Goal: Feedback & Contribution: Contribute content

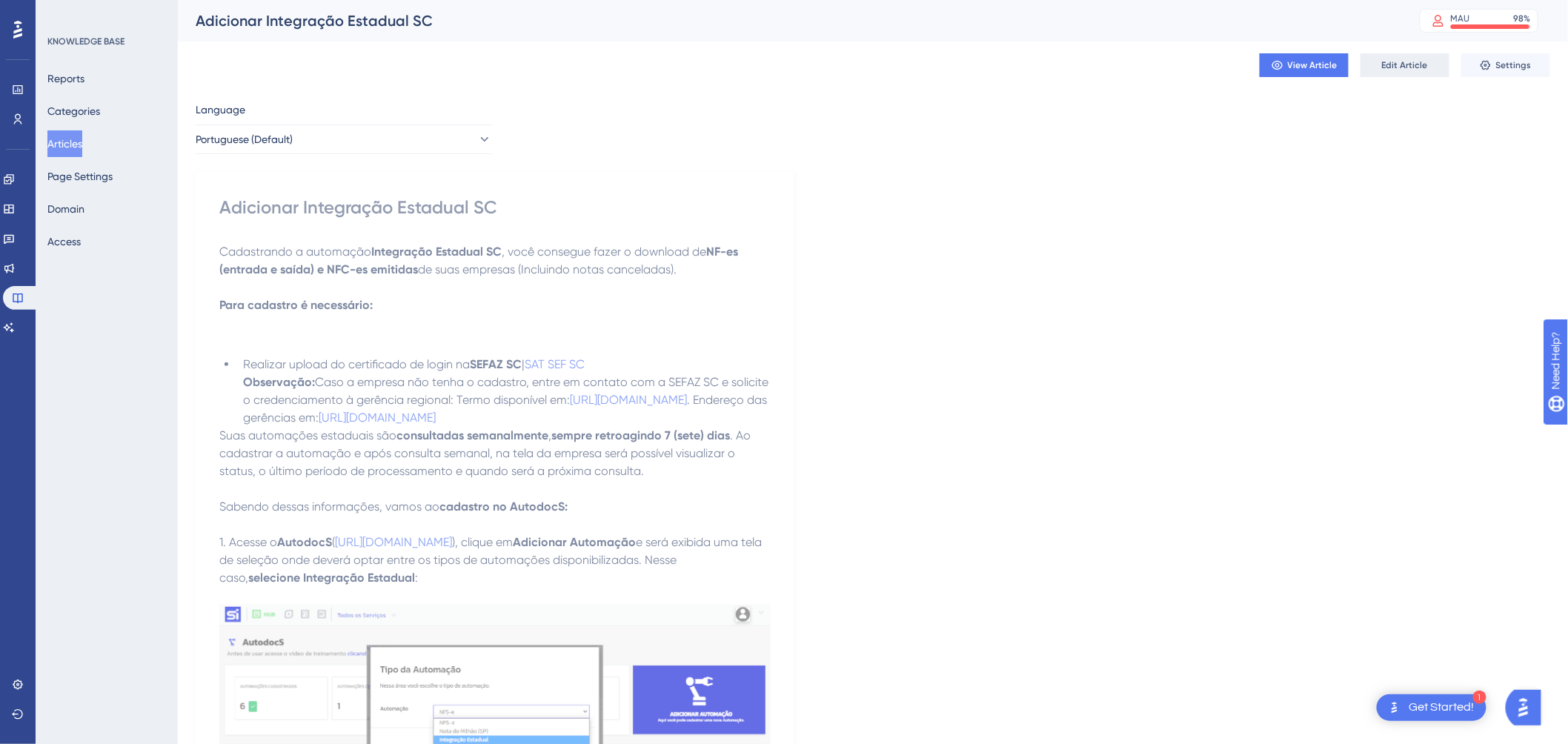
click at [1397, 60] on span "Edit Article" at bounding box center [1405, 65] width 46 height 12
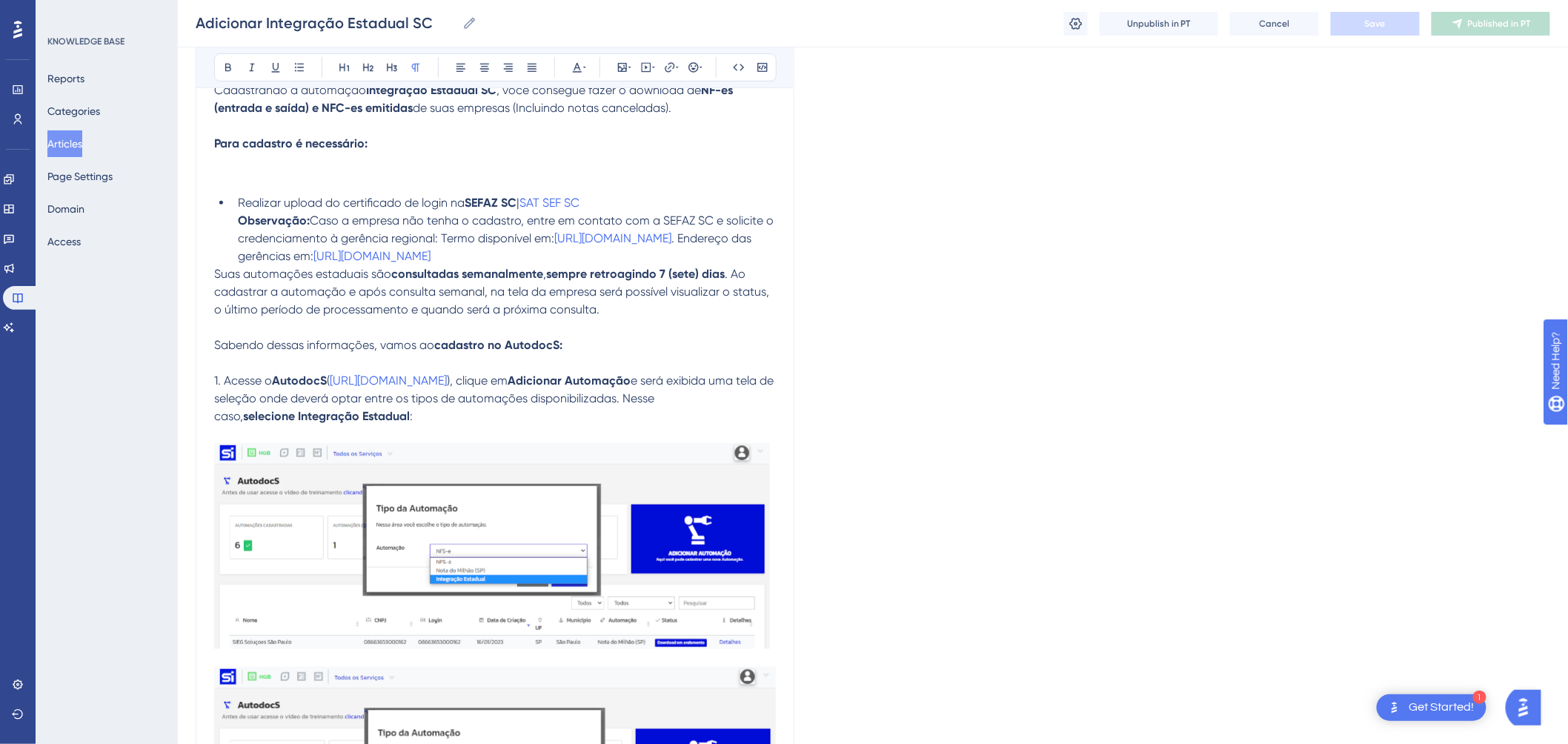
scroll to position [146, 0]
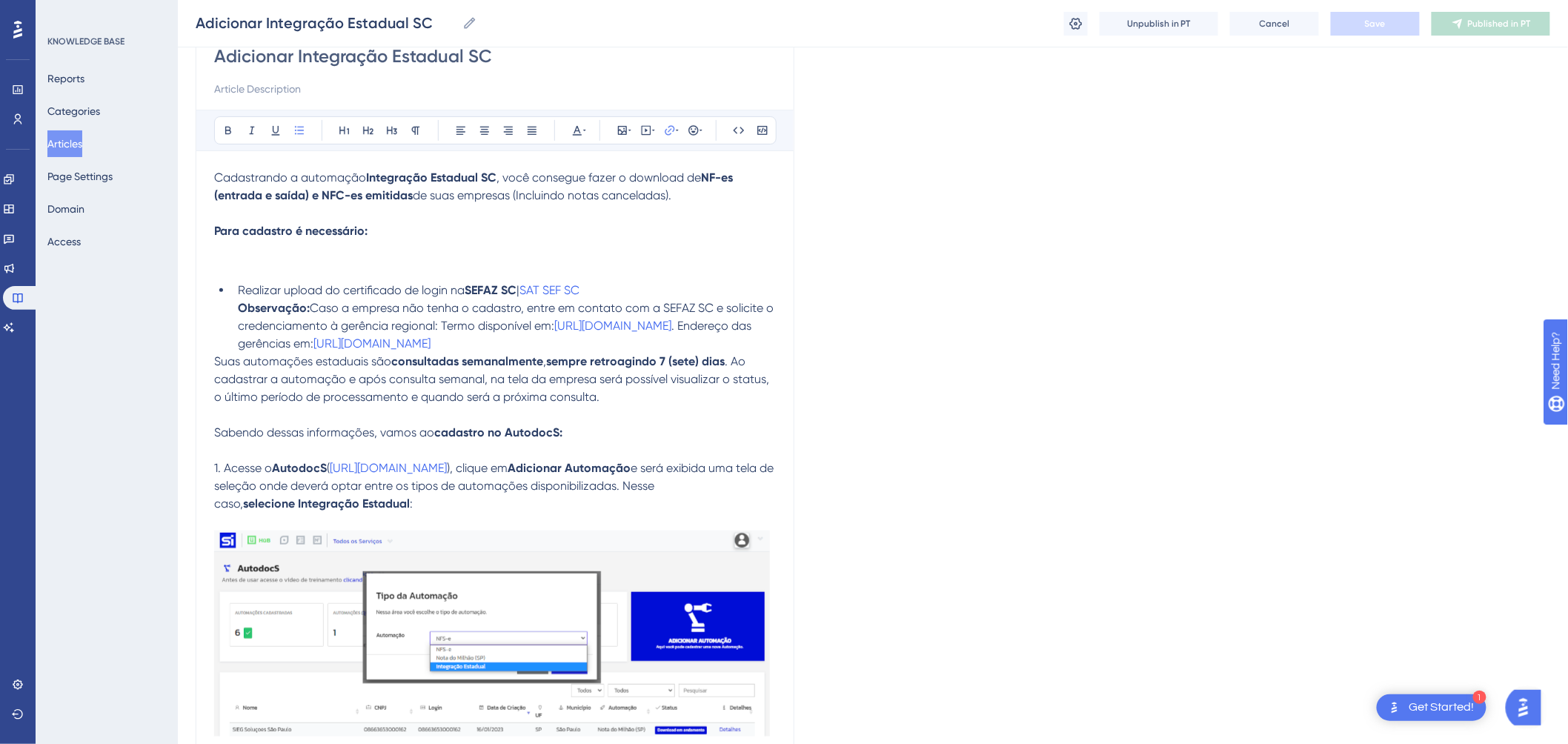
click at [536, 298] on li "Realizar upload do certificado de login na SEFAZ SC | SAT SEF SC Observação: Ca…" at bounding box center [504, 317] width 544 height 71
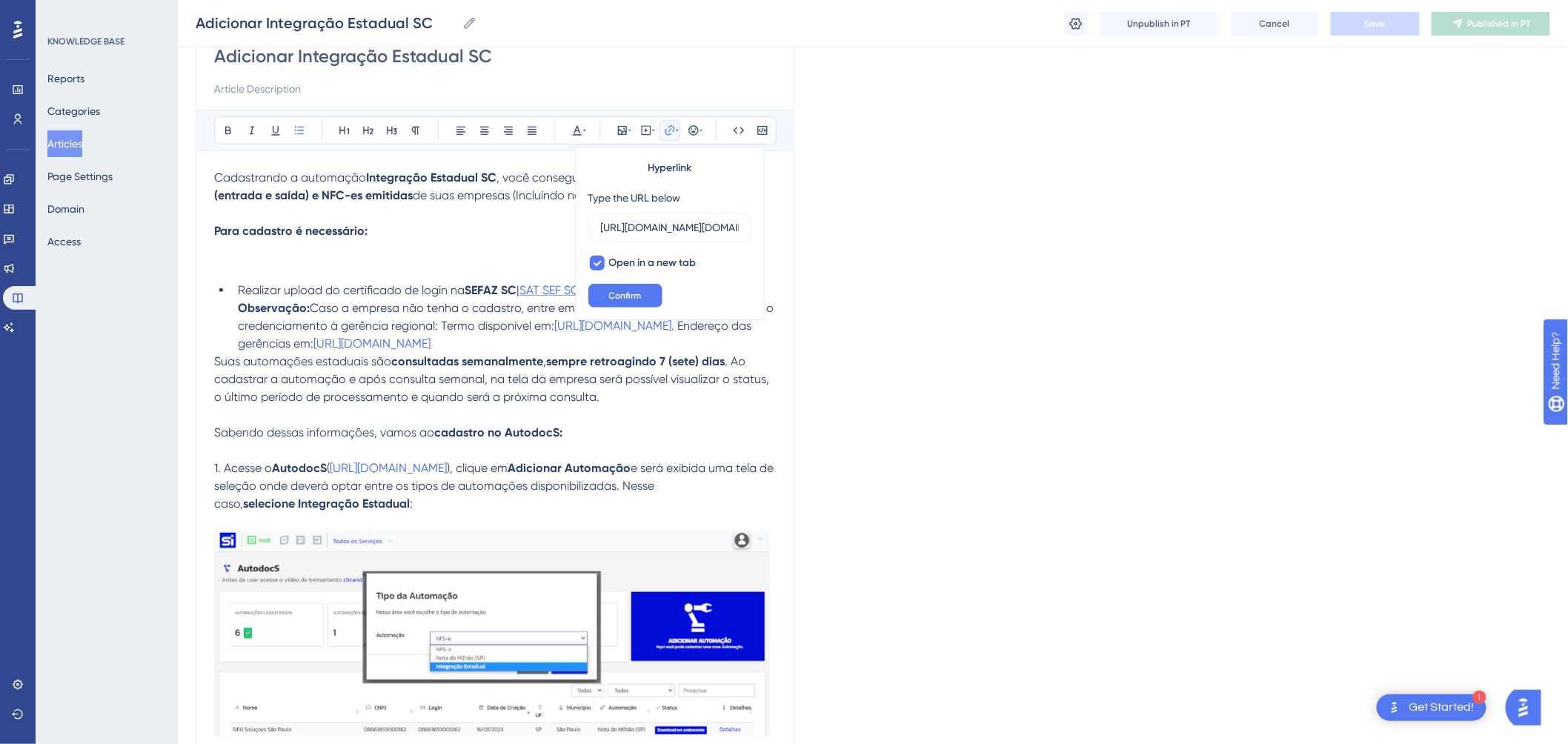
scroll to position [0, 73]
drag, startPoint x: 974, startPoint y: 204, endPoint x: 761, endPoint y: 241, distance: 216.2
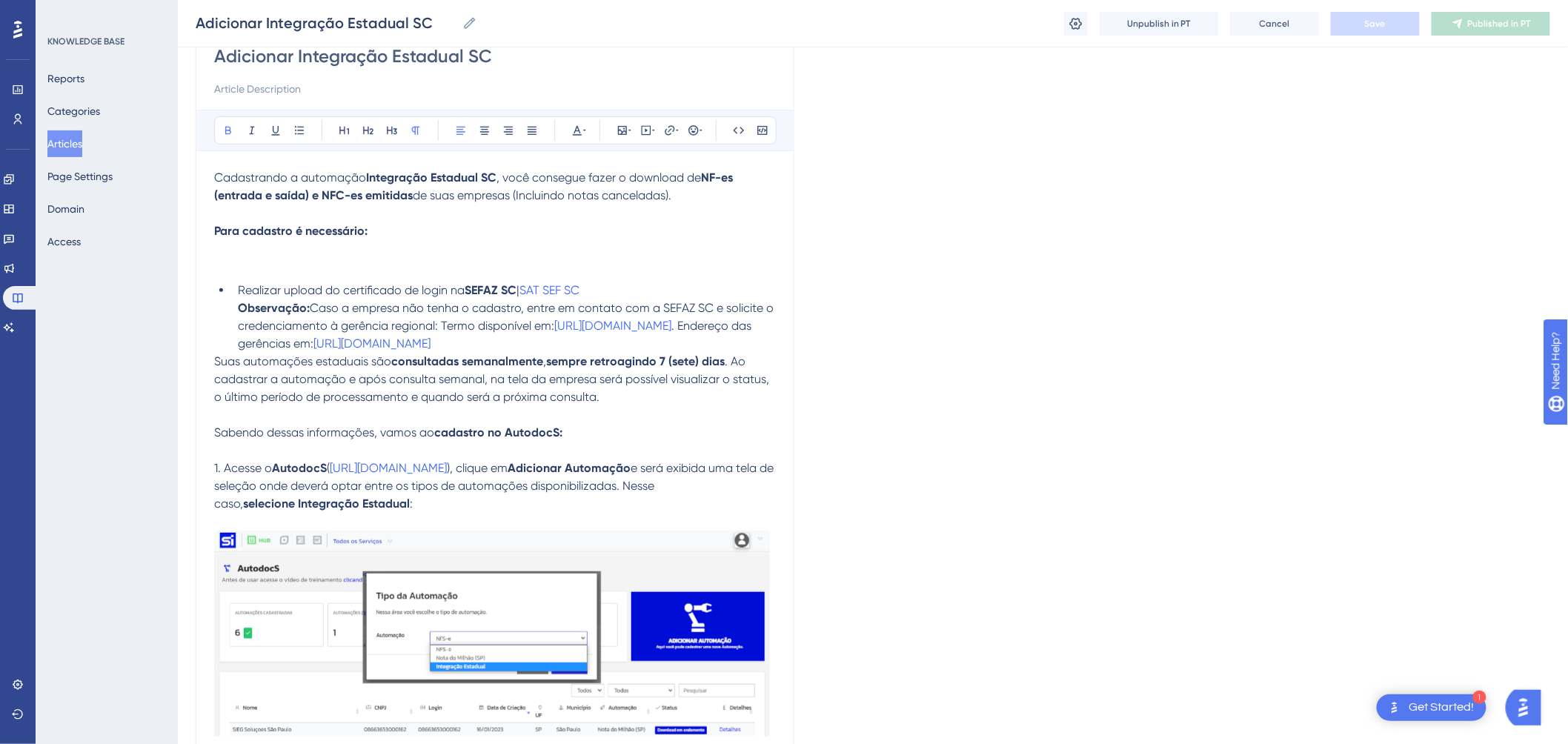
drag, startPoint x: 494, startPoint y: 229, endPoint x: 509, endPoint y: 222, distance: 16.6
click at [494, 227] on p "Cadastrando a automação Integração Estadual SC , você consegue fazer o download…" at bounding box center [495, 222] width 562 height 107
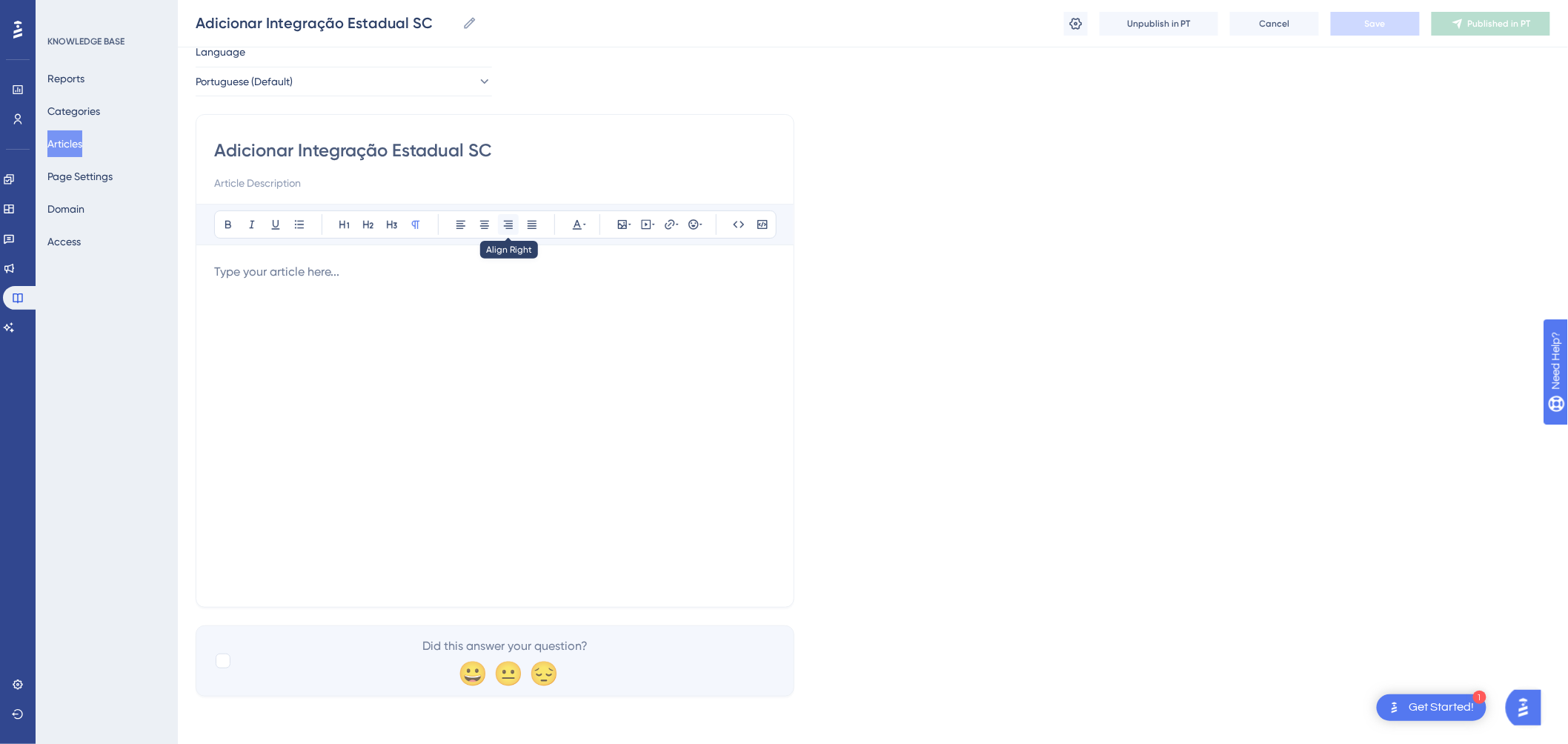
scroll to position [52, 0]
click at [448, 340] on div at bounding box center [495, 425] width 562 height 326
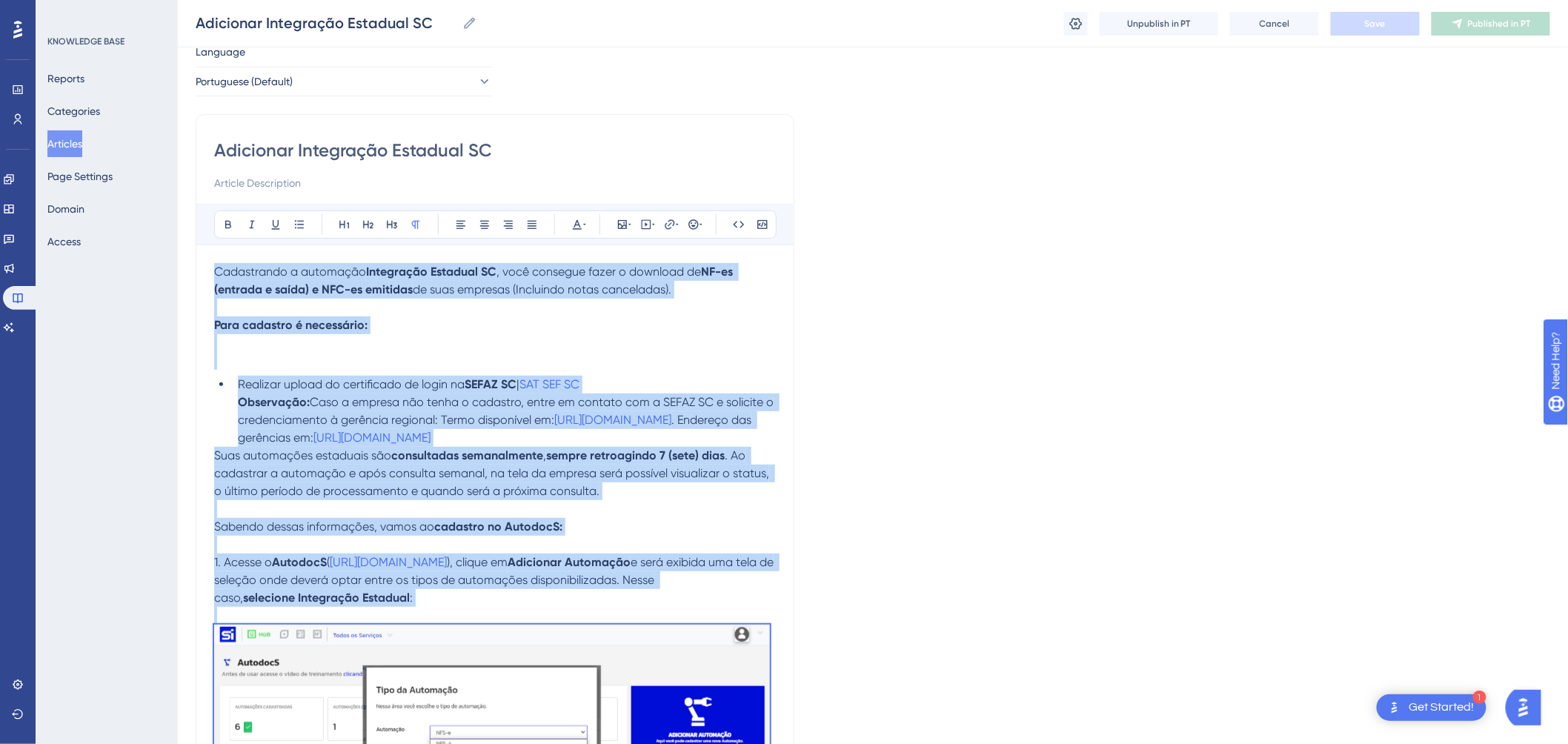
click at [464, 332] on p "Cadastrando a automação Integração Estadual SC , você consegue fazer o download…" at bounding box center [495, 316] width 562 height 107
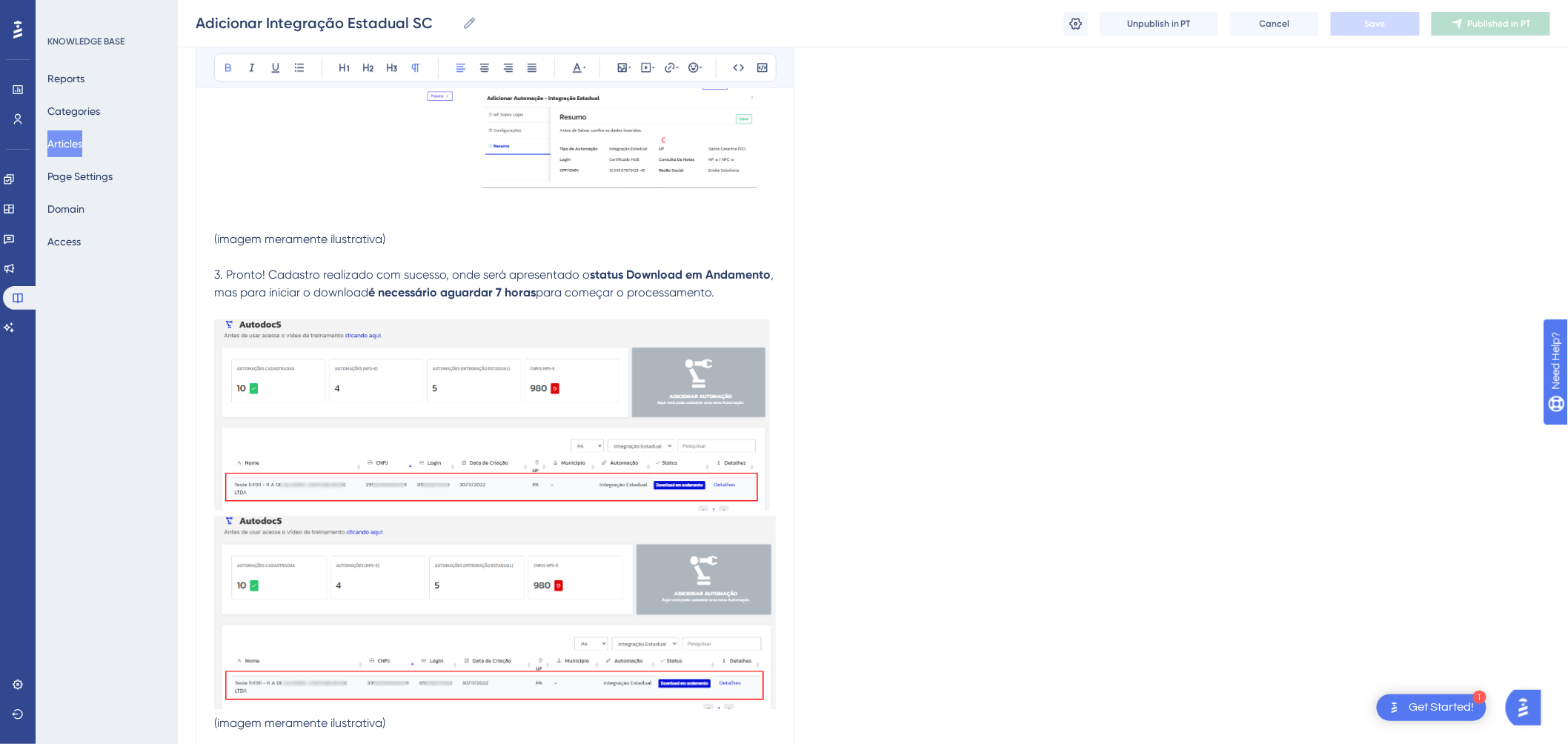
scroll to position [1677, 0]
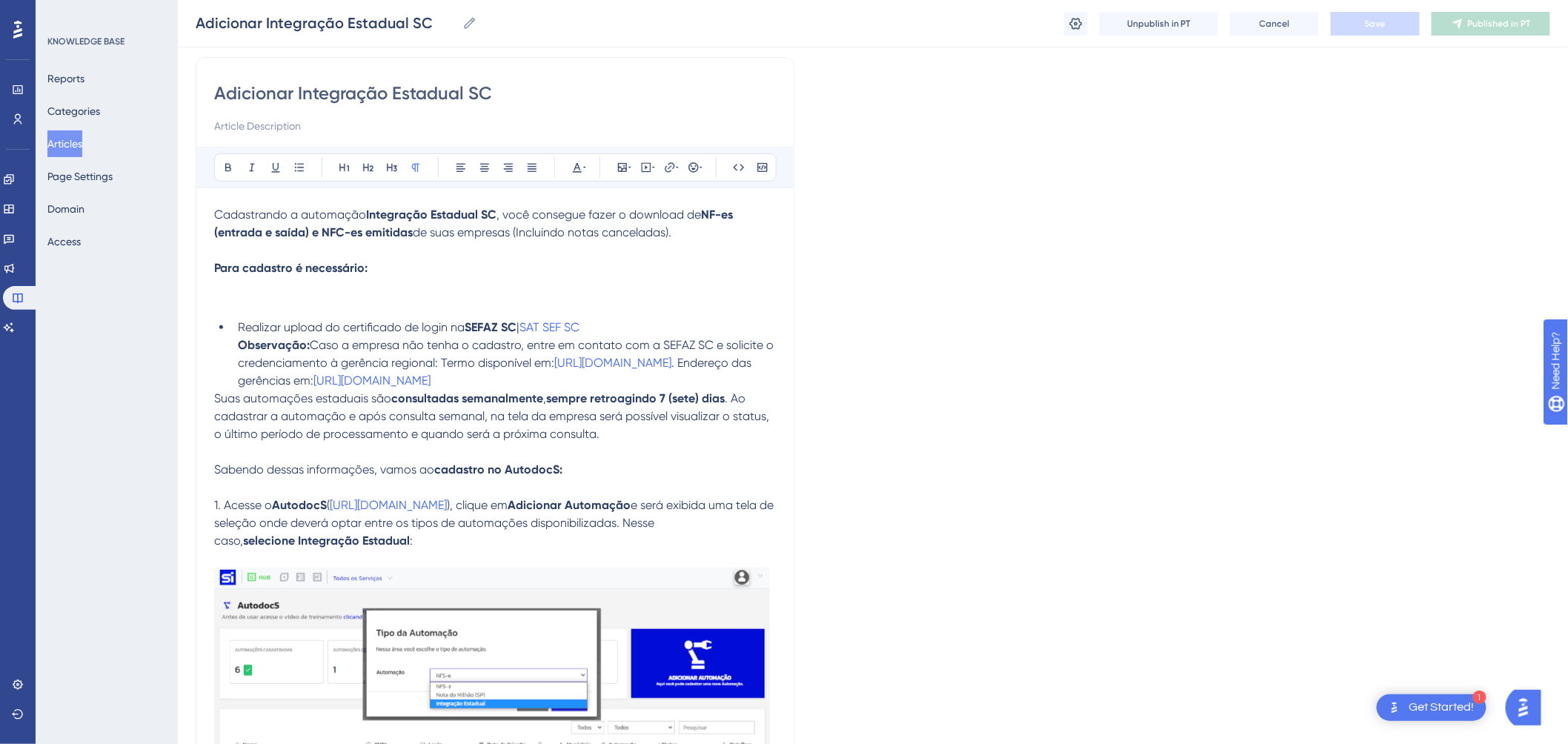
scroll to position [82, 0]
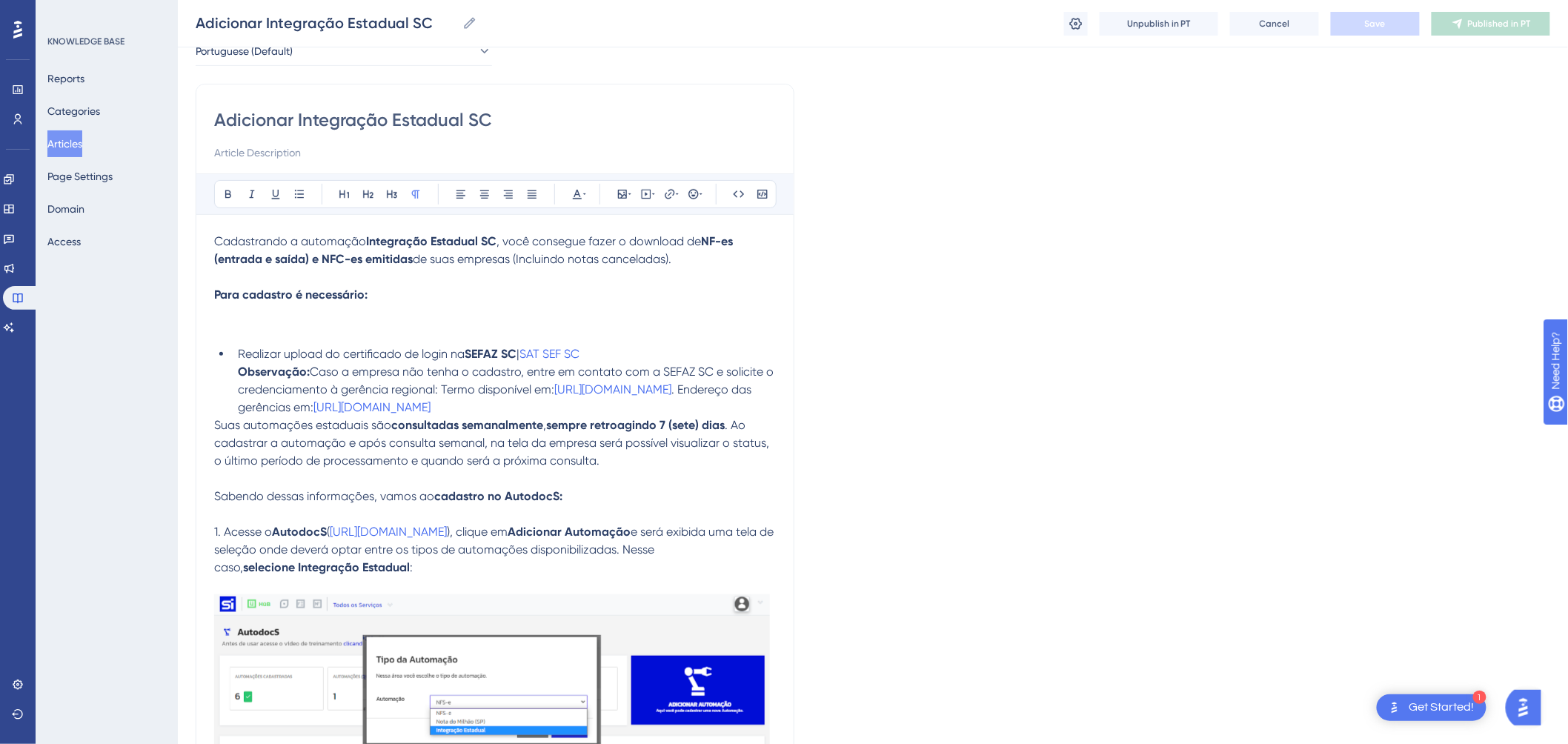
drag, startPoint x: 227, startPoint y: 322, endPoint x: 347, endPoint y: 337, distance: 120.9
click at [347, 337] on p "Cadastrando a automação Integração Estadual SC , você consegue fazer o download…" at bounding box center [495, 286] width 562 height 107
click at [415, 290] on p "Cadastrando a automação Integração Estadual SC , você consegue fazer o download…" at bounding box center [495, 286] width 562 height 107
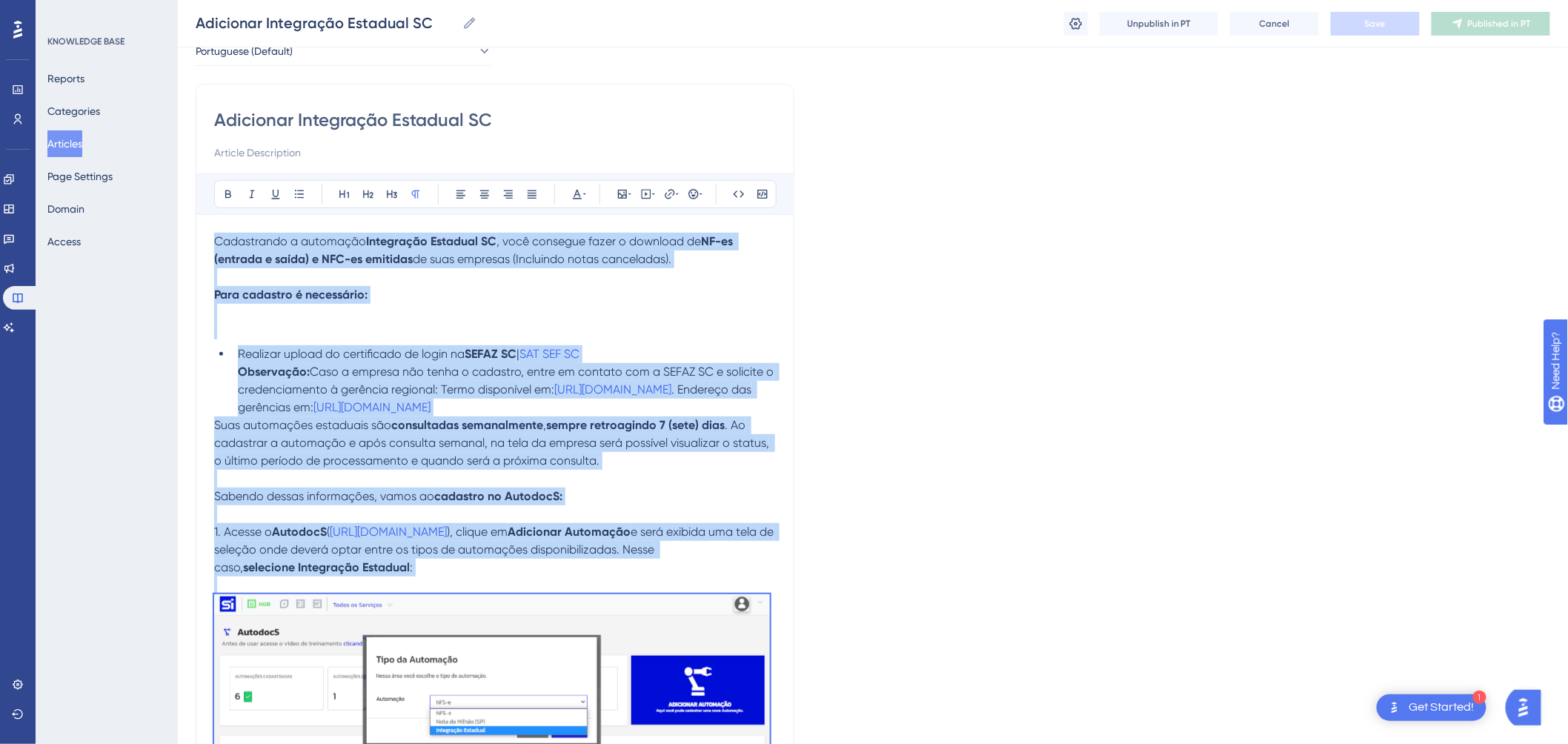
copy div "Loremipsumd s ametconse Adipiscing Elitsedd EI , temp incididu utlab e dolorema…"
click at [494, 310] on p "Cadastrando a automação Integração Estadual SC , você consegue fazer o download…" at bounding box center [495, 286] width 562 height 107
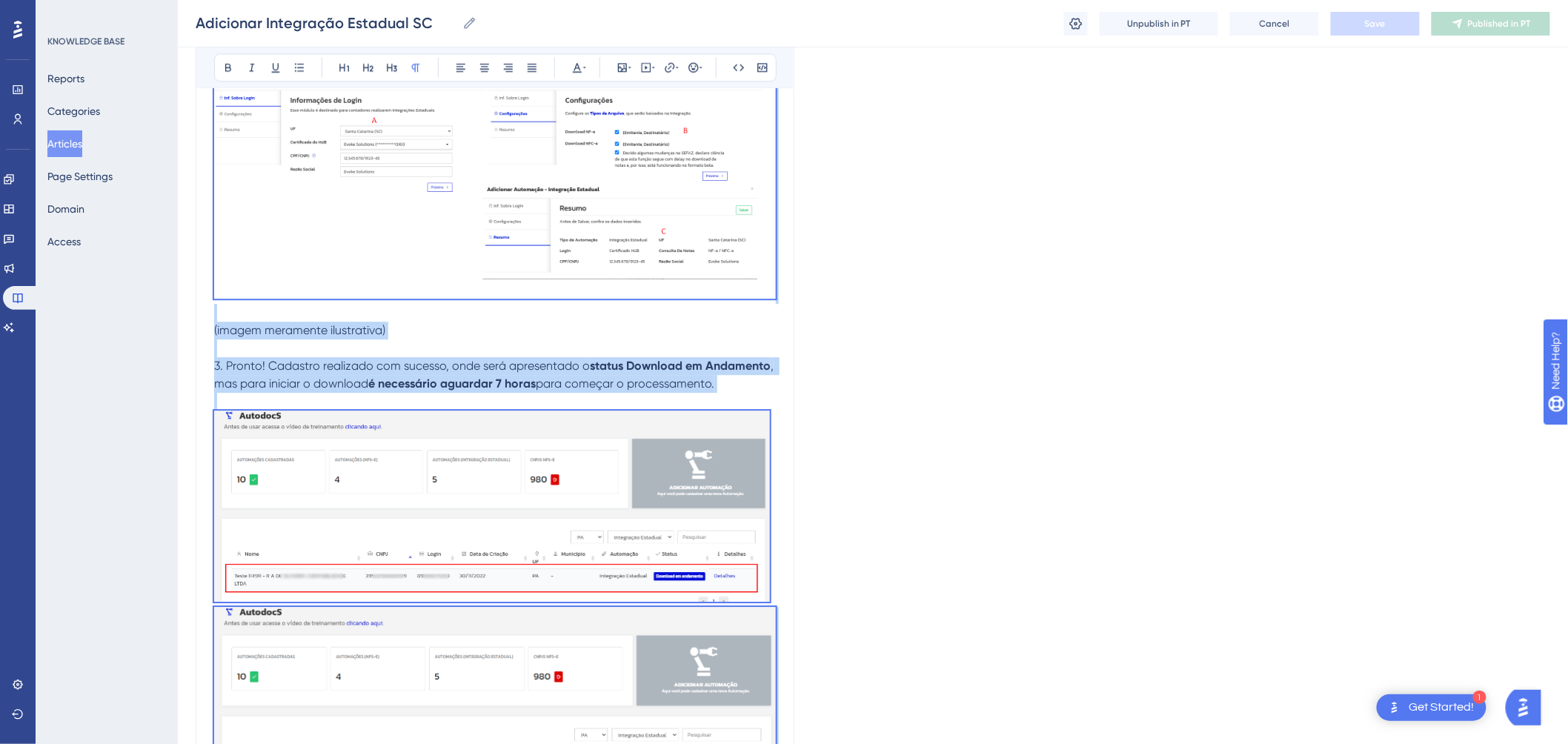
scroll to position [1677, 0]
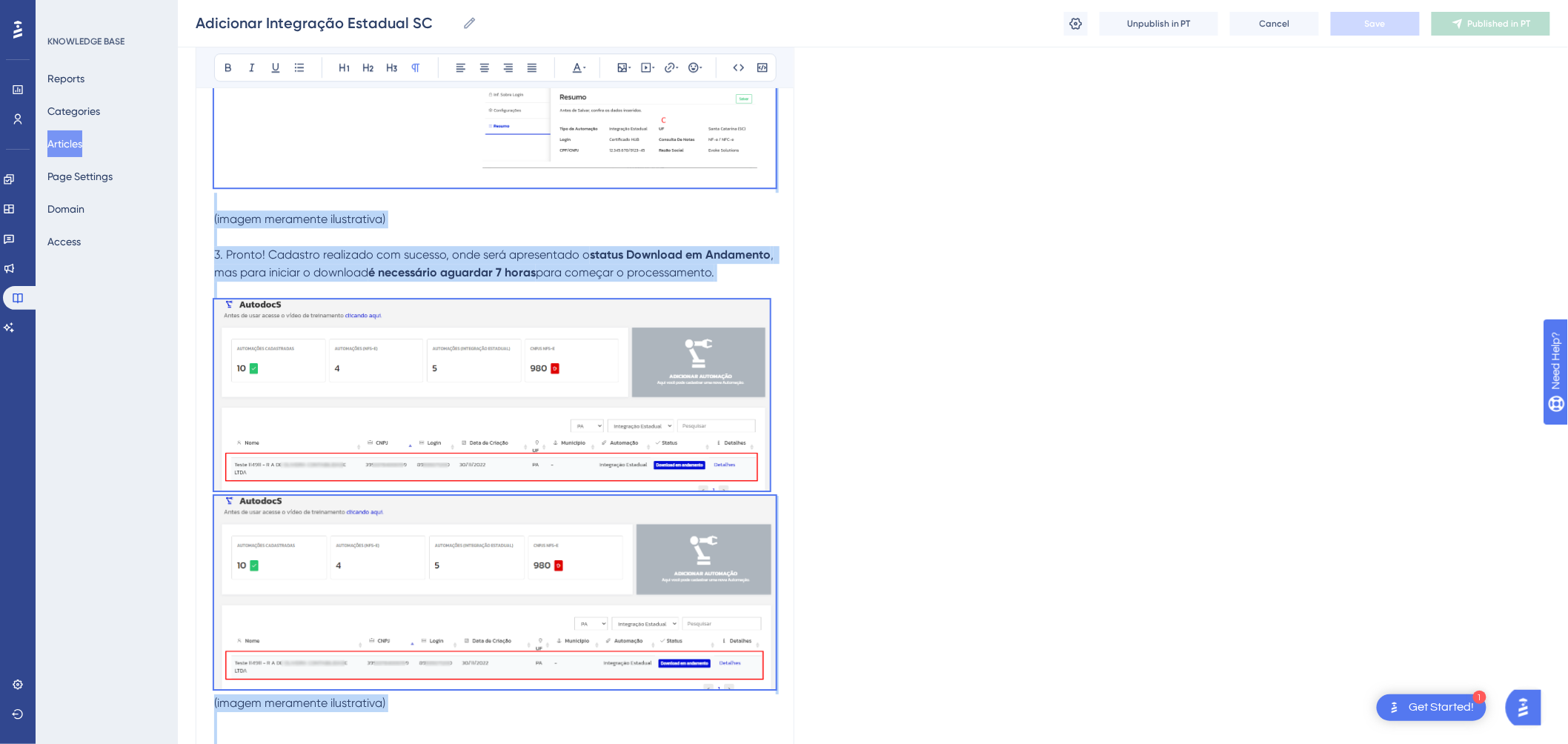
drag, startPoint x: 247, startPoint y: 162, endPoint x: 374, endPoint y: 789, distance: 639.7
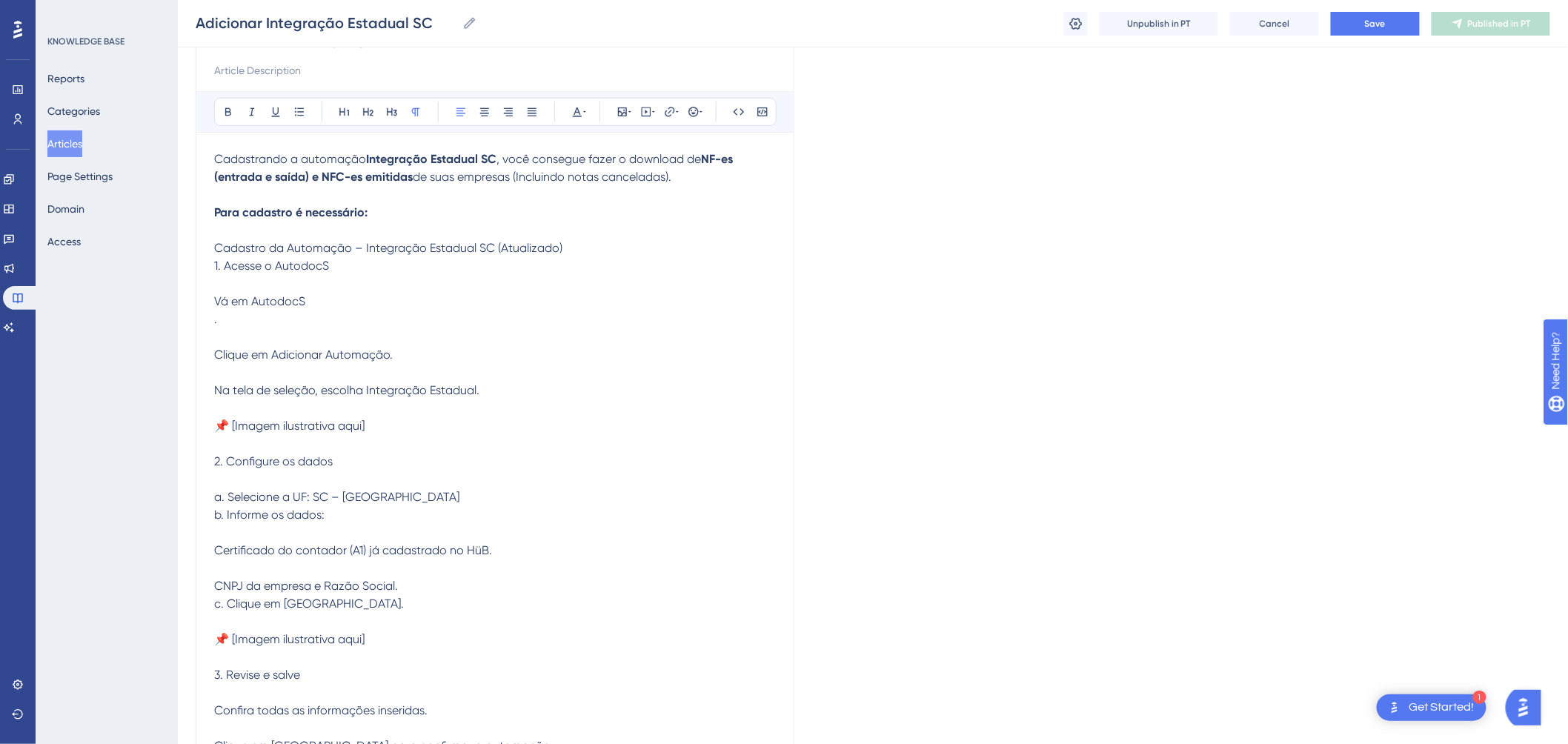
scroll to position [127, 0]
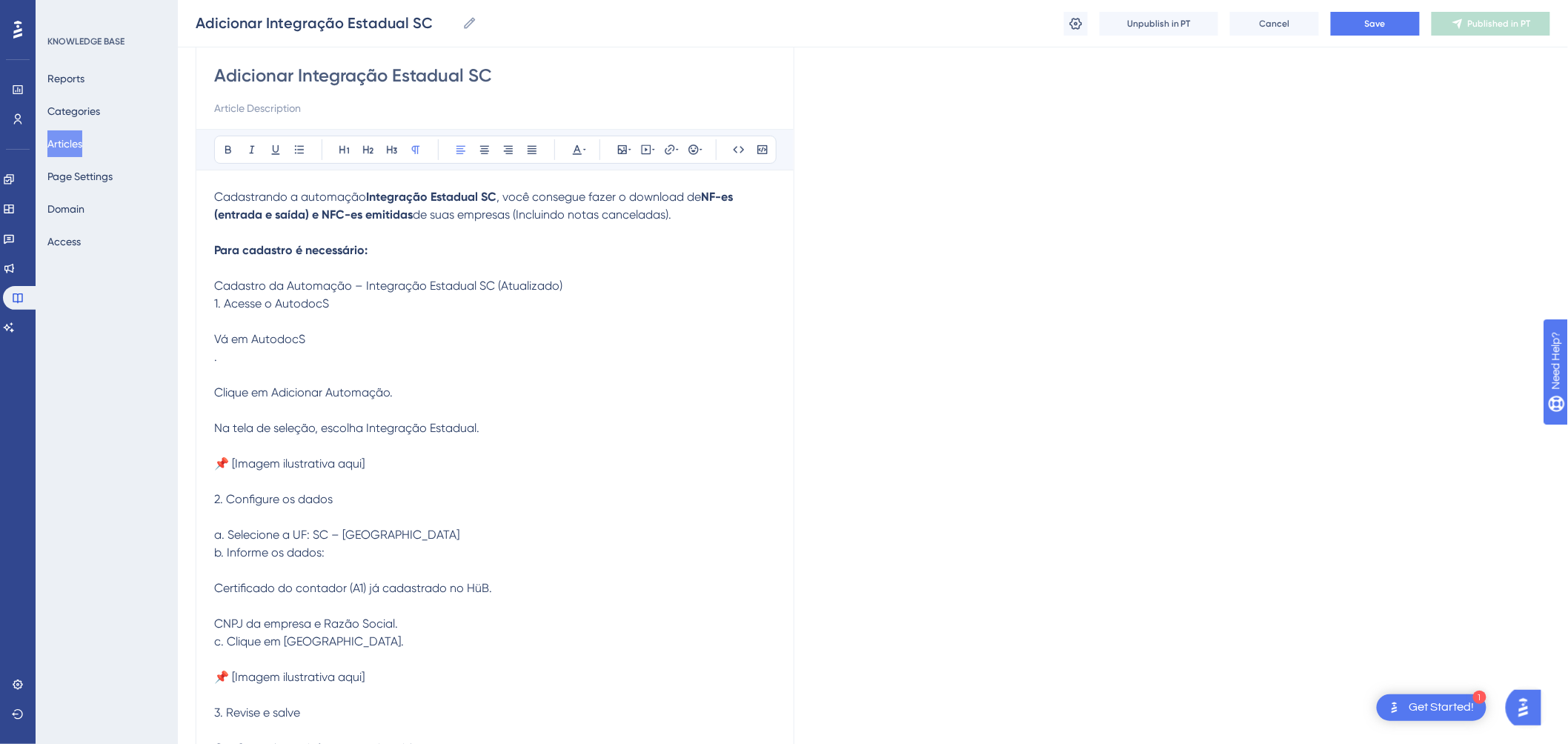
click at [215, 301] on span "Cadastro da Automação – Integração Estadual SC (Atualizado) 1. Acesse o Autodoc…" at bounding box center [474, 641] width 522 height 726
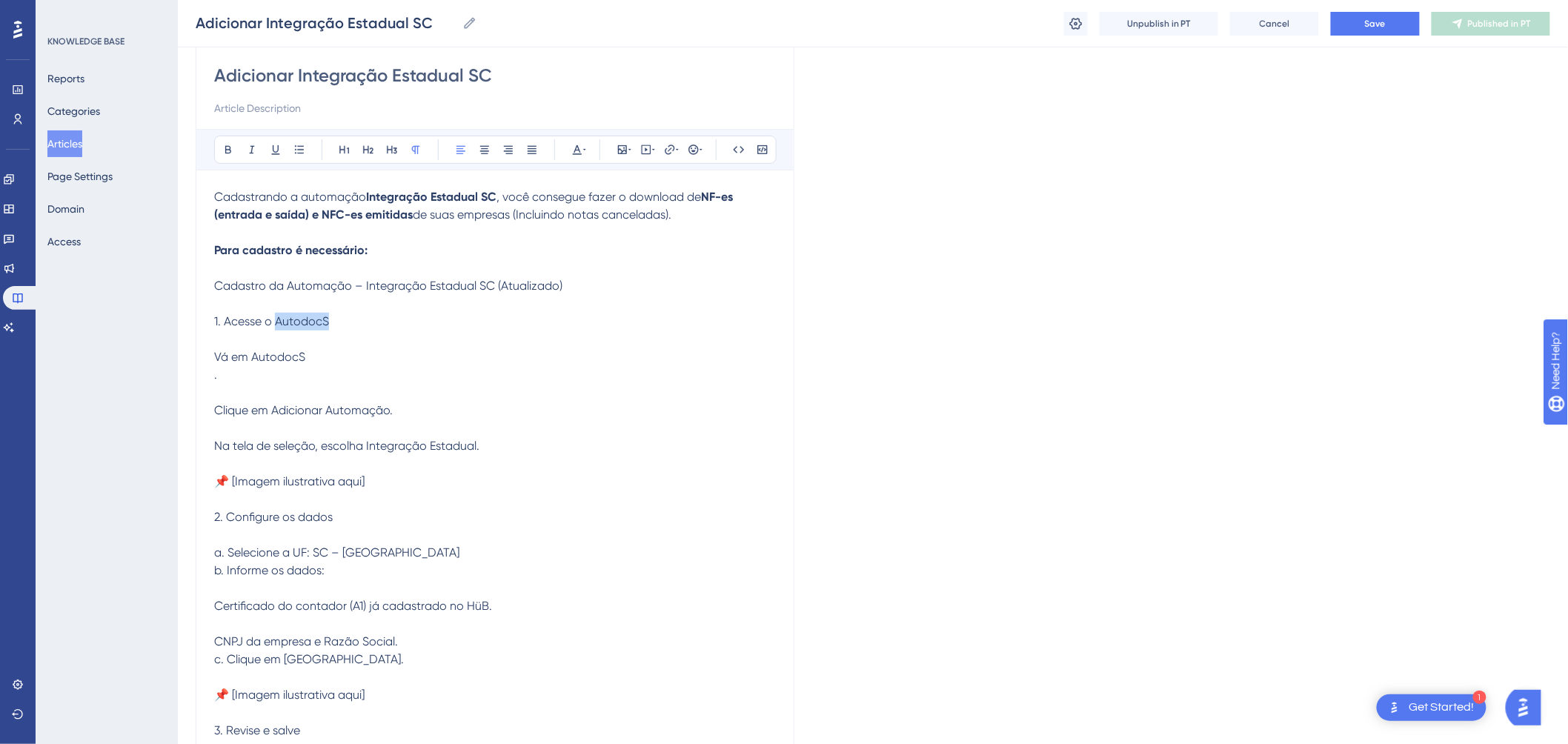
drag, startPoint x: 311, startPoint y: 324, endPoint x: 277, endPoint y: 326, distance: 34.1
click at [277, 326] on p "1. Acesse o AutodocS Vá em AutodocS . Clique em Adicionar Automação. Na tela de…" at bounding box center [495, 668] width 562 height 711
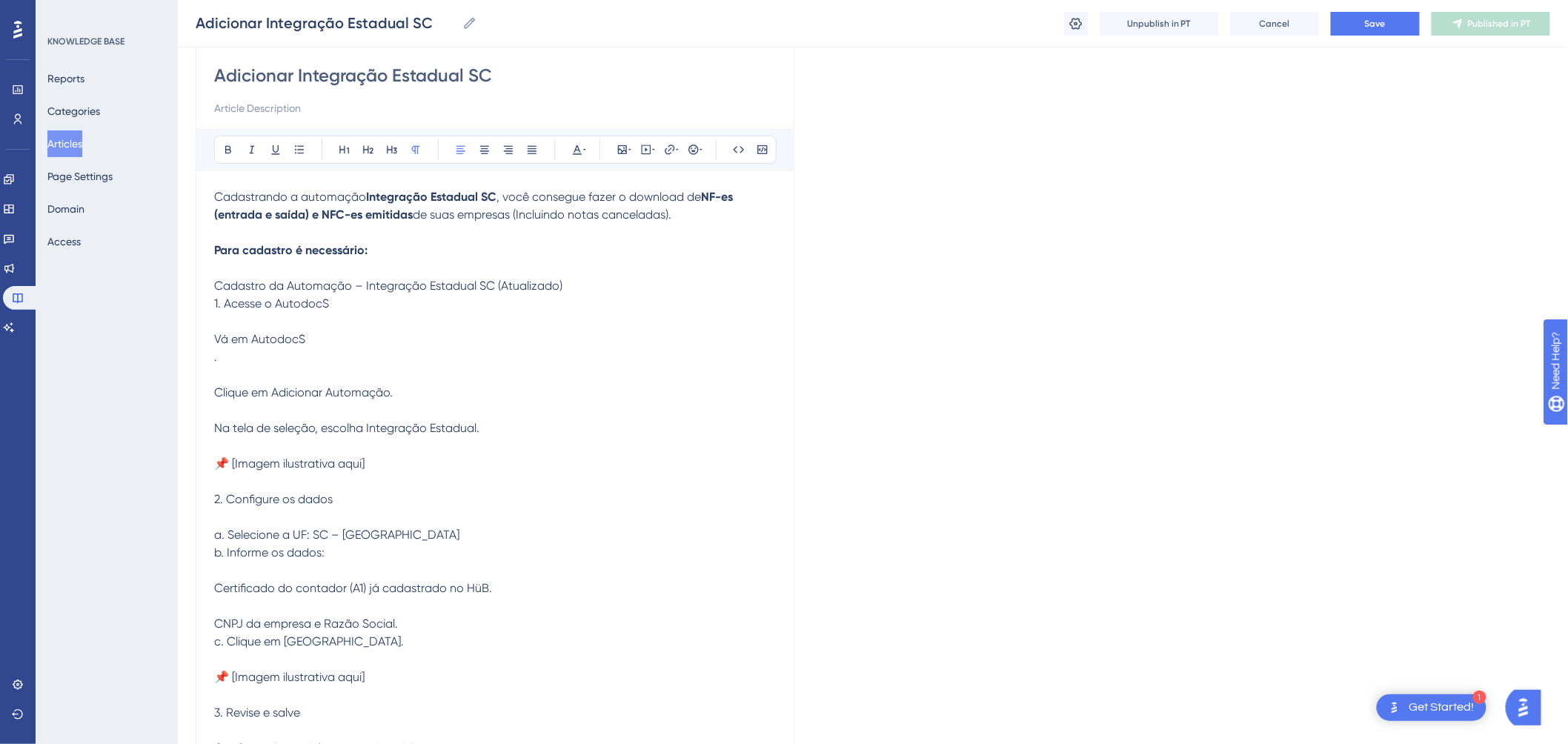
scroll to position [52, 0]
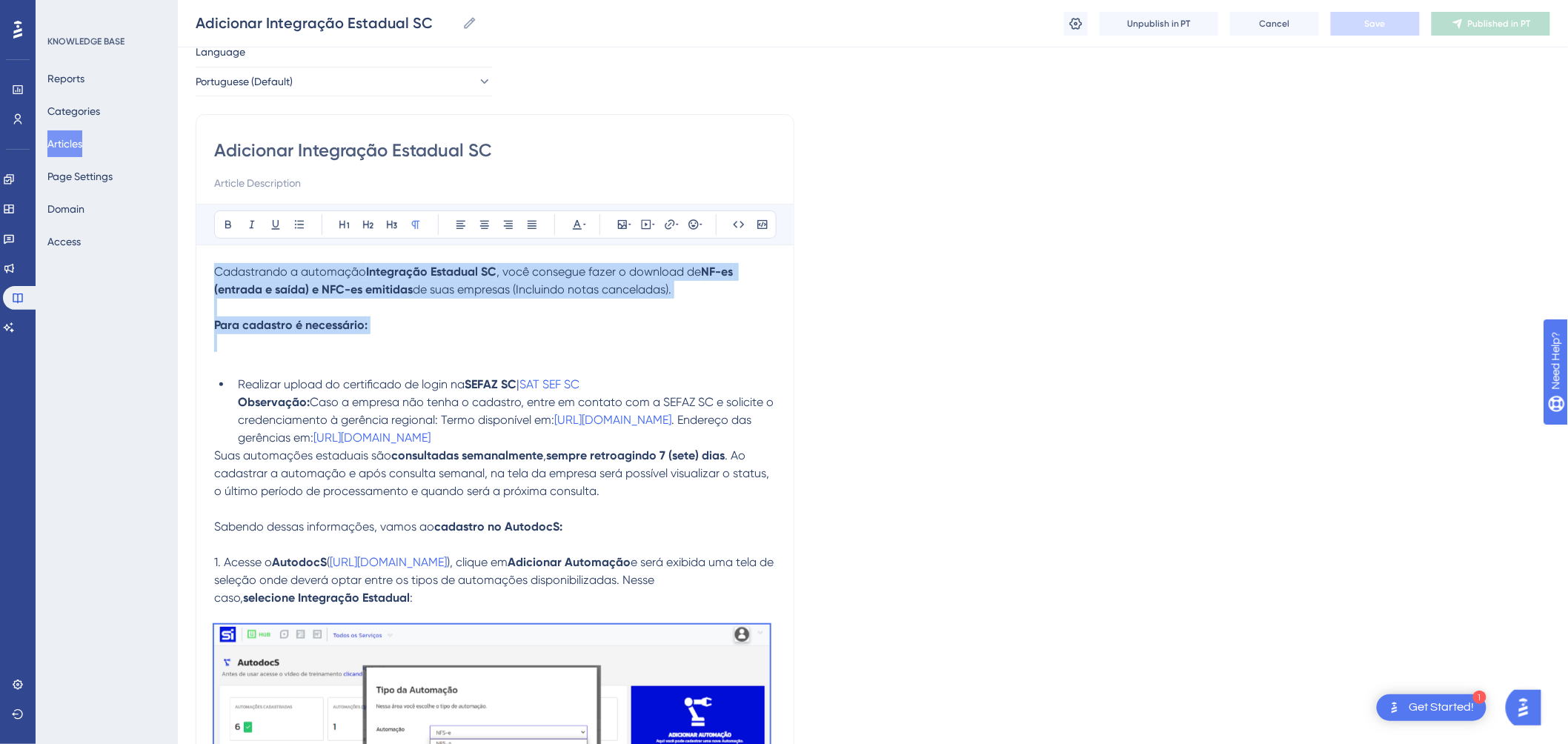
click at [302, 385] on span "Realizar upload do certificado de login na" at bounding box center [351, 384] width 227 height 14
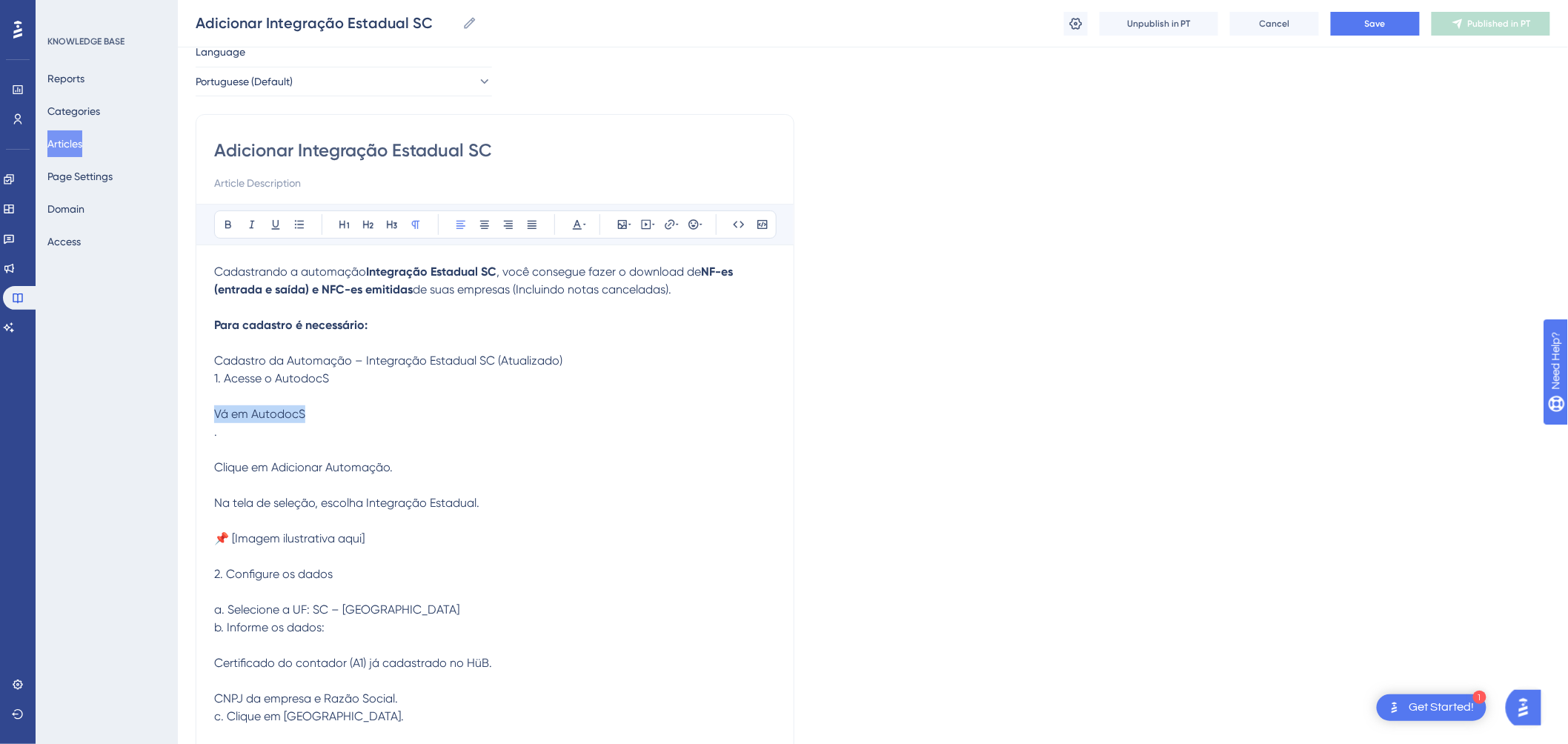
drag, startPoint x: 300, startPoint y: 414, endPoint x: 212, endPoint y: 390, distance: 91.2
click at [211, 411] on div "Adicionar Integração Estadual SC Bold Italic Underline Bullet Point Heading 1 H…" at bounding box center [495, 607] width 598 height 986
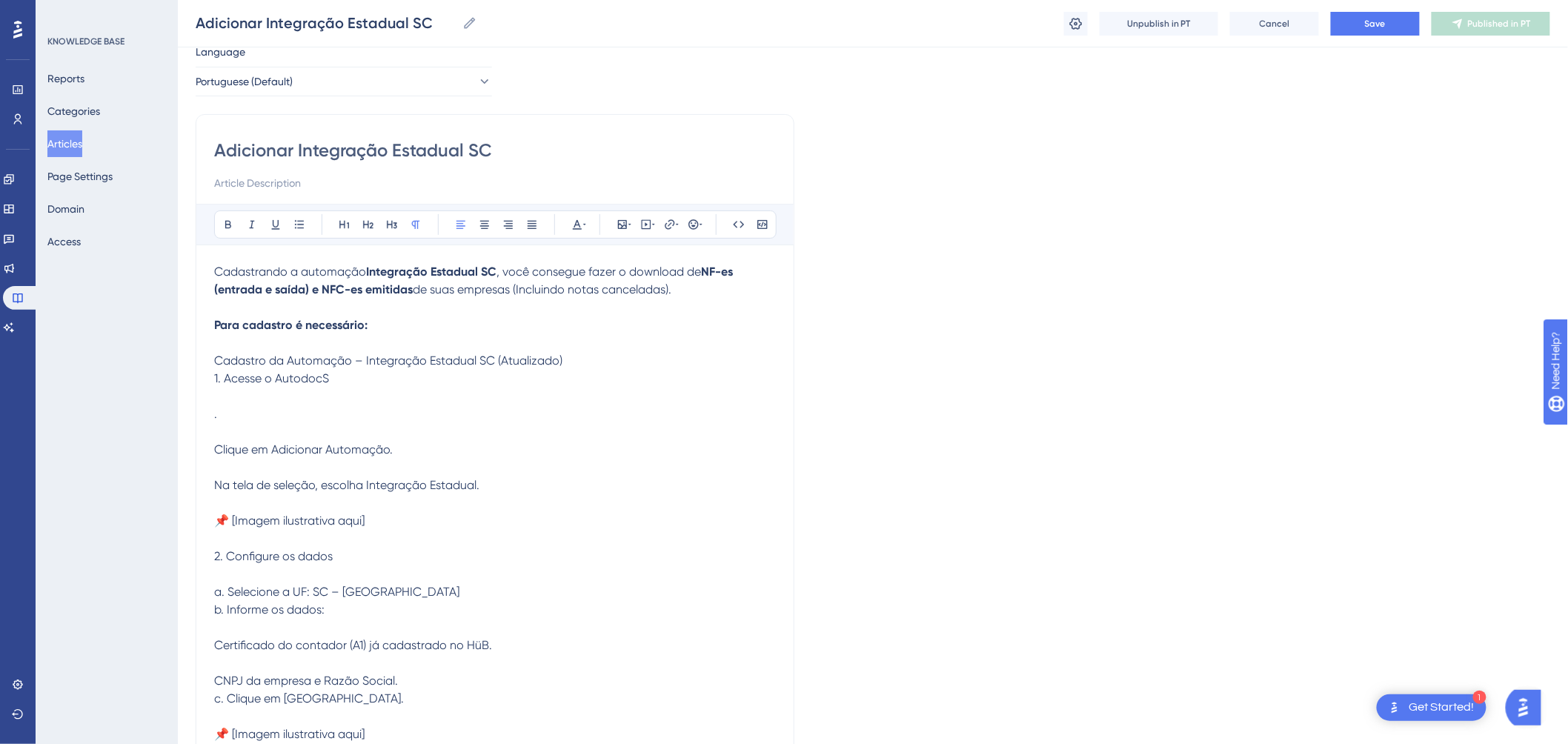
click at [393, 408] on p "Cadastrando a automação Integração Estadual SC , você consegue fazer o download…" at bounding box center [495, 663] width 562 height 800
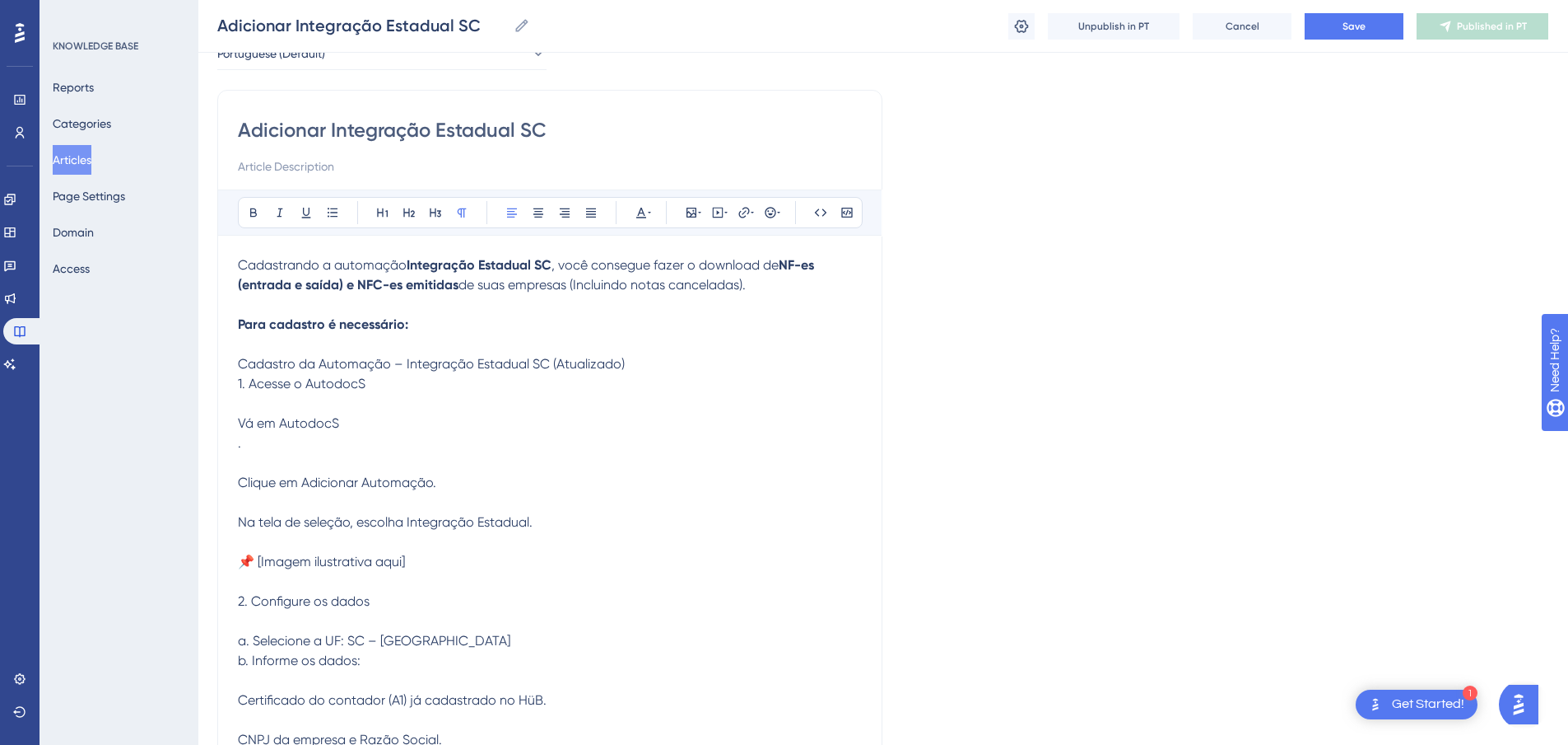
scroll to position [49, 0]
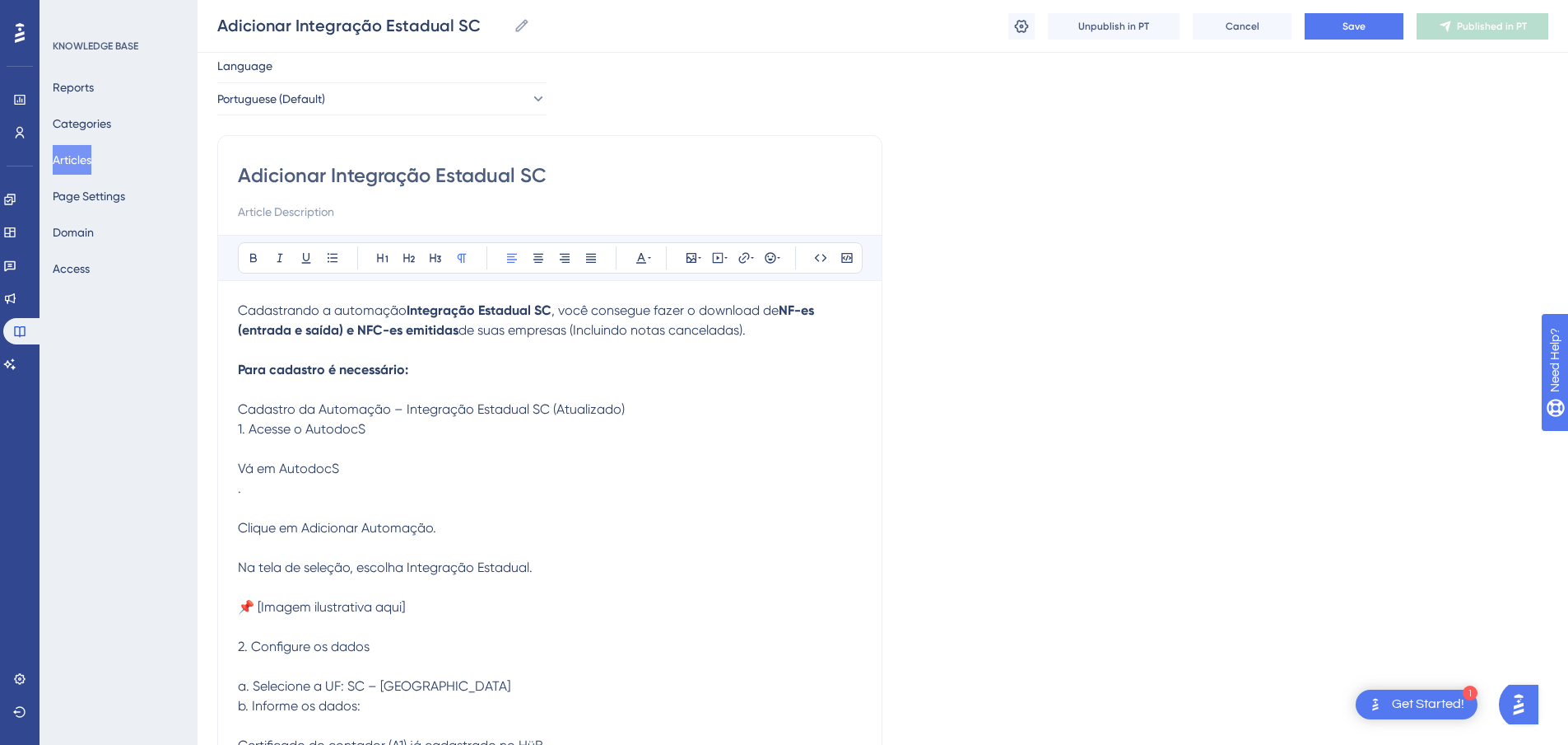
drag, startPoint x: 363, startPoint y: 474, endPoint x: 362, endPoint y: 465, distance: 9.1
click at [363, 473] on p "Cadastrando a automação Integração Estadual SC , você consegue fazer o download…" at bounding box center [550, 755] width 624 height 909
drag, startPoint x: 343, startPoint y: 485, endPoint x: 317, endPoint y: 497, distance: 28.6
click at [328, 492] on p "Cadastrando a automação Integração Estadual SC , você consegue fazer o download…" at bounding box center [550, 755] width 624 height 909
drag, startPoint x: 263, startPoint y: 492, endPoint x: 219, endPoint y: 469, distance: 49.6
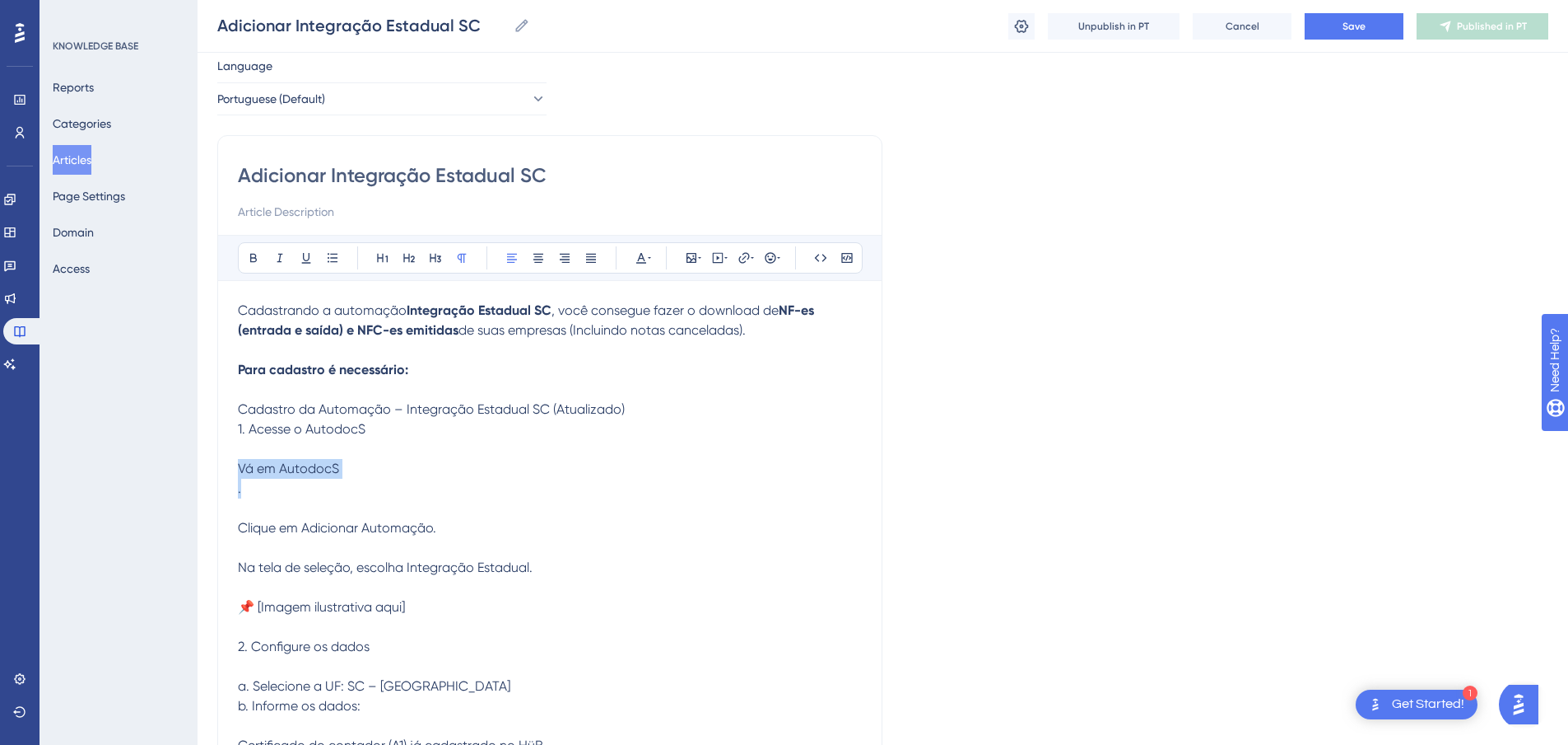
click at [228, 471] on div "Adicionar Integração Estadual SC Bold Italic Underline Bullet Point Heading 1 H…" at bounding box center [550, 682] width 665 height 1095
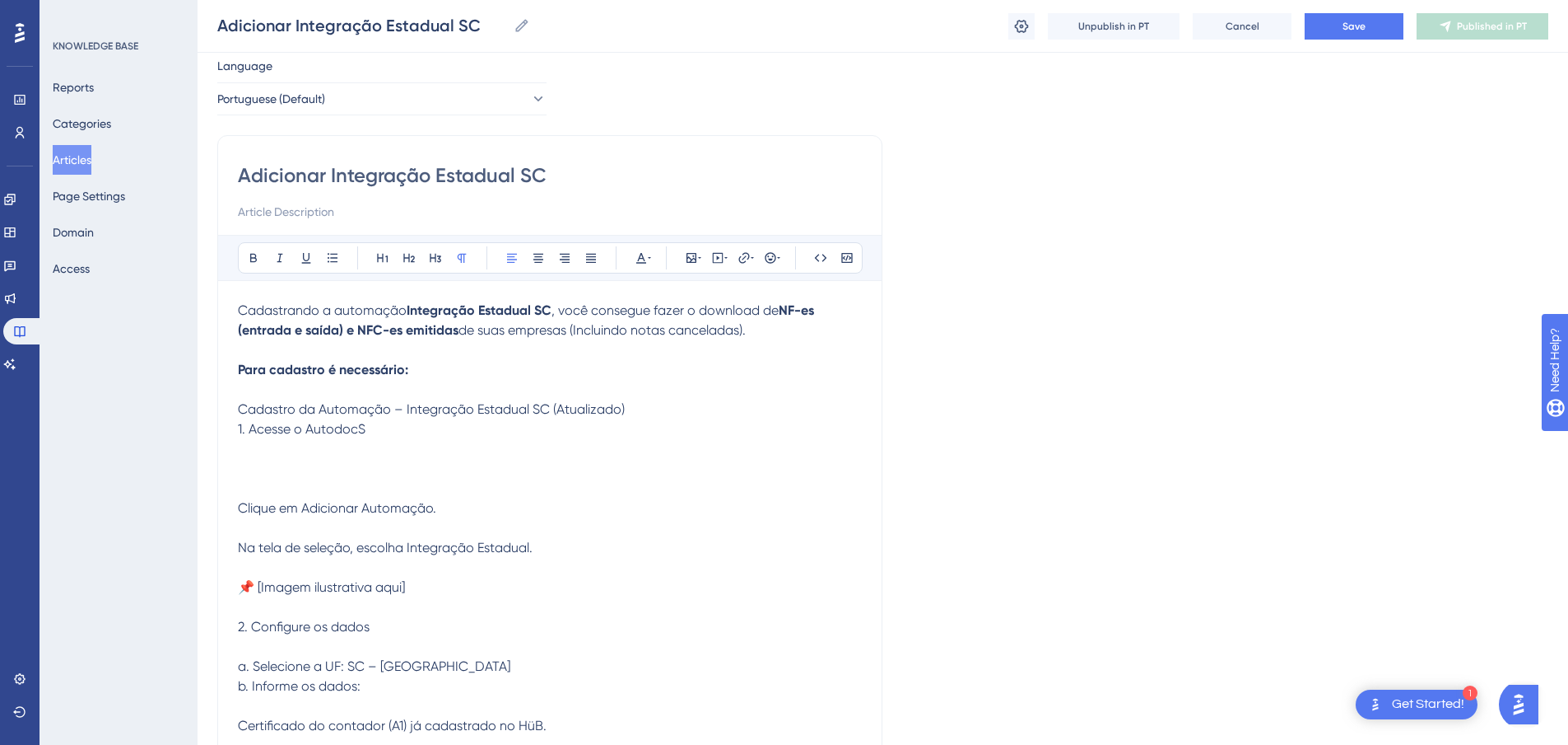
click at [279, 446] on p "Cadastrando a automação Integração Estadual SC , você consegue fazer o download…" at bounding box center [550, 745] width 624 height 889
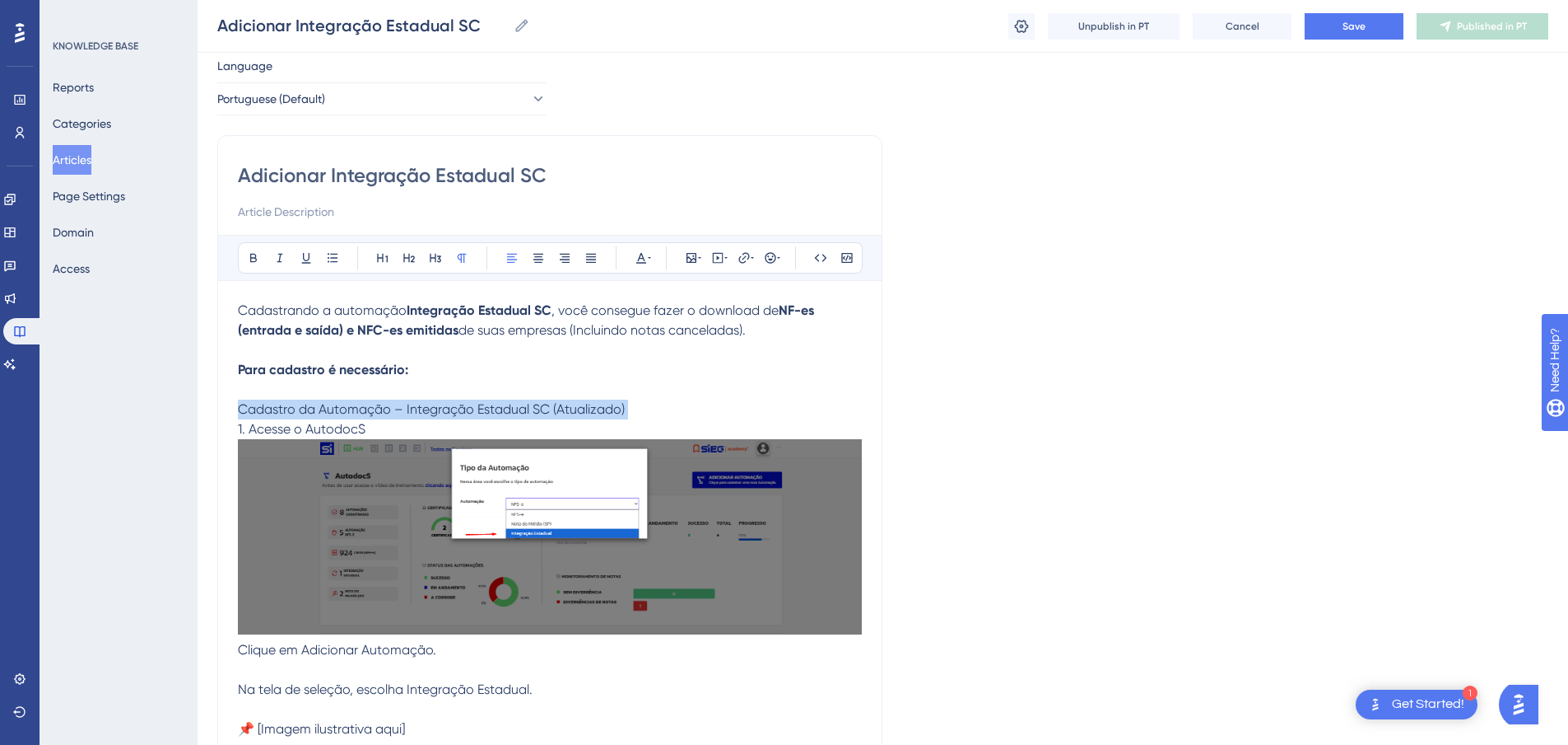
drag, startPoint x: 246, startPoint y: 431, endPoint x: 216, endPoint y: 405, distance: 39.7
click at [217, 405] on div "Performance Users Engagement Widgets Feedback Product Updates Knowledge Base AI…" at bounding box center [882, 714] width 1370 height 1527
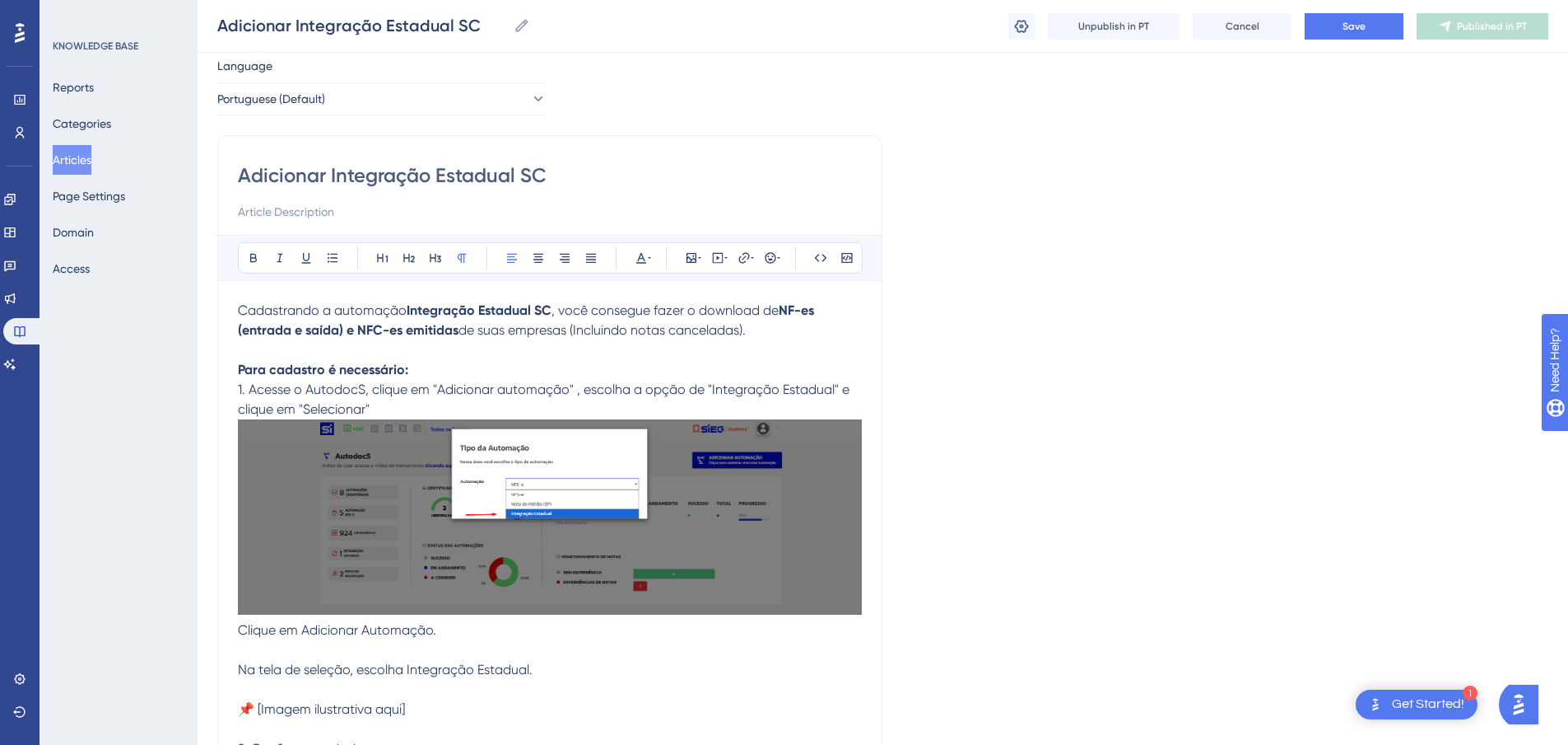
drag, startPoint x: 437, startPoint y: 411, endPoint x: 568, endPoint y: 407, distance: 131.1
click at [568, 407] on span "1. Acesse o AutodocS, clique em "Adicionar automação" , escolha a opção de "Int…" at bounding box center [545, 398] width 615 height 35
drag, startPoint x: 716, startPoint y: 410, endPoint x: 834, endPoint y: 407, distance: 118.0
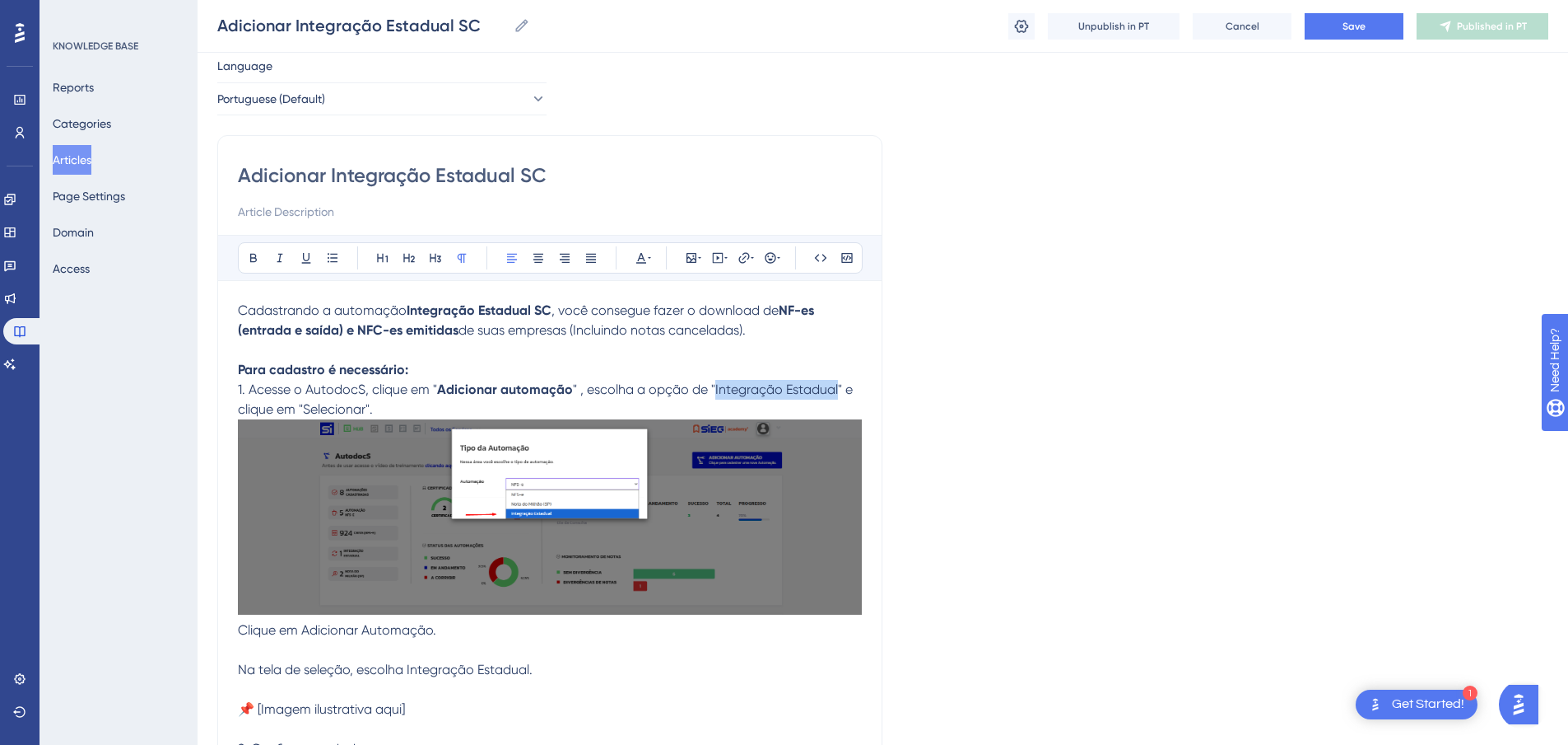
click at [834, 407] on span "" , escolha a opção de "Integração Estadual" e clique em "Selecionar"." at bounding box center [547, 398] width 618 height 35
drag, startPoint x: 304, startPoint y: 428, endPoint x: 368, endPoint y: 433, distance: 64.2
click at [368, 417] on span "" e clique em "Selecionar"." at bounding box center [548, 398] width 620 height 35
click at [464, 498] on img at bounding box center [550, 516] width 624 height 195
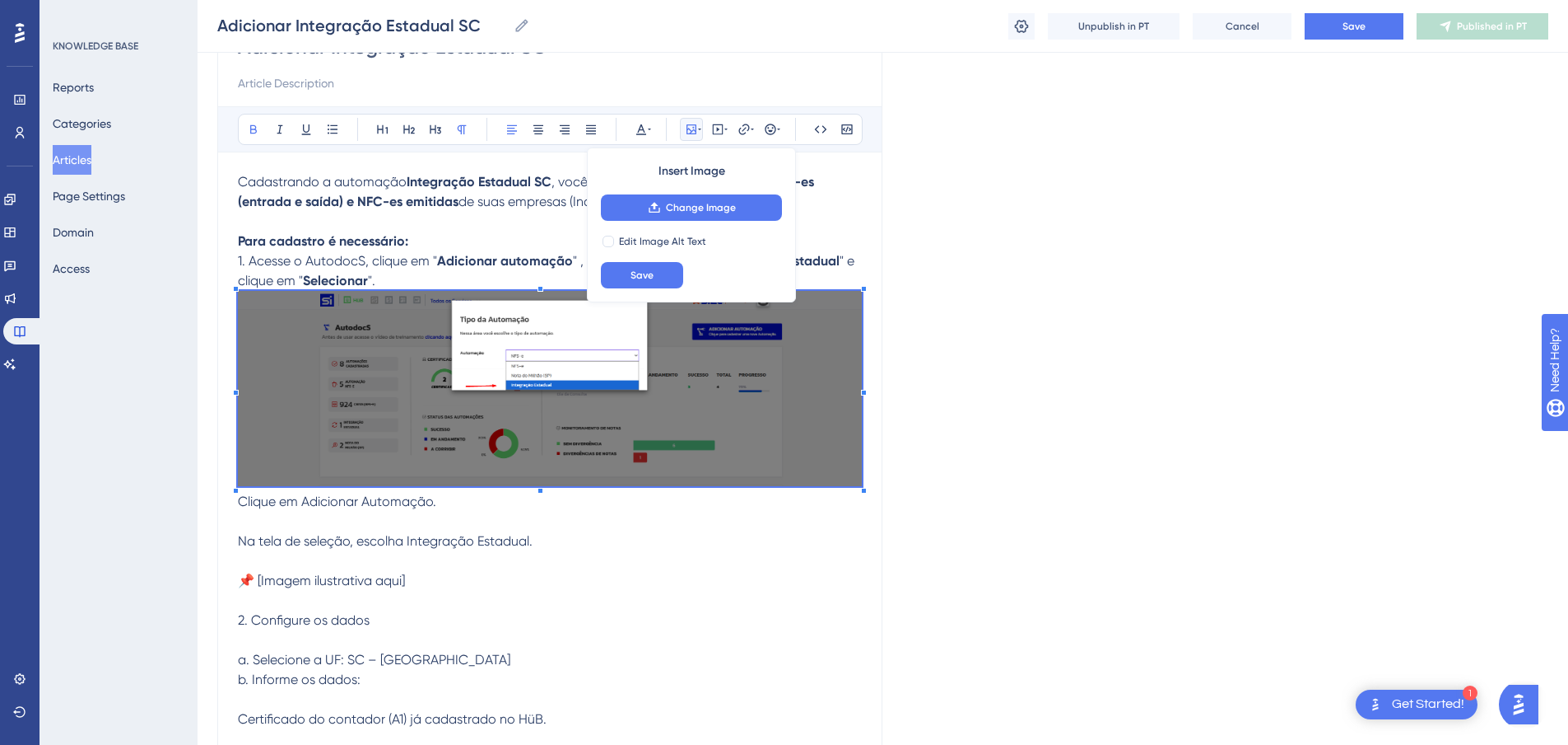
scroll to position [214, 0]
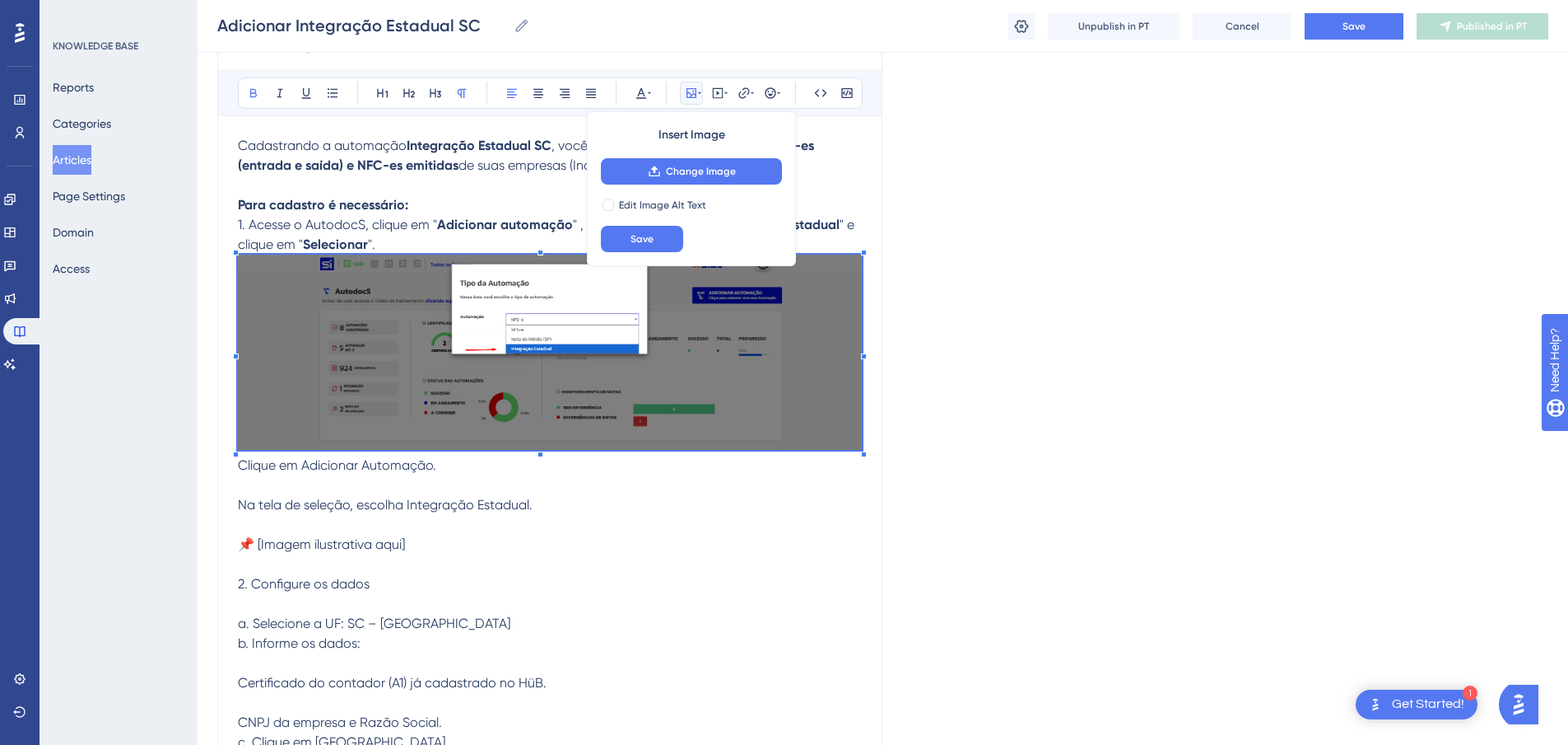
click at [286, 500] on p "Cadastrando a automação Integração Estadual SC , você consegue fazer o download…" at bounding box center [550, 642] width 624 height 1012
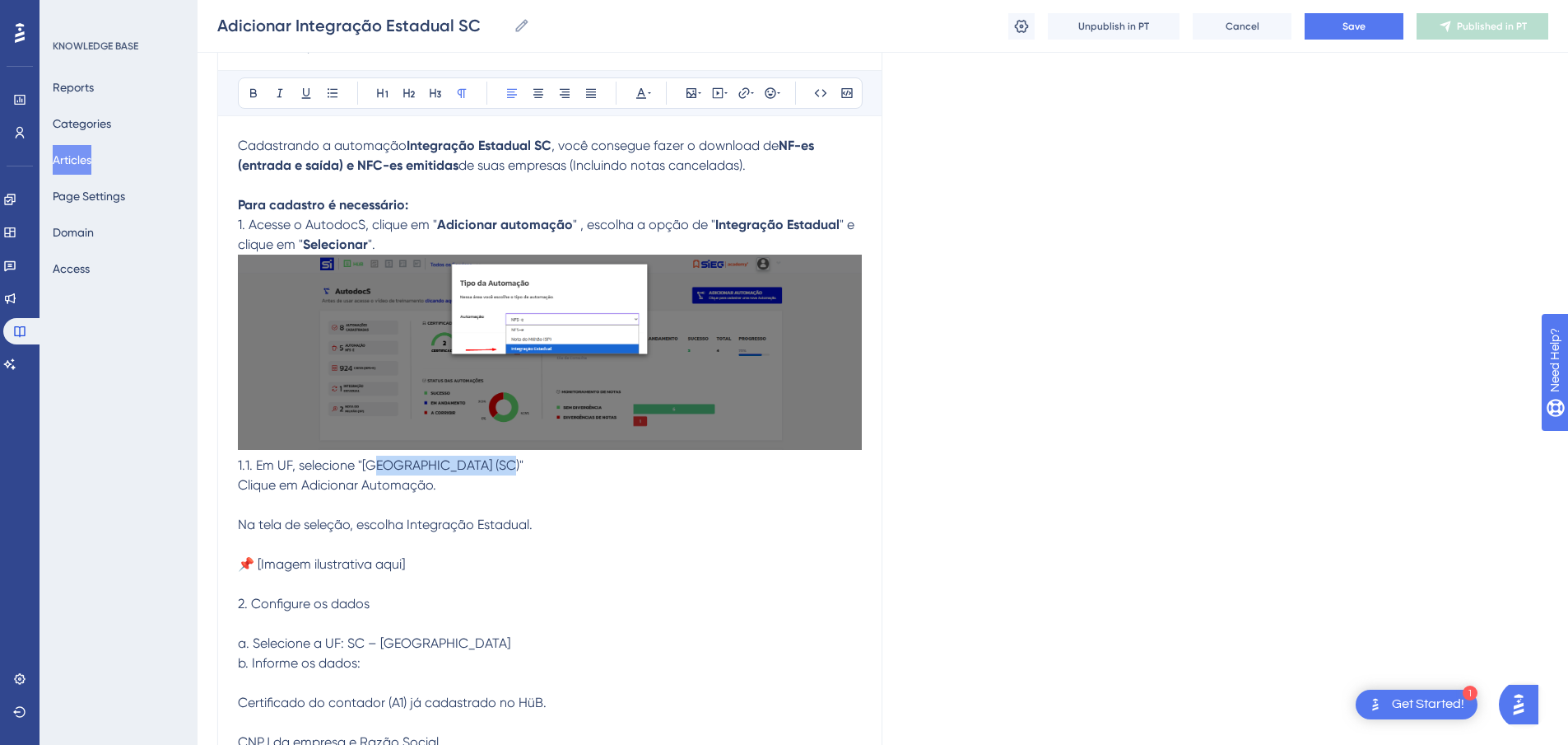
drag, startPoint x: 364, startPoint y: 505, endPoint x: 483, endPoint y: 512, distance: 119.2
click at [484, 514] on p "Cadastrando a automação Integração Estadual SC , você consegue fazer o download…" at bounding box center [550, 652] width 624 height 1032
click at [531, 514] on p "Cadastrando a automação Integração Estadual SC , você consegue fazer o download…" at bounding box center [550, 652] width 624 height 1032
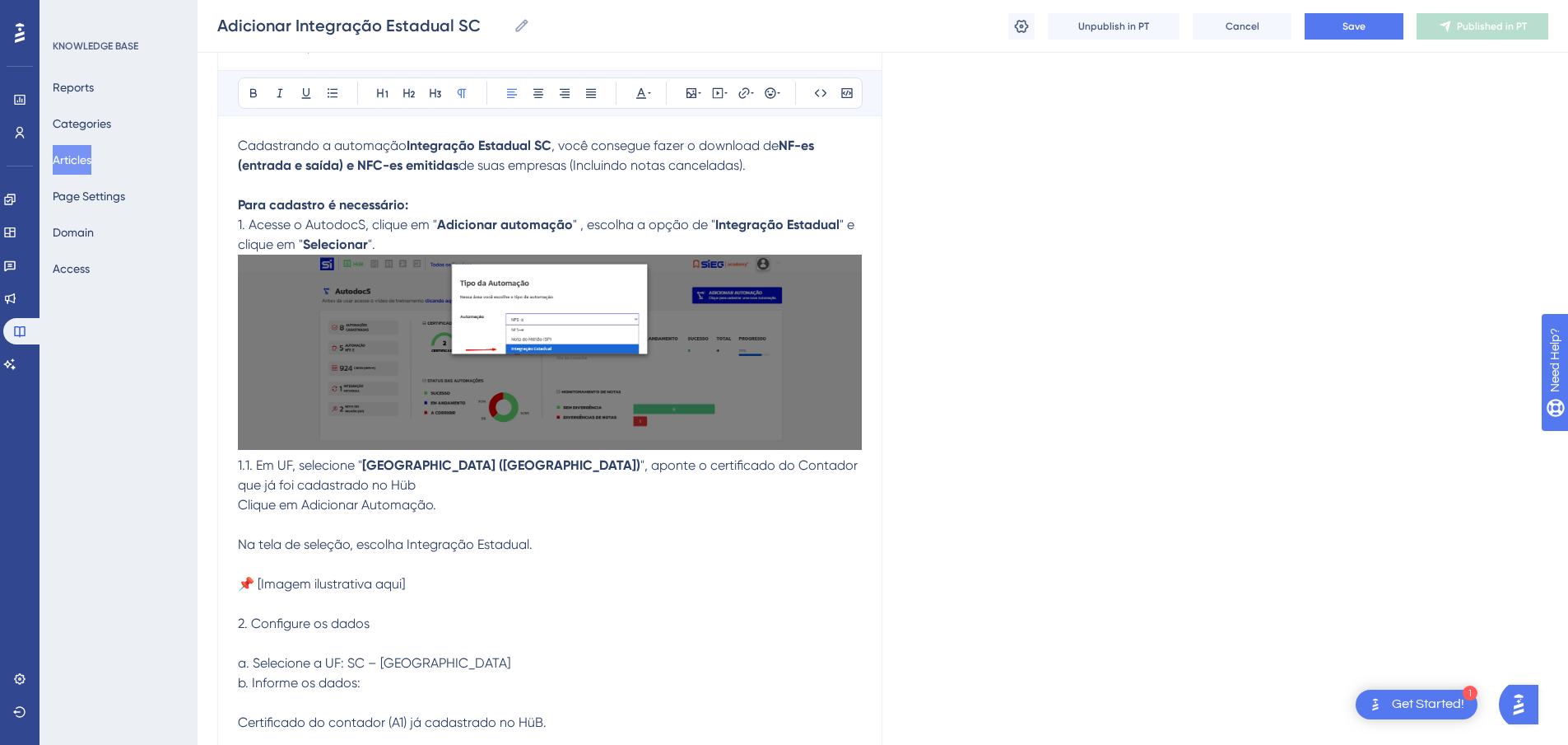
drag, startPoint x: 558, startPoint y: 505, endPoint x: 704, endPoint y: 505, distance: 146.0
drag, startPoint x: 668, startPoint y: 541, endPoint x: 598, endPoint y: 523, distance: 72.3
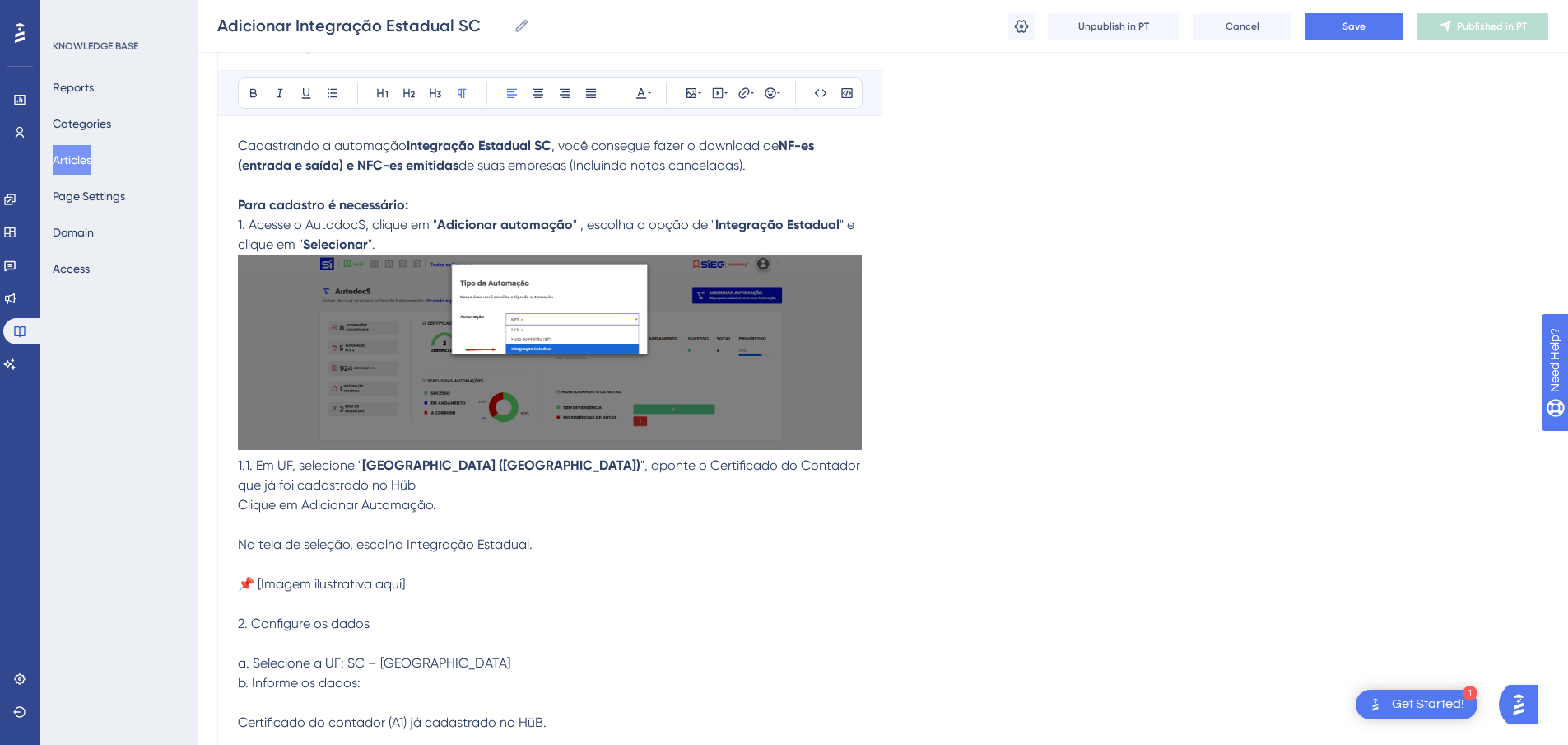
click at [653, 541] on p "Cadastrando a automação Integração Estadual SC , você consegue fazer o download…" at bounding box center [550, 662] width 624 height 1051
drag, startPoint x: 571, startPoint y: 507, endPoint x: 708, endPoint y: 500, distance: 137.2
click at [603, 544] on p "Cadastrando a automação Integração Estadual SC , você consegue fazer o download…" at bounding box center [550, 662] width 624 height 1051
click at [299, 527] on p "Cadastrando a automação Integração Estadual SC , você consegue fazer o download…" at bounding box center [550, 662] width 624 height 1051
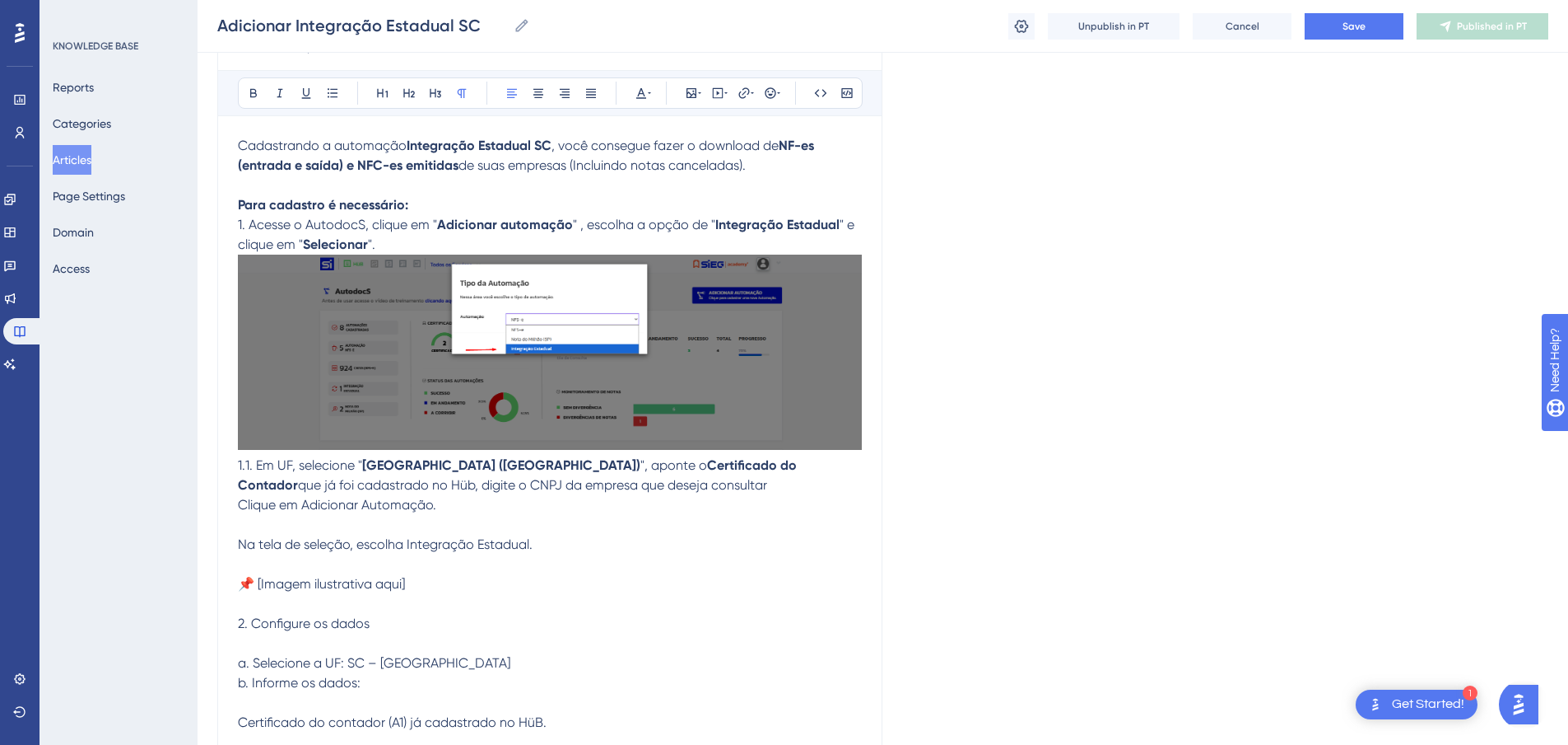
click at [484, 232] on strong "Adicionar automação" at bounding box center [505, 224] width 136 height 15
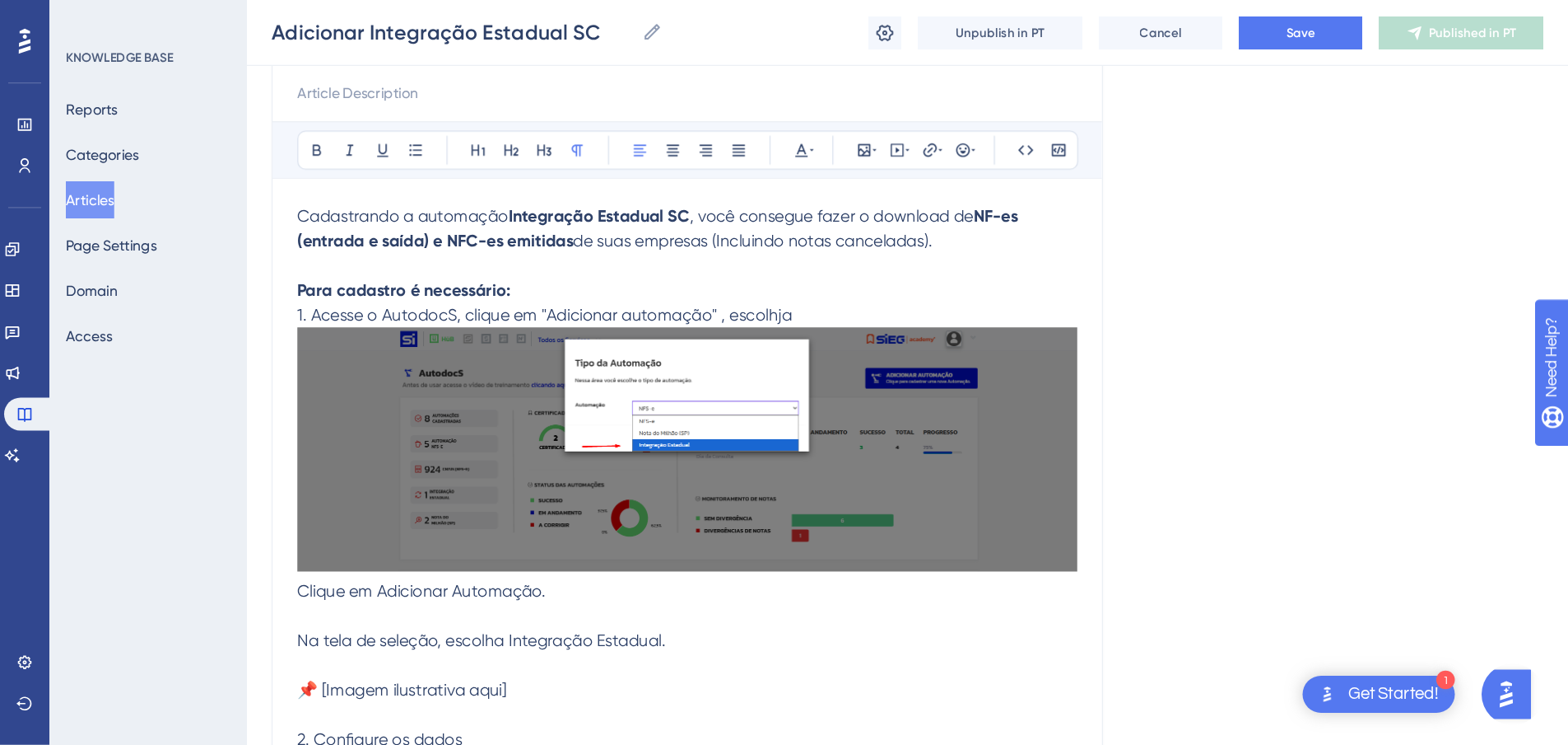
scroll to position [187, 0]
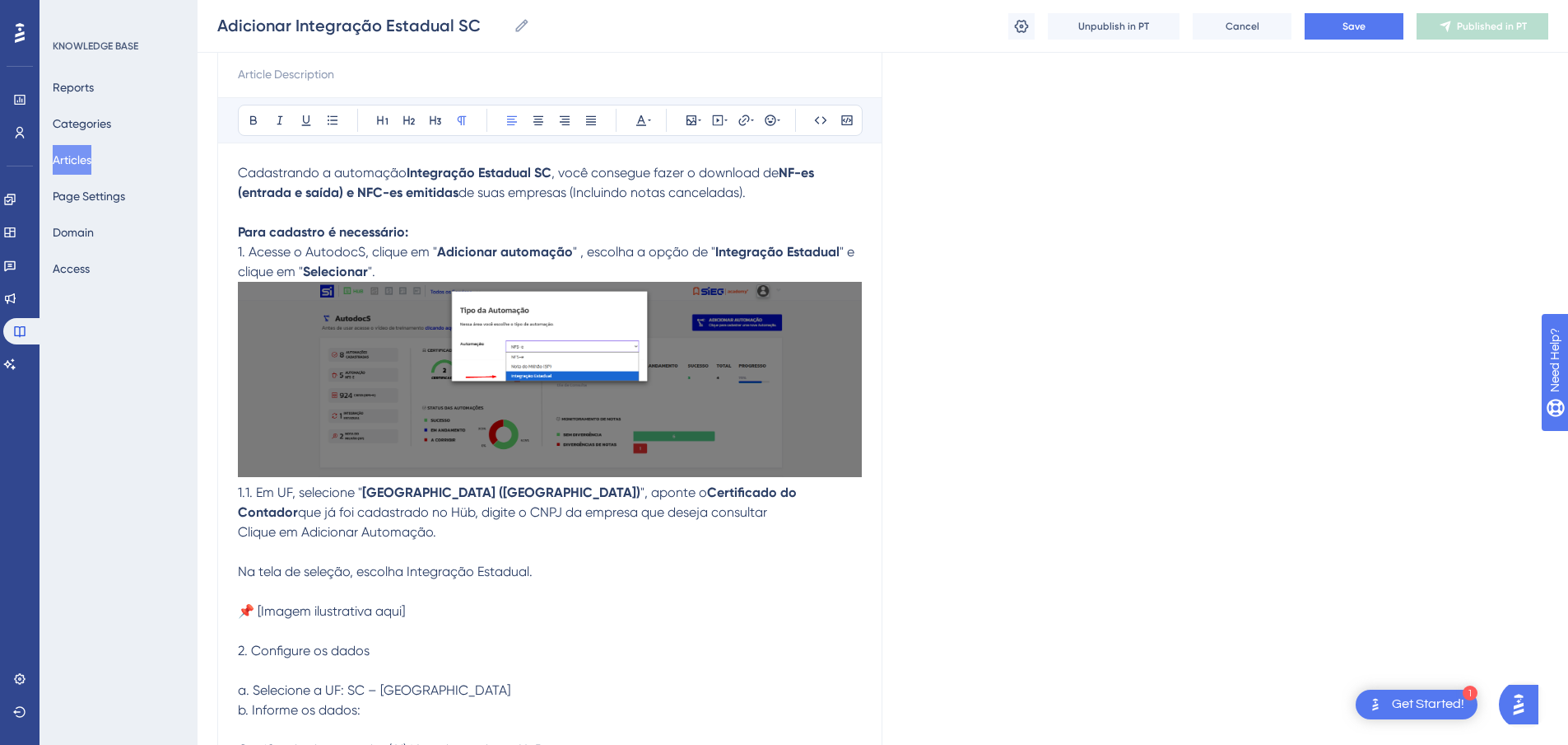
click at [567, 552] on p "Cadastrando a automação Integração Estadual SC , você consegue fazer o download…" at bounding box center [550, 689] width 624 height 1051
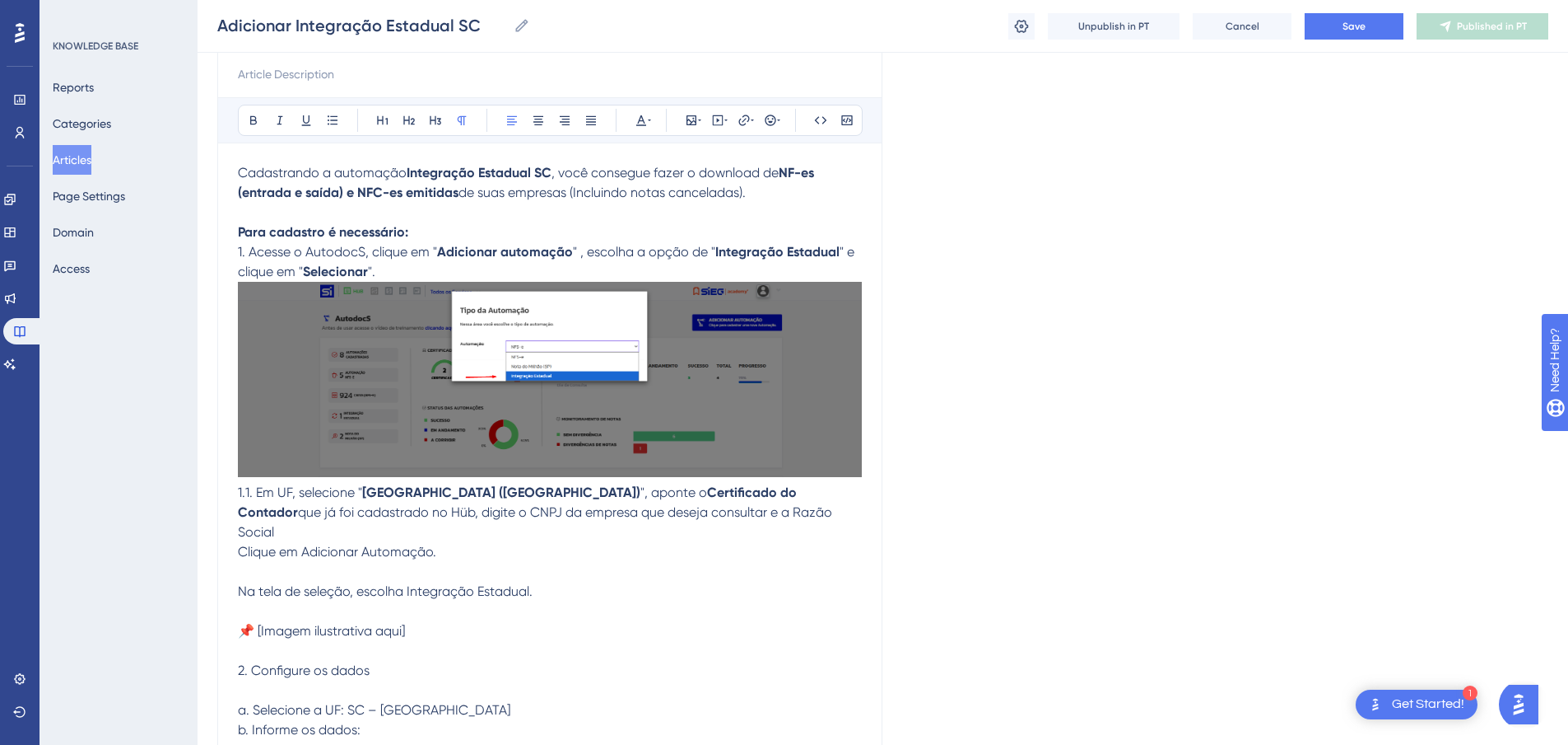
drag, startPoint x: 318, startPoint y: 553, endPoint x: 424, endPoint y: 558, distance: 106.1
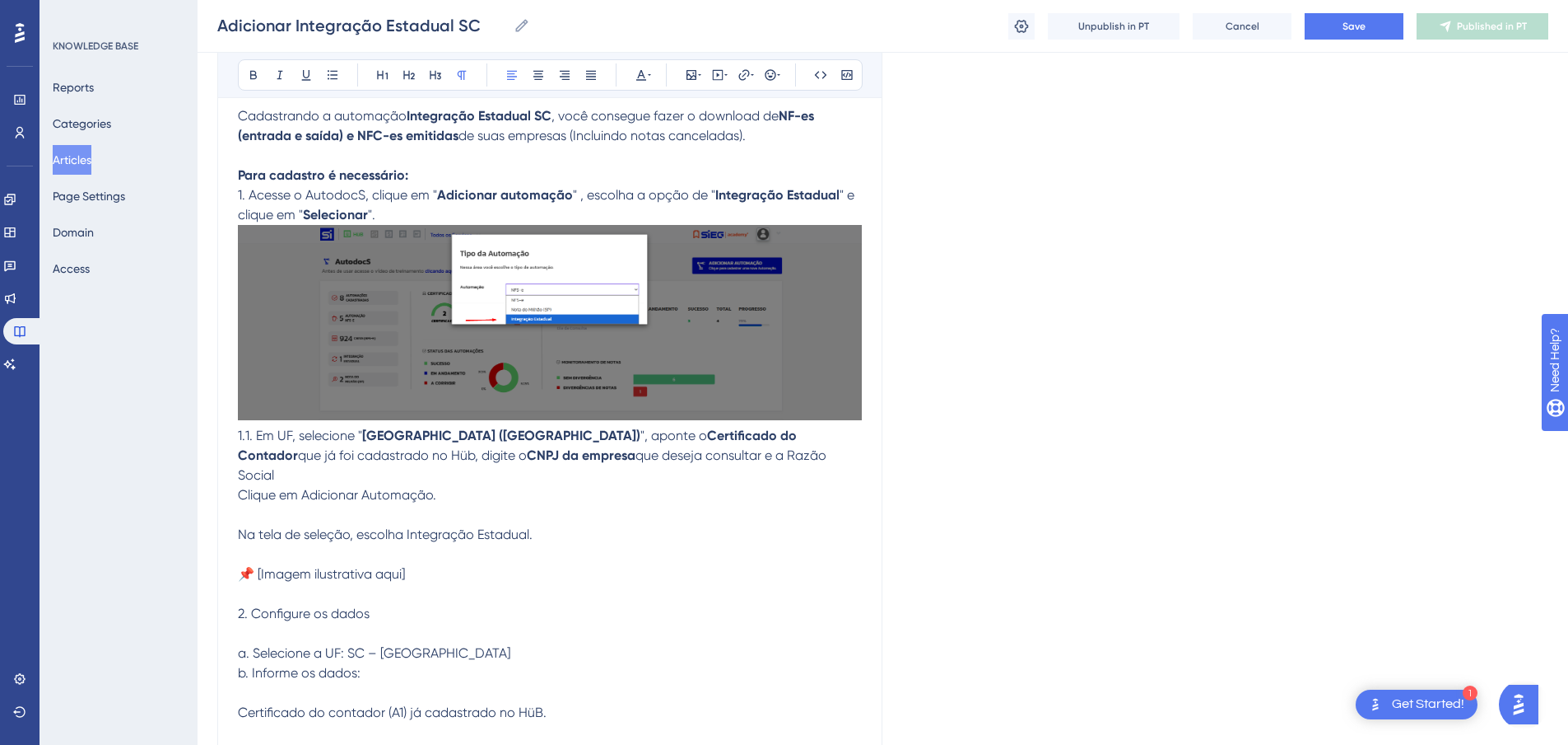
scroll to position [270, 0]
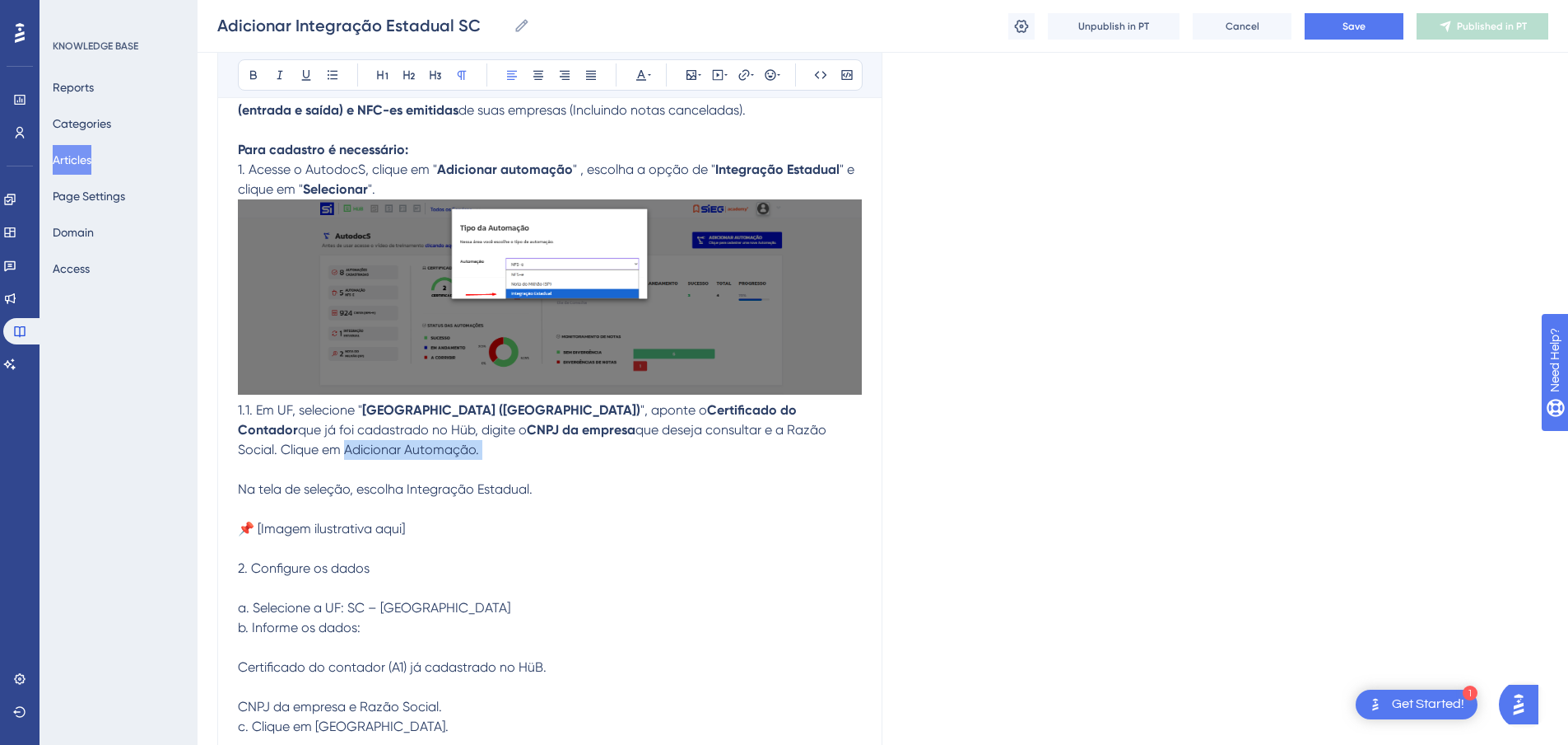
drag, startPoint x: 730, startPoint y: 469, endPoint x: 731, endPoint y: 493, distance: 24.0
click at [734, 490] on p "Cadastrando a automação Integração Estadual SC , você consegue fazer o download…" at bounding box center [550, 606] width 624 height 1051
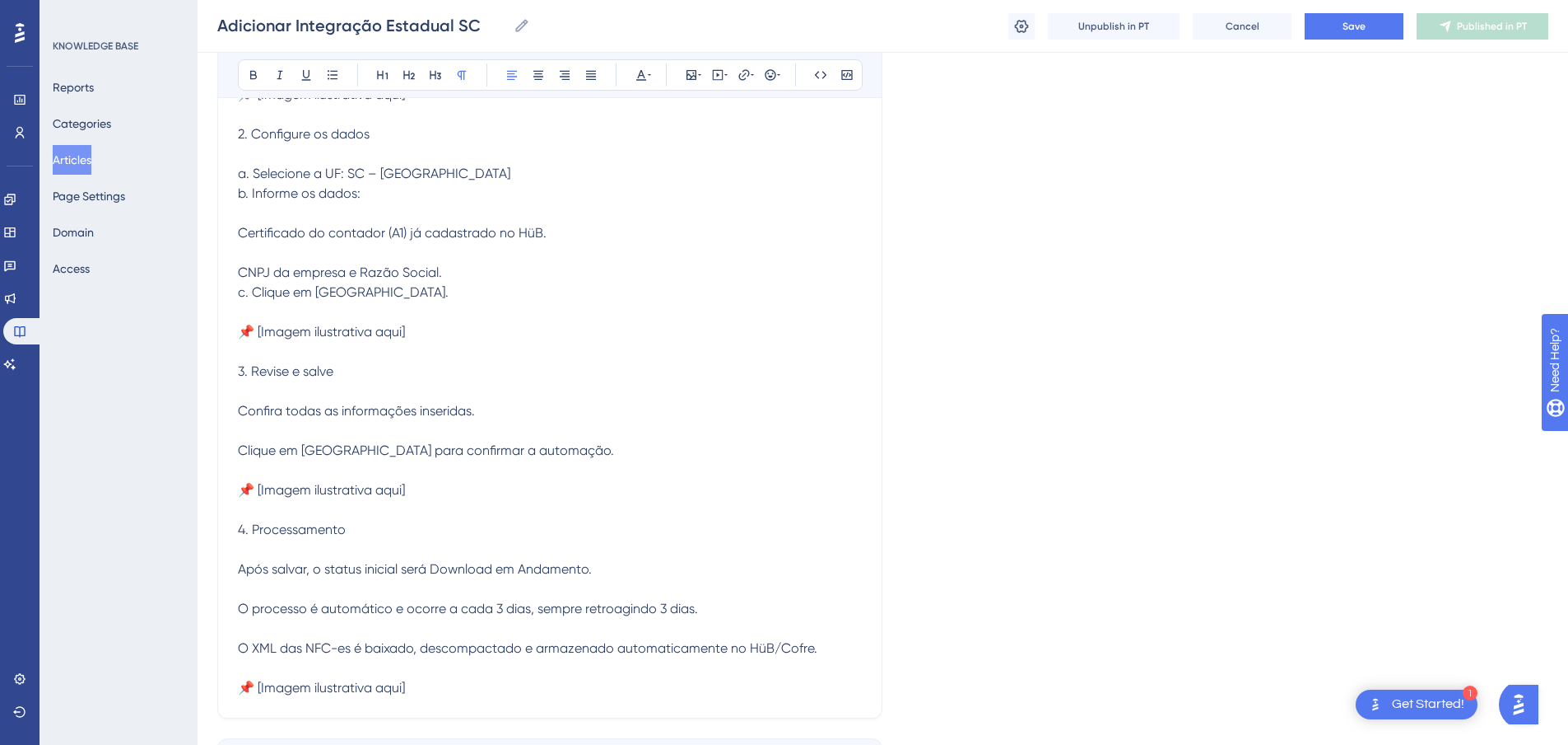
scroll to position [764, 0]
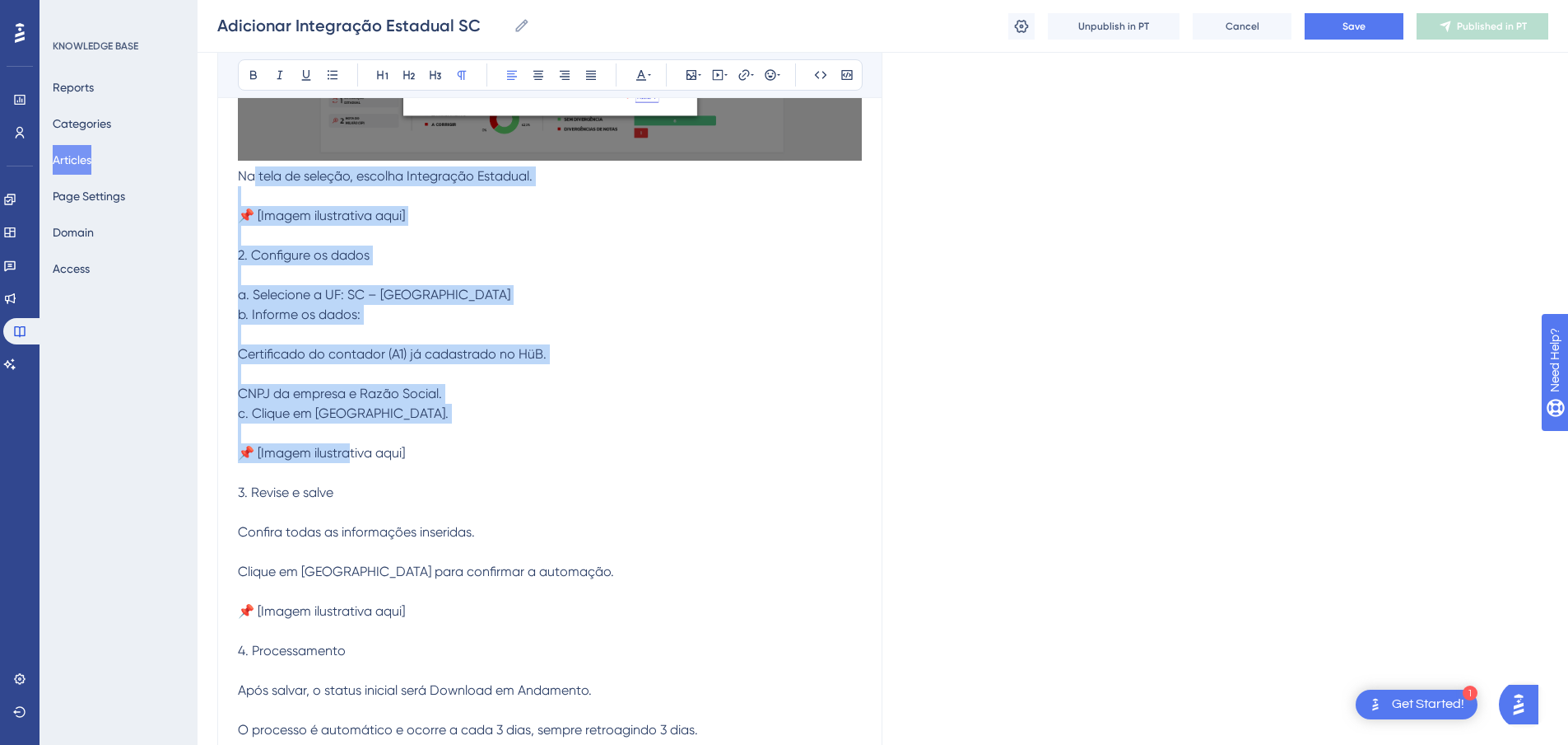
drag, startPoint x: 426, startPoint y: 495, endPoint x: 199, endPoint y: 222, distance: 355.0
click at [199, 222] on div "Performance Users Engagement Widgets Feedback Product Updates Knowledge Base AI…" at bounding box center [882, 100] width 1370 height 1729
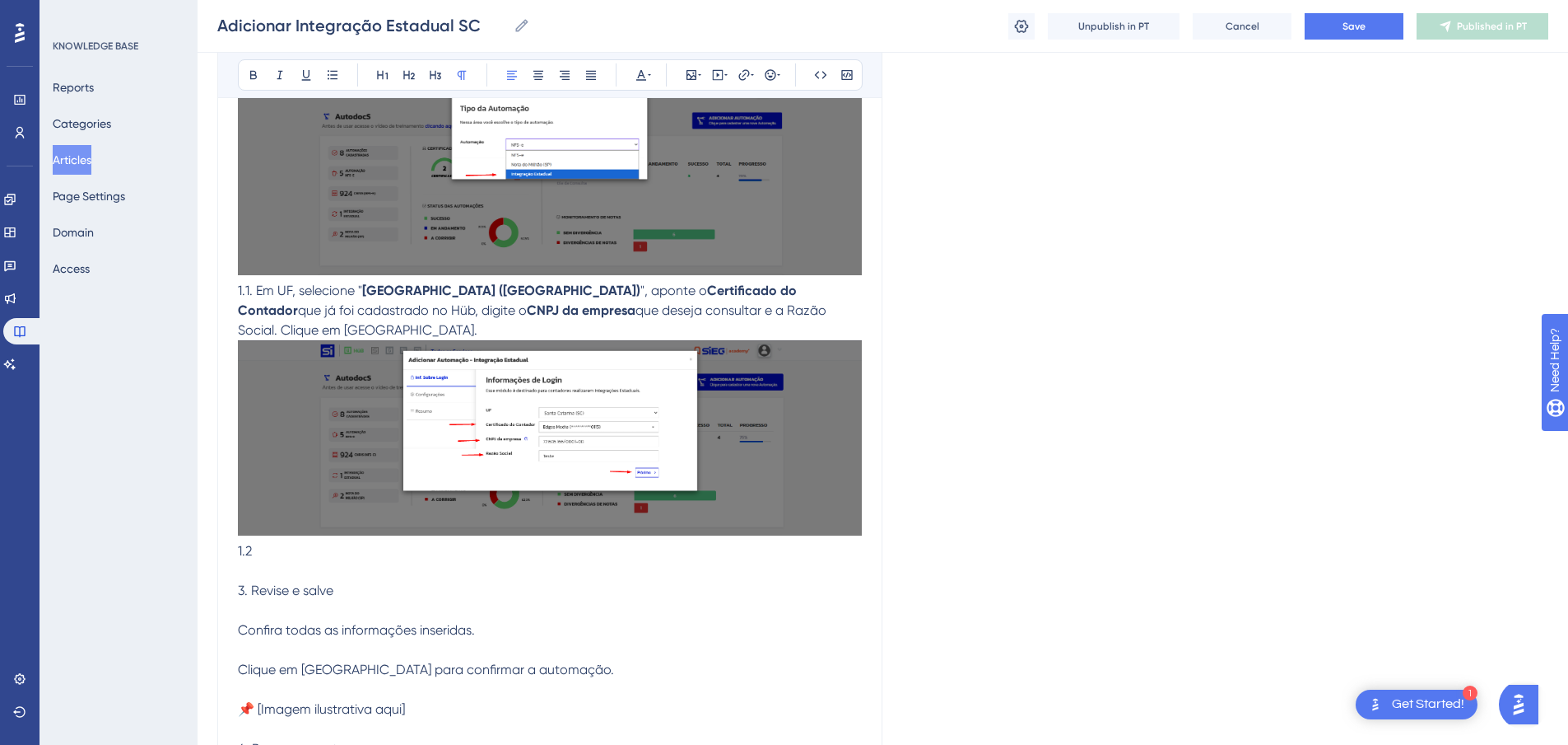
scroll to position [516, 0]
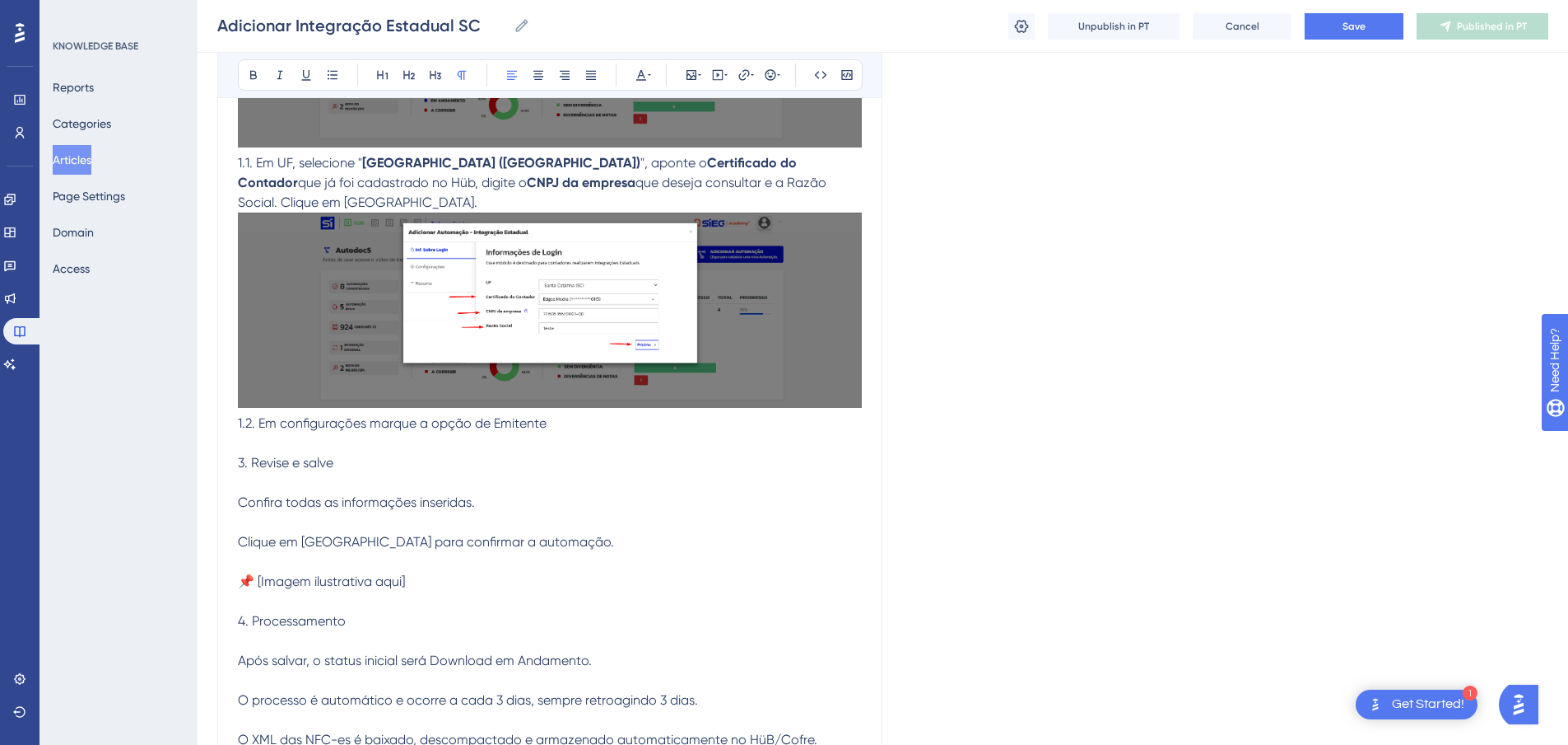
drag, startPoint x: 303, startPoint y: 524, endPoint x: 429, endPoint y: 508, distance: 127.0
click at [525, 471] on p "1.2. Em configurações marque a opção de Emitente 3. Revise e salve Confira toda…" at bounding box center [550, 500] width 624 height 576
click at [525, 470] on p "1.2. Em configurações marque a opção de Emitente 3. Revise e salve Confira toda…" at bounding box center [550, 500] width 624 height 576
copy span "Emitente"
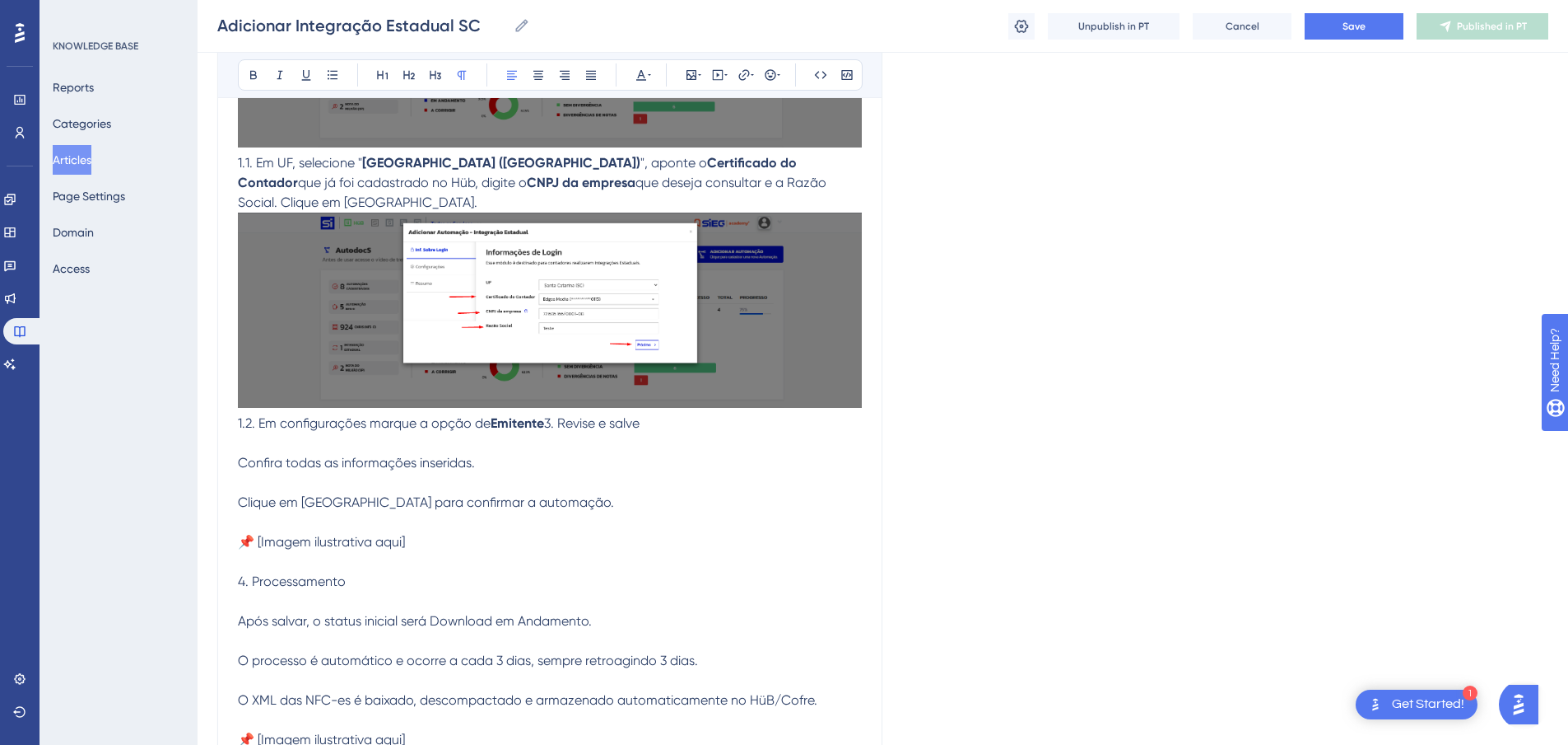
click at [567, 475] on p "1.2. Em configurações marque a opção de Emitente 3. Revise e salve Confira toda…" at bounding box center [550, 481] width 624 height 537
click at [560, 460] on p "1.2. Em configurações marque a opção de Emitente 3. Revise e salve Confira toda…" at bounding box center [550, 481] width 624 height 537
click at [491, 431] on span "1.2. Em configurações marque a opção de" at bounding box center [364, 423] width 253 height 15
click at [579, 458] on p "1.2. Em configurações marque a opção de " Emitente" 3. Revise e salve Confira t…" at bounding box center [550, 481] width 624 height 537
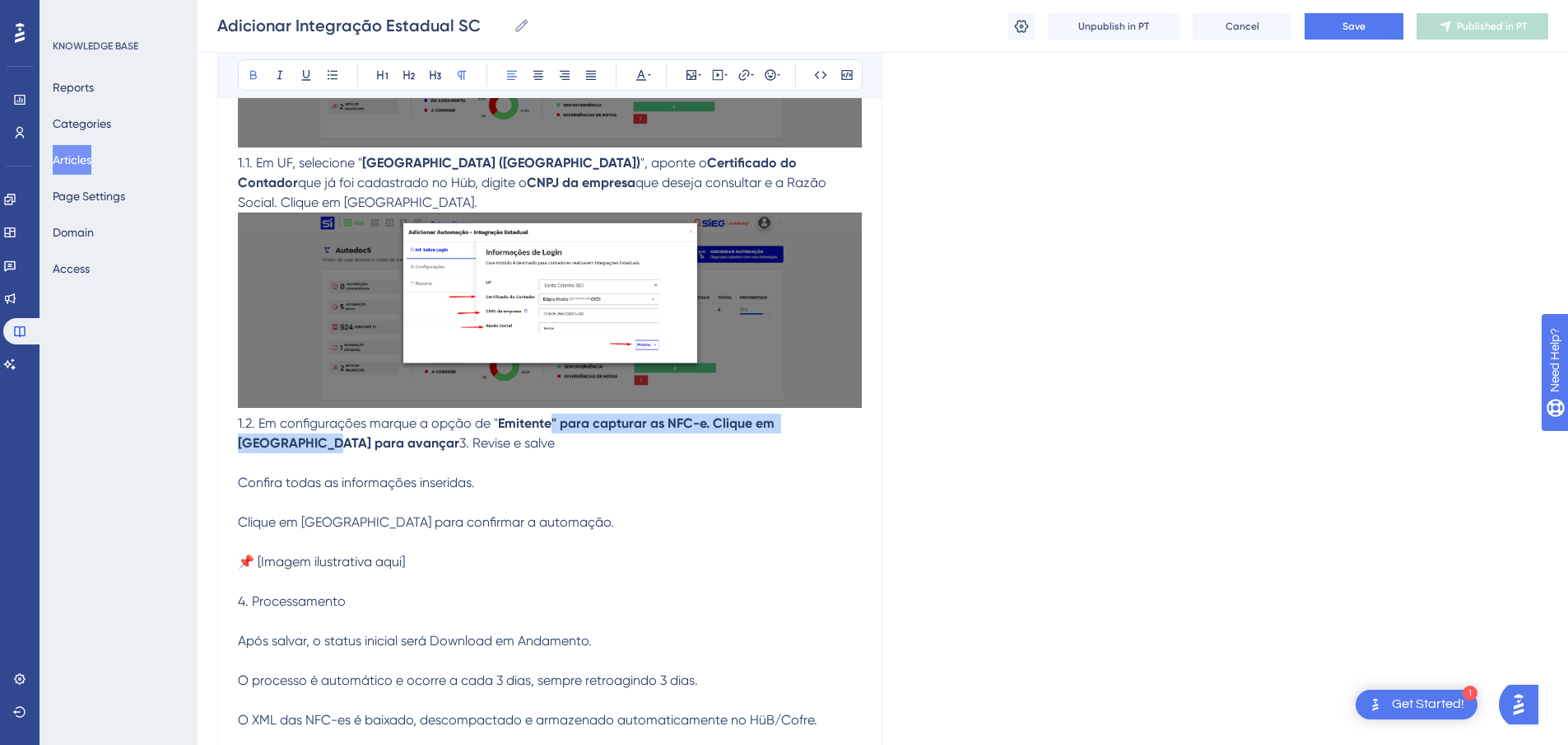
drag, startPoint x: 553, startPoint y: 467, endPoint x: 863, endPoint y: 460, distance: 310.1
click at [863, 460] on div "Adicionar Integração Estadual SC Bold Italic Underline Bullet Point Heading 1 H…" at bounding box center [550, 229] width 665 height 1122
click at [681, 488] on p "1.2. Em configurações marque a opção de " Emitente " para capturar as NFC-e. Cl…" at bounding box center [550, 491] width 624 height 557
click at [773, 451] on span "" para capturar as NFC-e. Clique em [GEOGRAPHIC_DATA] para" at bounding box center [505, 433] width 535 height 35
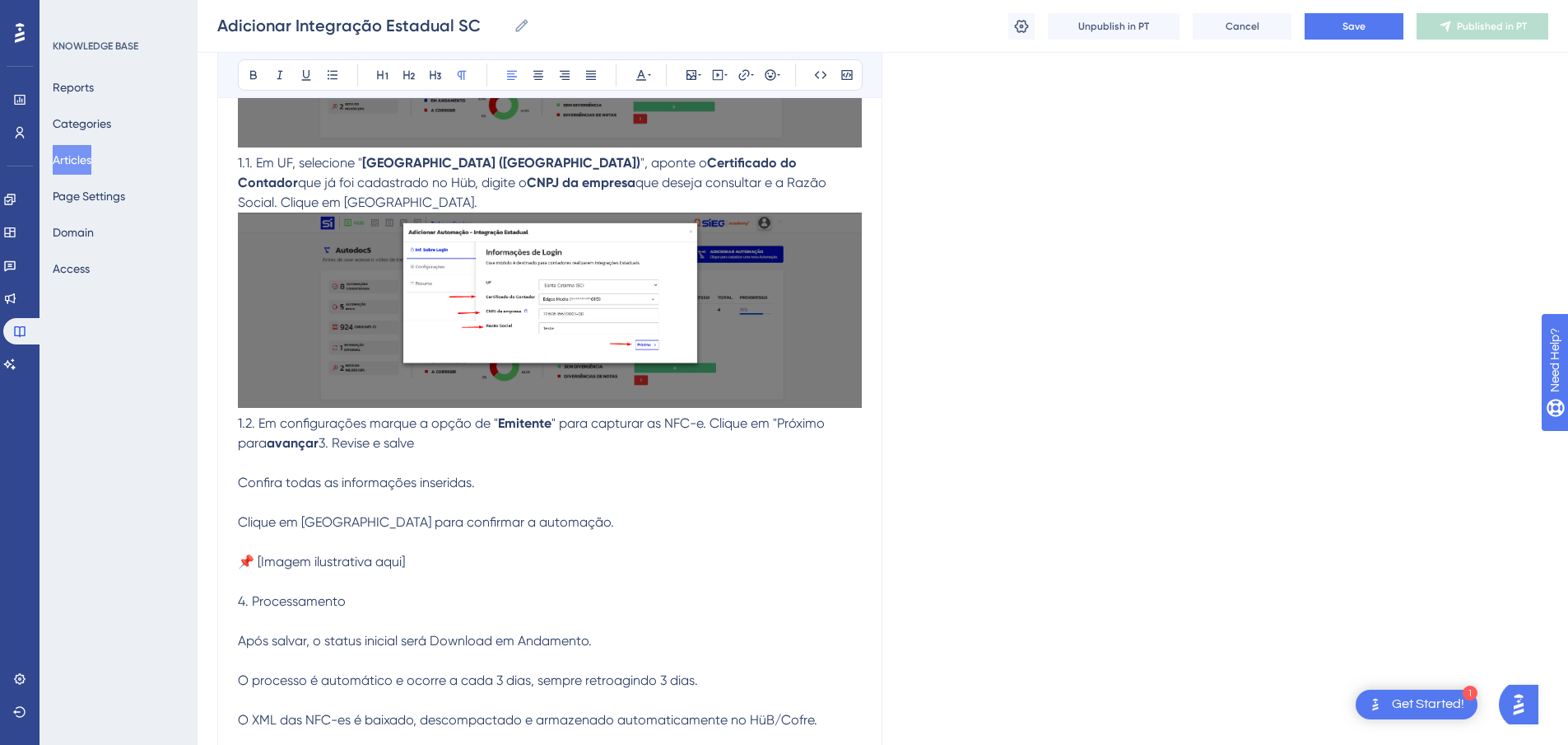
click at [825, 451] on span "" para capturar as NFC-e. Clique em "Próximo para" at bounding box center [532, 433] width 590 height 35
click at [803, 451] on span "" para capturar as NFC-e. Clique em "Próximo" para" at bounding box center [534, 433] width 594 height 35
click at [700, 491] on p "1.2. Em configurações marque a opção de " Emitente " para capturar as NFC-e. Cl…" at bounding box center [550, 491] width 624 height 557
click at [370, 484] on p "1.2. Em configurações marque a opção de " Emitente " para capturar as NFC-e. Cl…" at bounding box center [550, 491] width 624 height 557
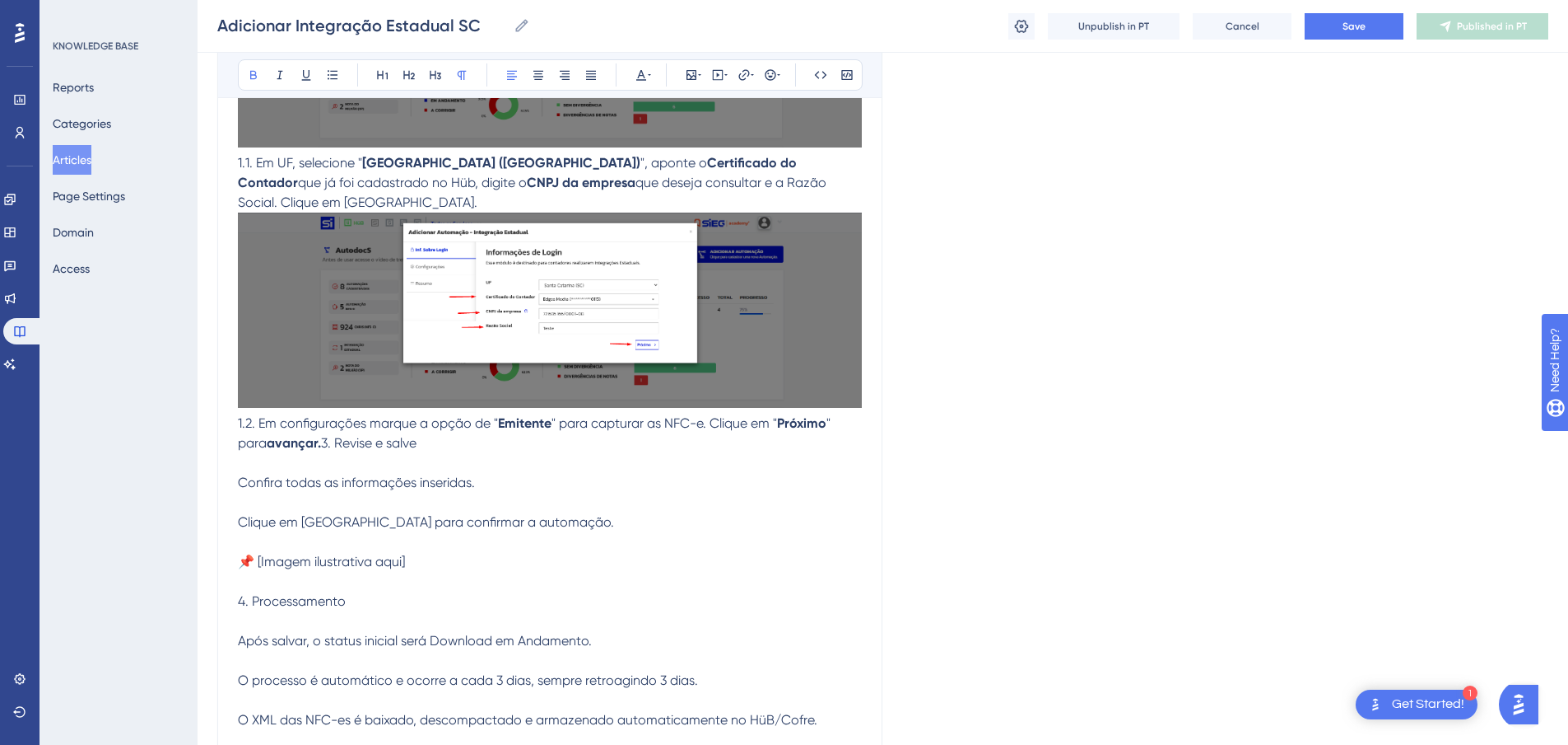
click at [344, 483] on p "1.2. Em configurações marque a opção de " Emitente " para capturar as NFC-e. Cl…" at bounding box center [550, 491] width 624 height 557
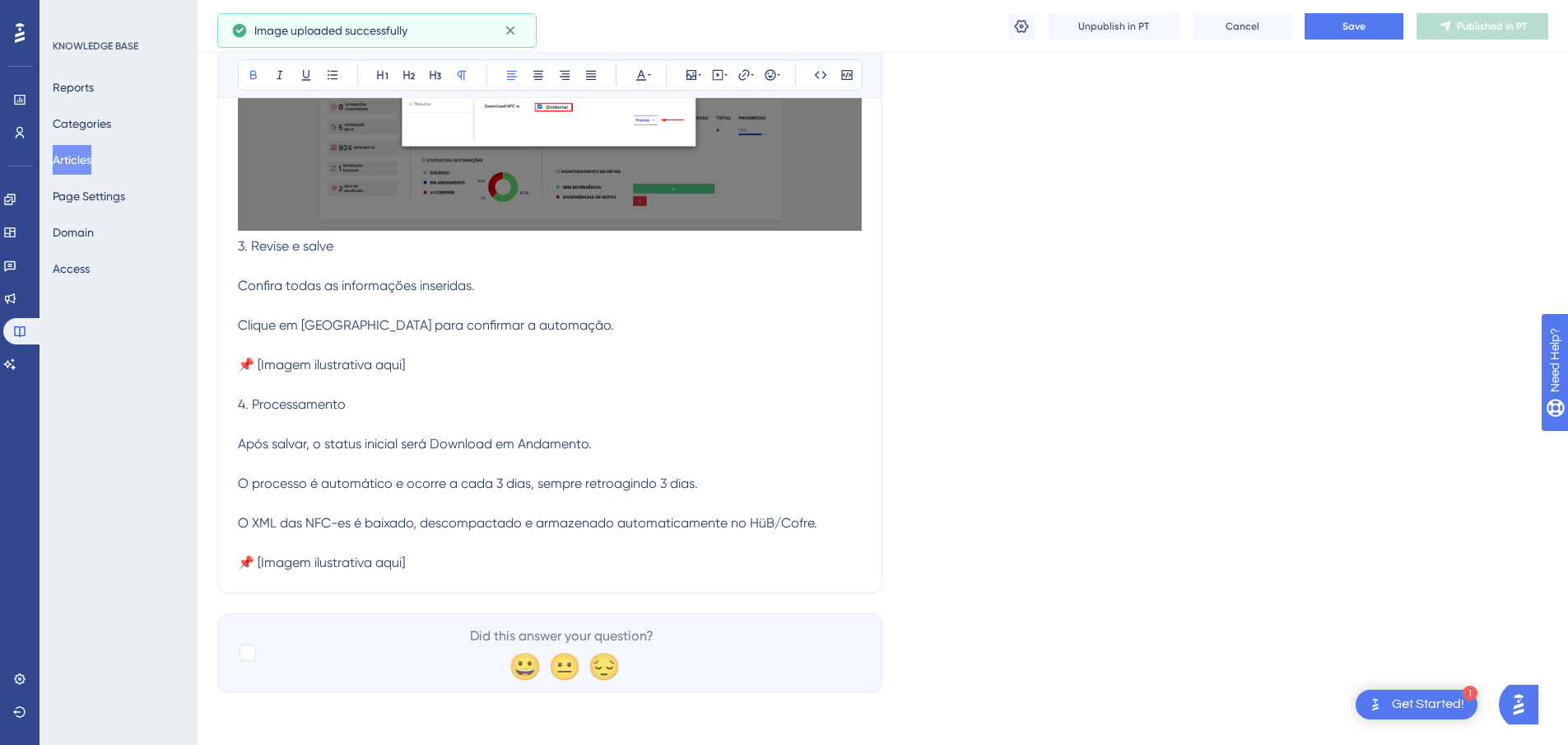
scroll to position [995, 0]
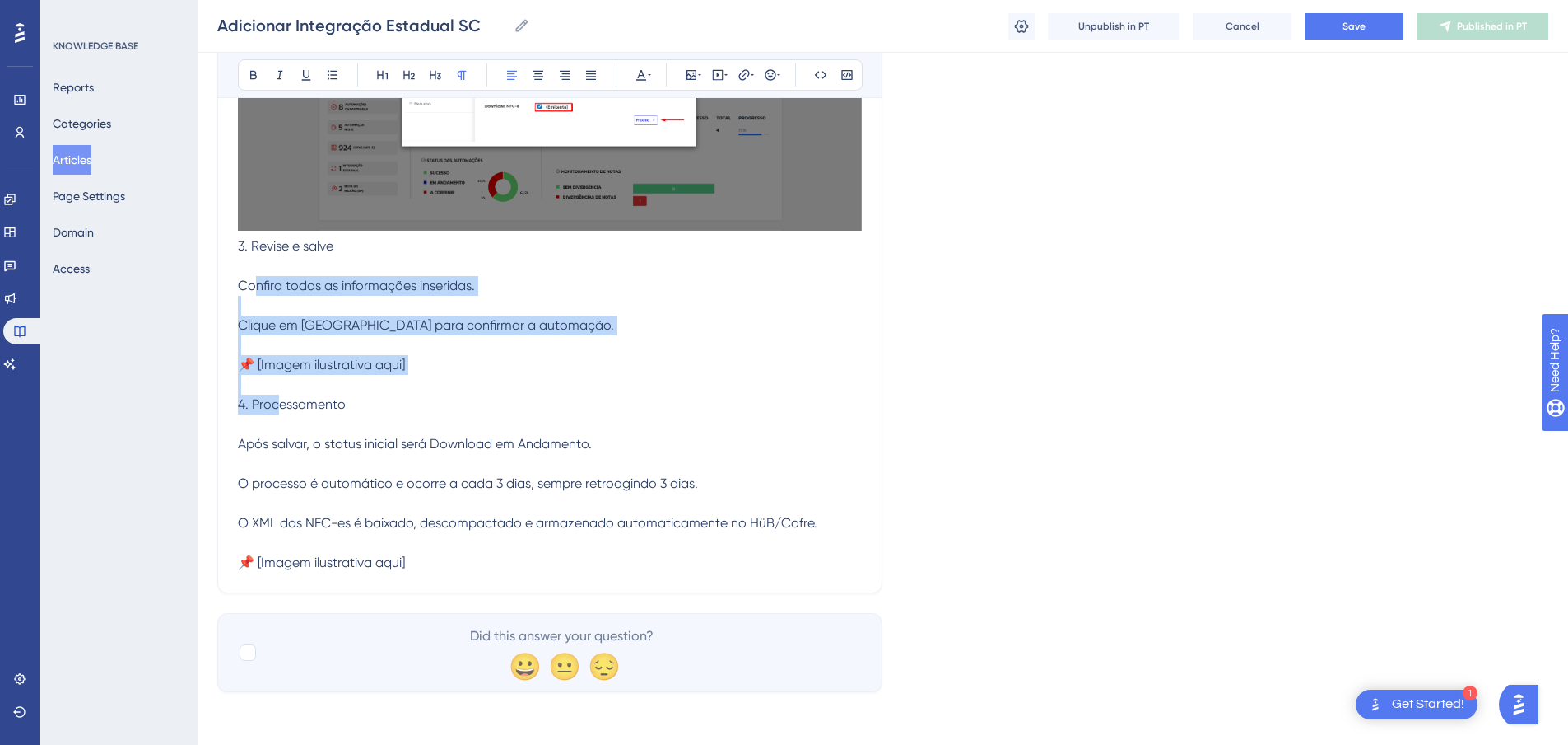
drag, startPoint x: 367, startPoint y: 414, endPoint x: 230, endPoint y: 290, distance: 184.8
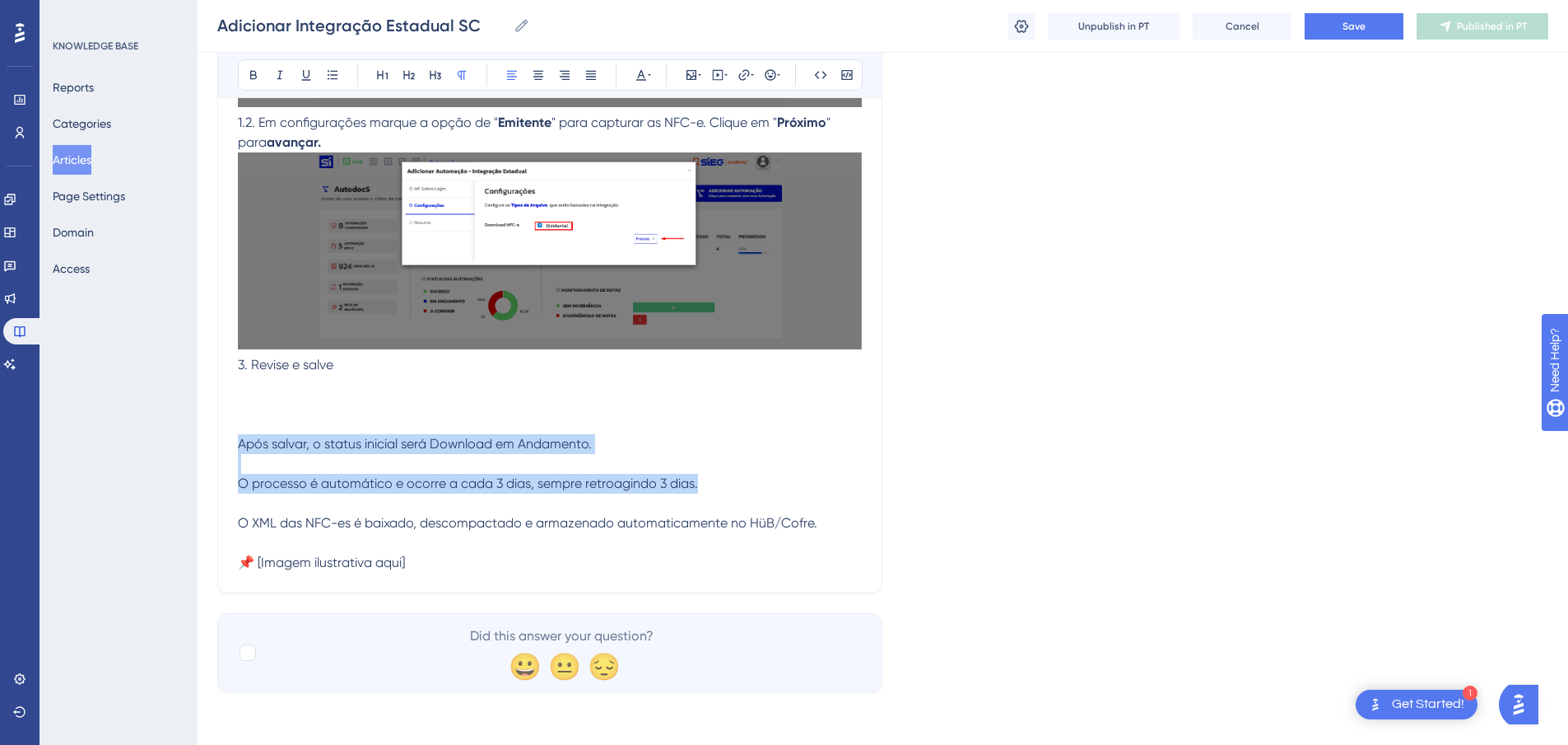
scroll to position [877, 0]
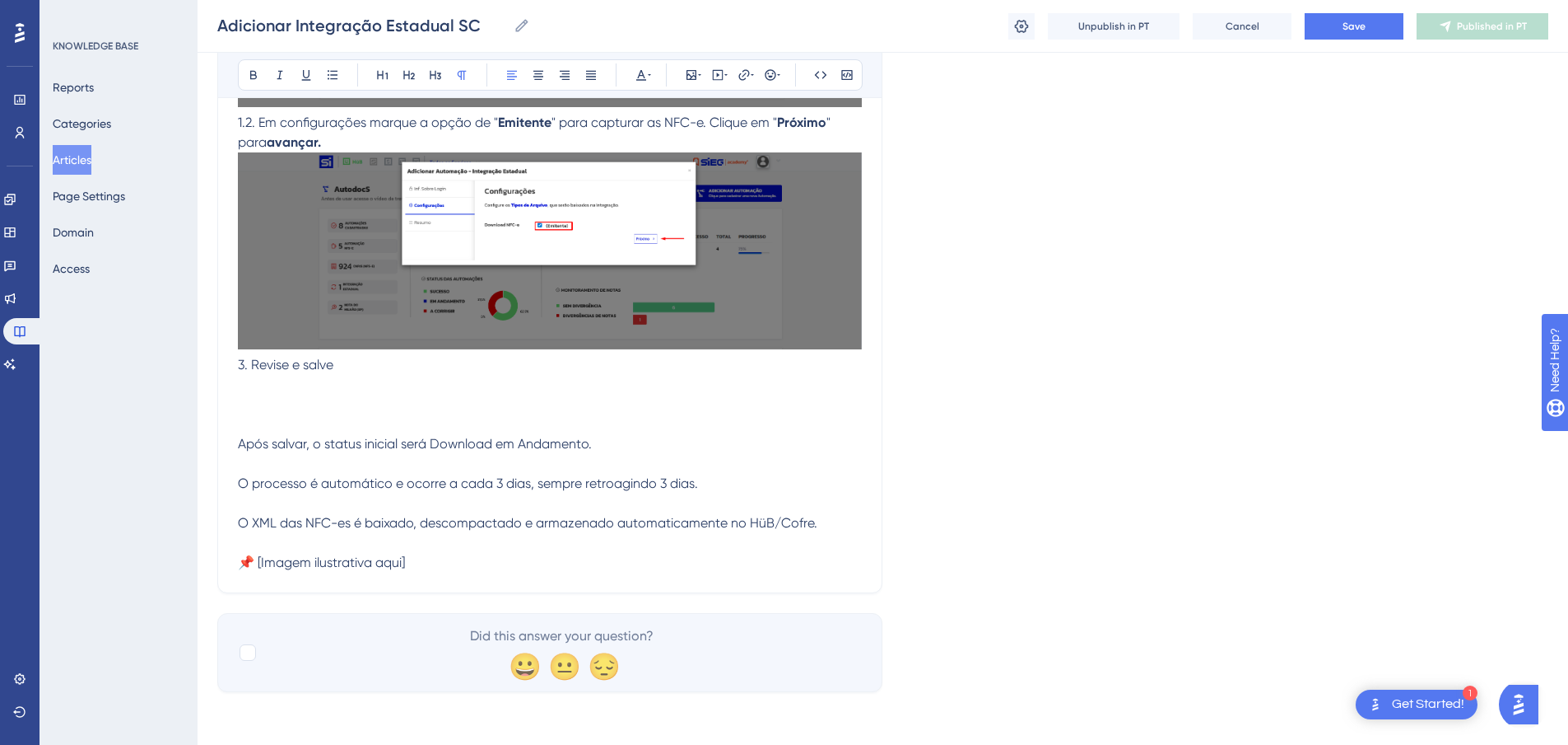
click at [371, 361] on p "3. Revise e salve Após salvar, o status inicial será Download em Andamento. O p…" at bounding box center [550, 362] width 624 height 419
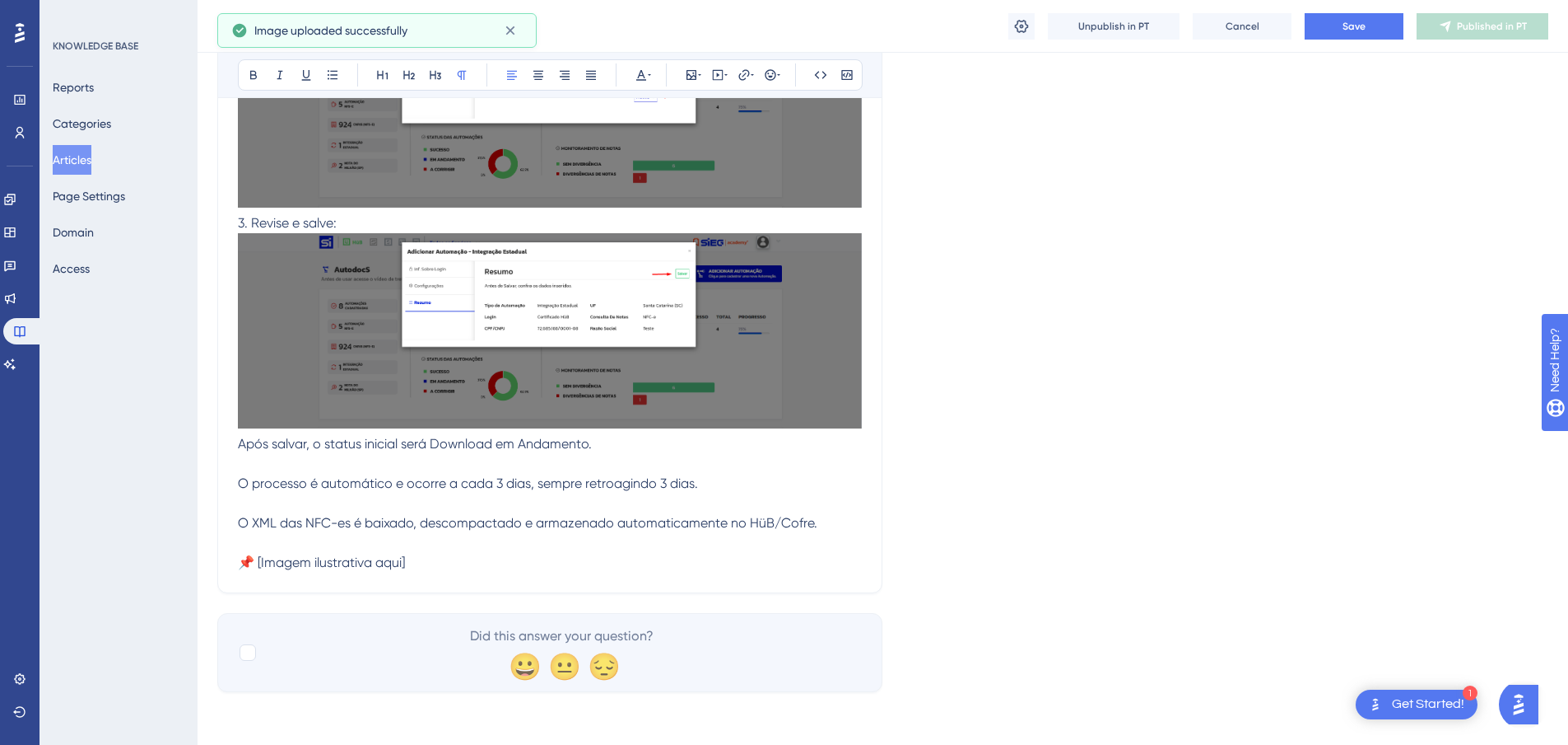
scroll to position [1077, 0]
click at [243, 446] on span "Após salvar, o status inicial será Download em Andamento. O processo é automáti…" at bounding box center [527, 503] width 579 height 134
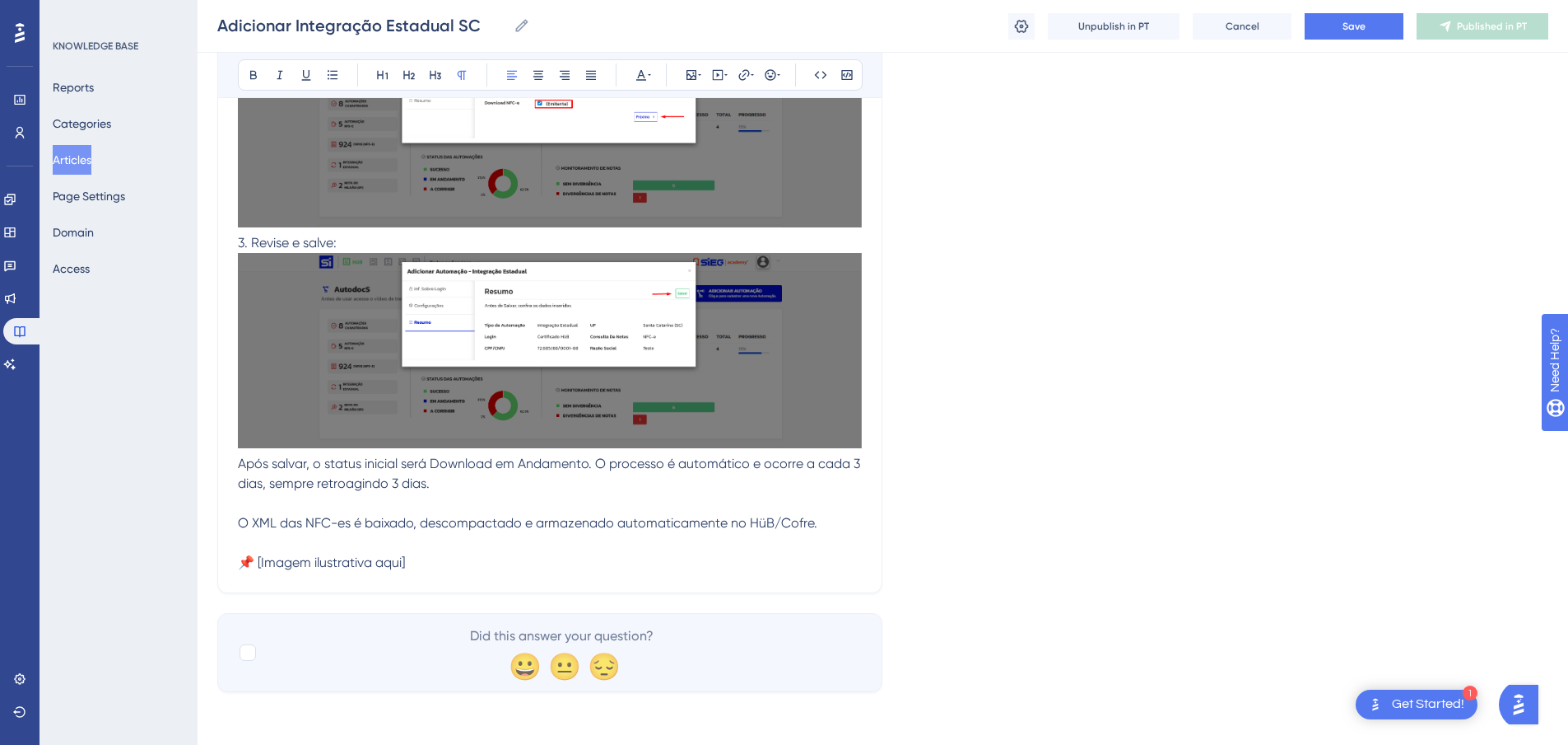
click at [239, 523] on span "Após salvar, o status inicial será Download em Andamento. O processo é automáti…" at bounding box center [550, 513] width 626 height 114
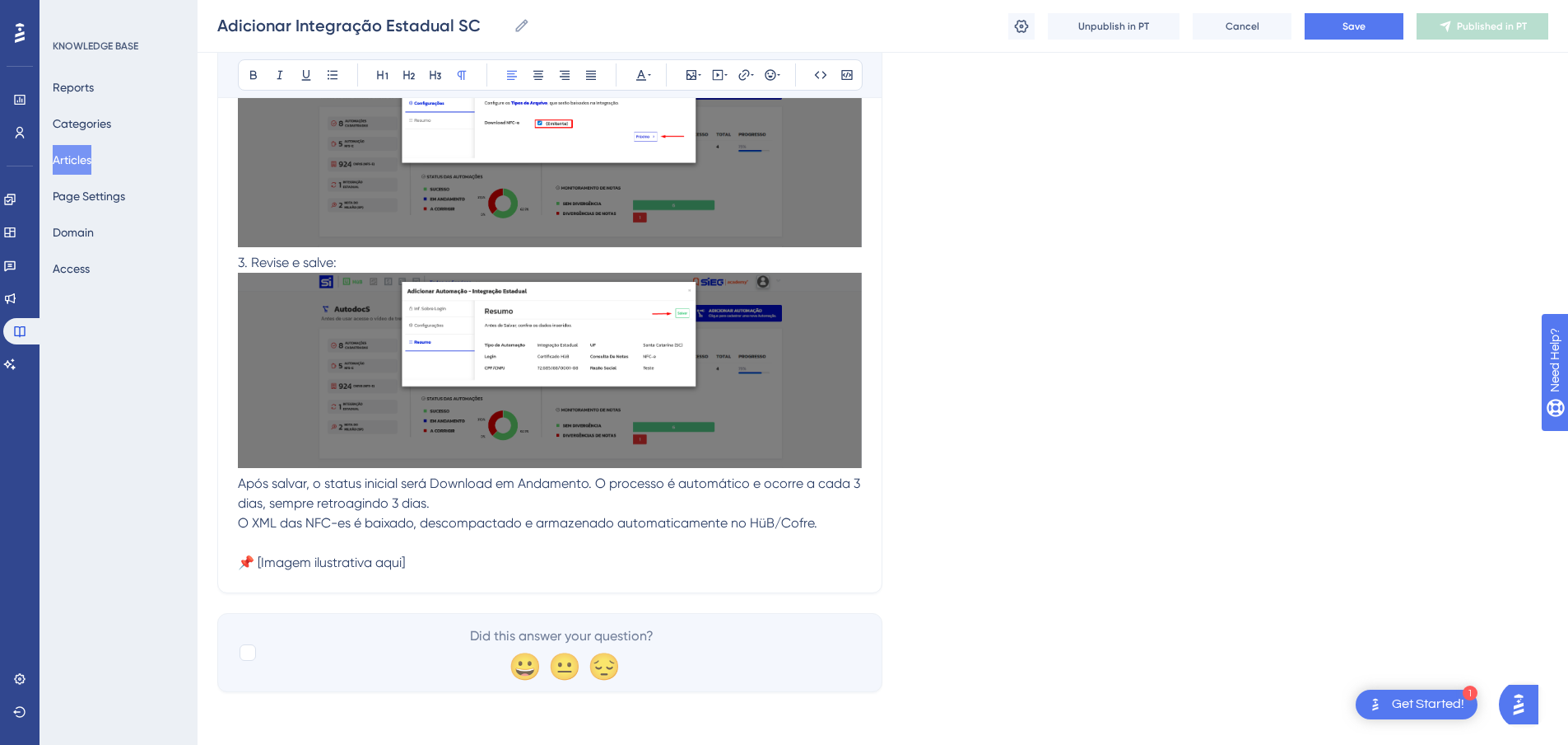
scroll to position [998, 0]
click at [443, 571] on p "Após salvar, o status inicial será Download em Andamento. O processo é automáti…" at bounding box center [550, 422] width 624 height 299
drag, startPoint x: 433, startPoint y: 562, endPoint x: 236, endPoint y: 554, distance: 197.2
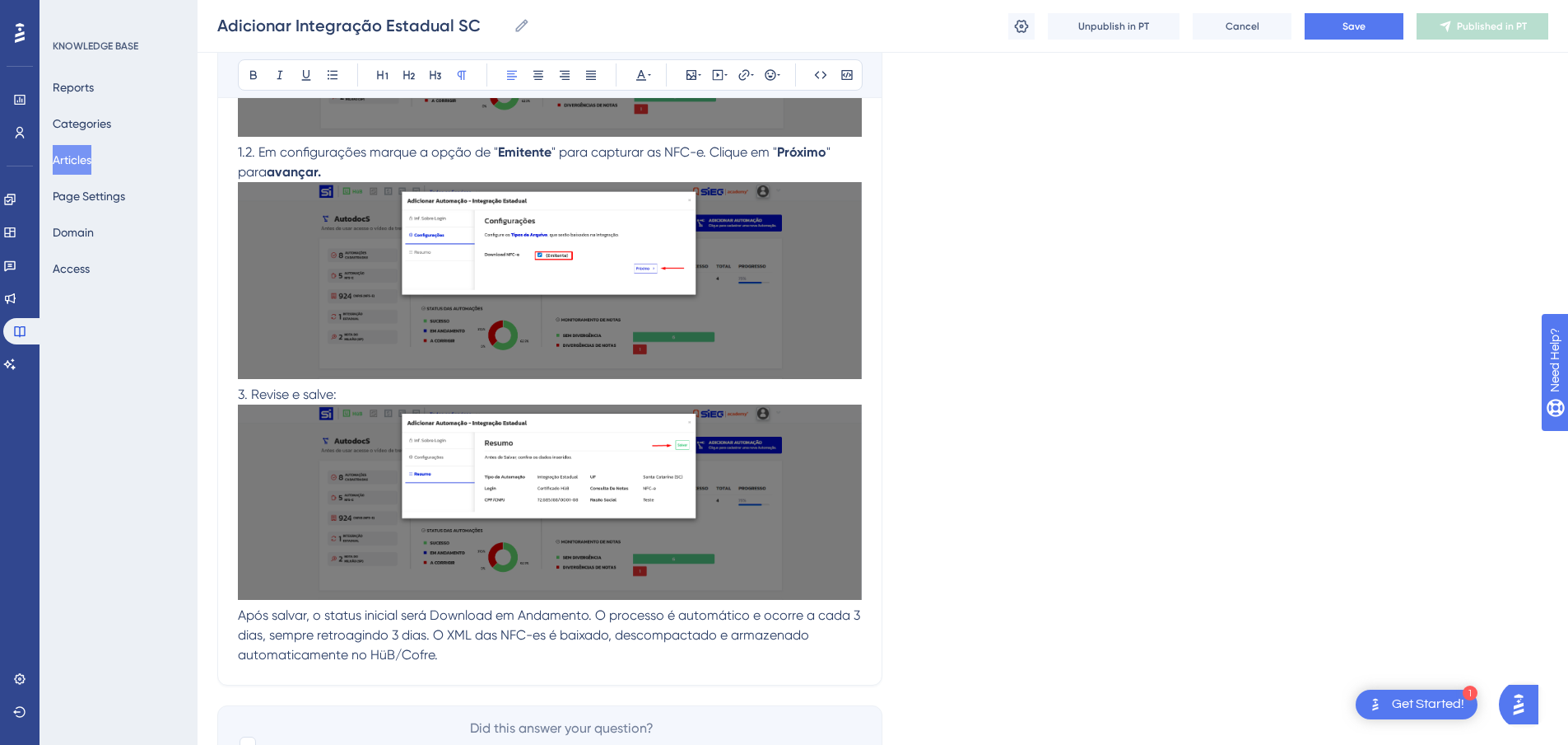
scroll to position [978, 0]
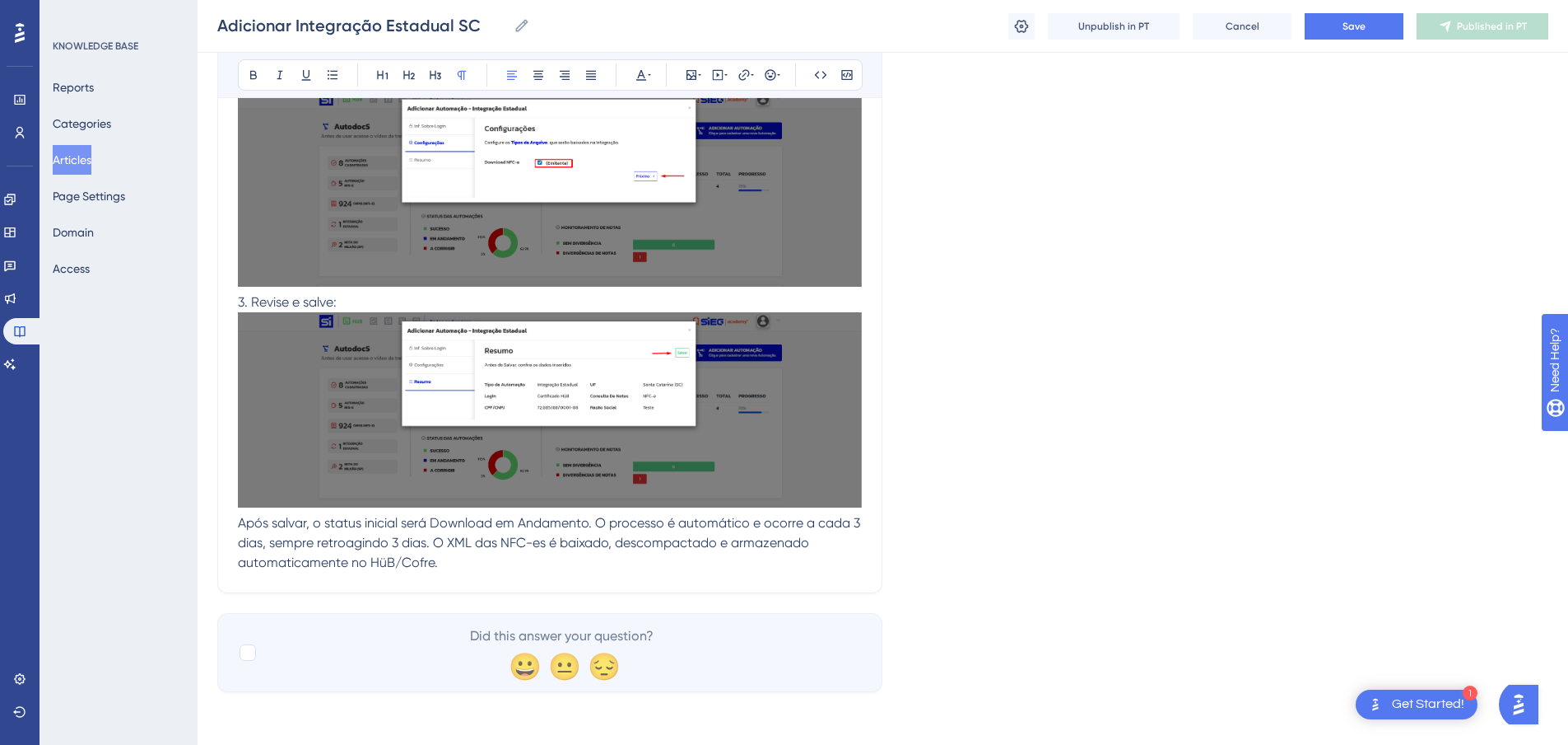
drag, startPoint x: 452, startPoint y: 547, endPoint x: 236, endPoint y: 507, distance: 219.7
click at [295, 294] on span "3. Revise e salve:" at bounding box center [287, 301] width 99 height 15
click at [386, 260] on p "3. Revise e salve:" at bounding box center [550, 201] width 624 height 221
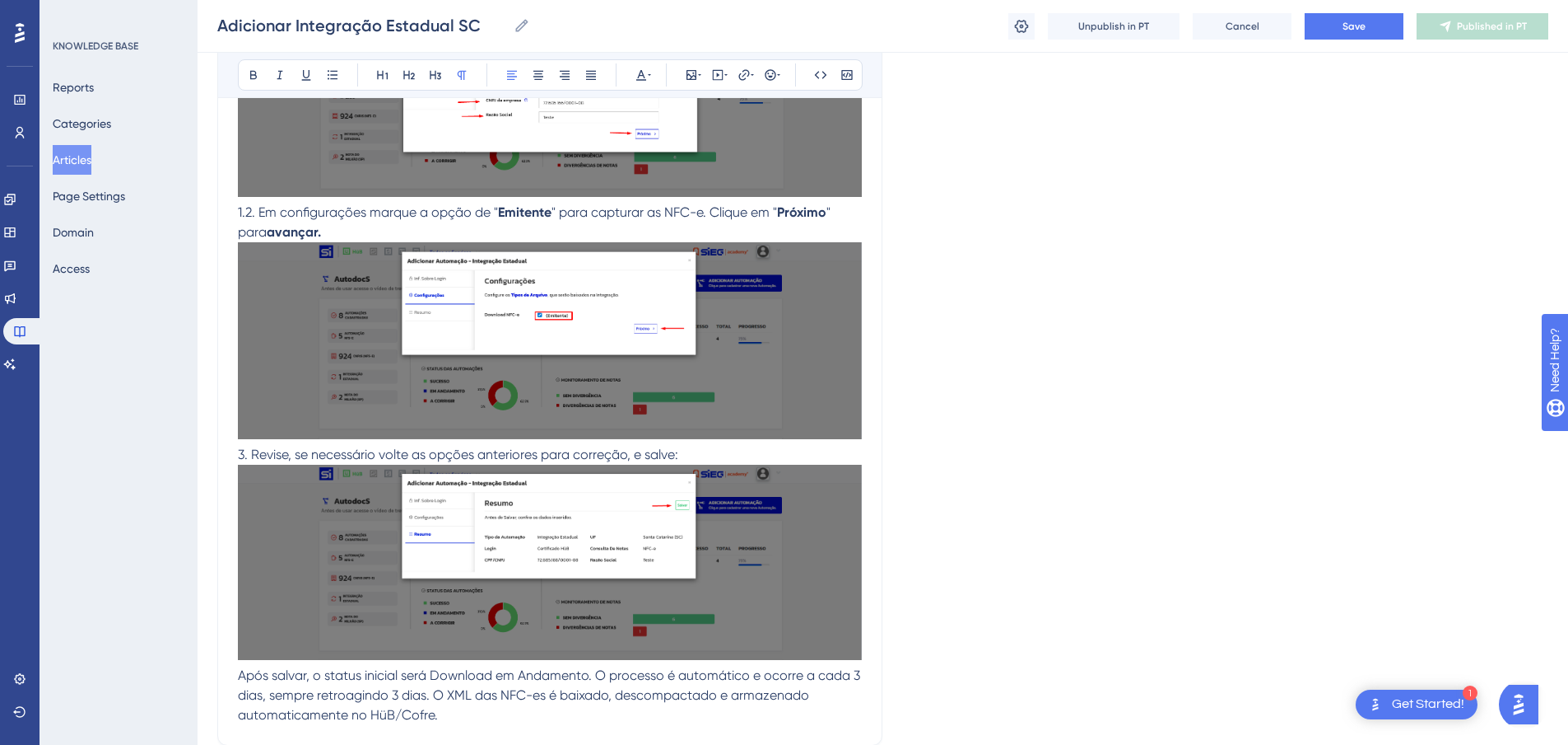
scroll to position [576, 0]
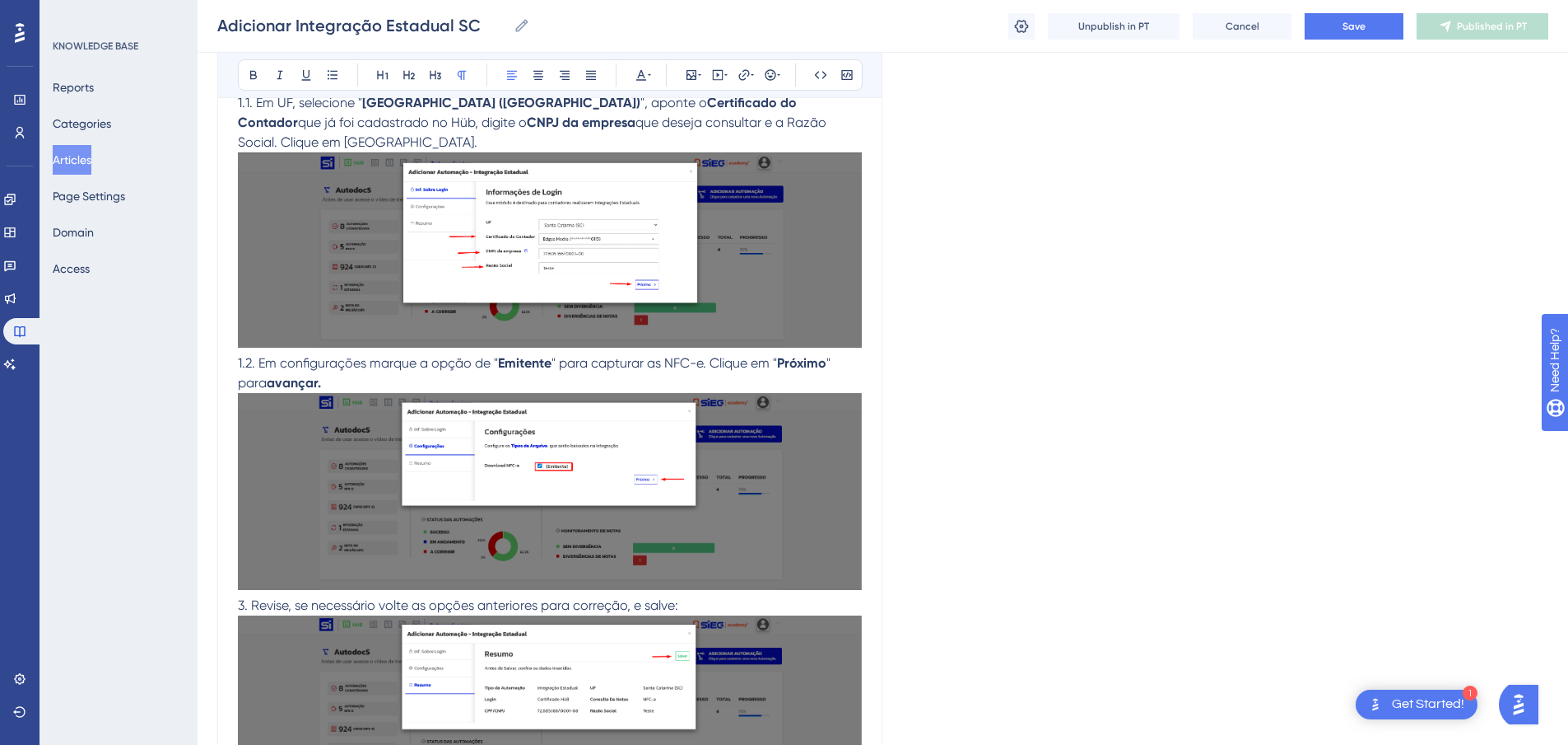
click at [516, 300] on img at bounding box center [550, 250] width 624 height 195
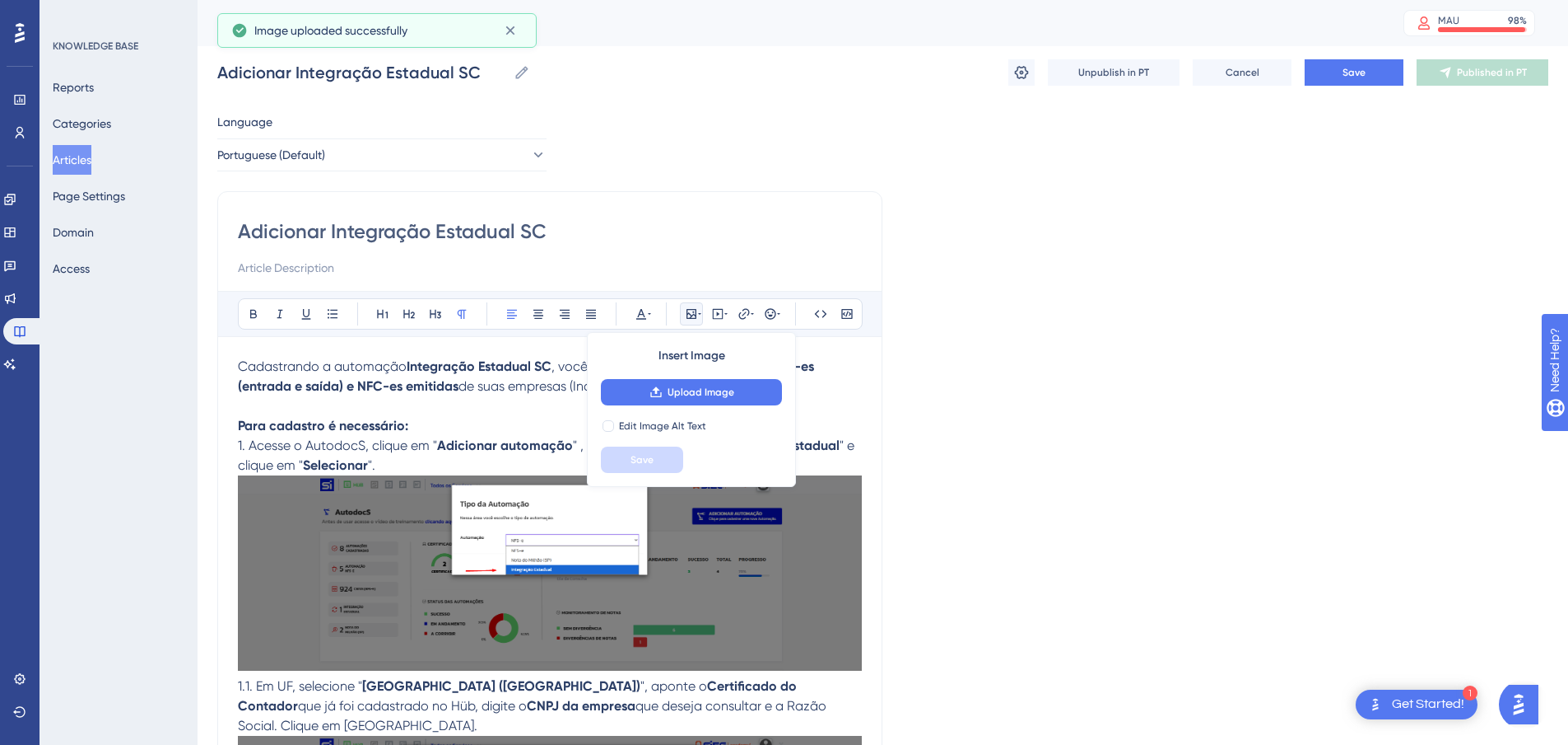
scroll to position [83, 0]
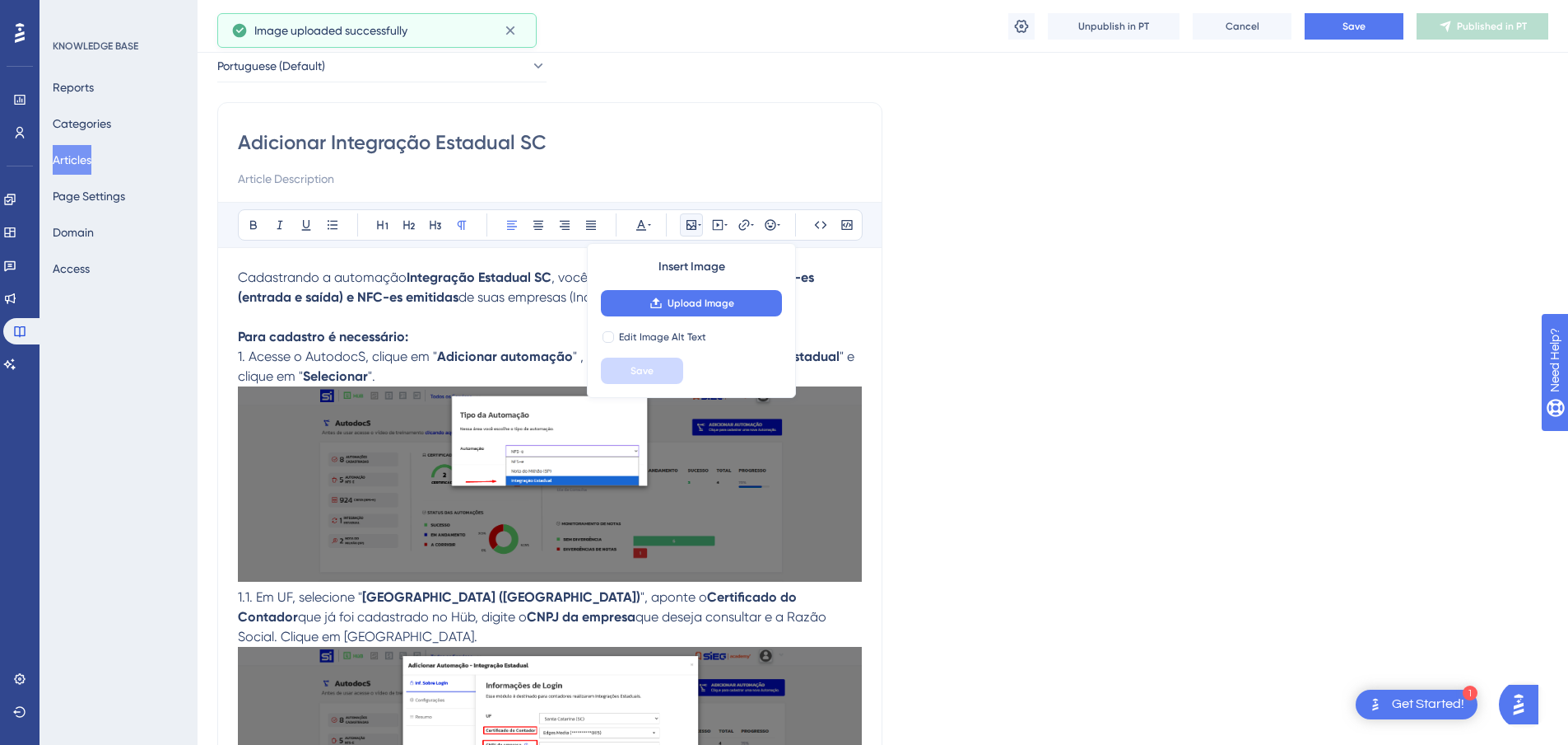
click at [437, 348] on p "Cadastrando a automação Integração Estadual SC , você consegue fazer o download…" at bounding box center [550, 457] width 624 height 379
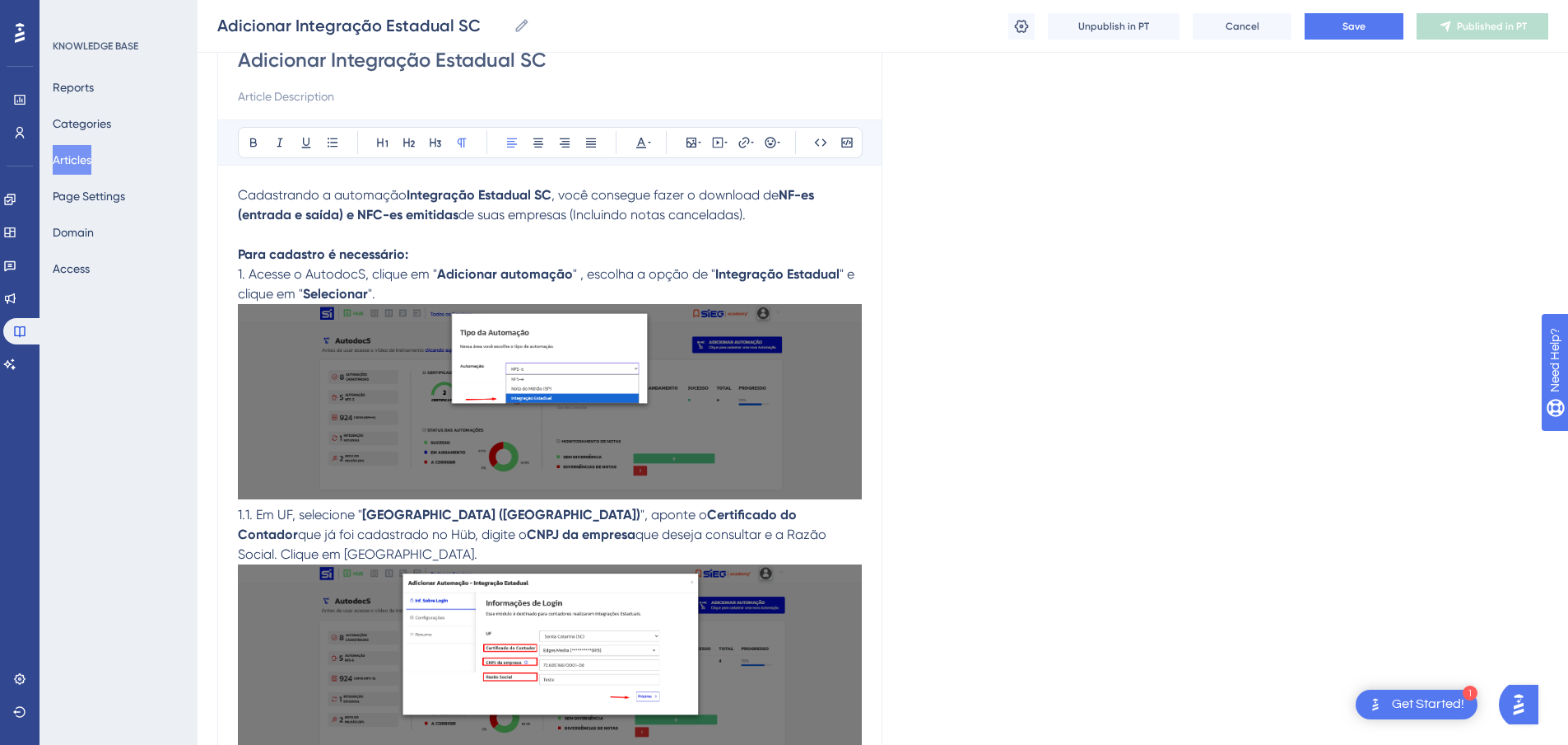
scroll to position [247, 0]
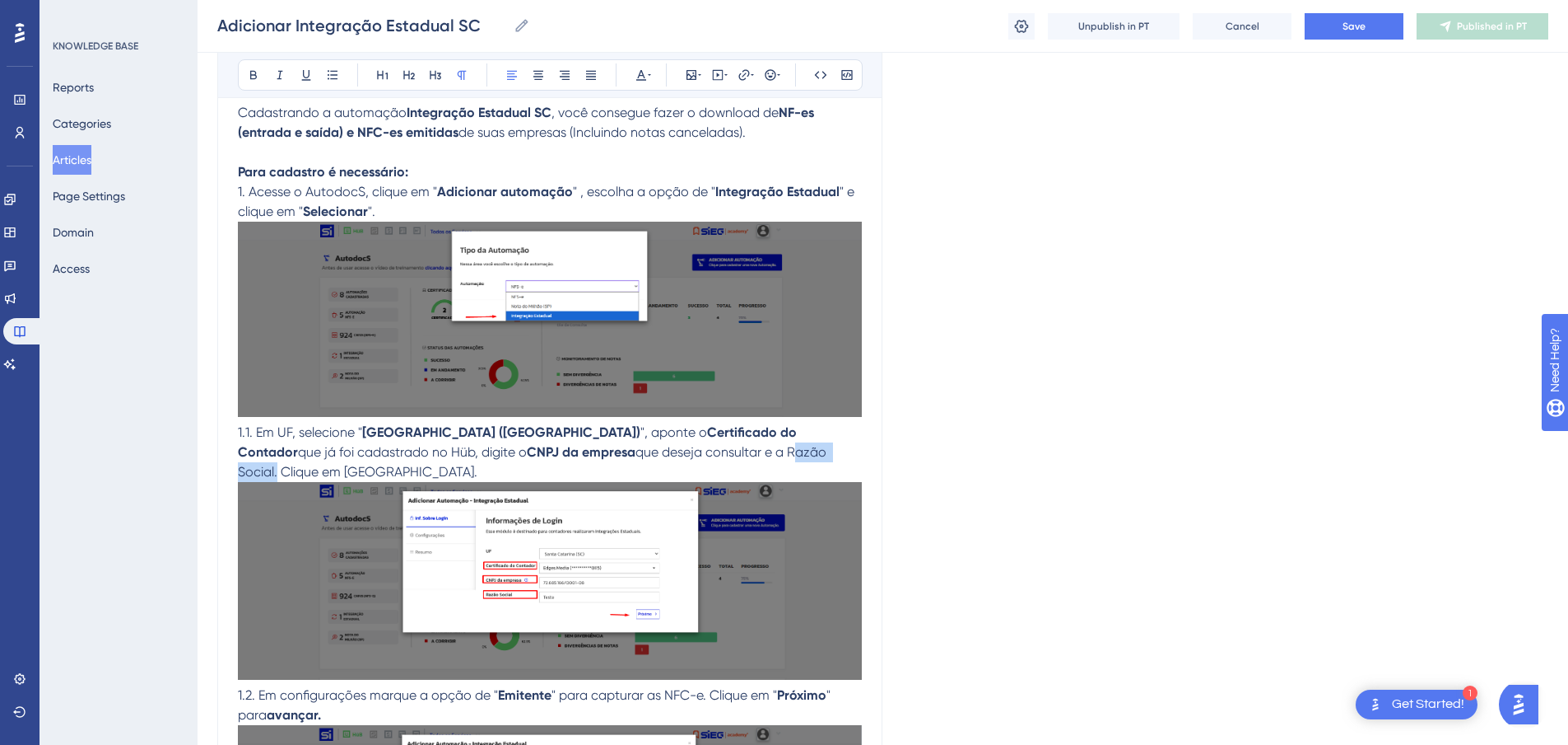
drag, startPoint x: 585, startPoint y: 492, endPoint x: 658, endPoint y: 484, distance: 73.4
click at [658, 479] on span "que deseja consultar e a Razão Social. Clique em [GEOGRAPHIC_DATA]." at bounding box center [533, 461] width 592 height 35
click at [629, 479] on p "Cadastrando a automação Integração Estadual SC , você consegue fazer o download…" at bounding box center [550, 292] width 624 height 379
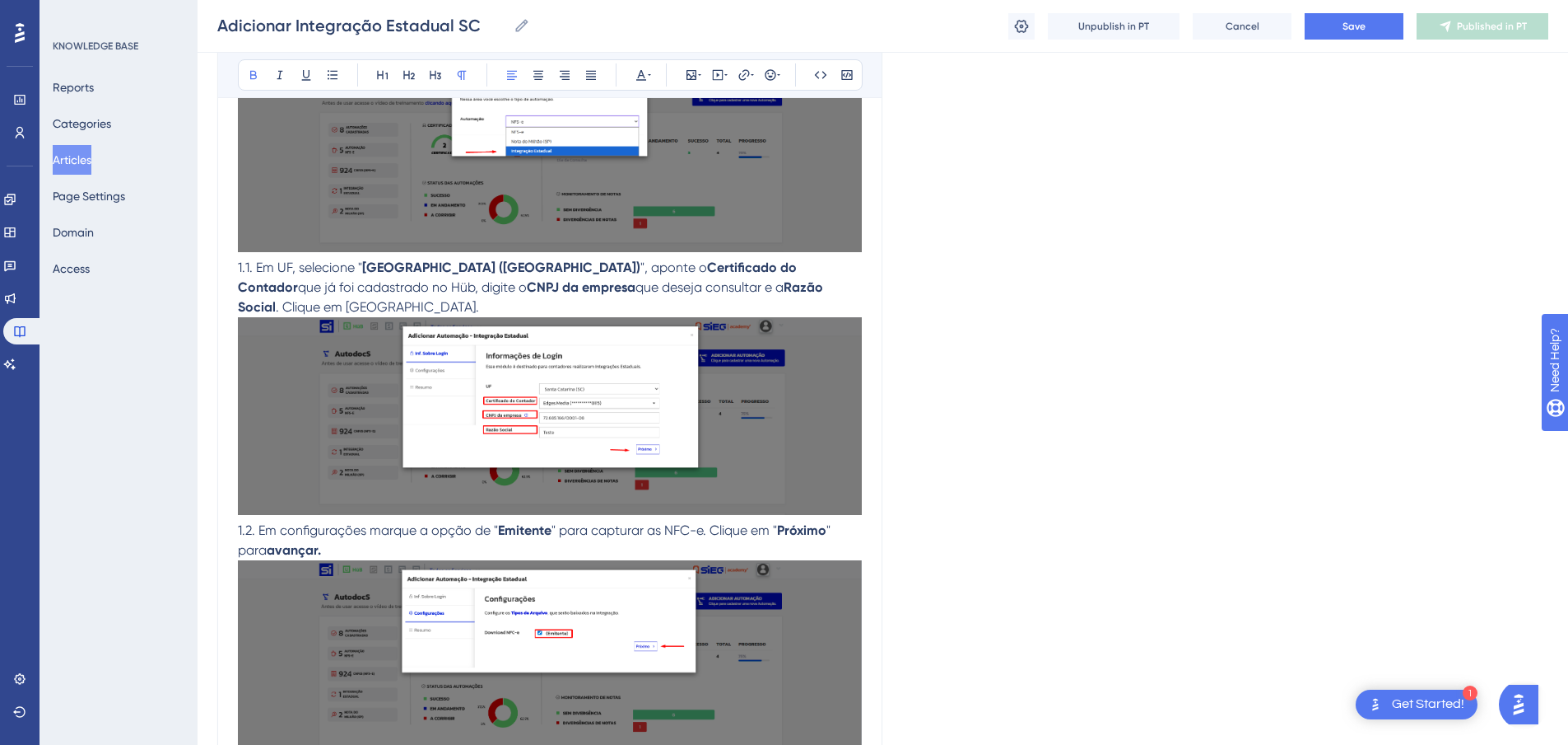
scroll to position [495, 0]
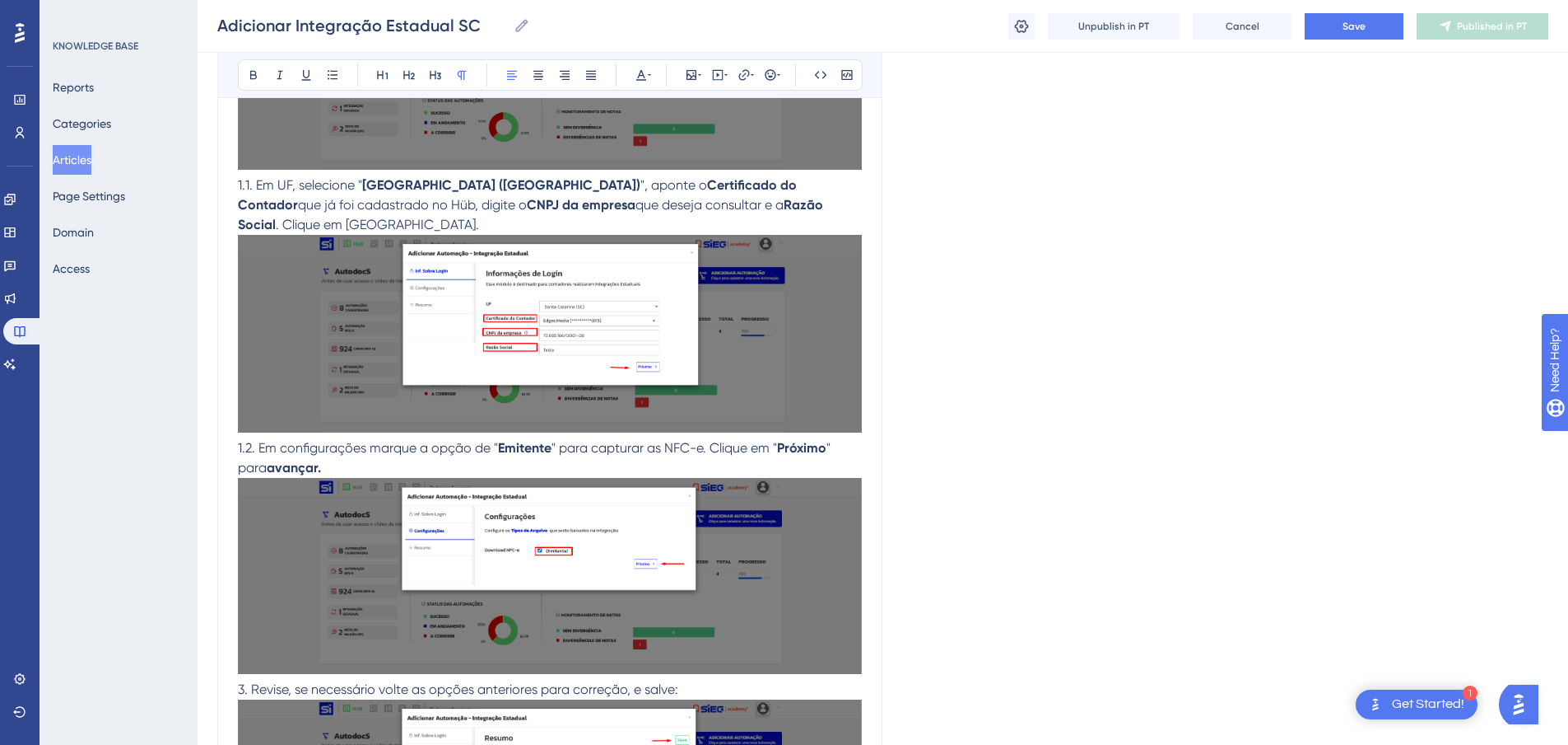
click at [716, 456] on span "" para capturar as NFC-e. Clique em "" at bounding box center [664, 447] width 226 height 15
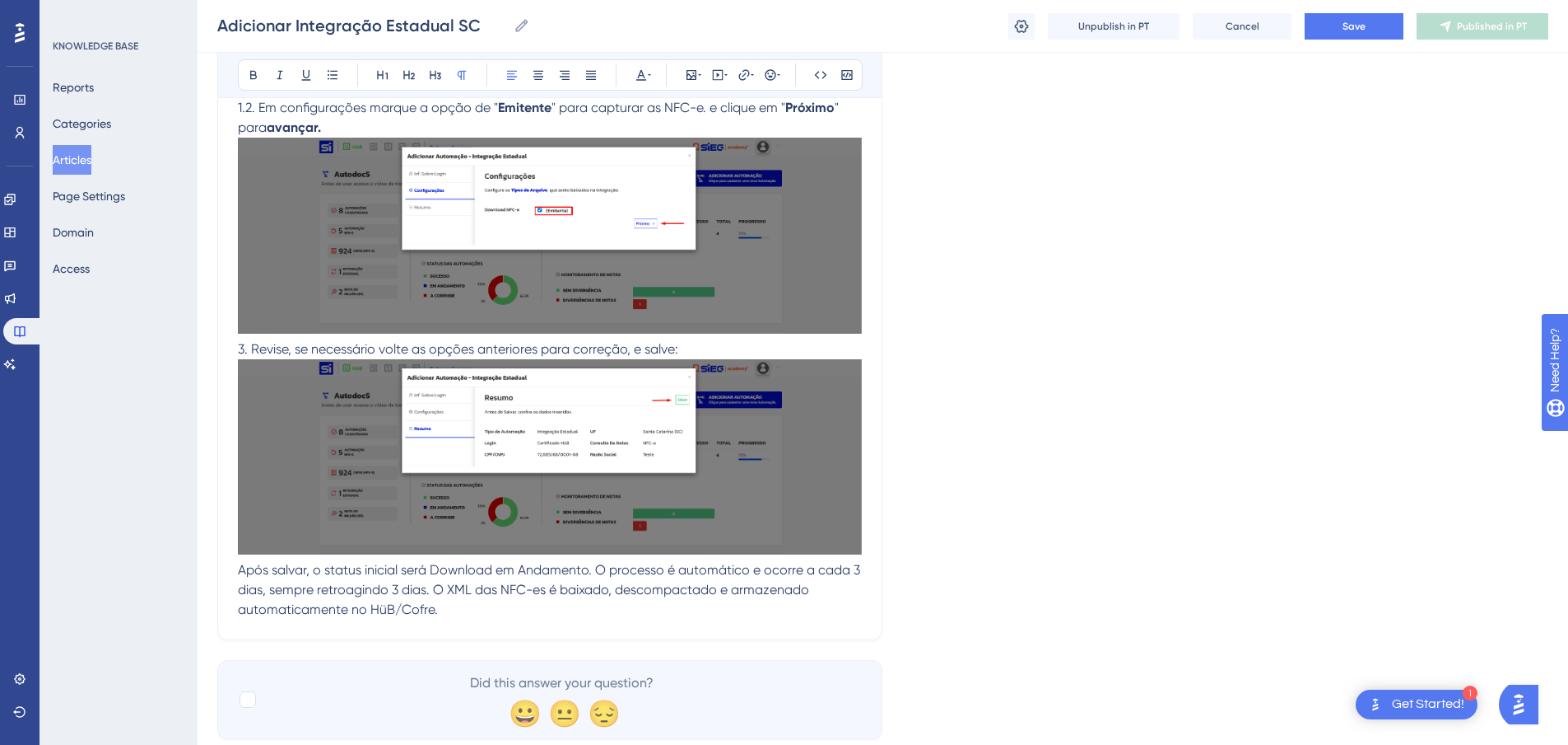
scroll to position [980, 0]
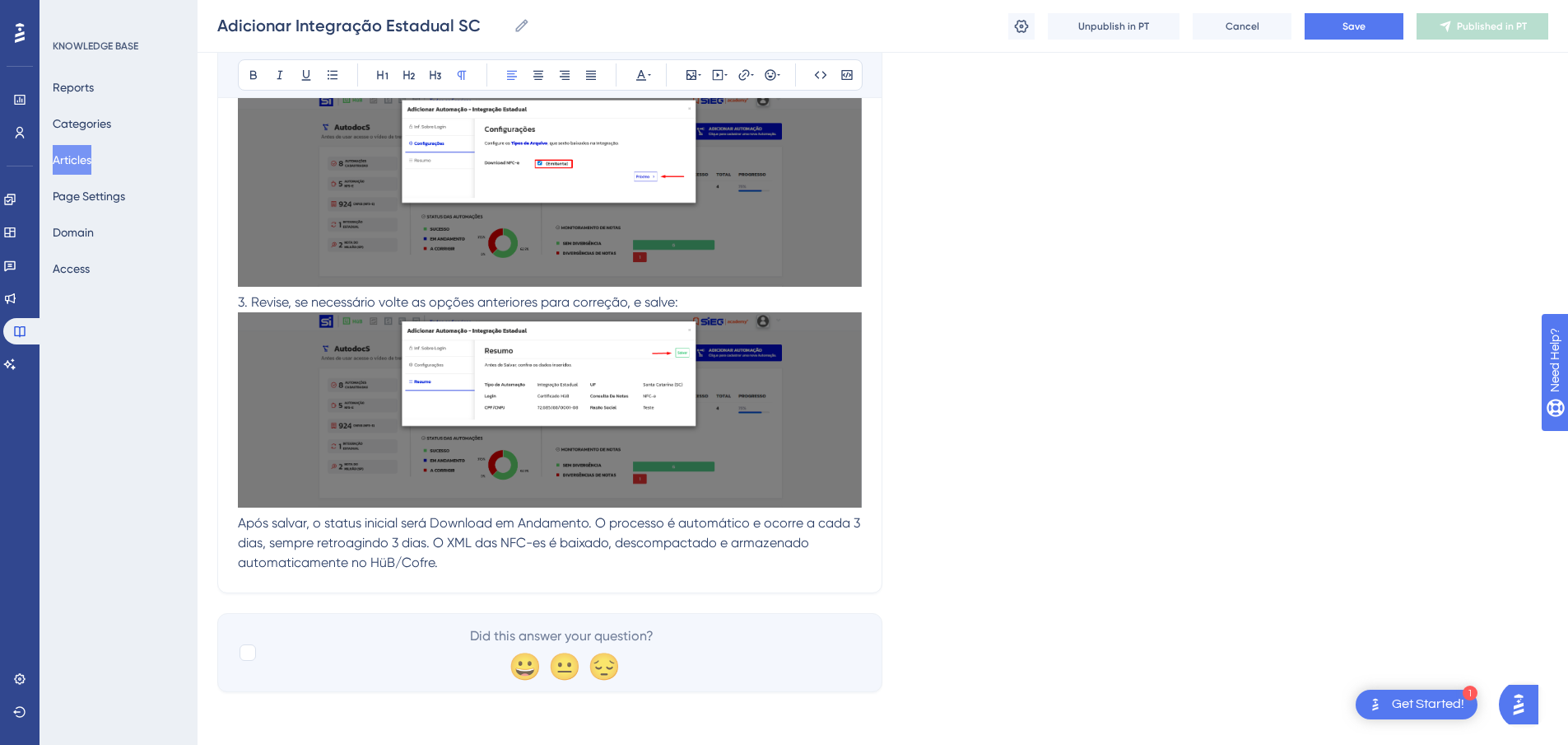
drag, startPoint x: 231, startPoint y: 505, endPoint x: 395, endPoint y: 539, distance: 167.5
drag, startPoint x: 441, startPoint y: 546, endPoint x: 220, endPoint y: 496, distance: 226.6
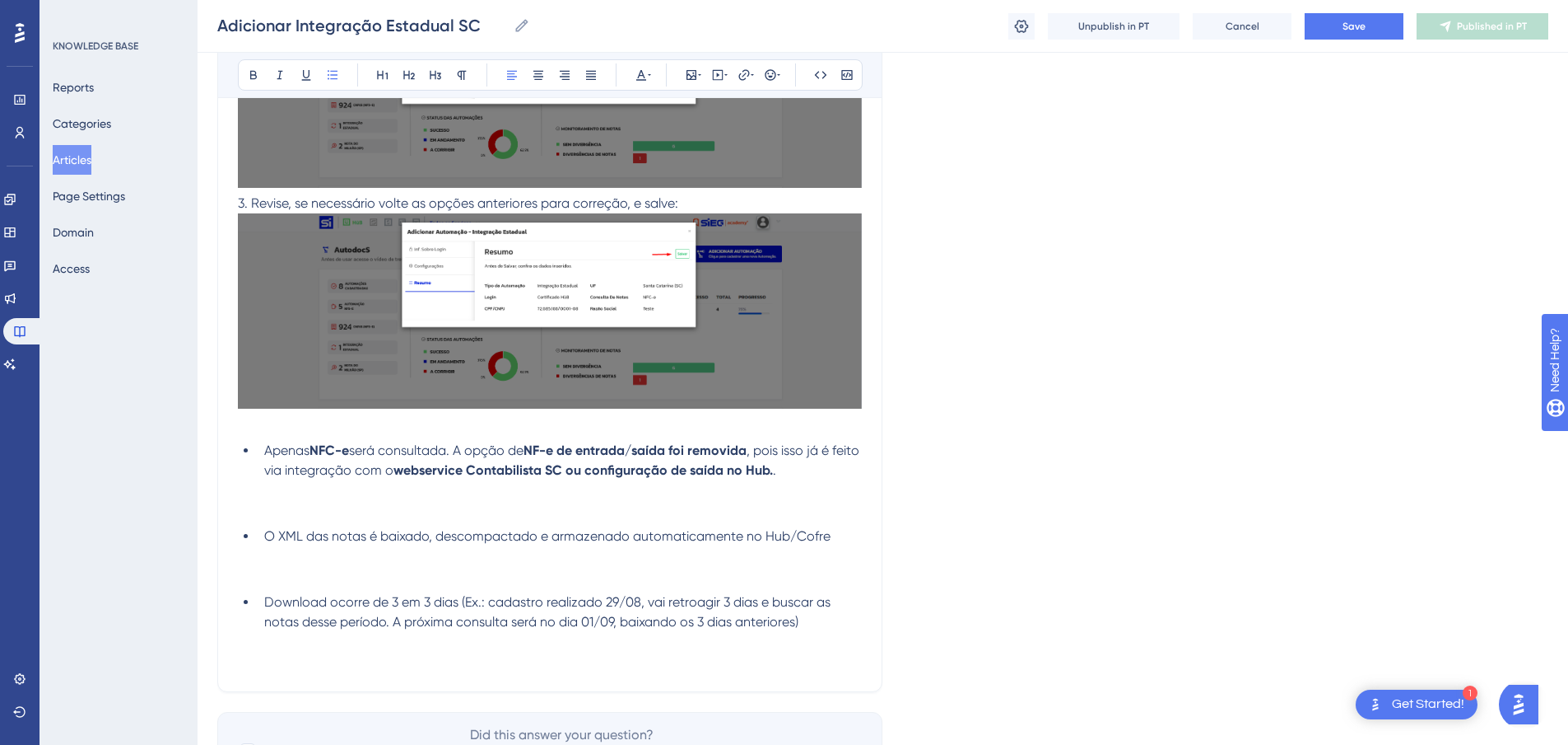
click at [318, 585] on li "O XML das notas é baixado, descompactado e armazenado automaticamente no Hub/Co…" at bounding box center [560, 555] width 604 height 59
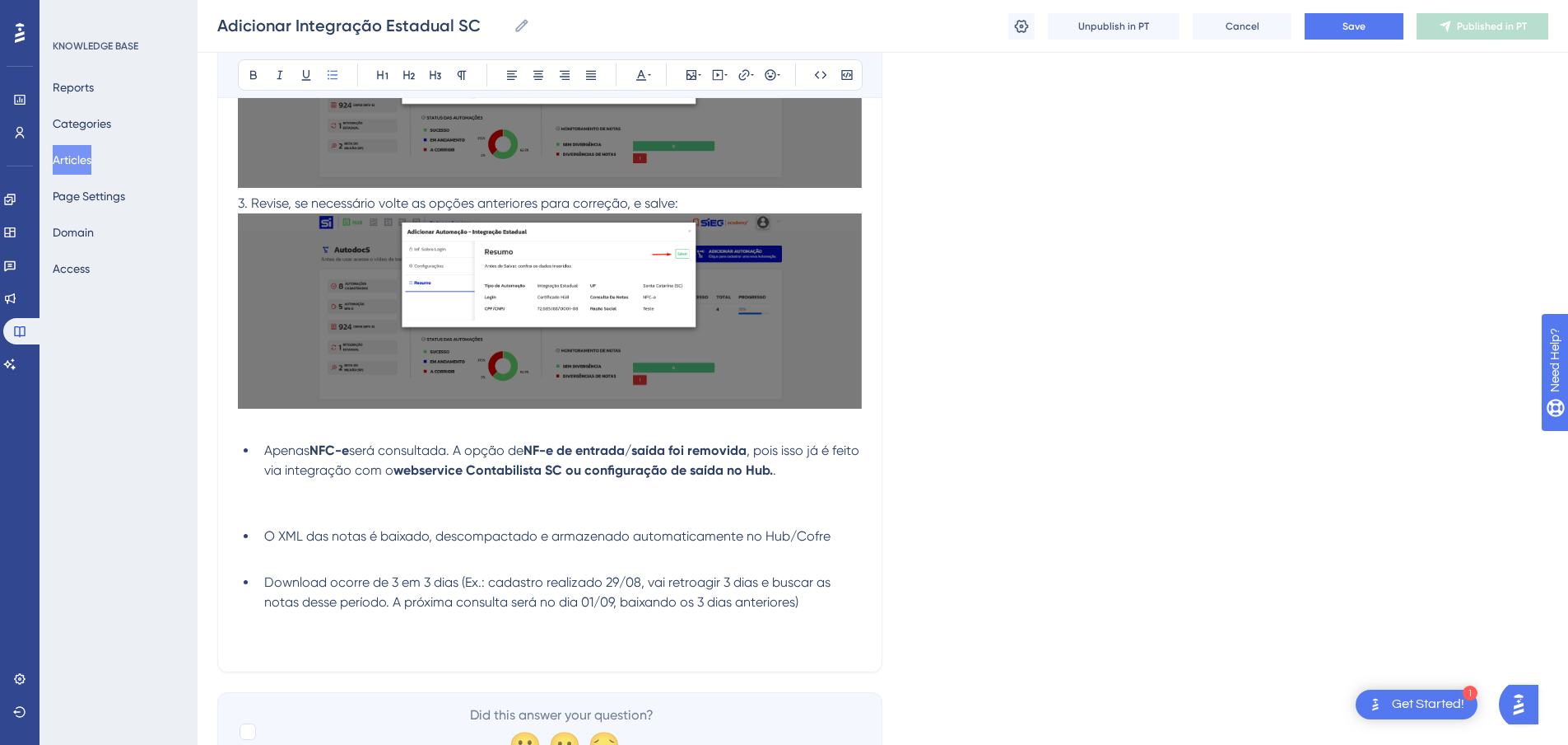
click at [342, 520] on li "Apenas NFC-e será consultada. A opção de NF-e de entrada/saída foi removida , p…" at bounding box center [560, 480] width 604 height 79
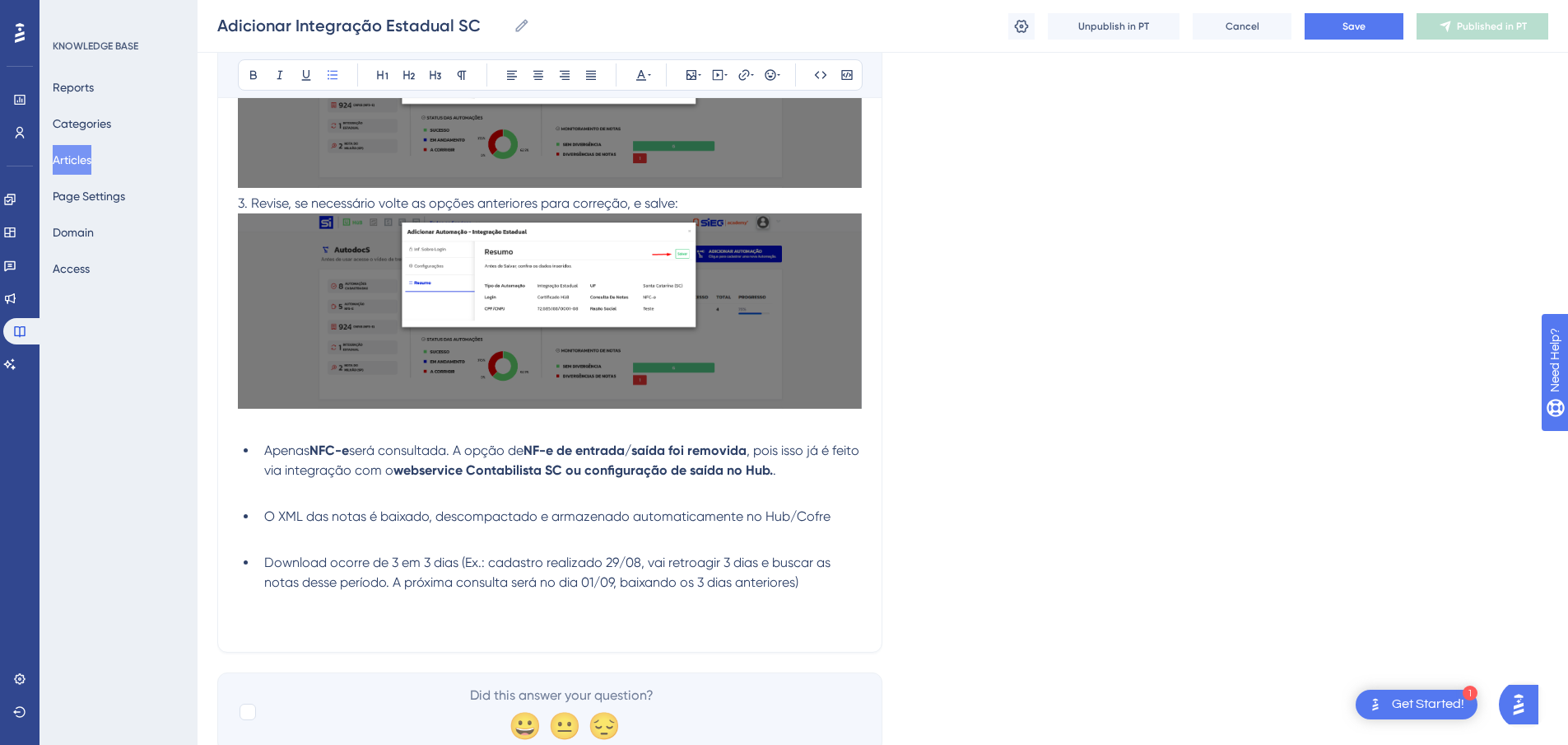
click at [312, 546] on li "O XML das notas é baixado, descompactado e armazenado automaticamente no Hub/Co…" at bounding box center [560, 526] width 604 height 40
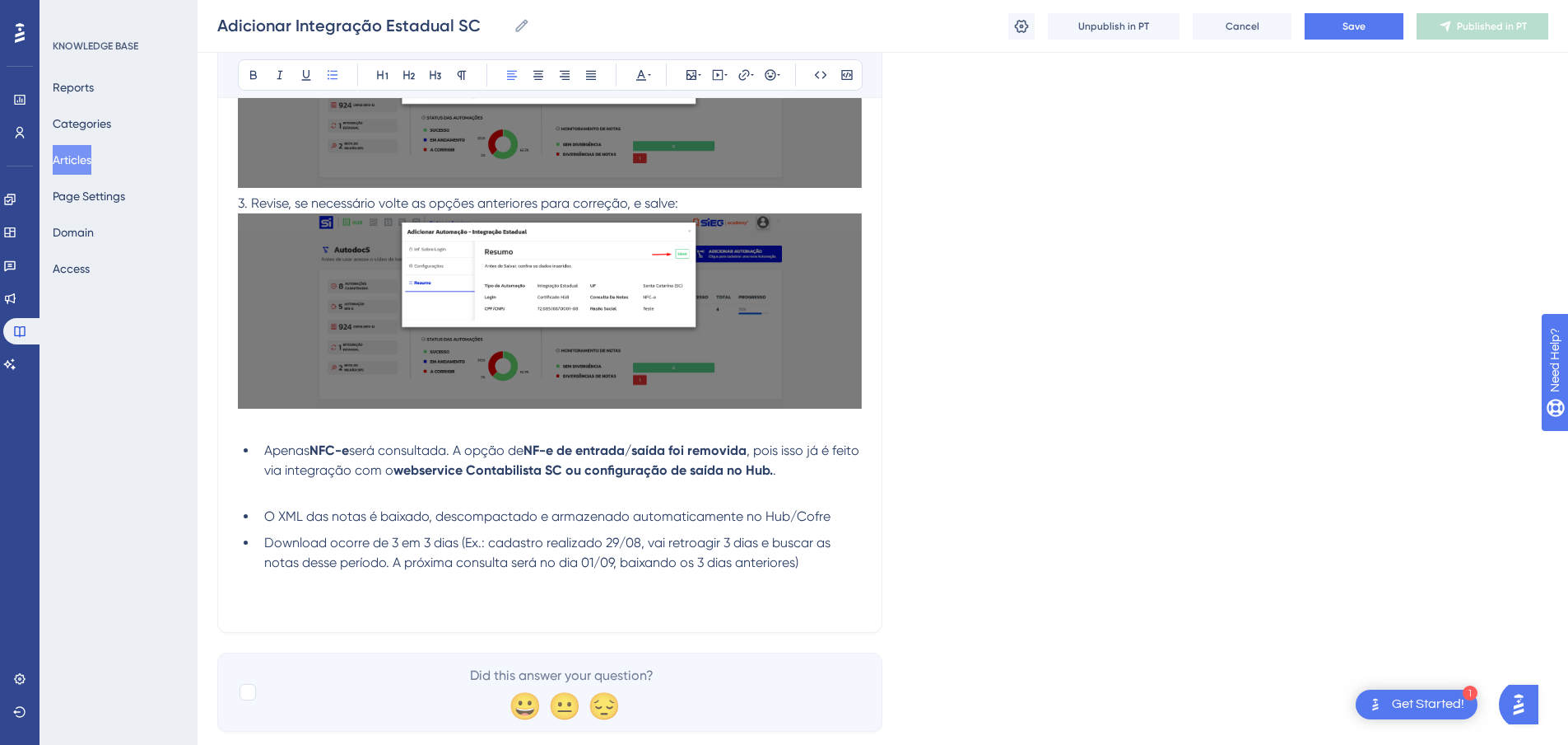
click at [329, 560] on ul "Apenas NFC-e será consultada. A opção de NF-e de entrada/saída foi removida , p…" at bounding box center [550, 506] width 624 height 132
click at [342, 500] on li "Apenas NFC-e será consultada. A opção de NF-e de entrada/saída foi removida , p…" at bounding box center [560, 470] width 604 height 59
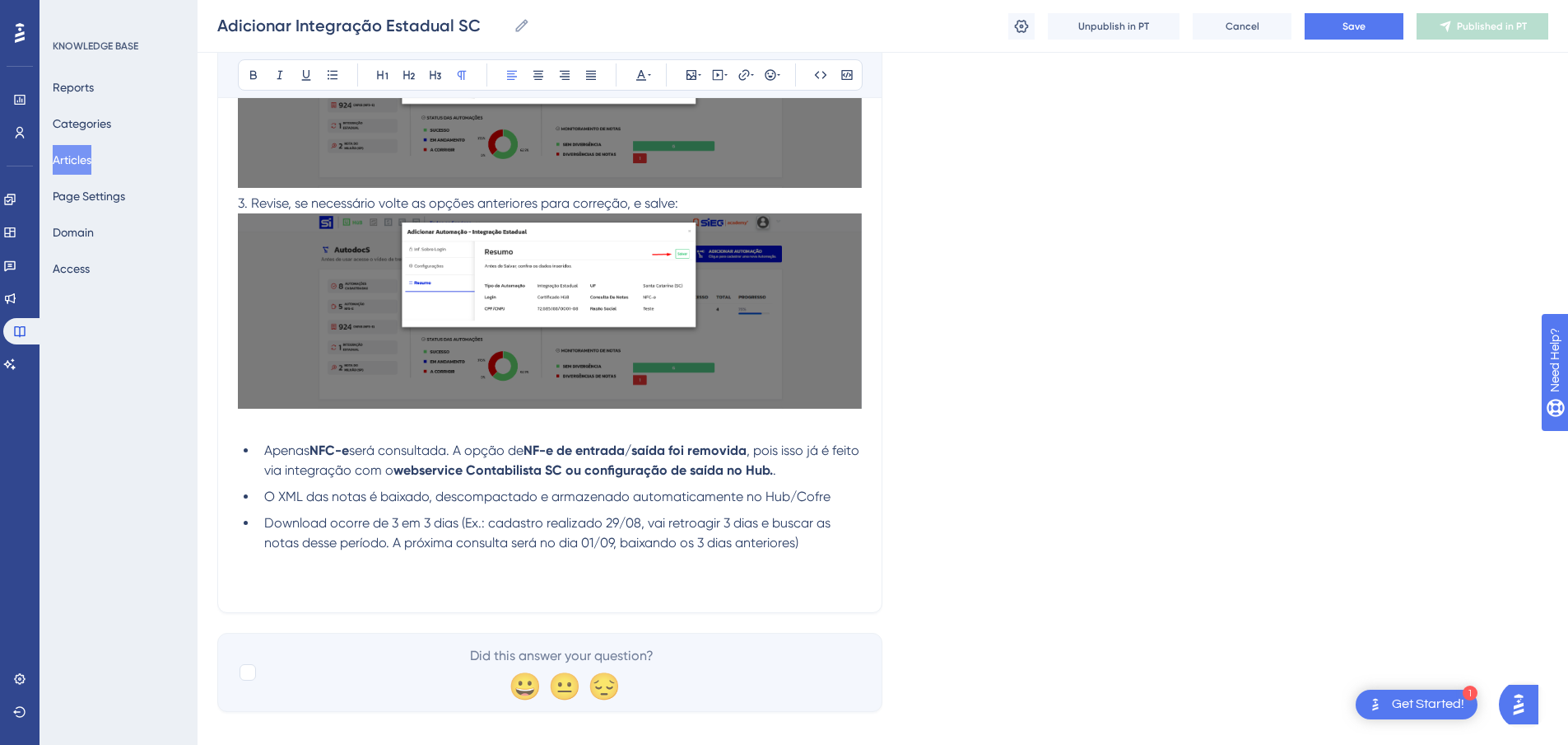
click at [327, 434] on p at bounding box center [550, 323] width 624 height 221
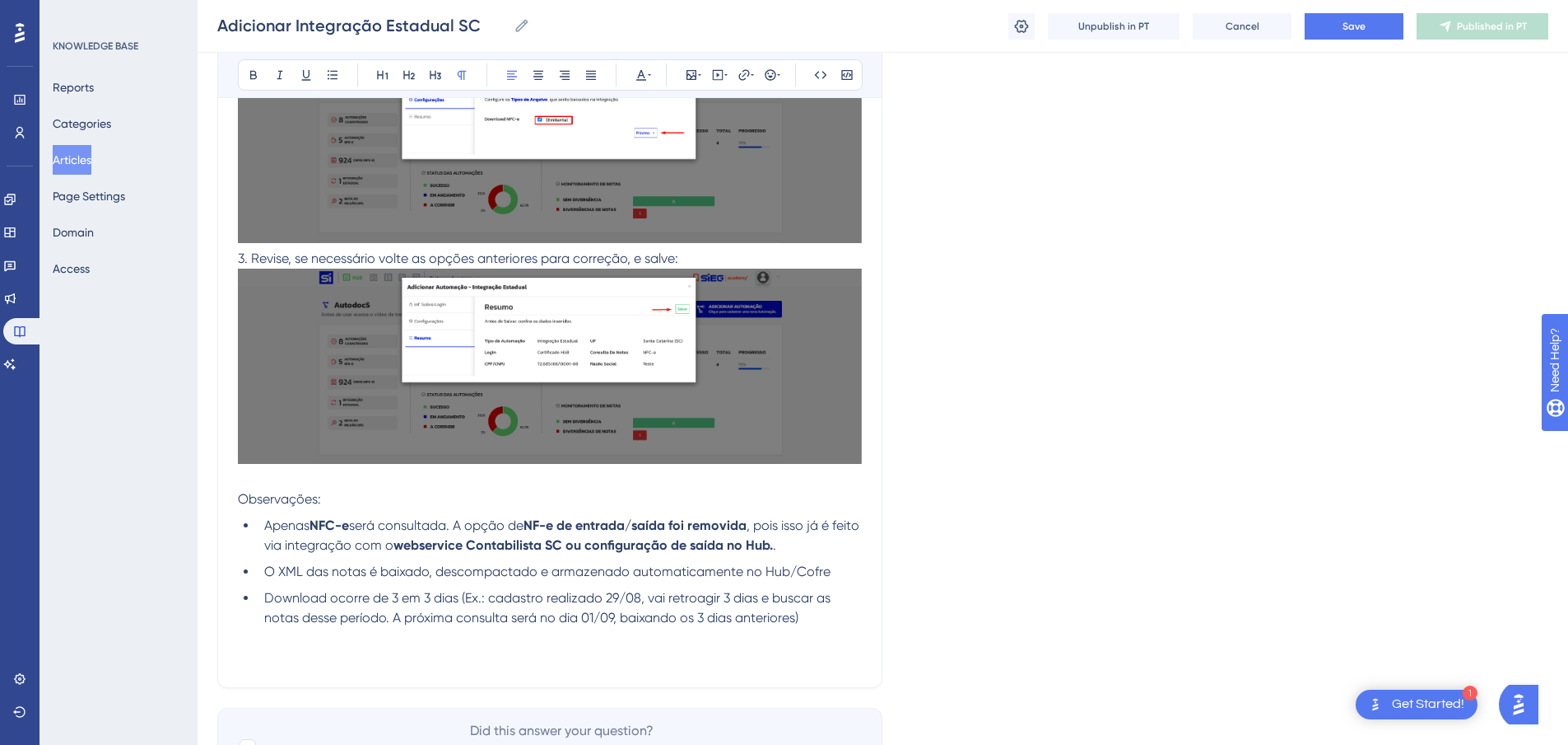
scroll to position [897, 0]
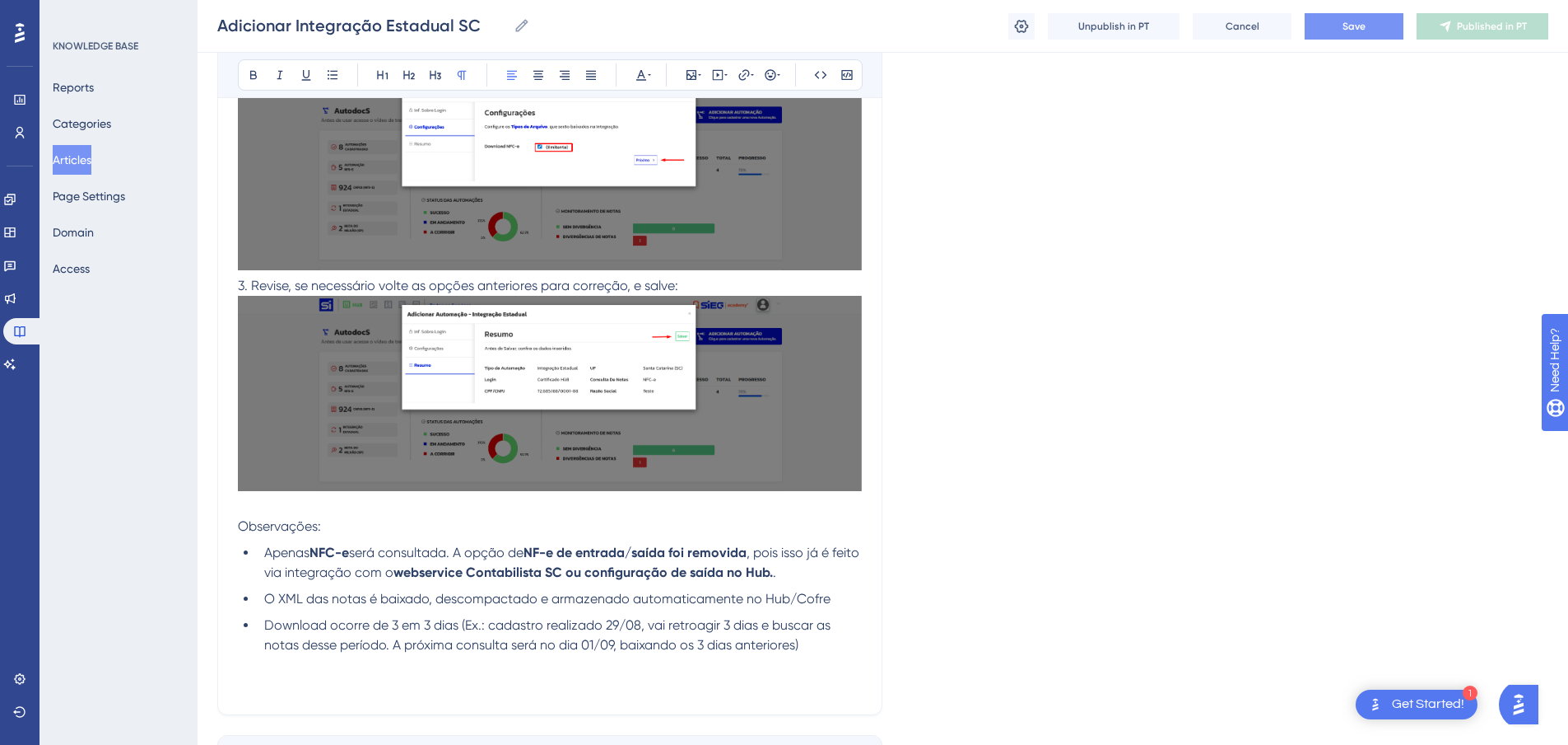
click at [1323, 25] on button "Save" at bounding box center [1354, 26] width 99 height 26
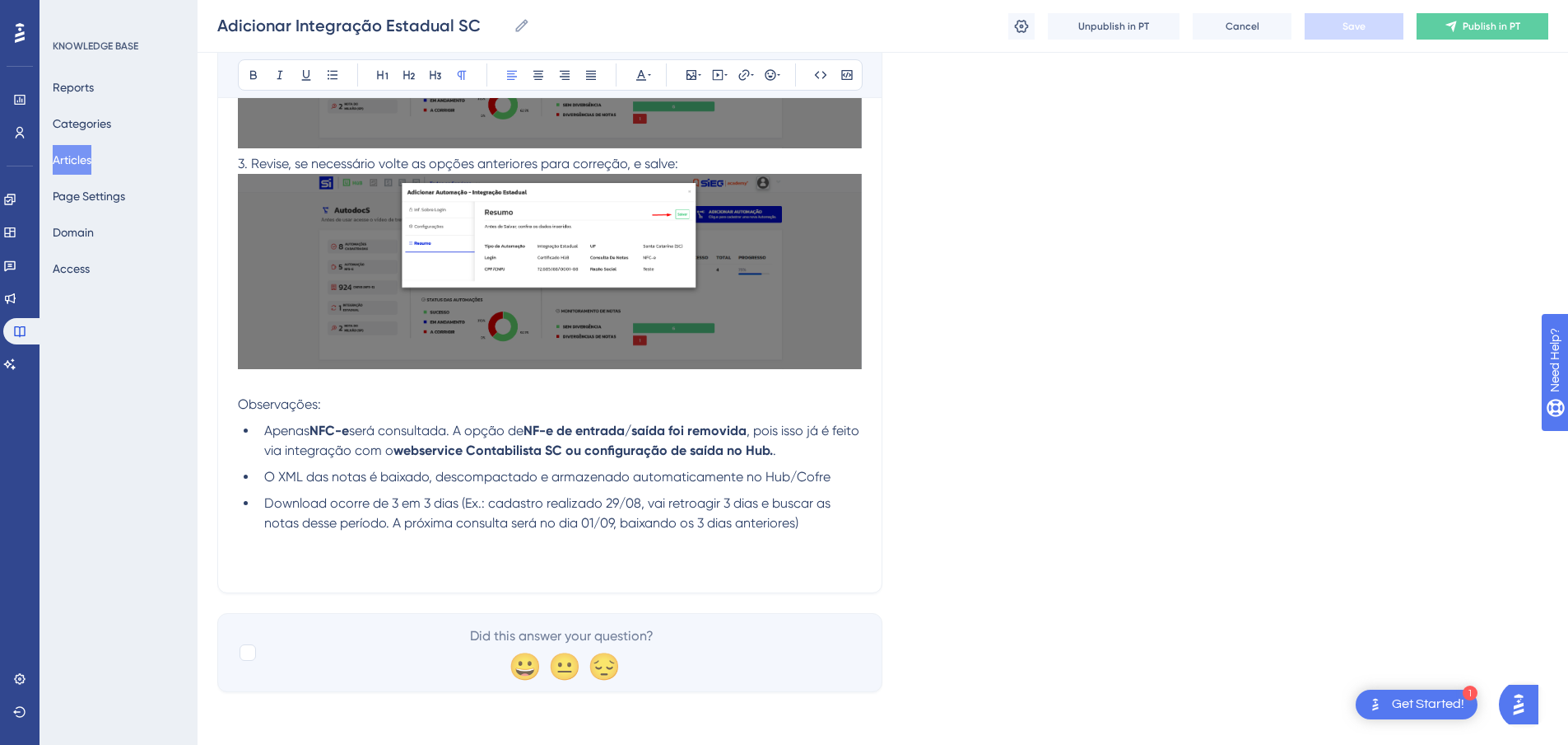
scroll to position [1071, 0]
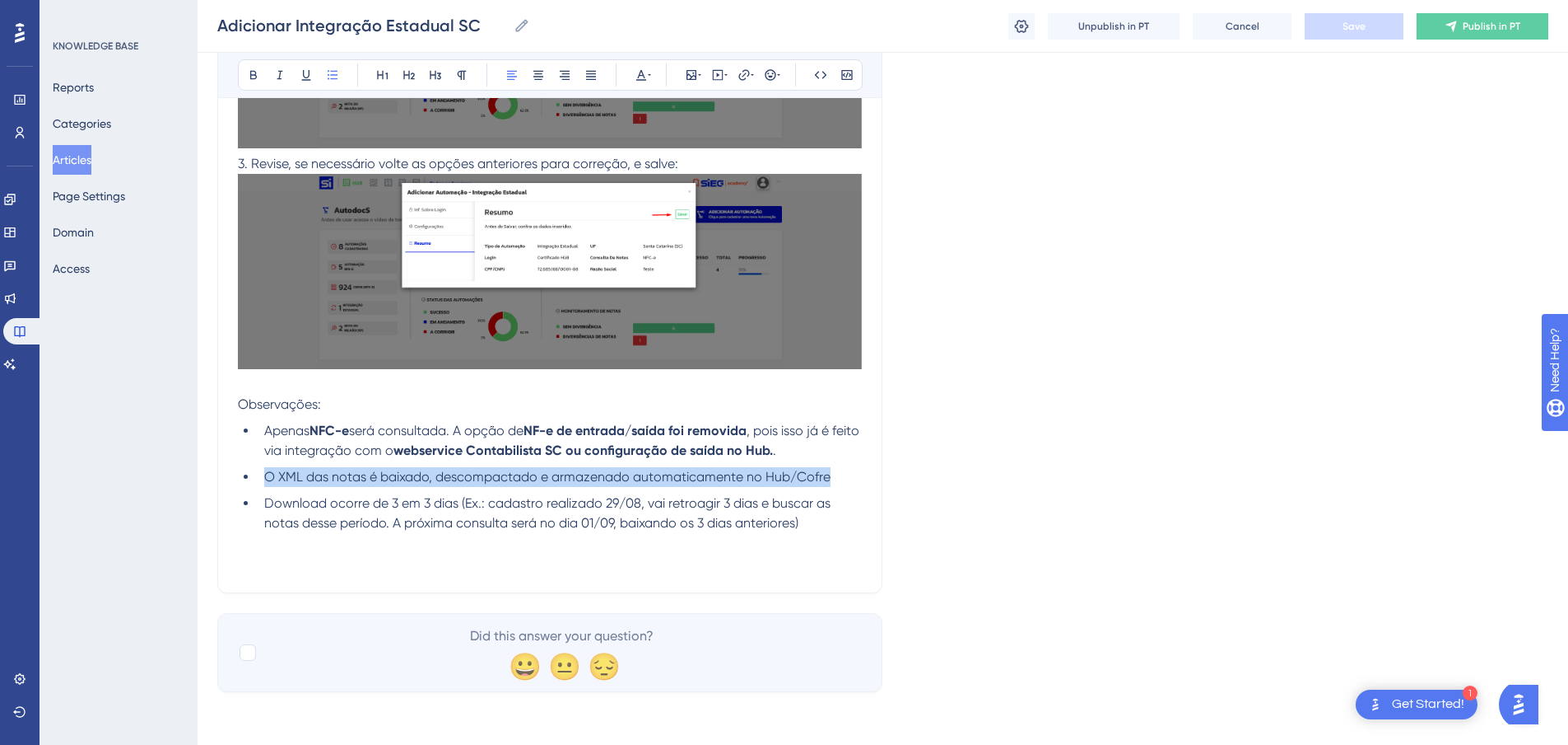
drag, startPoint x: 835, startPoint y: 481, endPoint x: 242, endPoint y: 490, distance: 593.1
click at [242, 490] on ul "Apenas NFC-e será consultada. A opção de NF-e de entrada/saída foi removida , p…" at bounding box center [550, 476] width 624 height 112
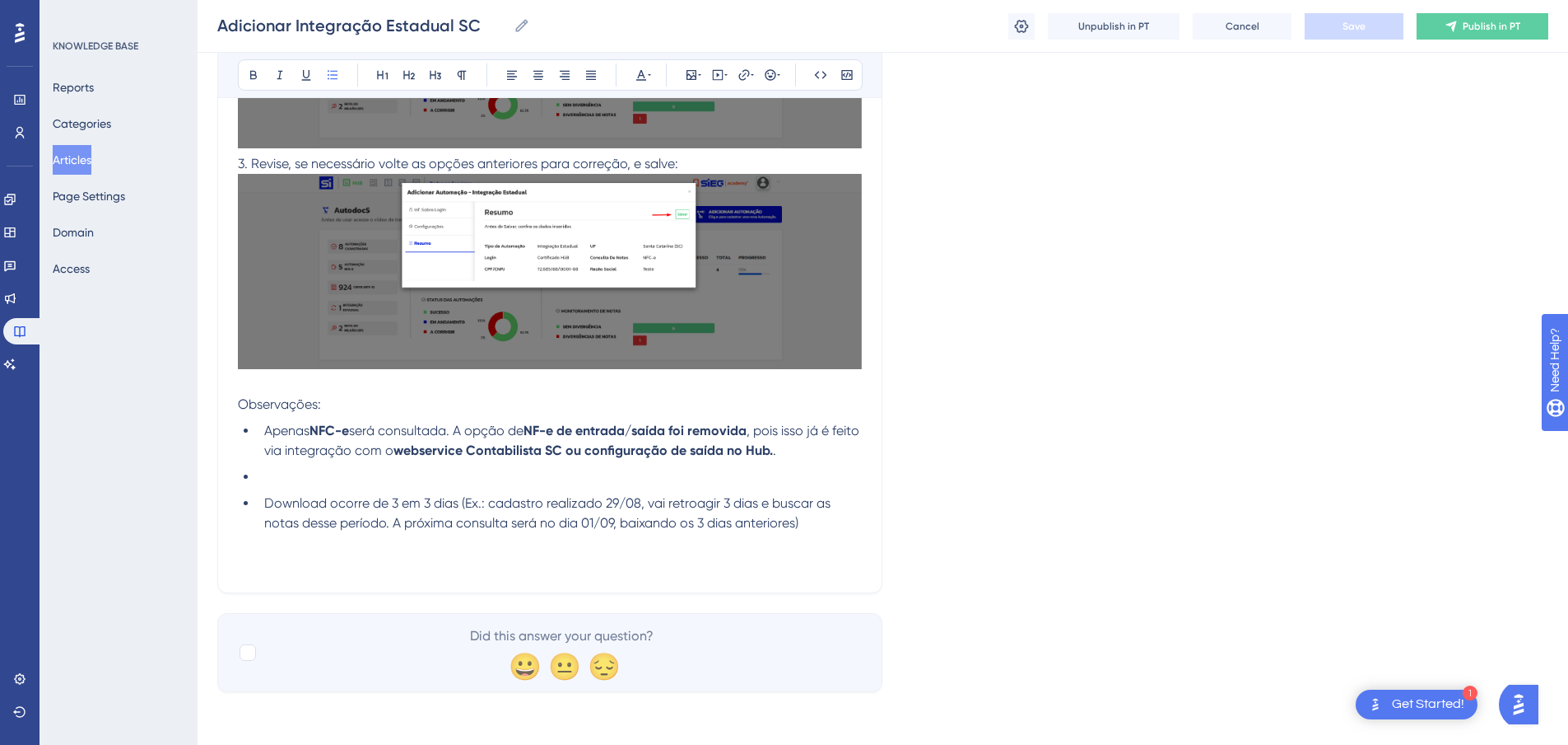
scroll to position [1053, 0]
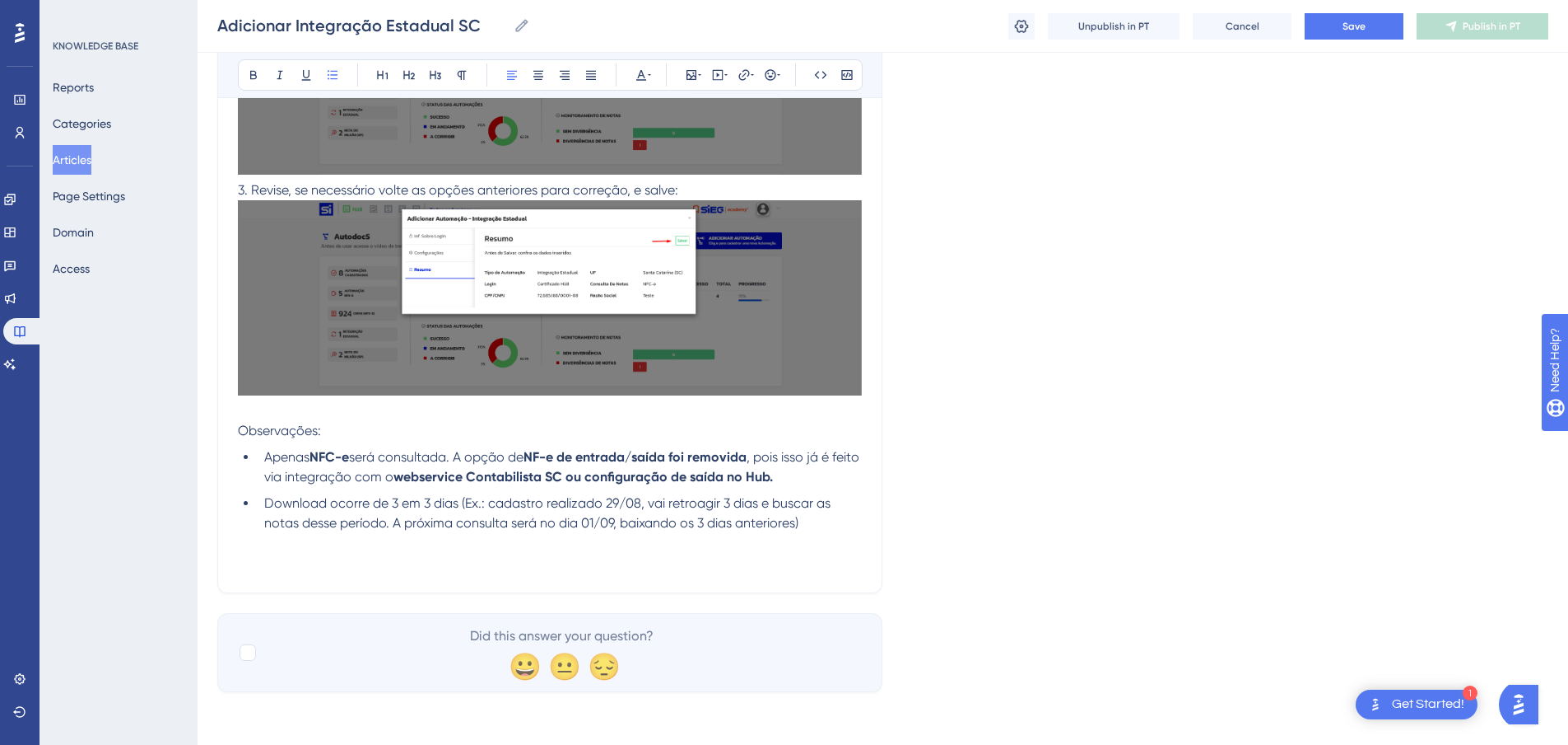
click at [291, 424] on span "Observações:" at bounding box center [279, 430] width 83 height 15
click at [383, 417] on p at bounding box center [550, 411] width 624 height 20
drag, startPoint x: 429, startPoint y: 479, endPoint x: 594, endPoint y: 467, distance: 165.4
click at [594, 475] on li "Apenas NFC-e será consultada. A opção de NF-e de entrada/saída foi removida , p…" at bounding box center [560, 467] width 604 height 40
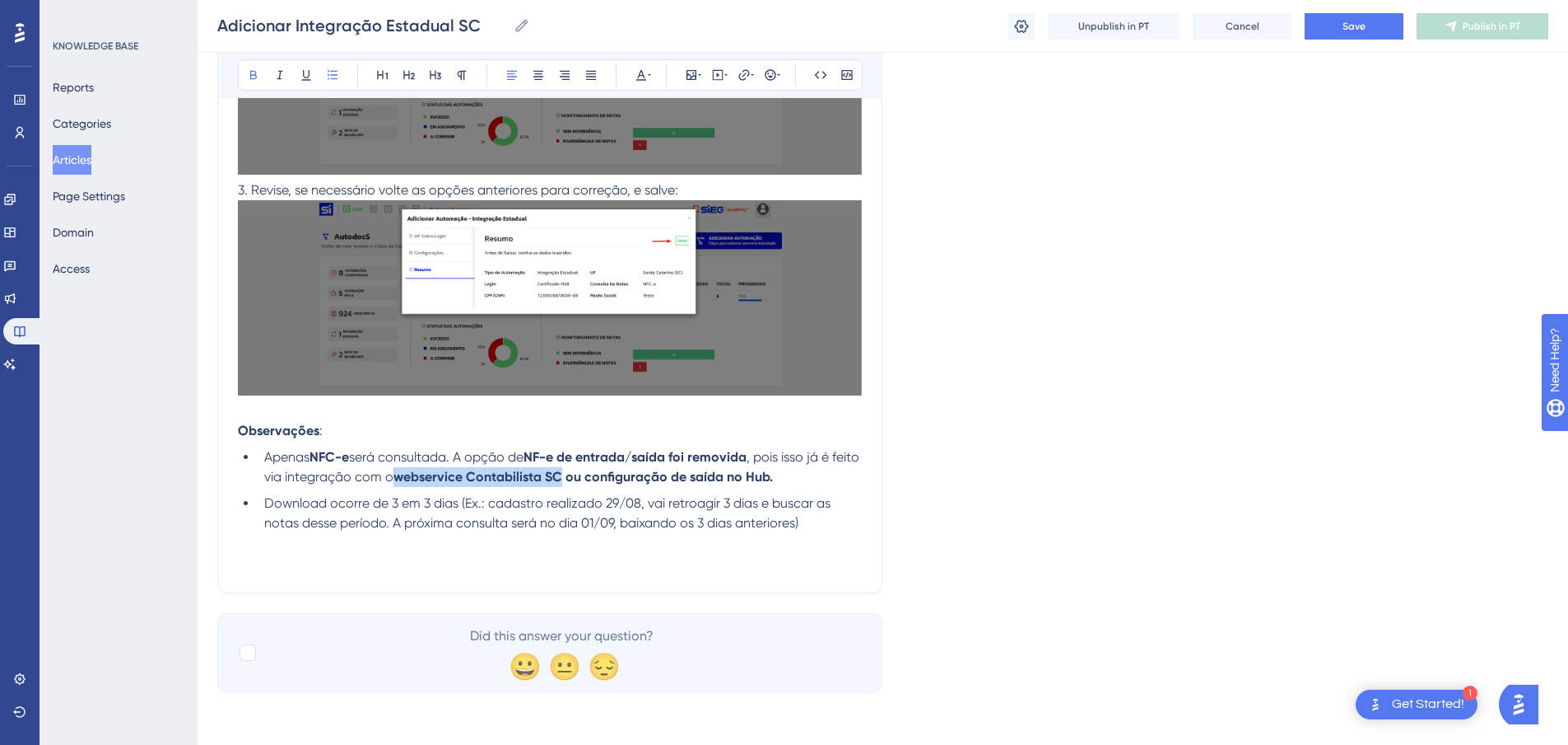
copy strong "webservice Contabilista SC"
click at [1368, 31] on button "Save" at bounding box center [1354, 26] width 99 height 26
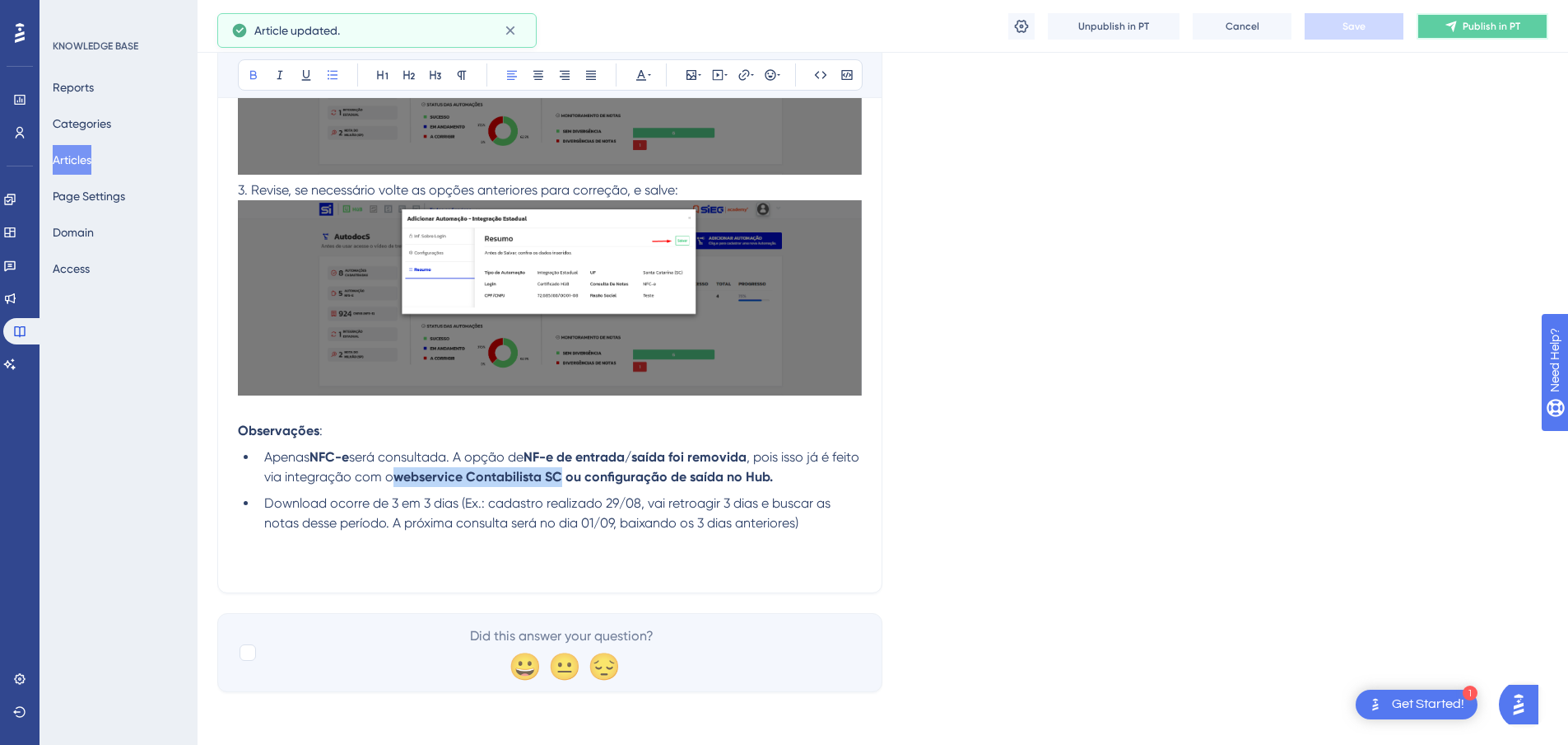
click at [1465, 29] on span "Publish in PT" at bounding box center [1492, 26] width 58 height 14
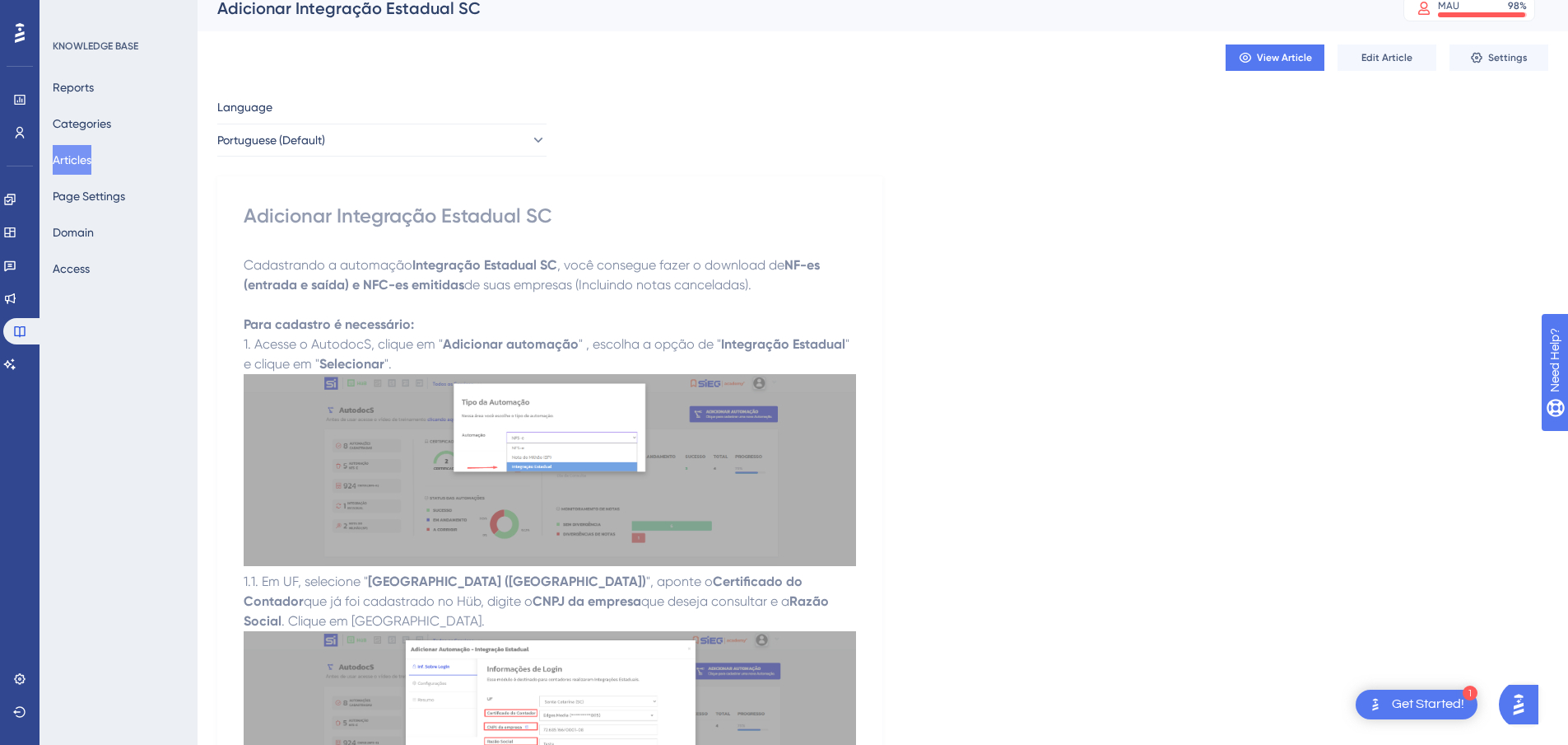
scroll to position [0, 0]
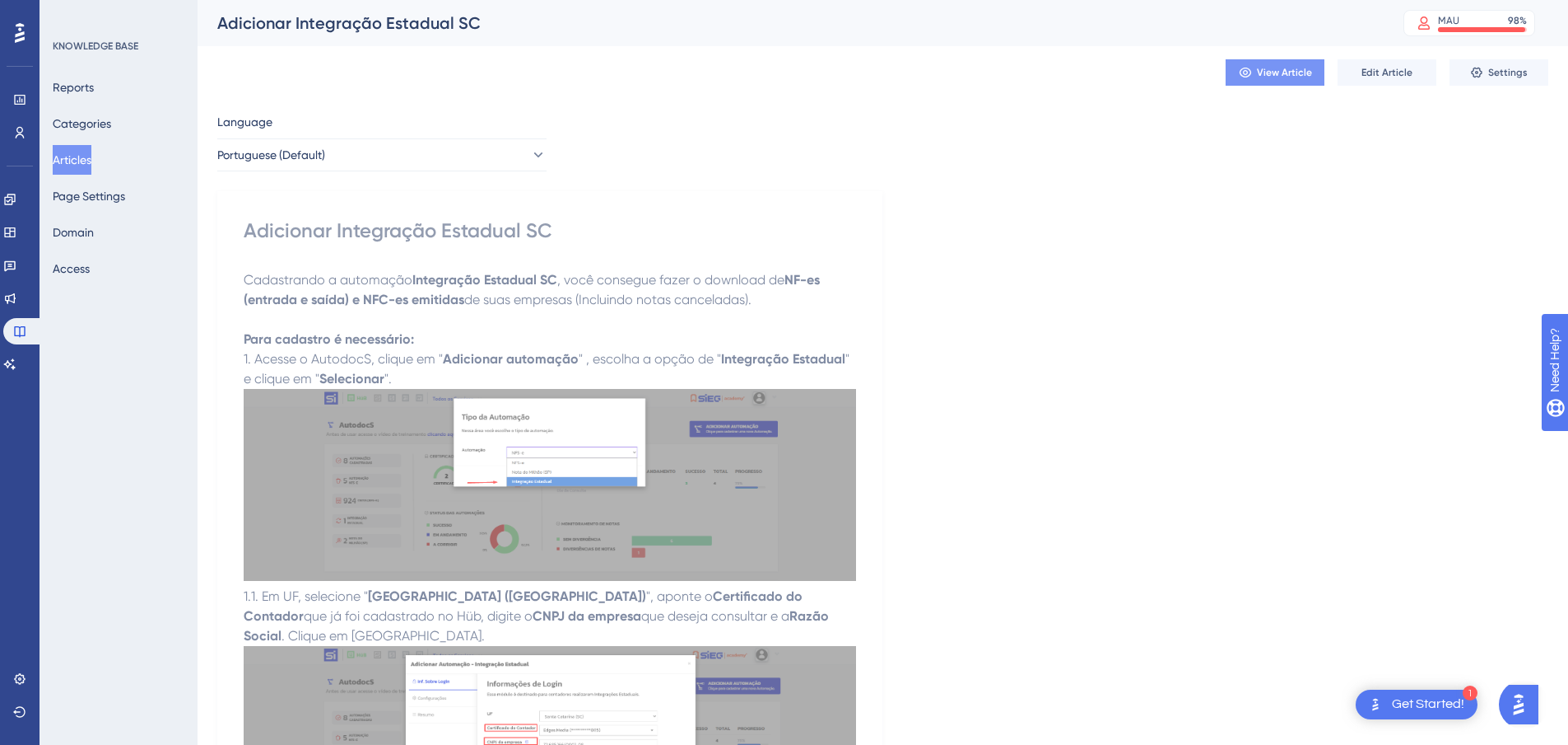
click at [1292, 77] on span "View Article" at bounding box center [1284, 73] width 55 height 14
click at [77, 84] on button "Reports" at bounding box center [73, 87] width 41 height 30
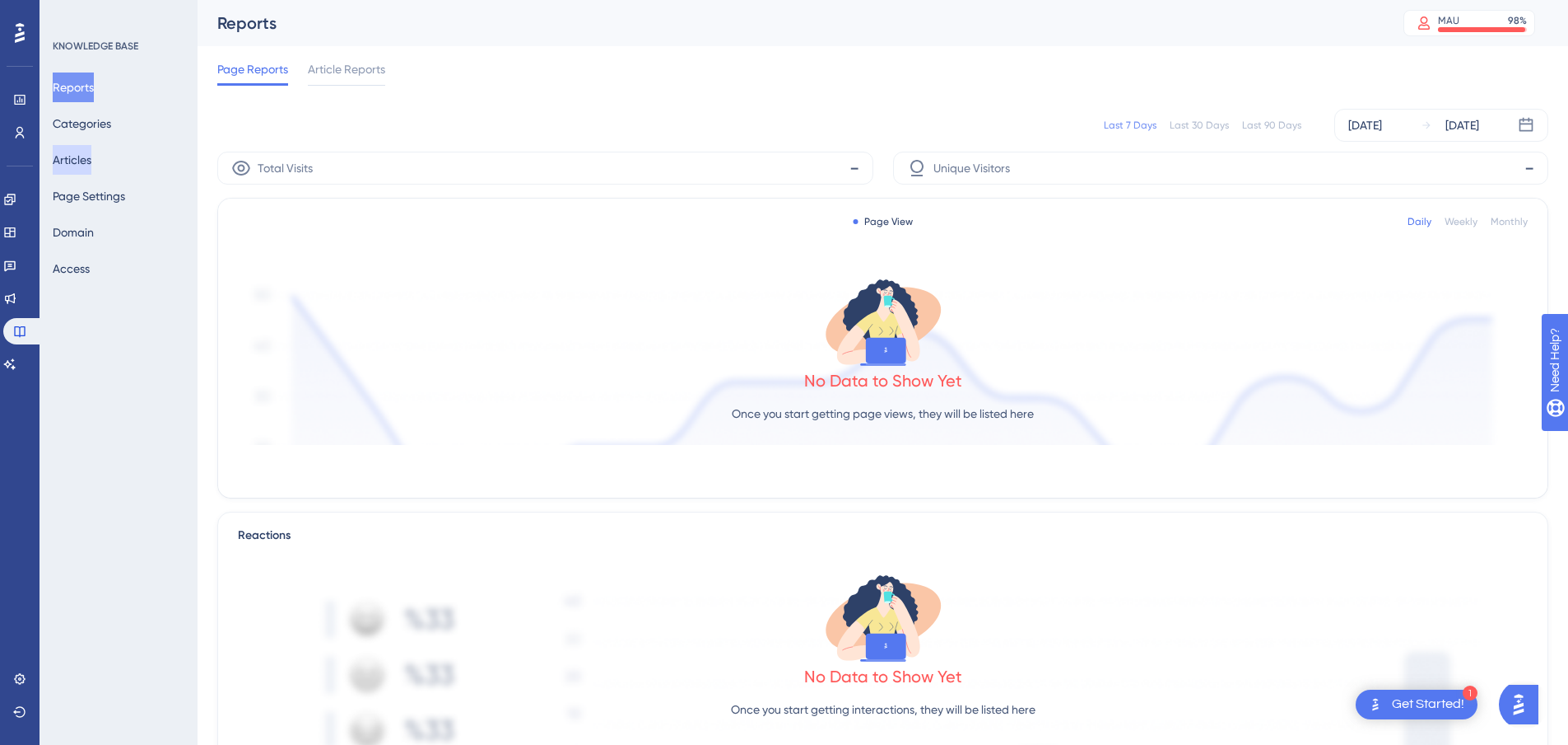
click at [92, 165] on button "Articles" at bounding box center [72, 160] width 39 height 30
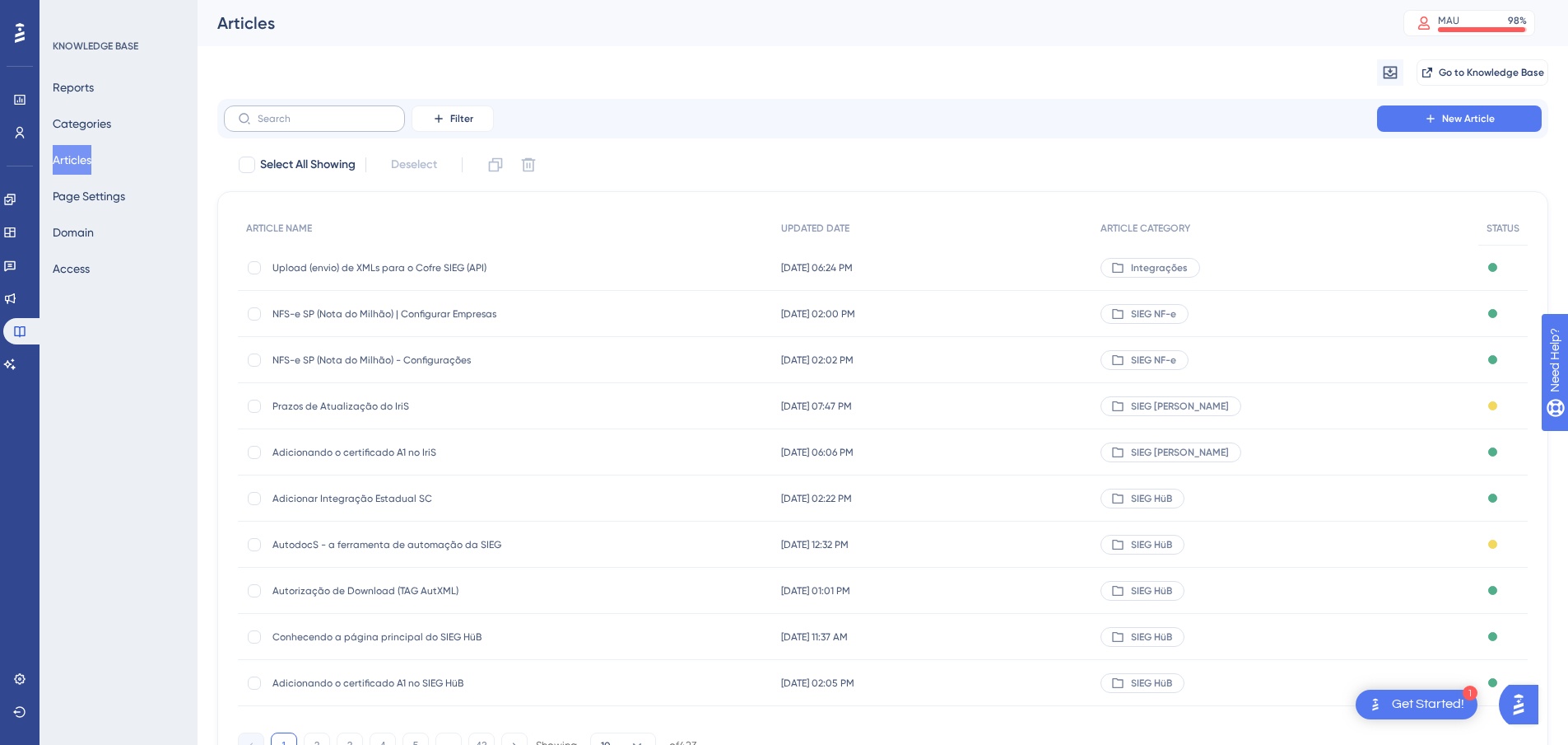
click at [345, 128] on label at bounding box center [315, 118] width 181 height 26
click at [345, 124] on input "text" at bounding box center [324, 118] width 133 height 12
paste input "webservice Contabilista SC"
type input "webservice Contabilista SC"
checkbox input "true"
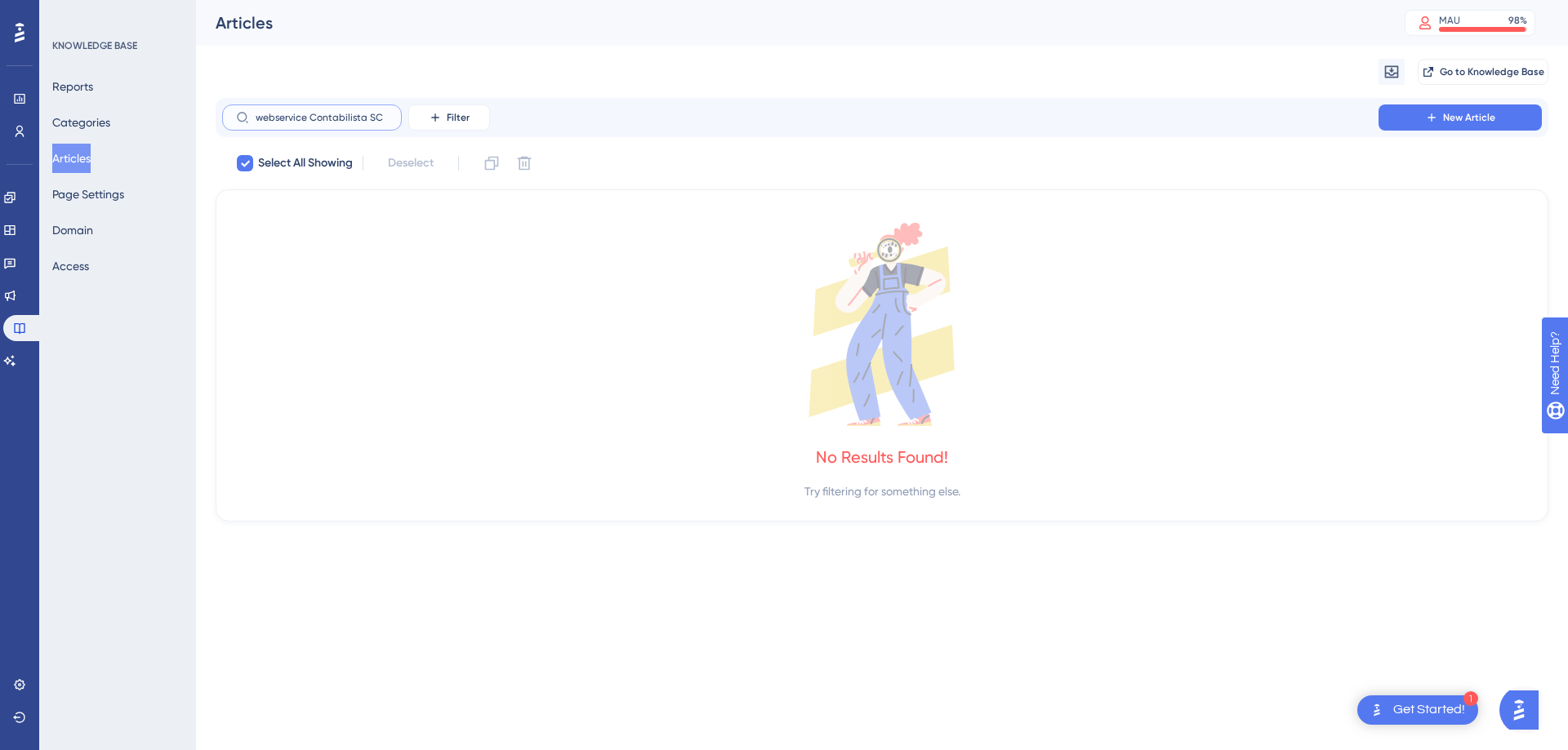
drag, startPoint x: 360, startPoint y: 114, endPoint x: 310, endPoint y: 119, distance: 50.2
click at [310, 119] on input "webservice Contabilista SC" at bounding box center [321, 117] width 132 height 12
type input "webservice"
drag, startPoint x: 350, startPoint y: 121, endPoint x: 211, endPoint y: 121, distance: 139.0
click at [211, 121] on div "Performance Users Engagement Widgets Feedback Product Updates Knowledge Base AI…" at bounding box center [882, 273] width 1372 height 548
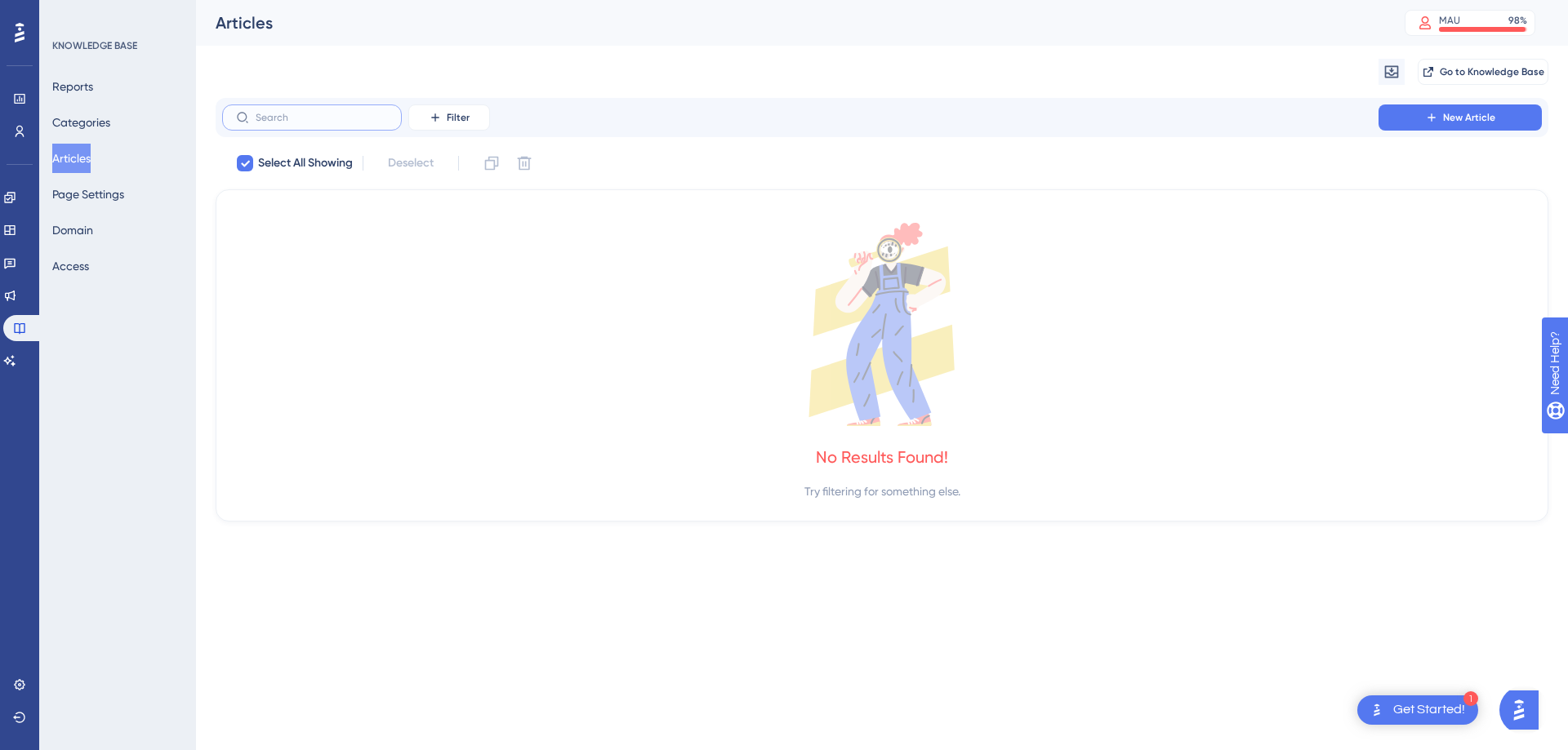
checkbox input "false"
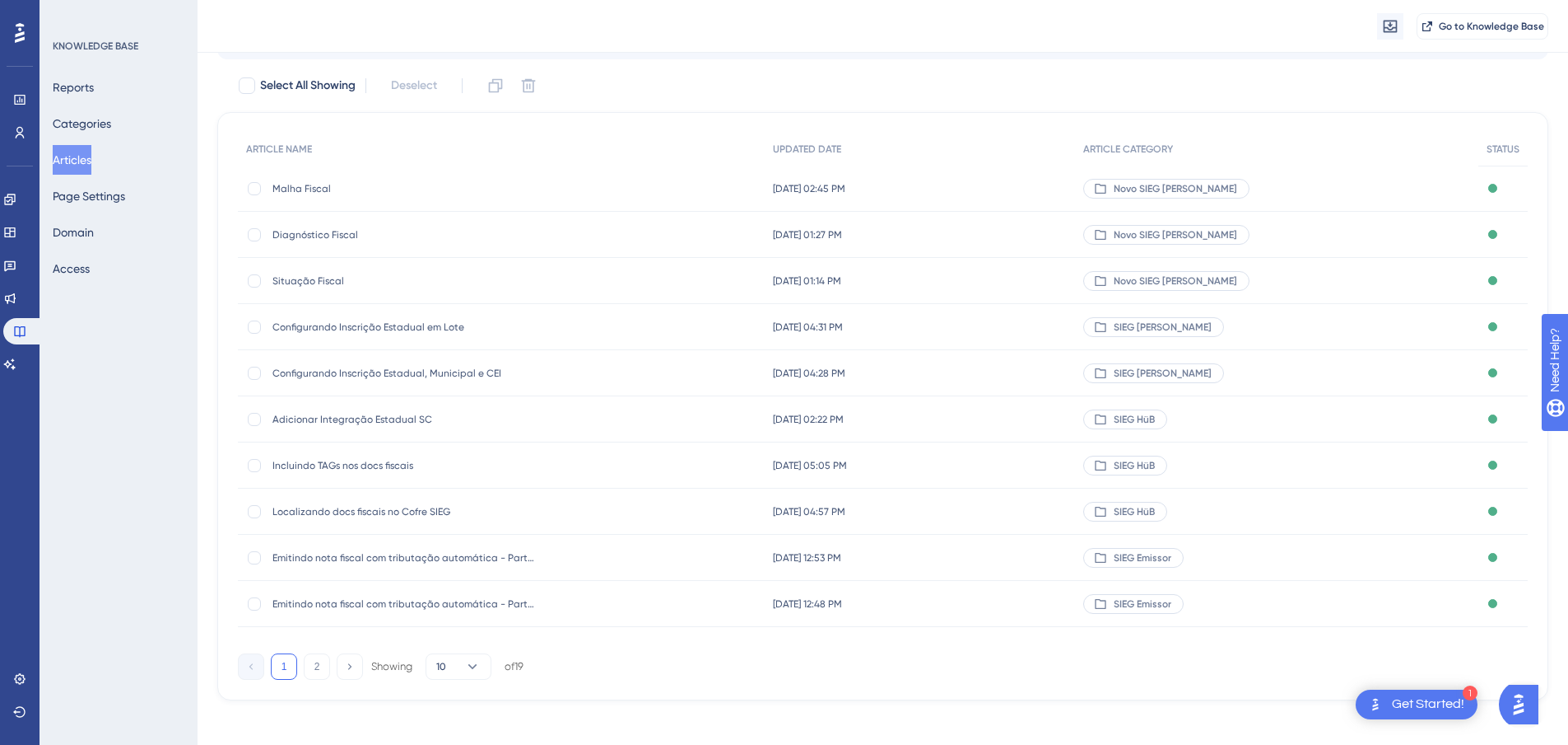
scroll to position [87, 0]
type input "sc"
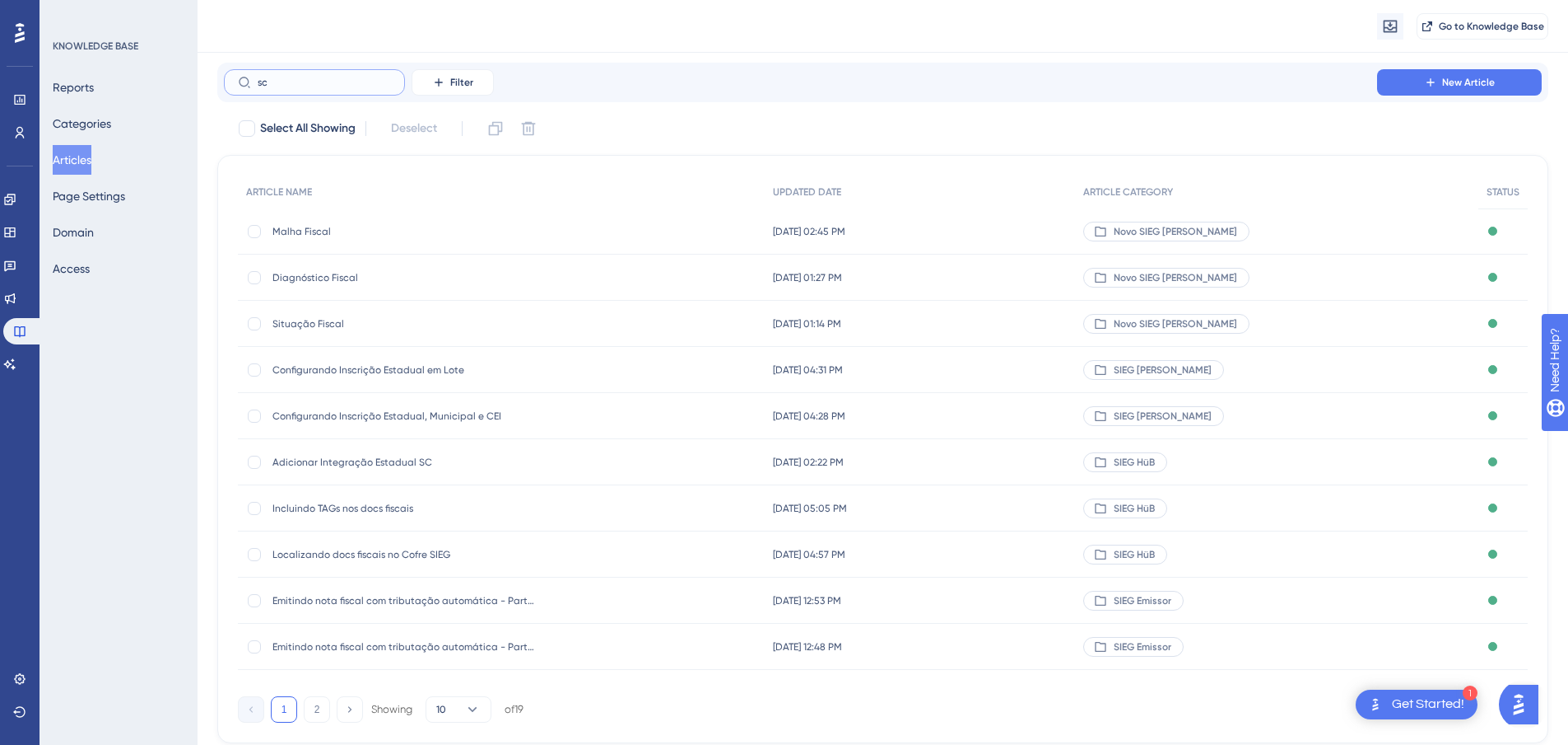
scroll to position [0, 0]
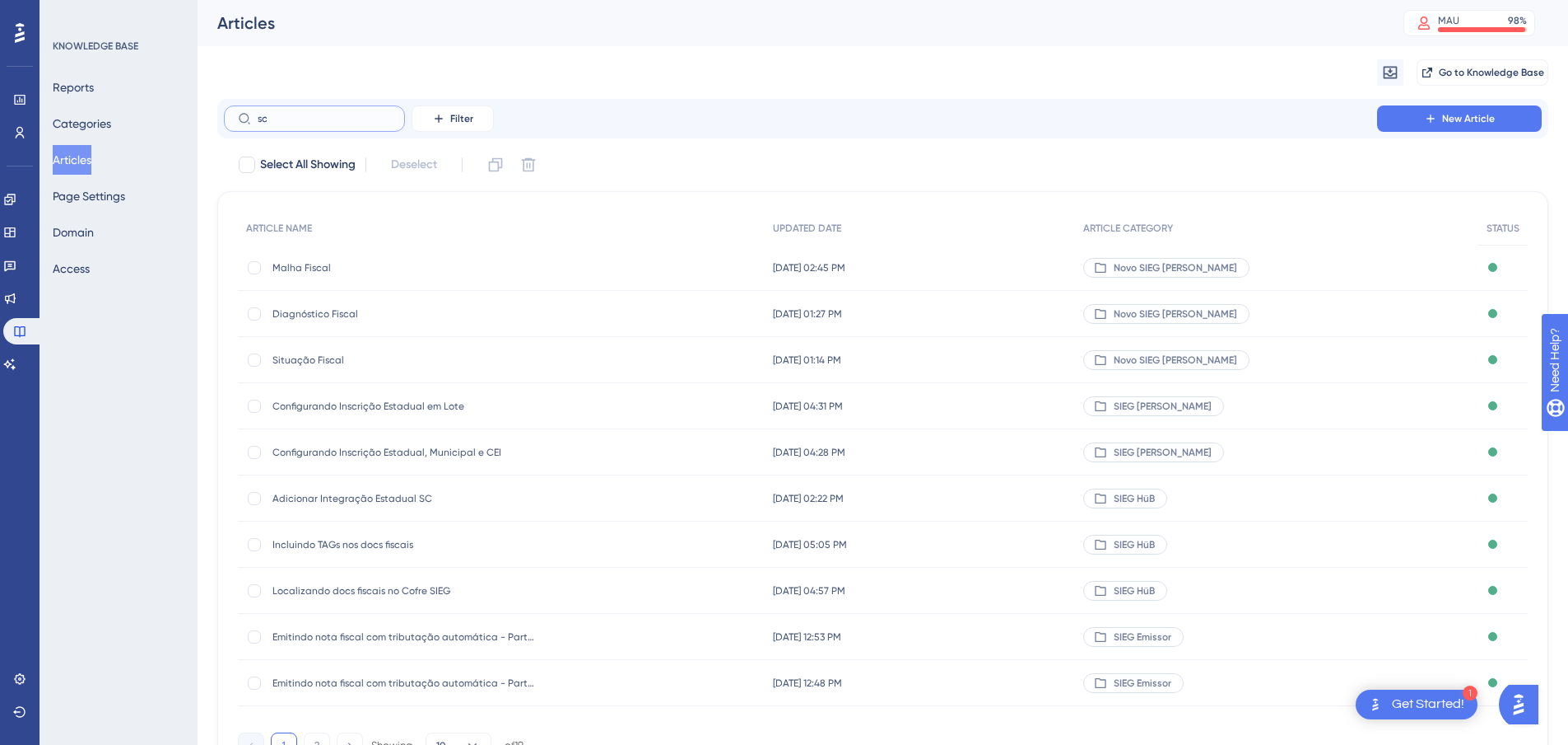
click at [350, 119] on input "sc" at bounding box center [324, 118] width 133 height 12
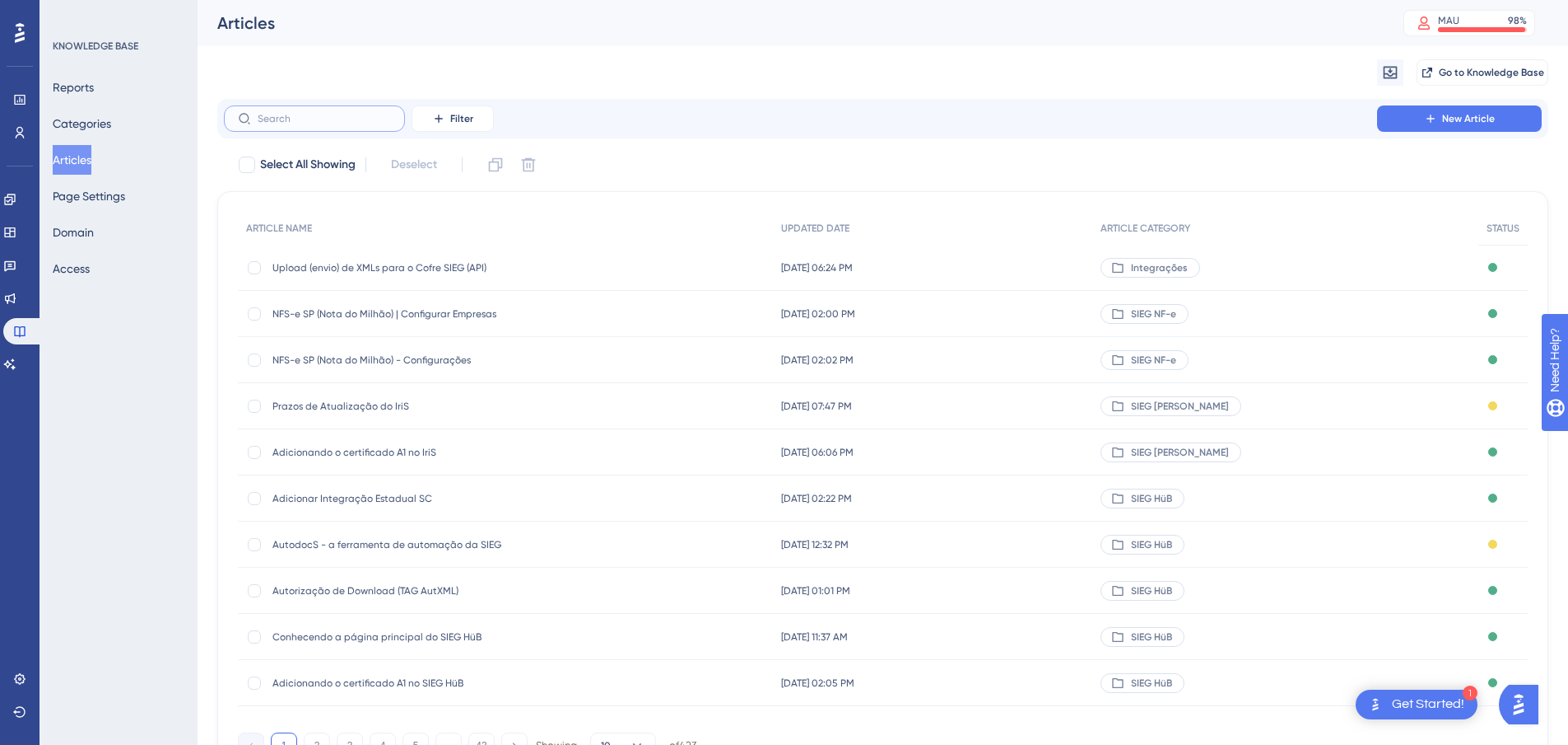
click at [358, 121] on input "text" at bounding box center [324, 118] width 133 height 12
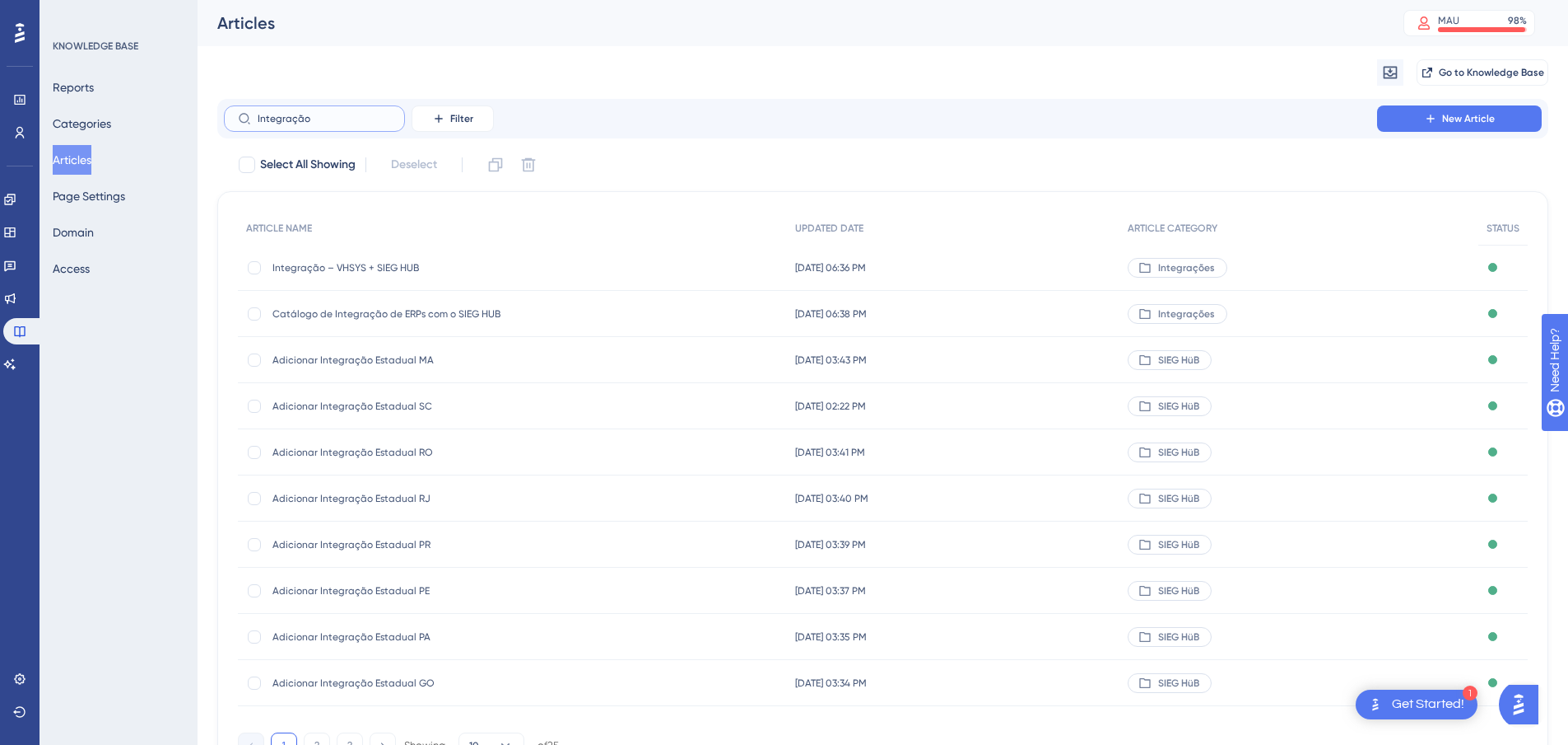
type input "Integração"
click at [414, 407] on span "Adicionar Integração Estadual SC" at bounding box center [404, 406] width 263 height 14
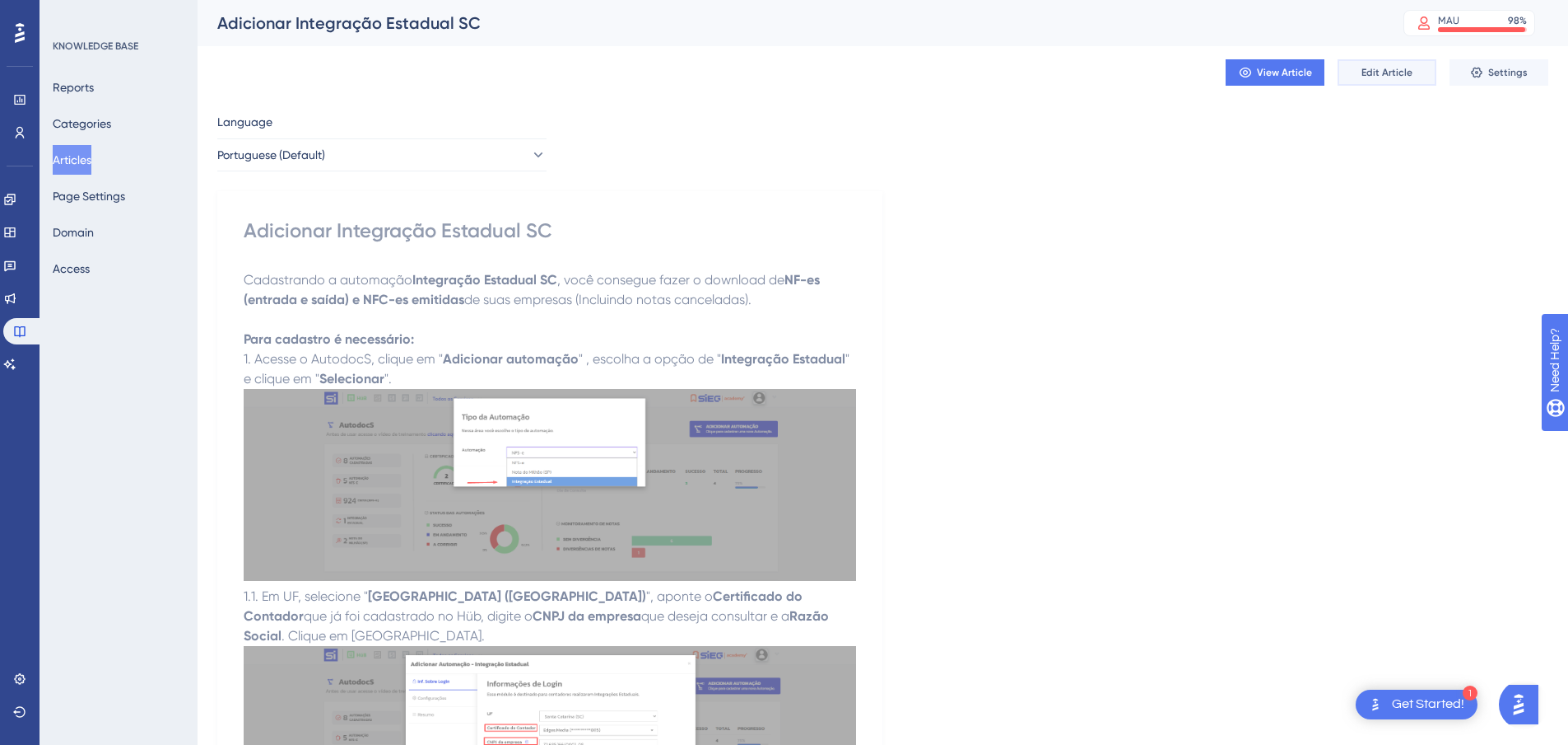
click at [1401, 76] on span "Edit Article" at bounding box center [1387, 73] width 51 height 14
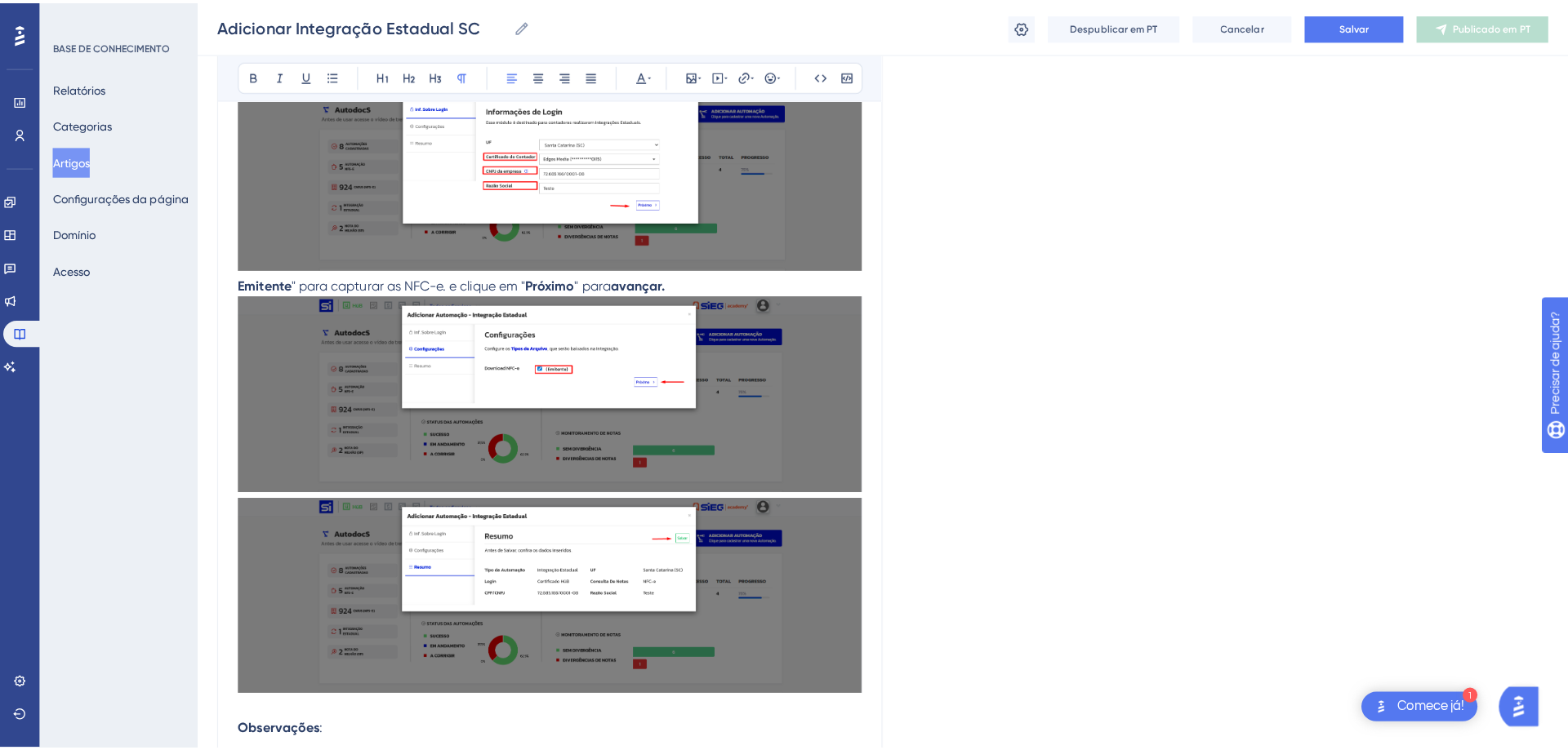
scroll to position [925, 0]
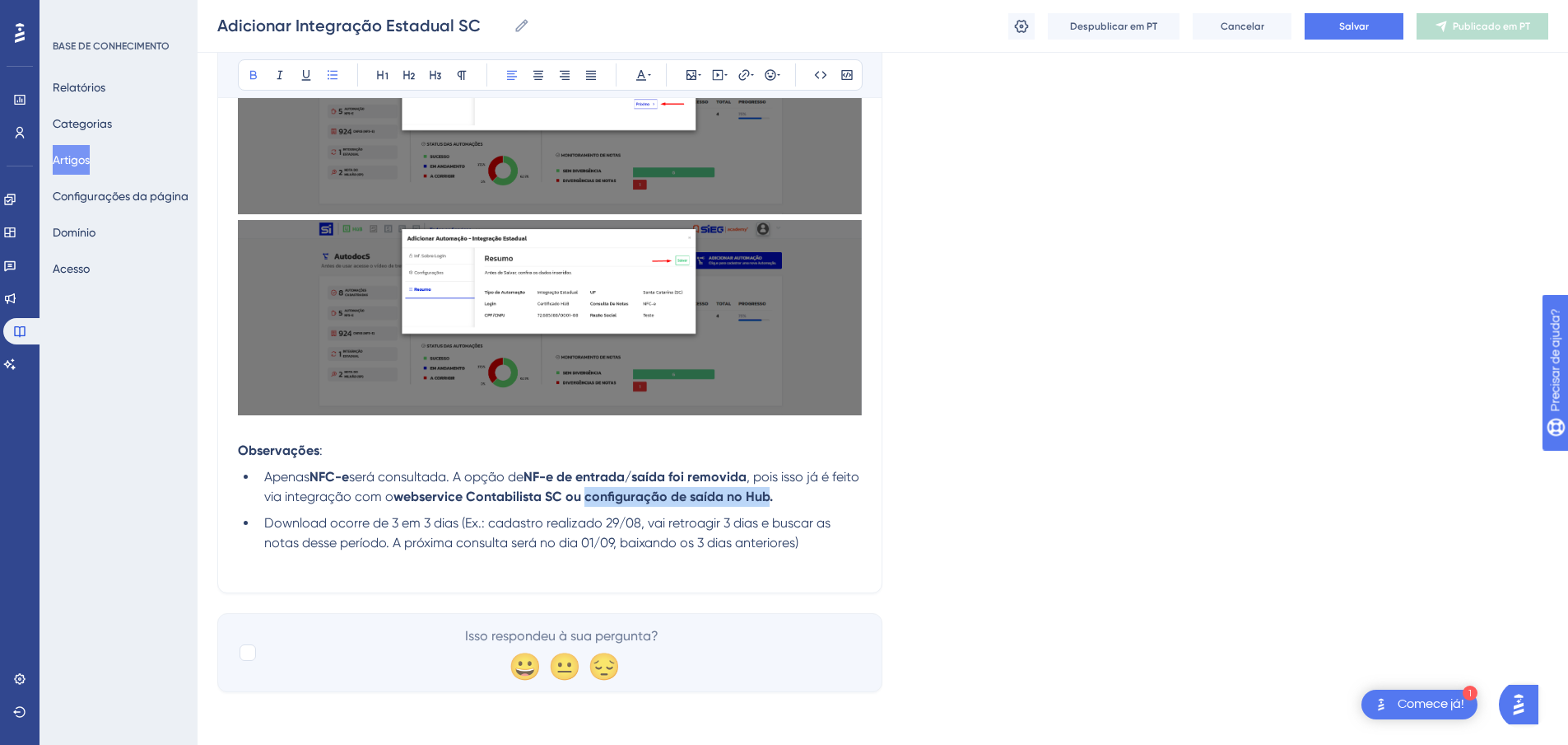
drag, startPoint x: 618, startPoint y: 499, endPoint x: 797, endPoint y: 495, distance: 179.0
click at [773, 495] on strong "webservice Contabilista SC ou configuração de saída no Hub." at bounding box center [583, 495] width 379 height 15
click at [745, 76] on icon at bounding box center [744, 74] width 14 height 14
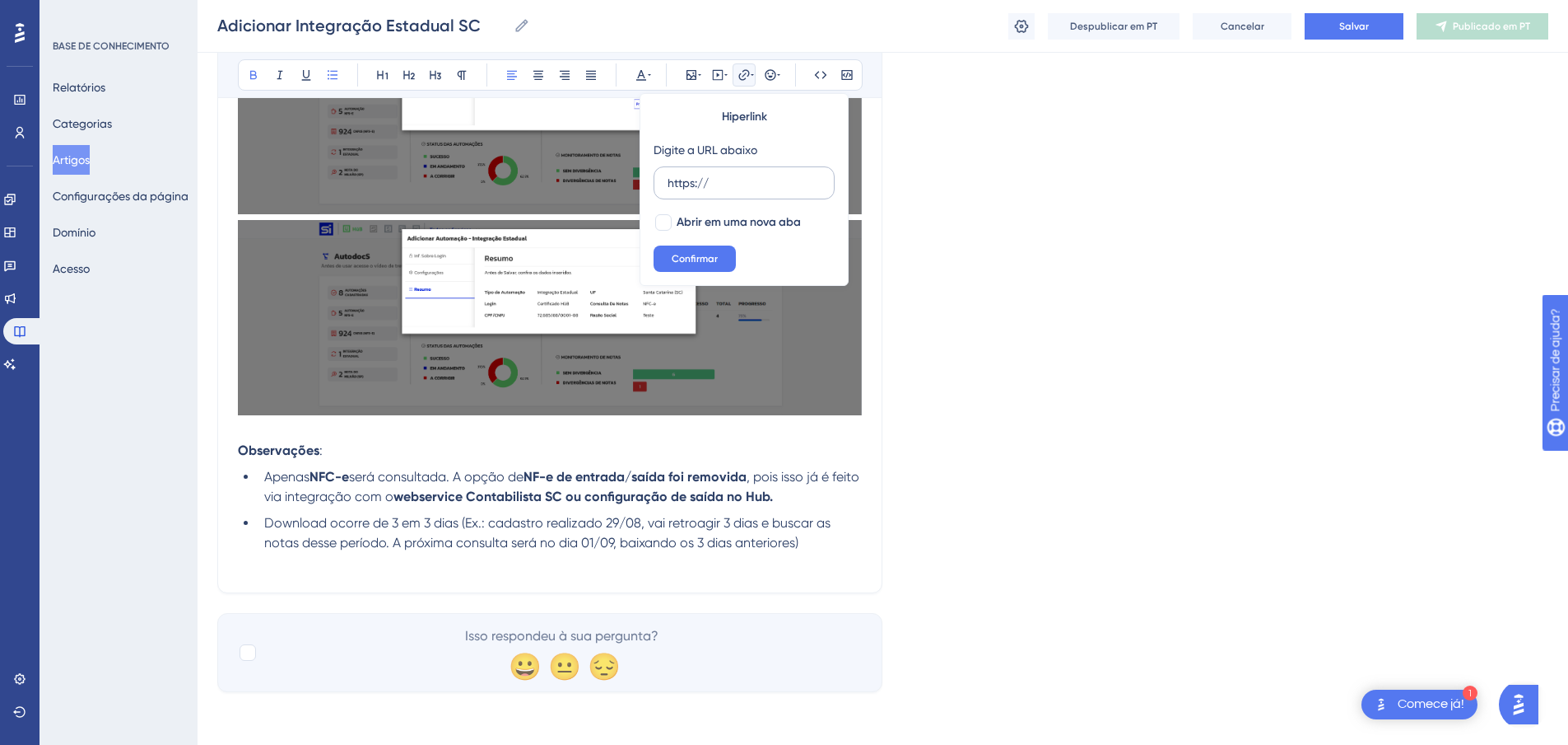
click at [736, 178] on input "https://" at bounding box center [744, 183] width 153 height 18
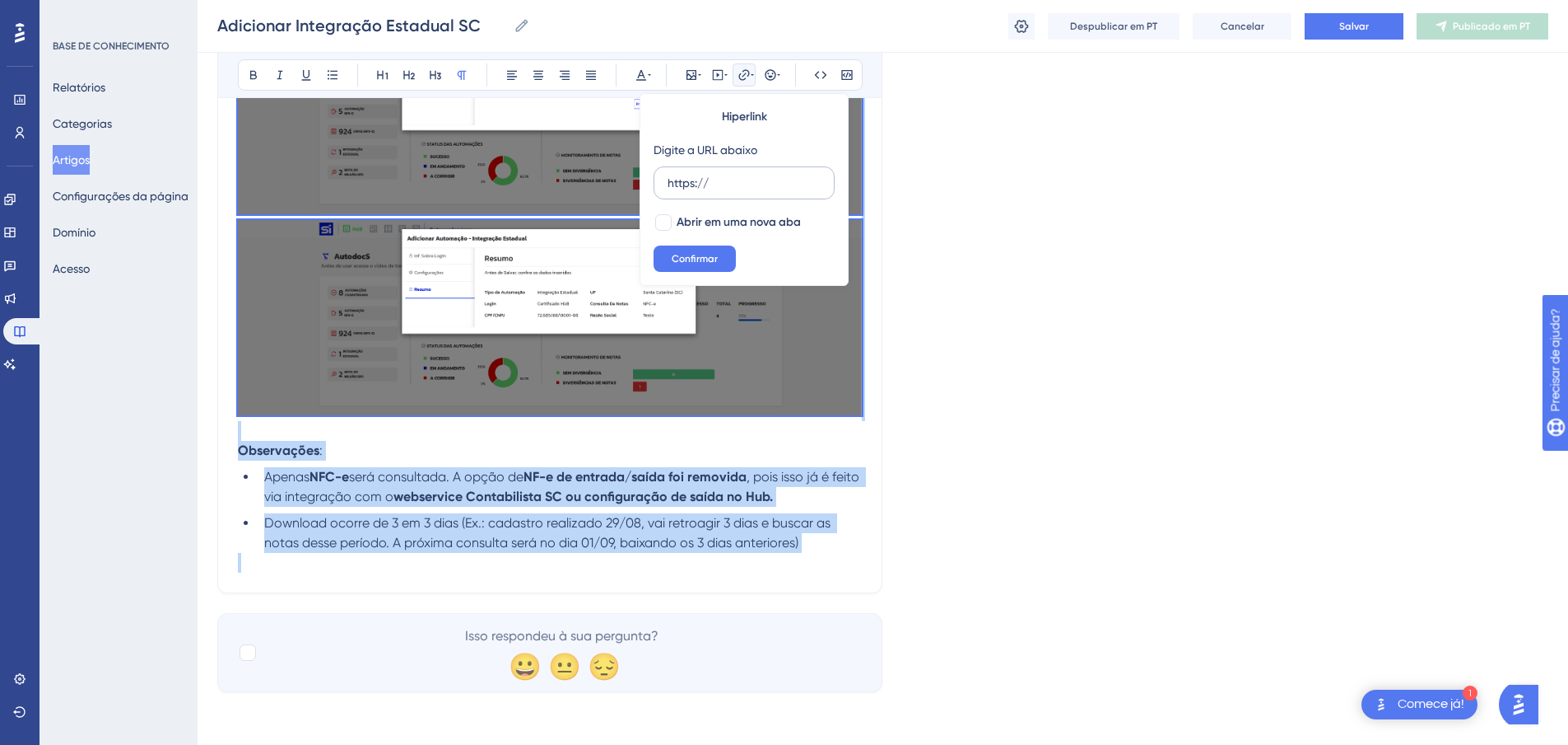
click at [739, 180] on input "https://" at bounding box center [744, 183] width 153 height 18
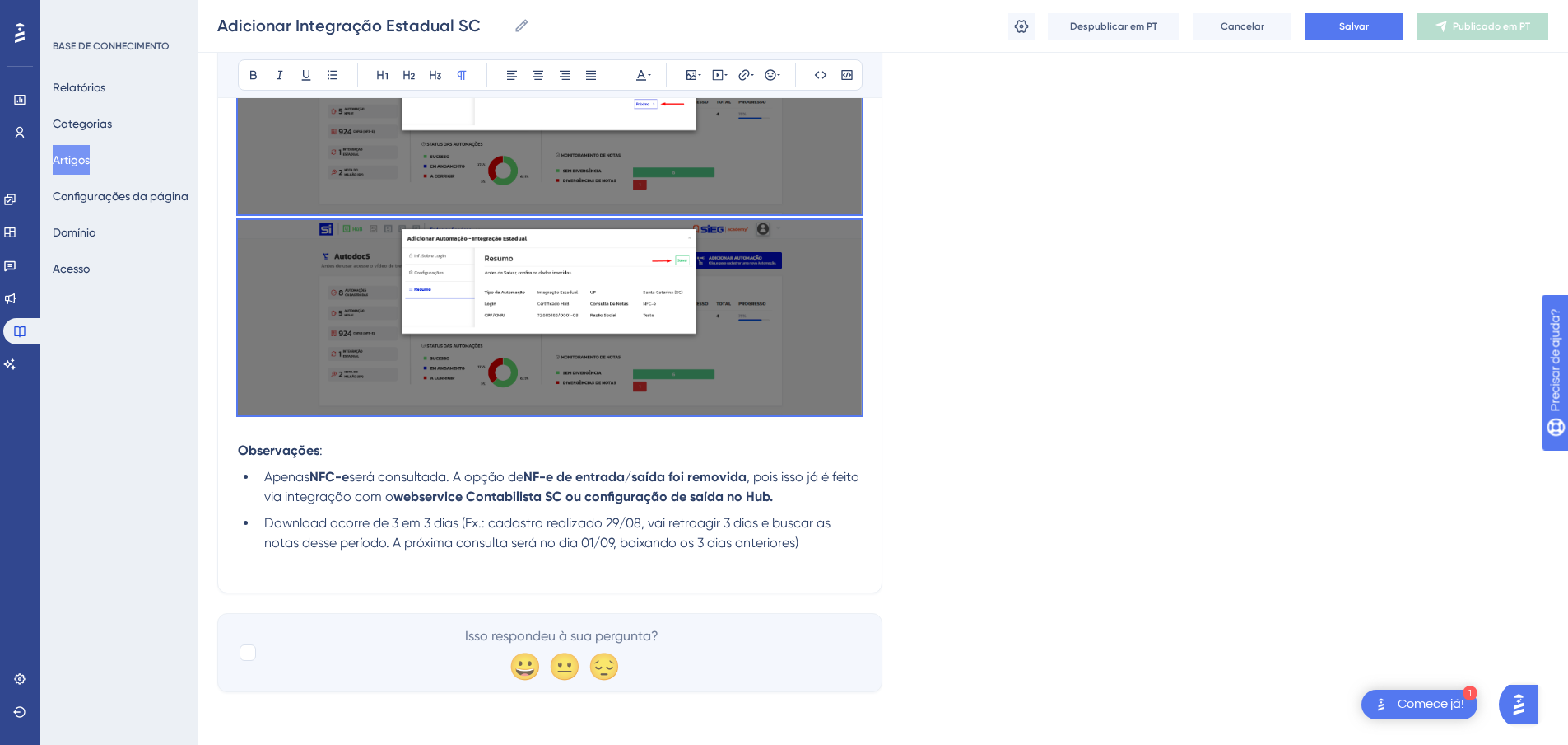
drag, startPoint x: 882, startPoint y: 474, endPoint x: 862, endPoint y: 471, distance: 20.2
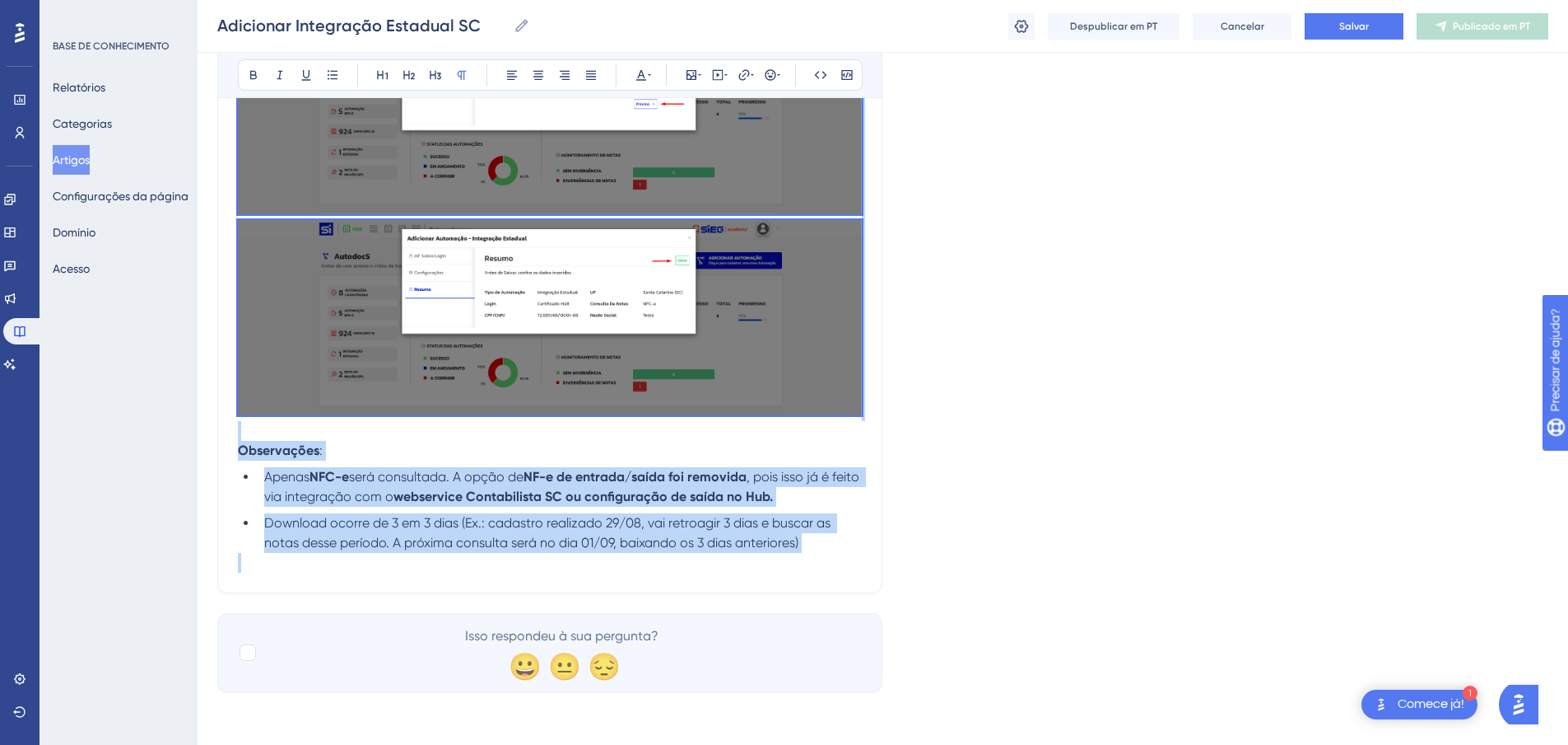
click at [800, 509] on ul "Apenas NFC-e será consultada. A opção de NF-e de entrada/saída foi removida , p…" at bounding box center [550, 510] width 624 height 85
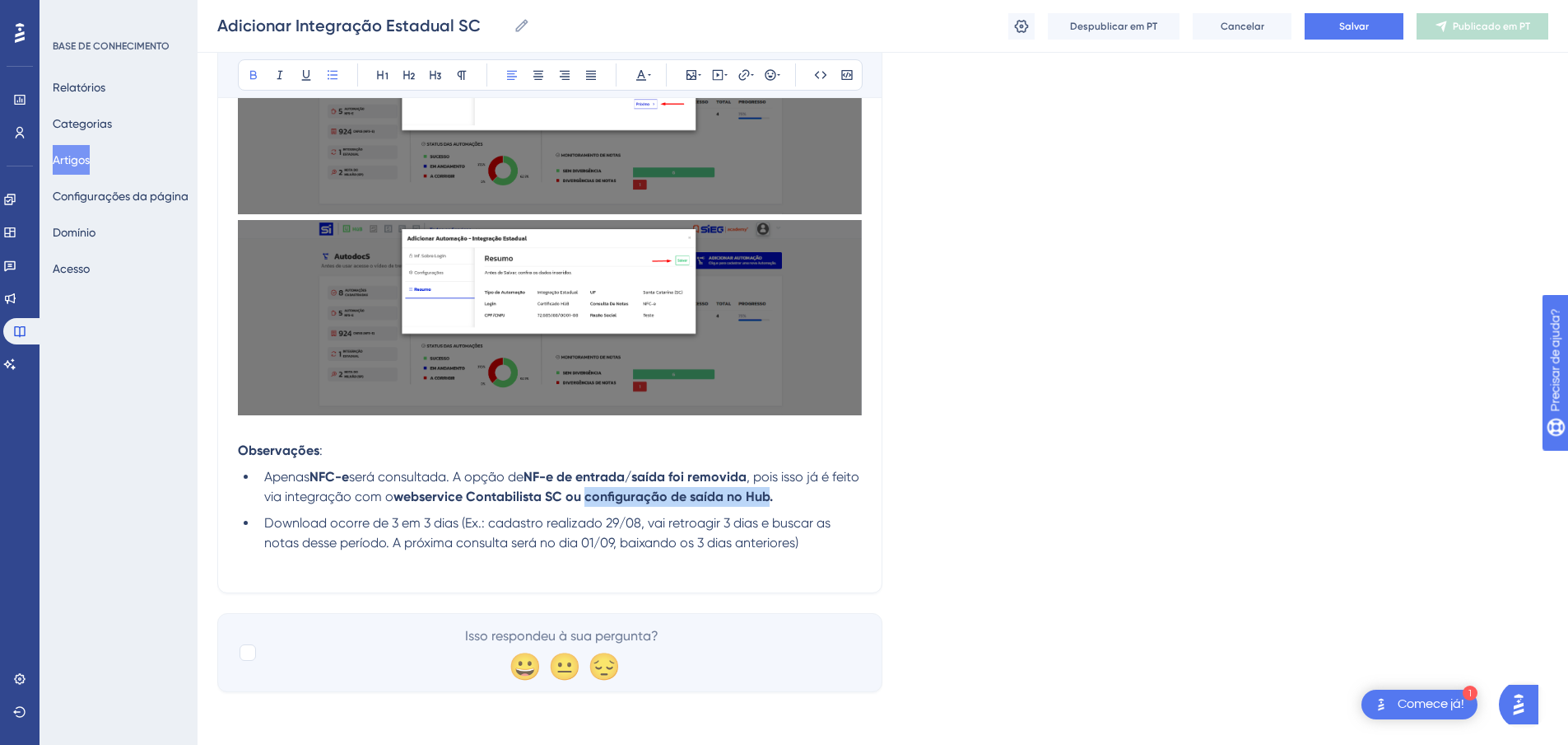
drag, startPoint x: 618, startPoint y: 496, endPoint x: 772, endPoint y: 534, distance: 158.6
click at [773, 499] on strong "webservice Contabilista SC ou configuração de saída no Hub." at bounding box center [583, 495] width 379 height 15
click at [745, 73] on icon at bounding box center [744, 74] width 14 height 14
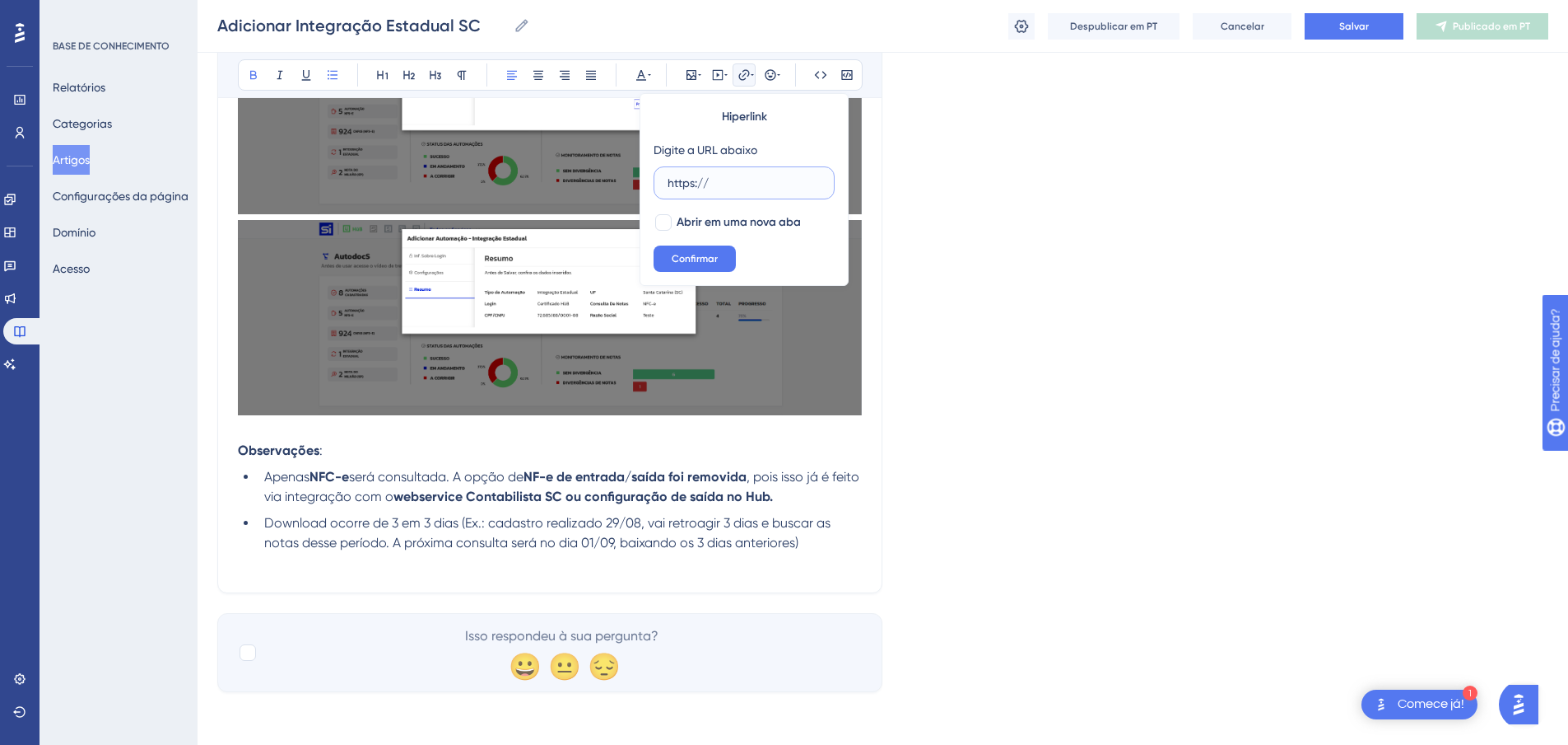
click at [755, 183] on input "https://" at bounding box center [744, 183] width 153 height 18
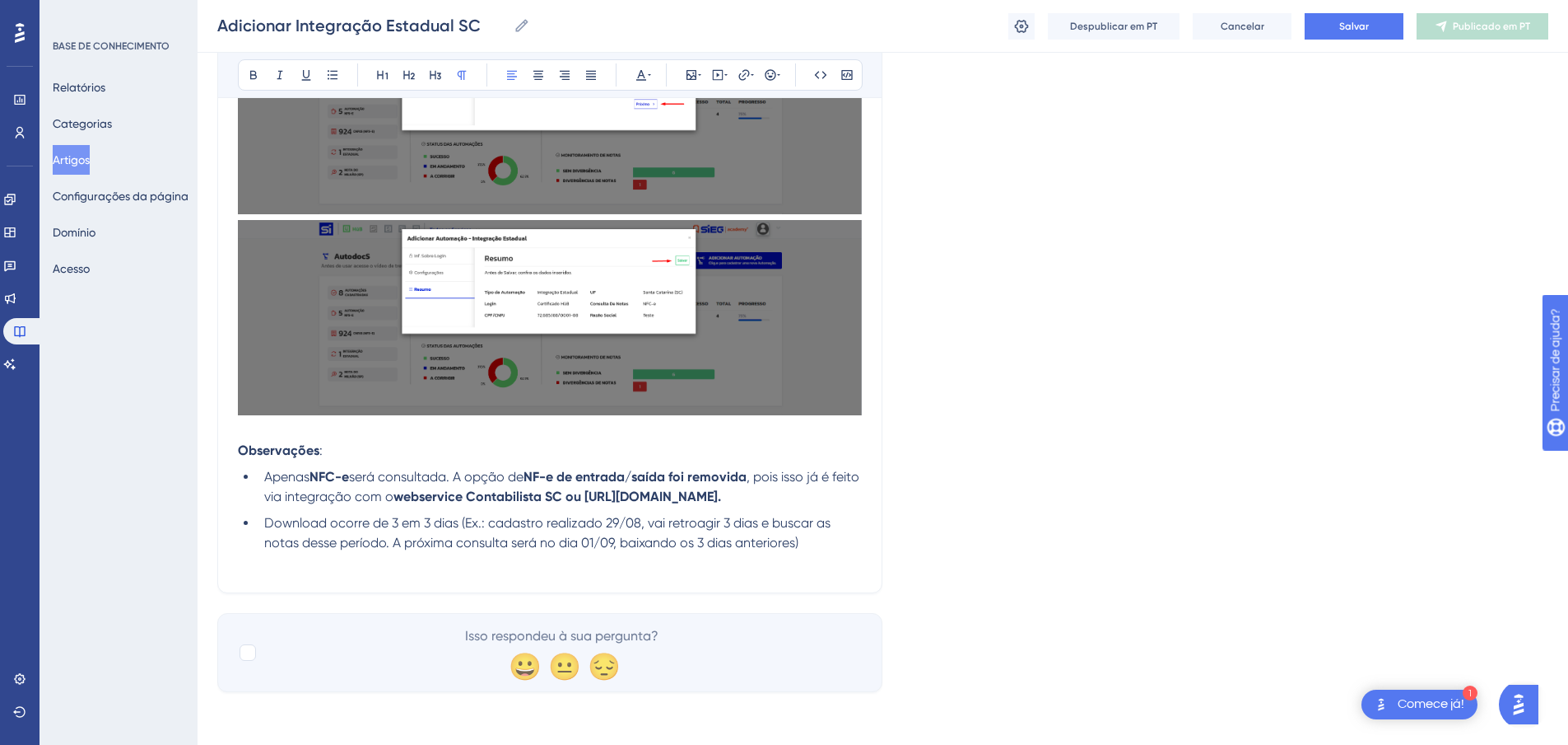
click at [796, 472] on span ", pois isso já é feito via integração com o" at bounding box center [563, 486] width 599 height 35
click at [704, 506] on li "Apenas NFC-e será consultada. A opção de NF-e de entrada/saída foi removida , p…" at bounding box center [560, 487] width 604 height 40
drag, startPoint x: 618, startPoint y: 496, endPoint x: 602, endPoint y: 531, distance: 38.5
click at [602, 506] on li "Apenas NFC-e será consultada. A opção de NF-e de entrada/saída foi removida , p…" at bounding box center [560, 487] width 604 height 40
click at [606, 506] on li "Apenas NFC-e será consultada. A opção de NF-e de entrada/saída foi removida , p…" at bounding box center [560, 487] width 604 height 40
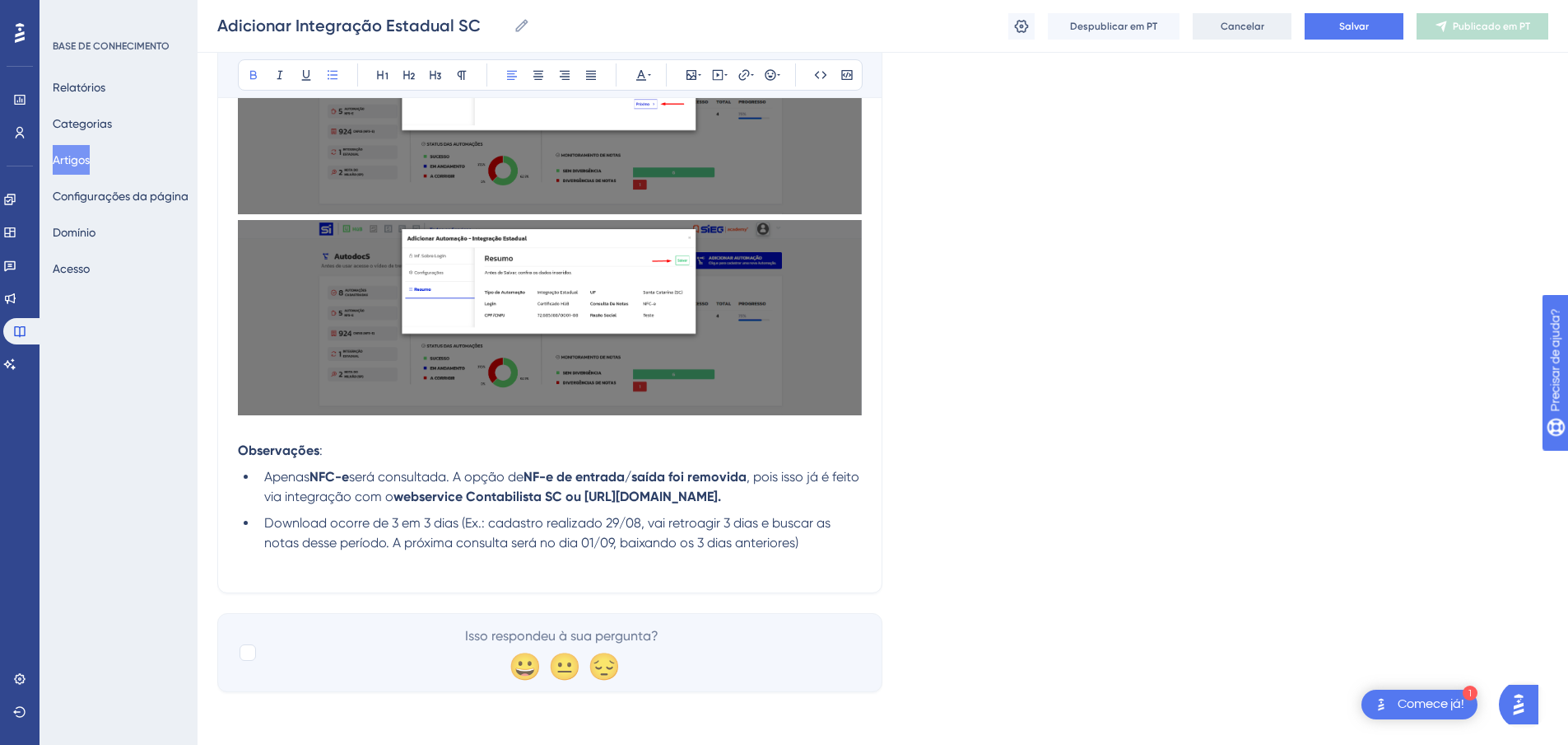
click at [1250, 21] on font "Cancelar" at bounding box center [1242, 26] width 44 height 12
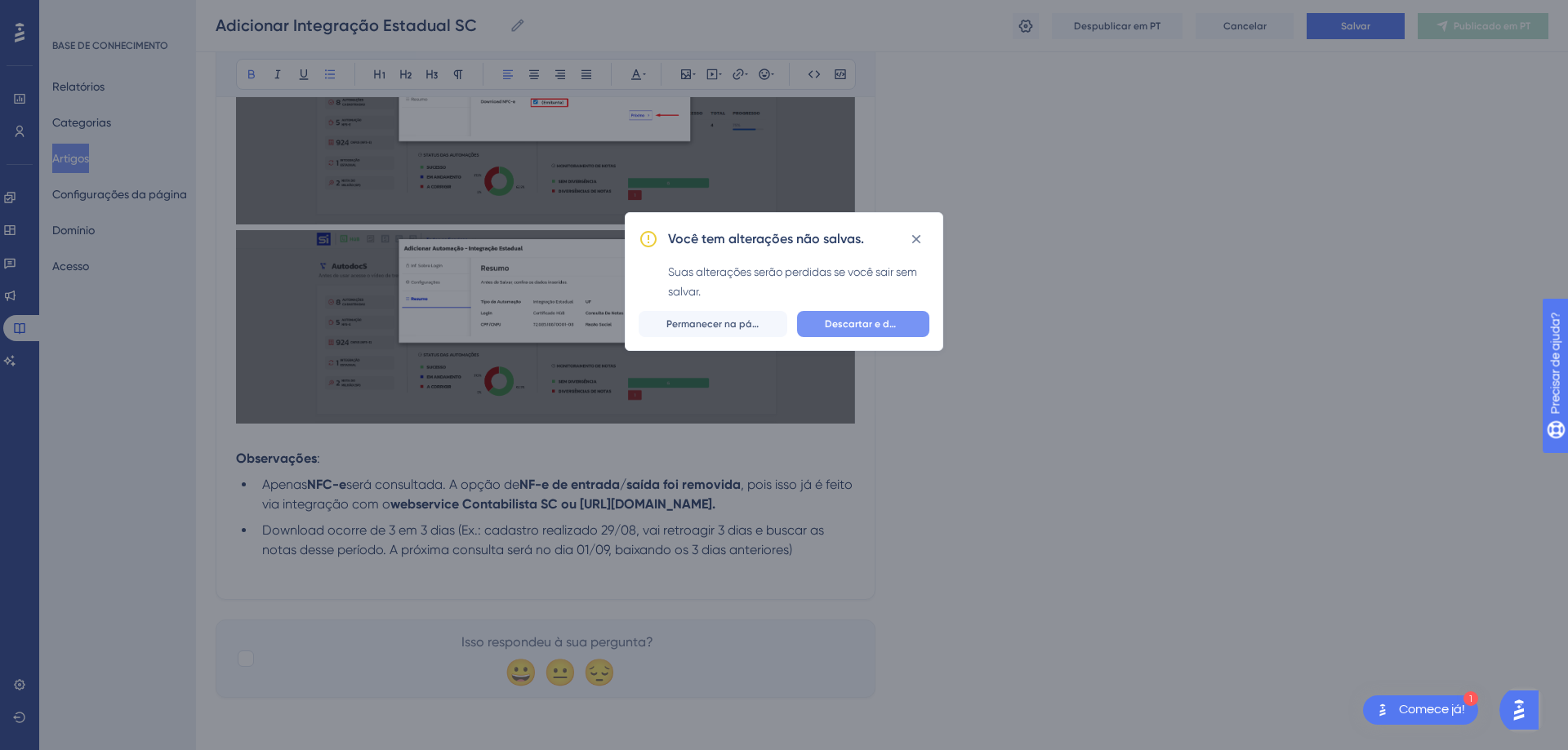
click at [860, 323] on font "Descartar e deixar" at bounding box center [868, 324] width 87 height 12
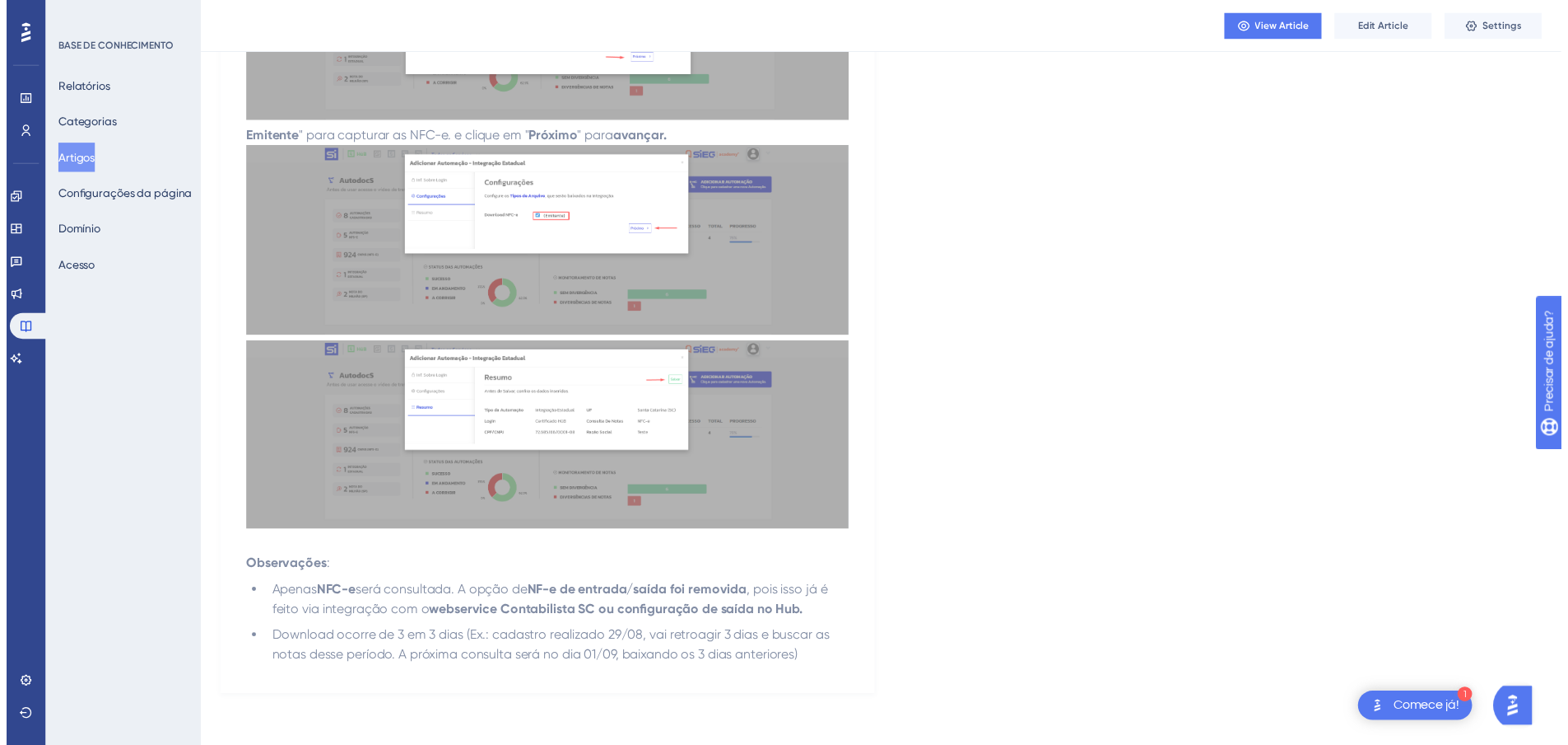
scroll to position [0, 0]
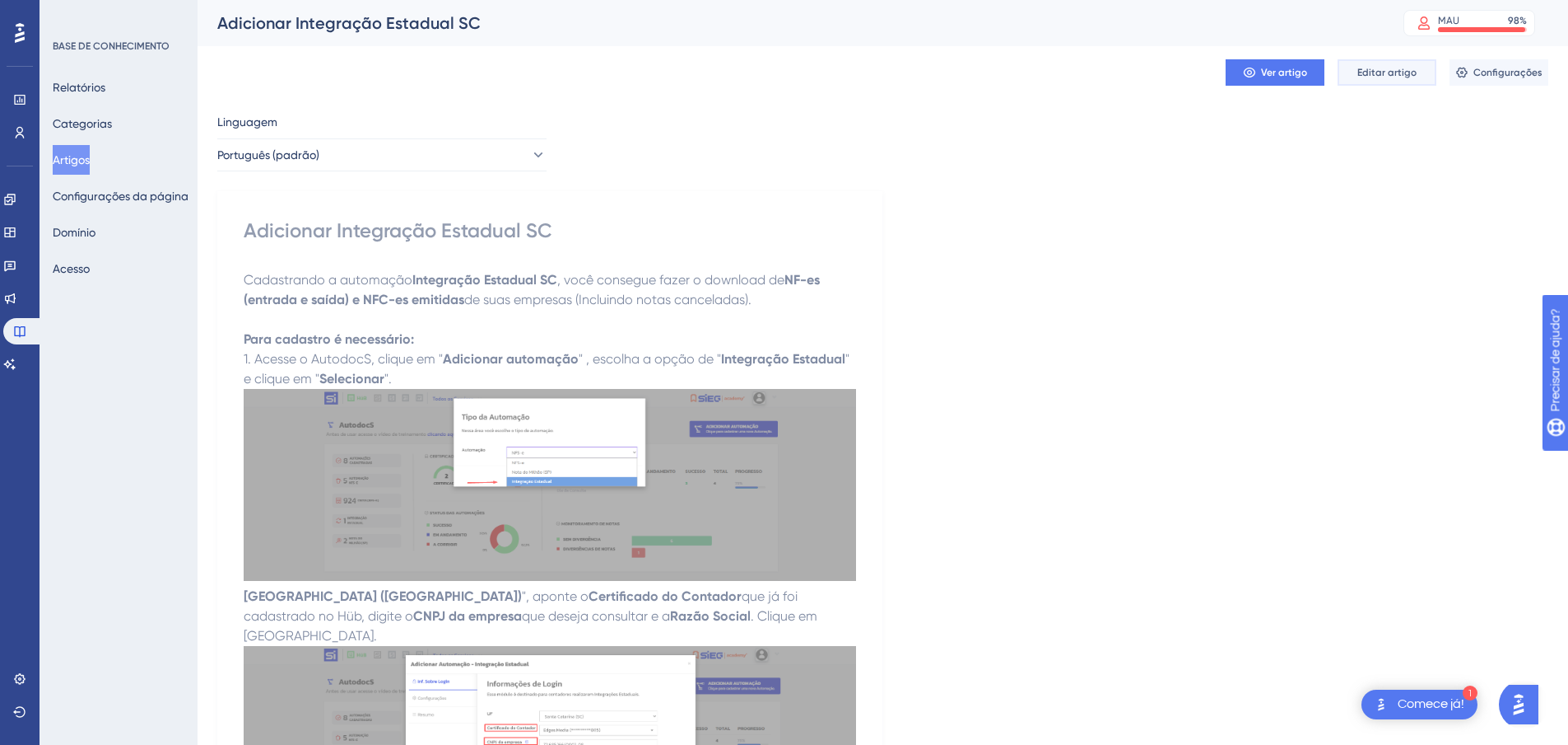
drag, startPoint x: 1376, startPoint y: 74, endPoint x: 1340, endPoint y: 97, distance: 42.7
click at [1377, 74] on font "Editar artigo" at bounding box center [1387, 73] width 59 height 12
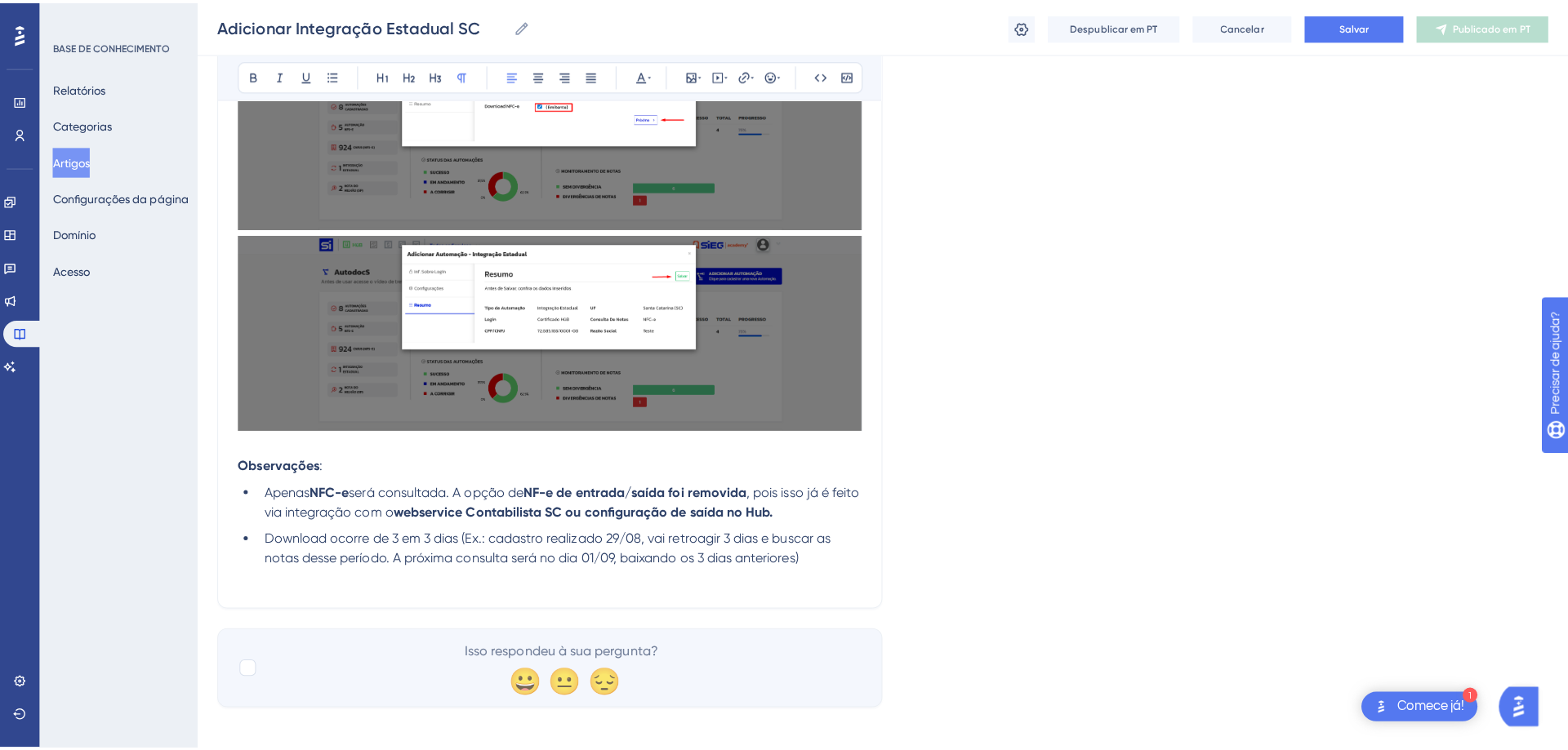
scroll to position [925, 0]
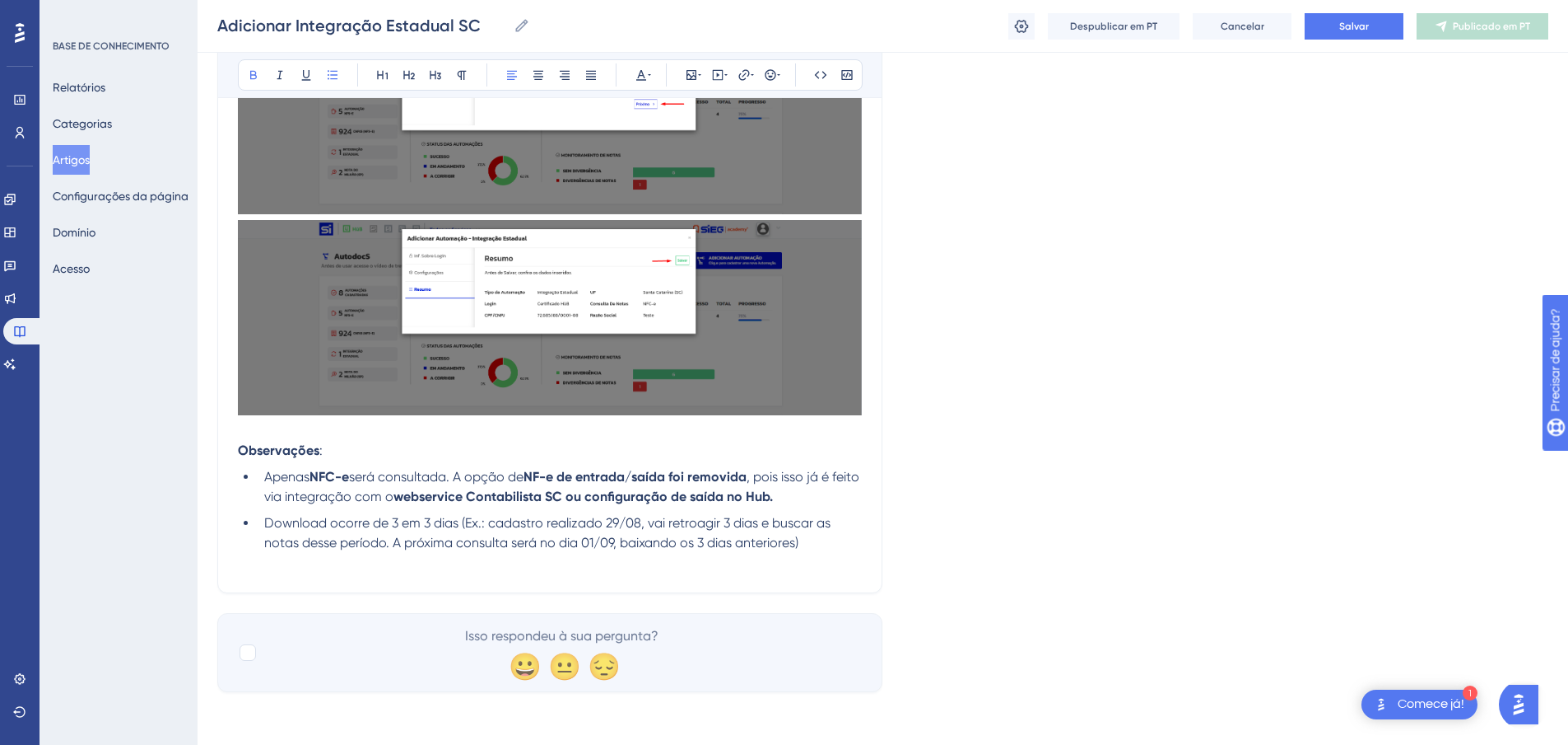
drag, startPoint x: 617, startPoint y: 495, endPoint x: 799, endPoint y: 503, distance: 182.2
click at [773, 503] on strong "webservice Contabilista SC ou configuração de saída no Hub." at bounding box center [583, 495] width 379 height 15
click at [743, 76] on icon at bounding box center [744, 74] width 14 height 14
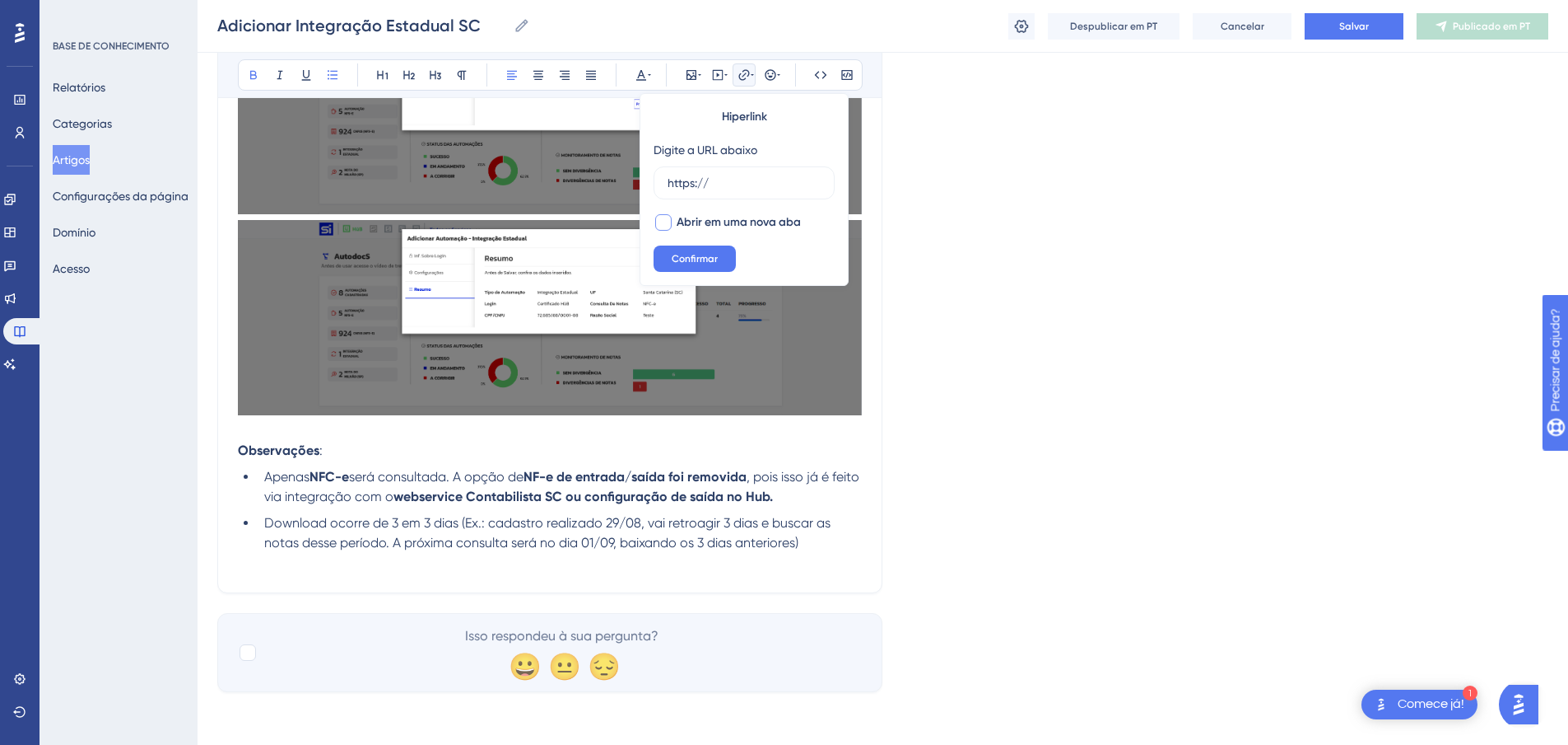
click at [667, 219] on div at bounding box center [664, 222] width 16 height 16
click at [741, 188] on input "https://" at bounding box center [744, 183] width 153 height 18
click at [721, 182] on input "https://" at bounding box center [744, 183] width 153 height 18
click at [667, 219] on icon at bounding box center [663, 222] width 10 height 14
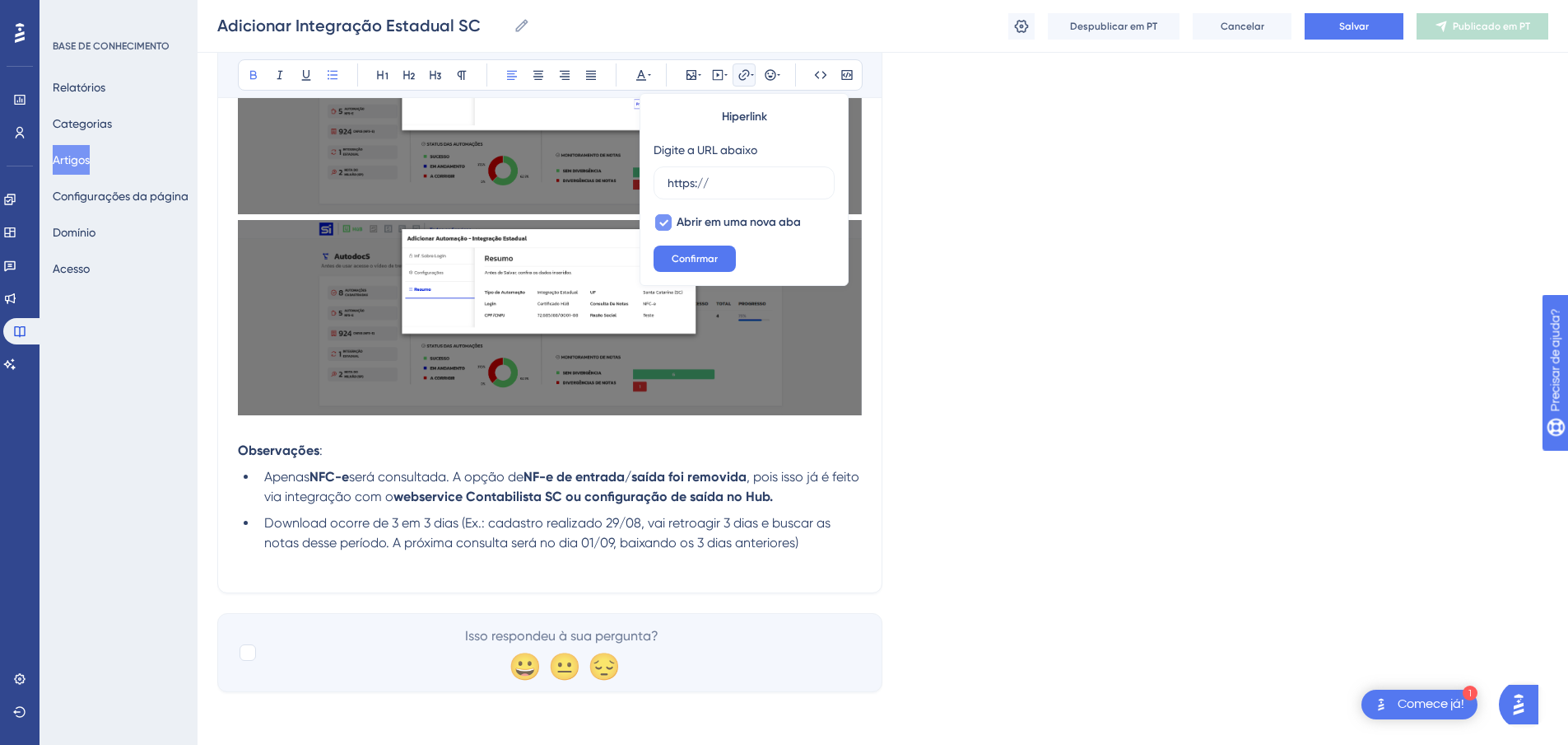
checkbox input "false"
click at [741, 176] on input "https://" at bounding box center [744, 183] width 153 height 18
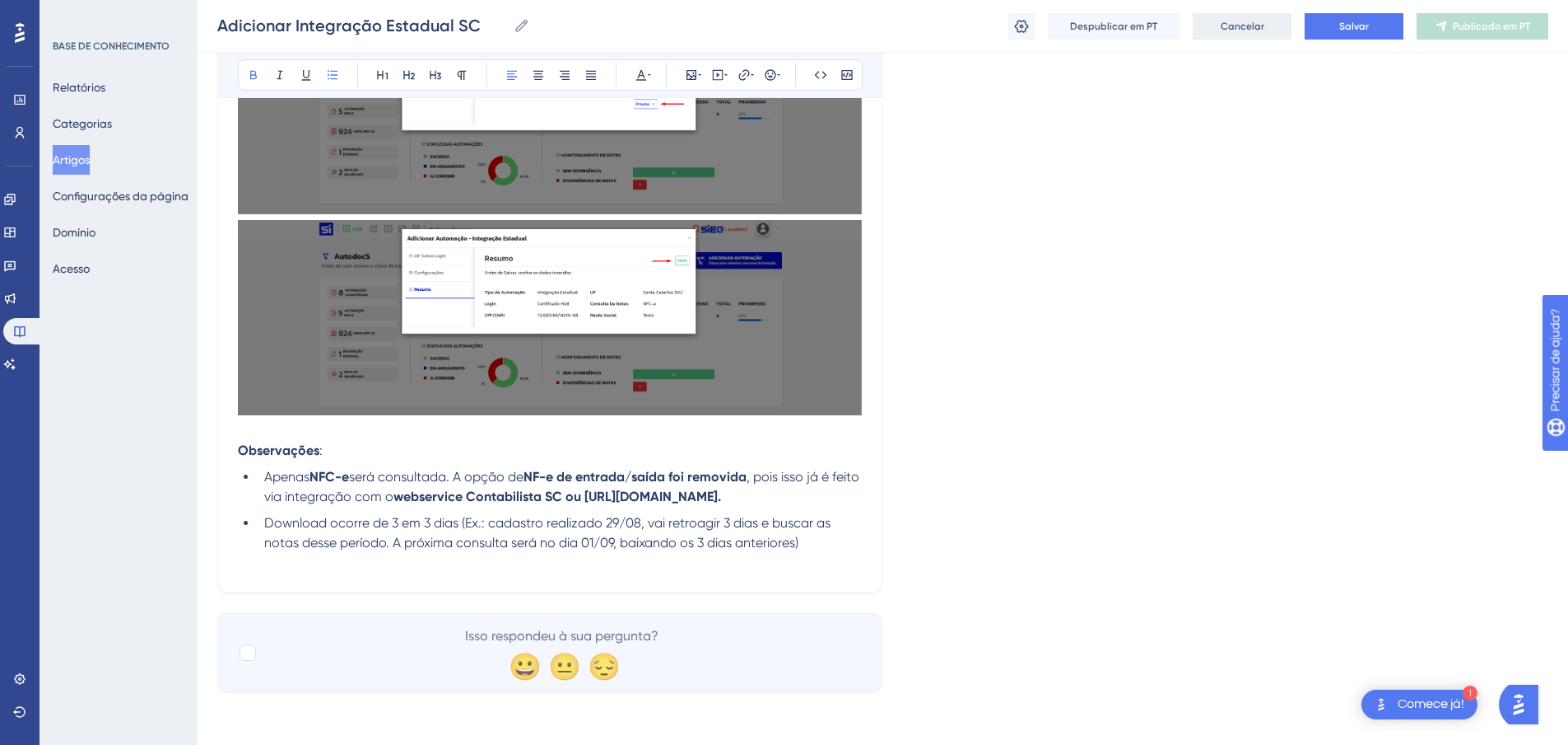
click at [1253, 31] on font "Cancelar" at bounding box center [1242, 26] width 44 height 12
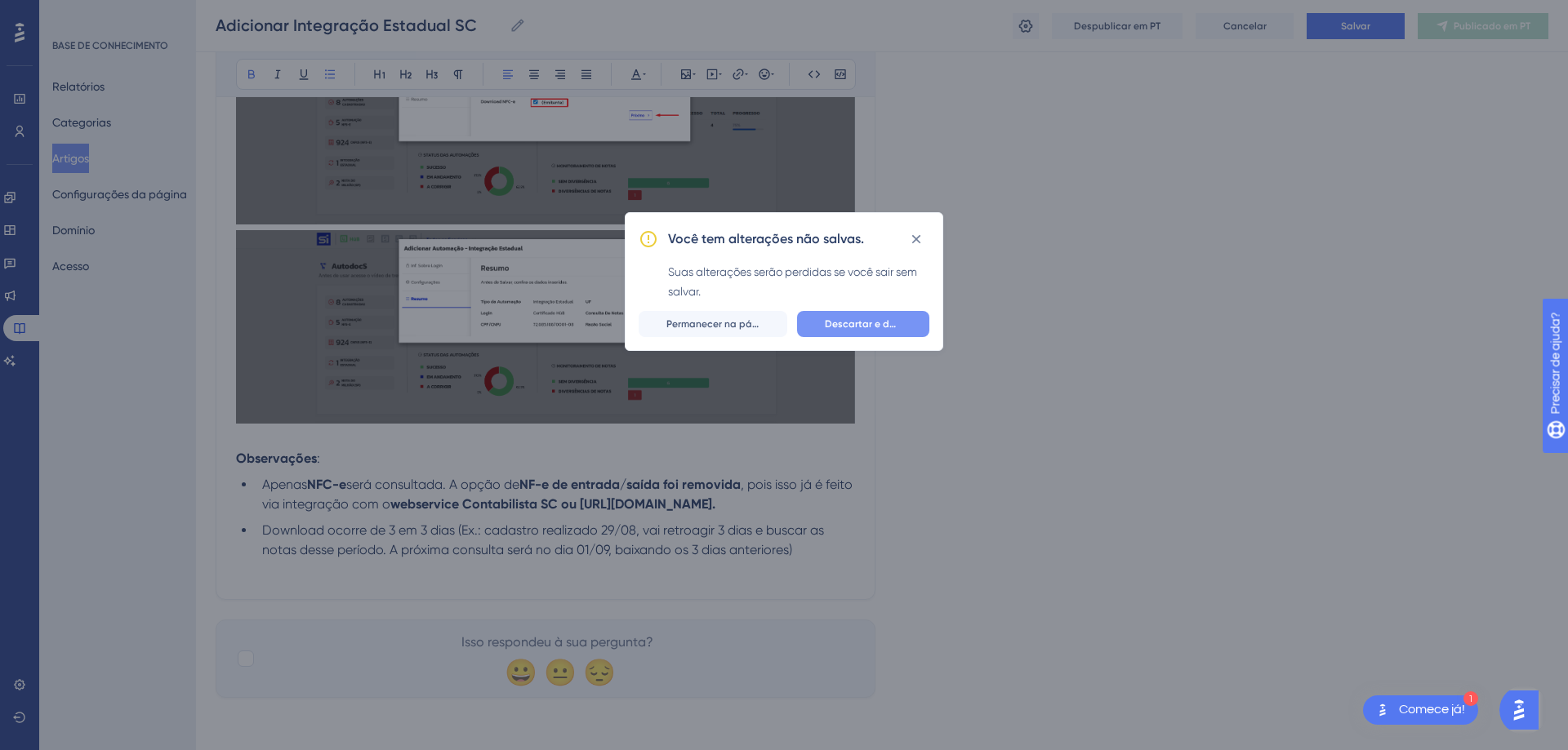
click at [881, 319] on font "Descartar e deixar" at bounding box center [868, 324] width 87 height 12
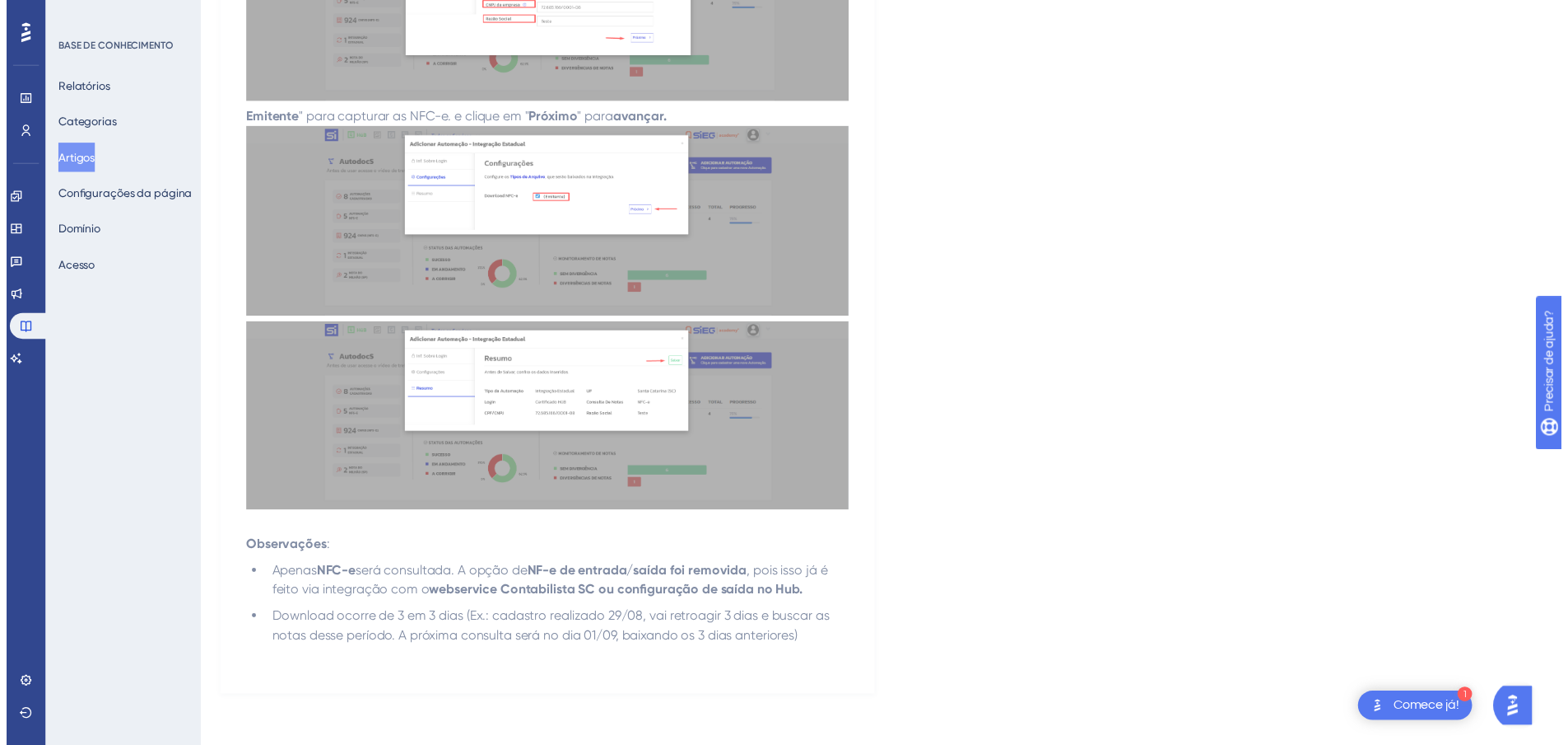
scroll to position [0, 0]
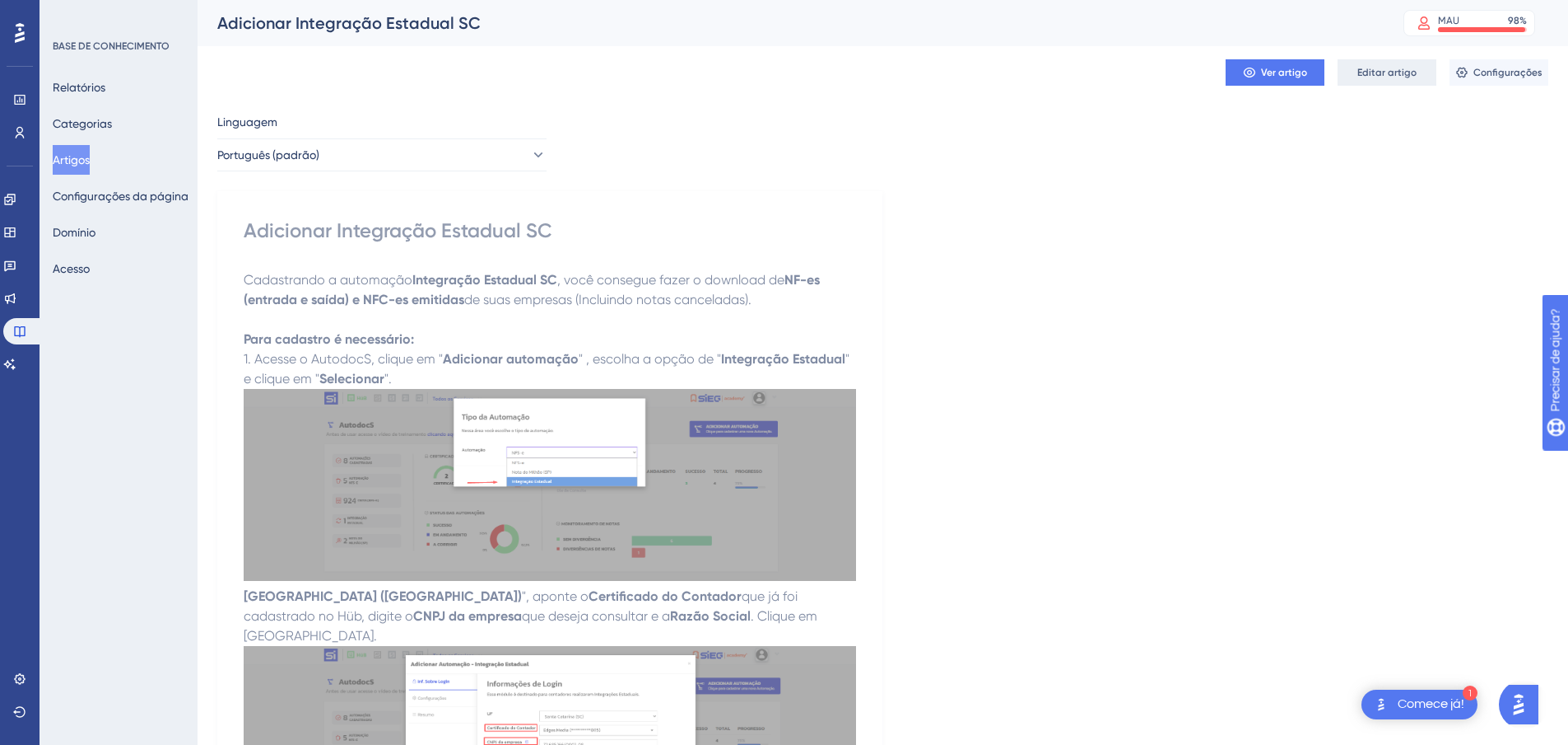
click at [1361, 68] on font "Editar artigo" at bounding box center [1387, 73] width 59 height 12
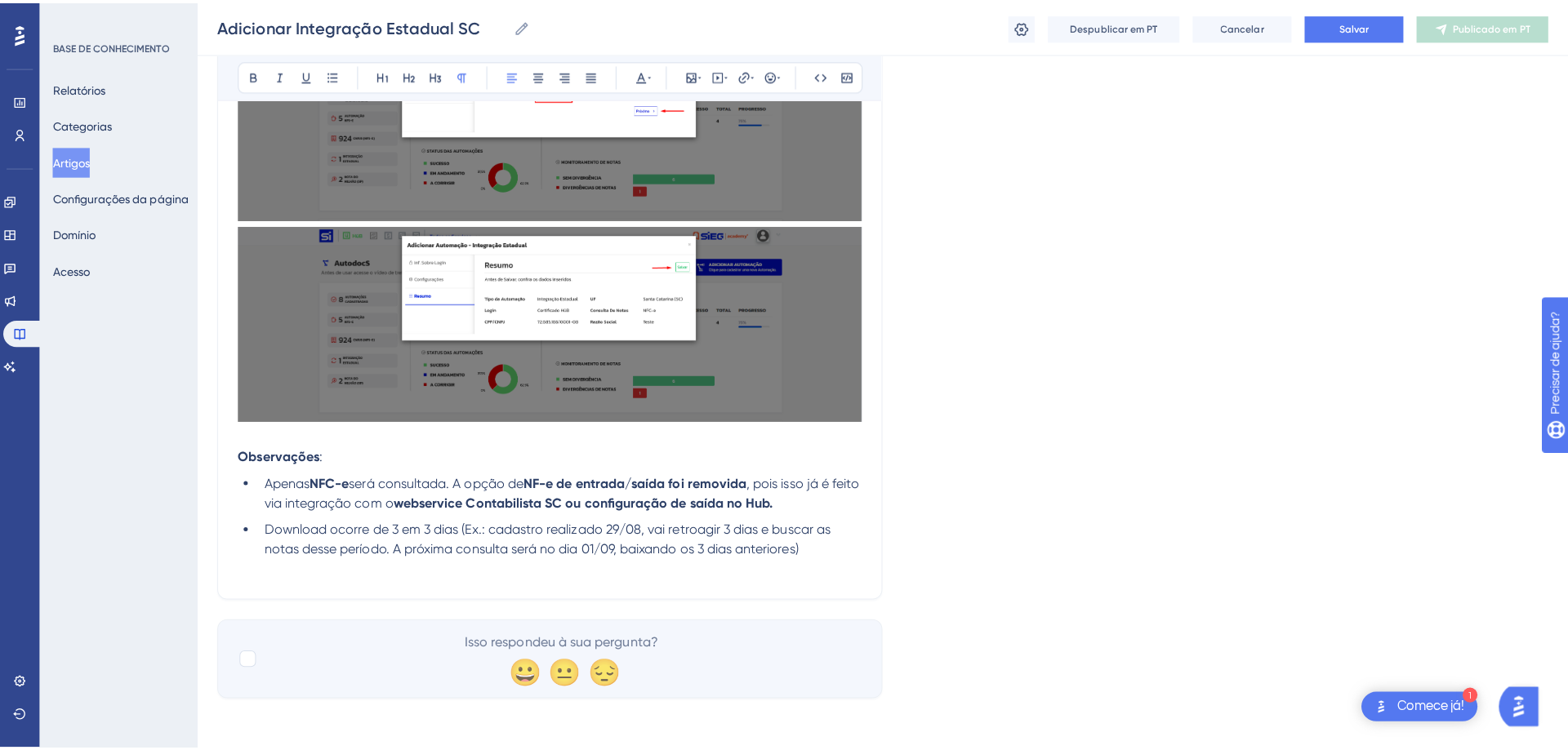
scroll to position [925, 0]
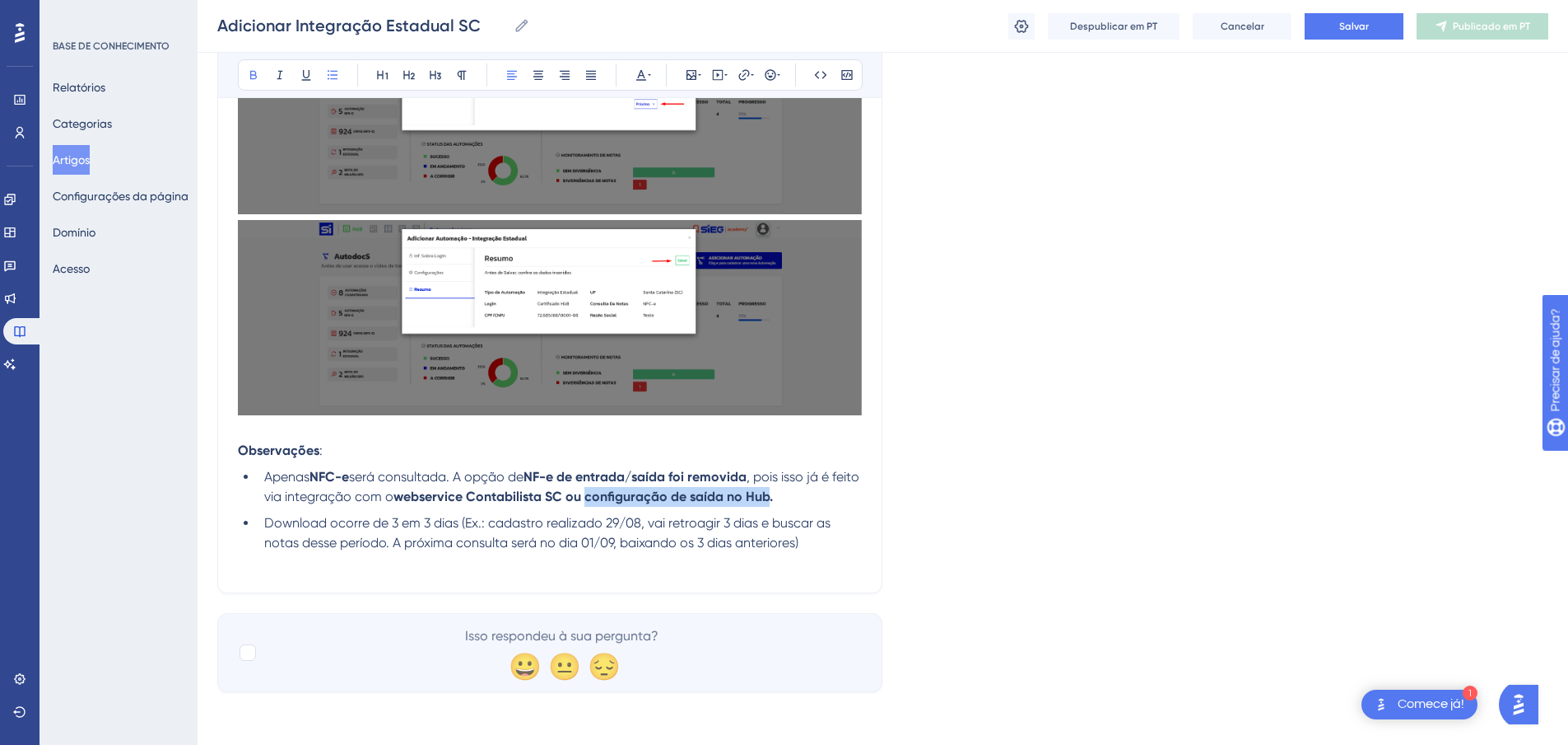
drag, startPoint x: 615, startPoint y: 495, endPoint x: 796, endPoint y: 497, distance: 181.0
click at [773, 497] on strong "webservice Contabilista SC ou configuração de saída no Hub." at bounding box center [583, 495] width 379 height 15
click at [721, 433] on p at bounding box center [550, 431] width 624 height 20
click at [749, 76] on icon at bounding box center [744, 74] width 14 height 14
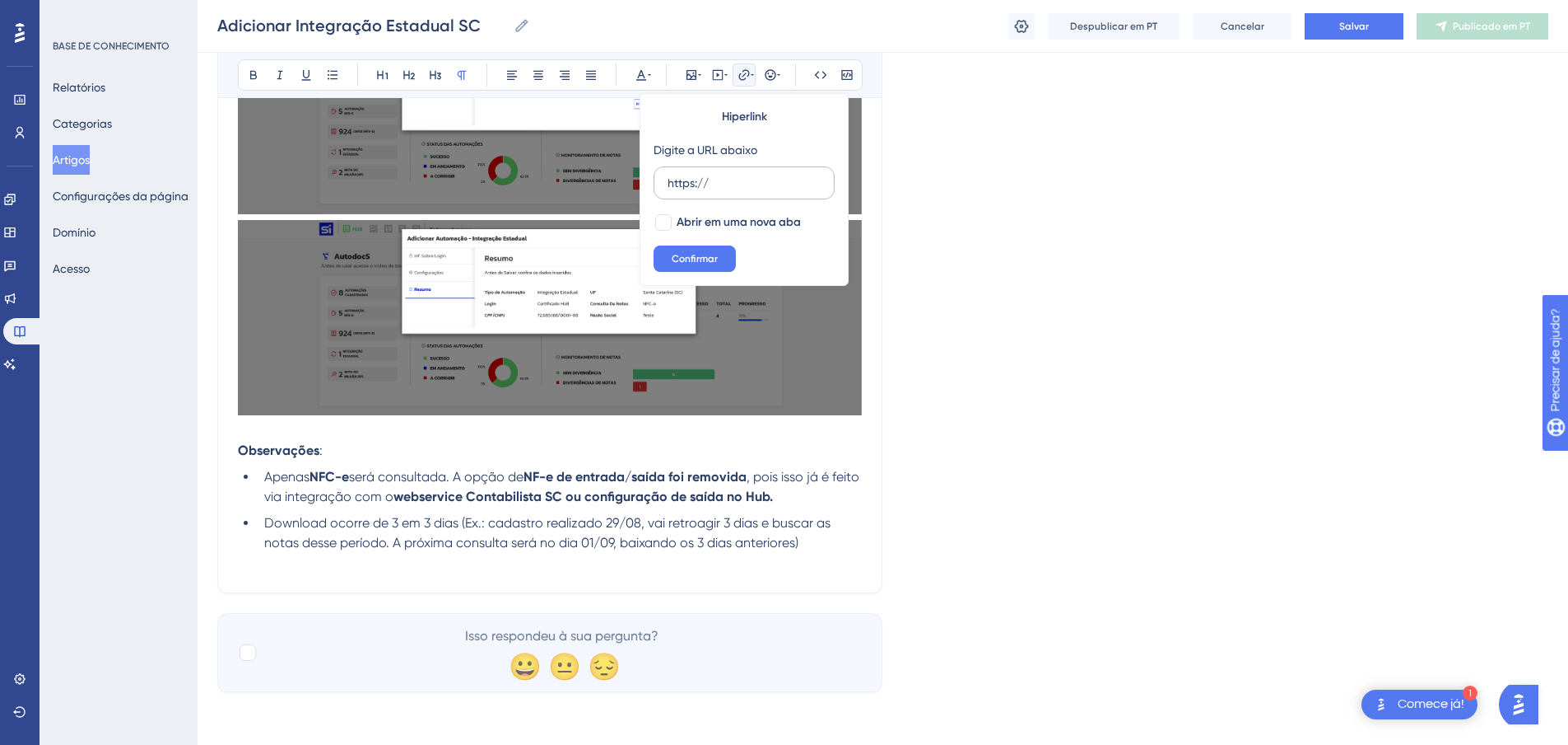
click at [728, 181] on input "https://" at bounding box center [744, 183] width 153 height 18
click at [728, 180] on input "https://" at bounding box center [744, 183] width 153 height 18
drag, startPoint x: 661, startPoint y: 463, endPoint x: 667, endPoint y: 455, distance: 10.0
click at [662, 460] on p "Observações :" at bounding box center [550, 451] width 624 height 20
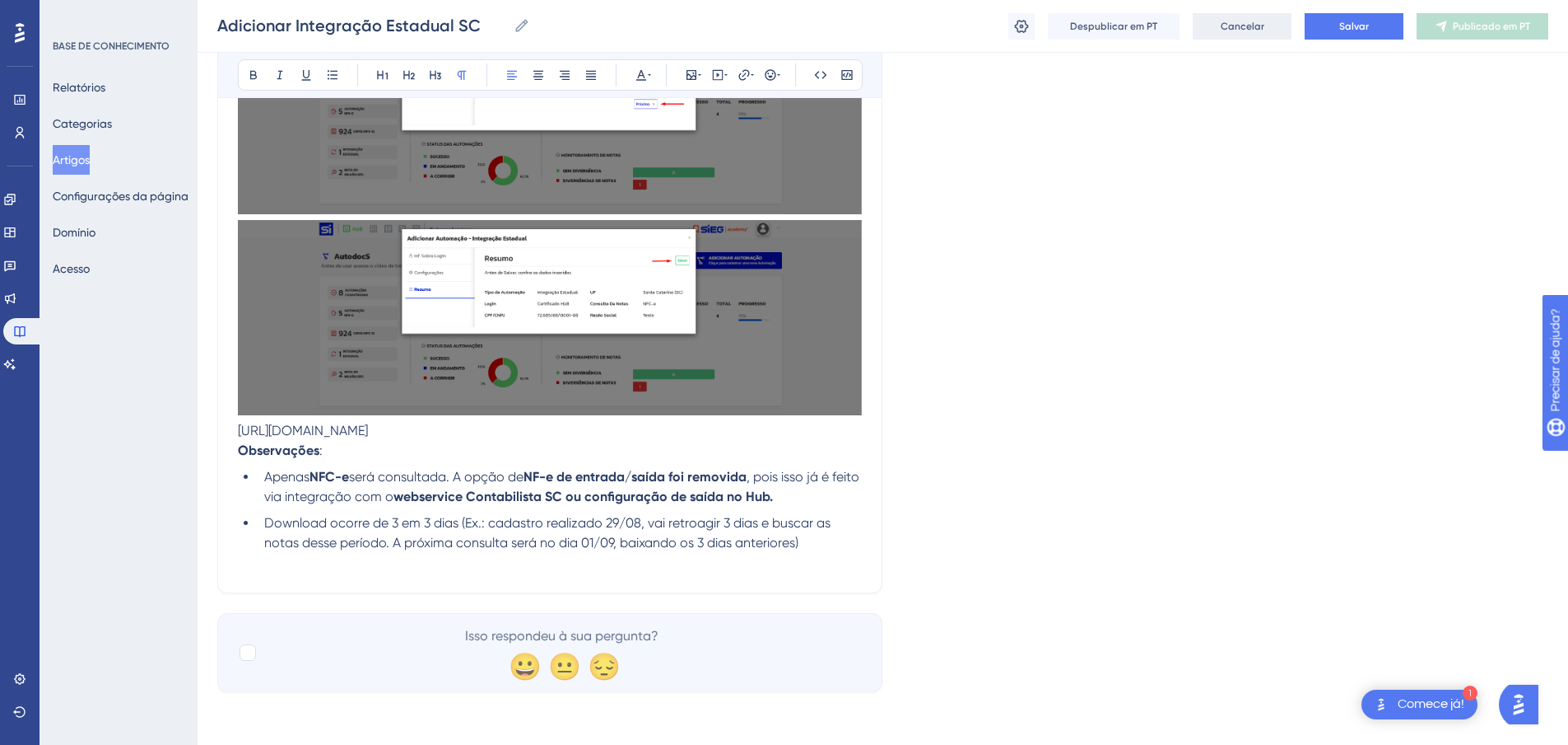
click at [1227, 23] on font "Cancelar" at bounding box center [1242, 26] width 44 height 12
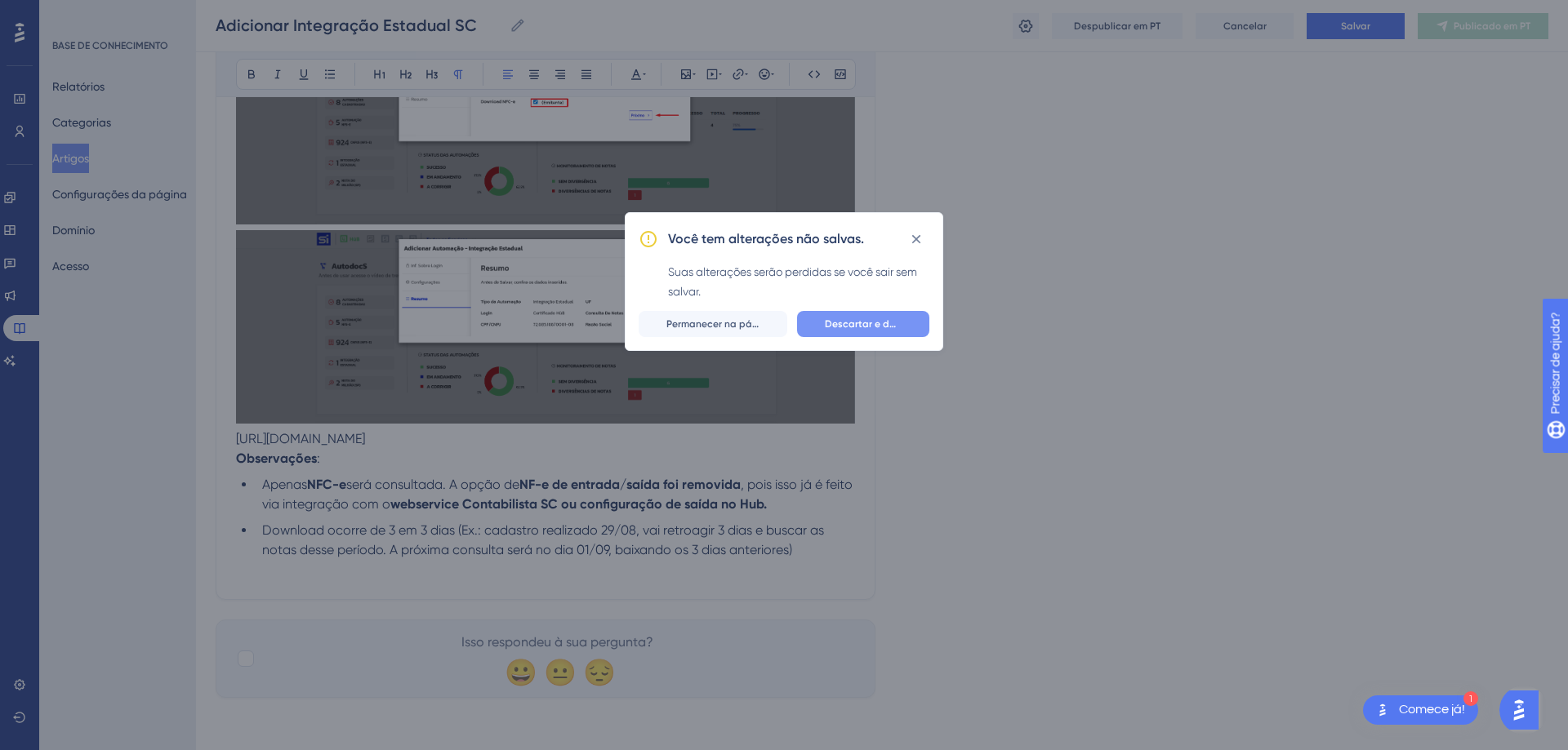
click at [868, 326] on font "Descartar e deixar" at bounding box center [868, 324] width 87 height 12
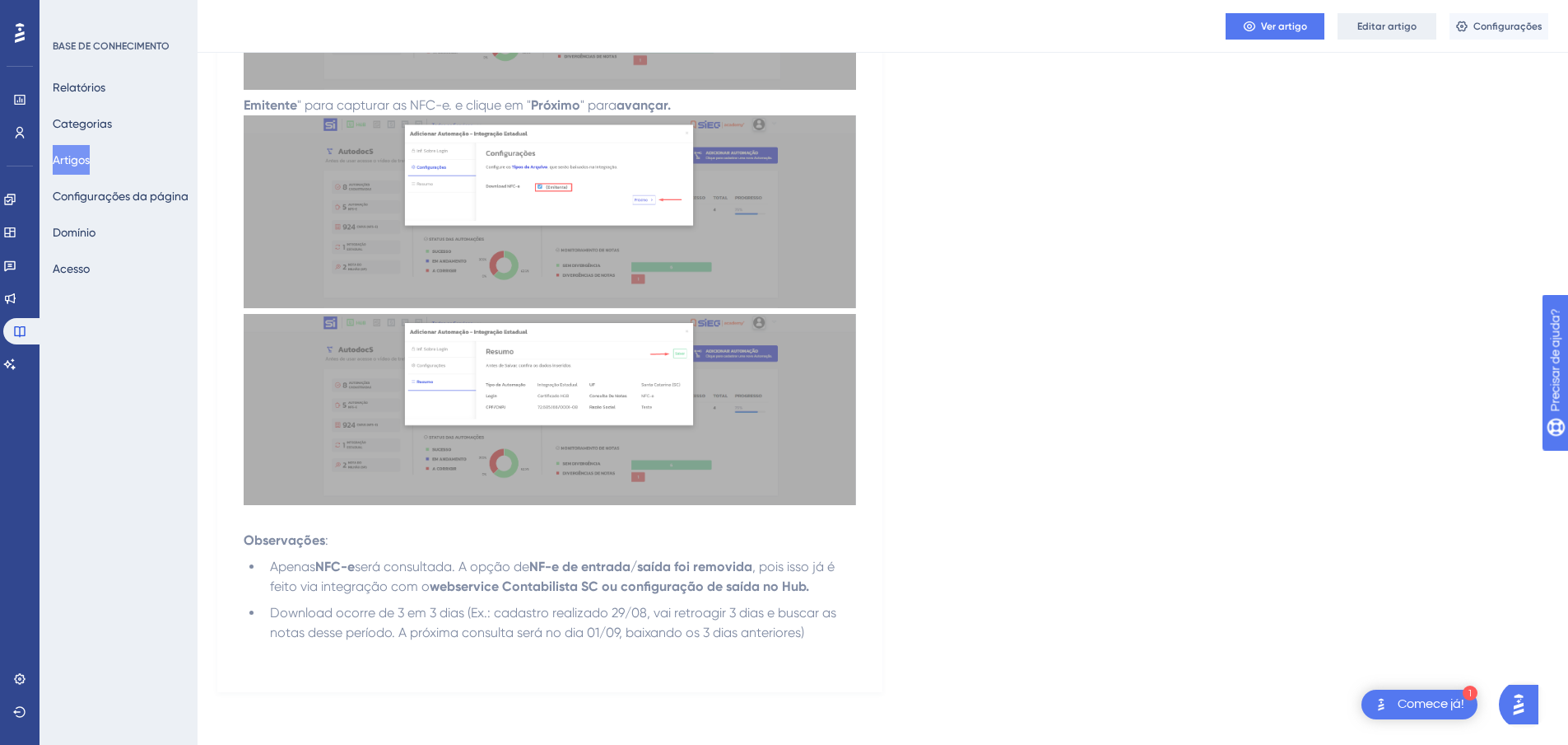
click at [1378, 21] on font "Editar artigo" at bounding box center [1387, 26] width 59 height 12
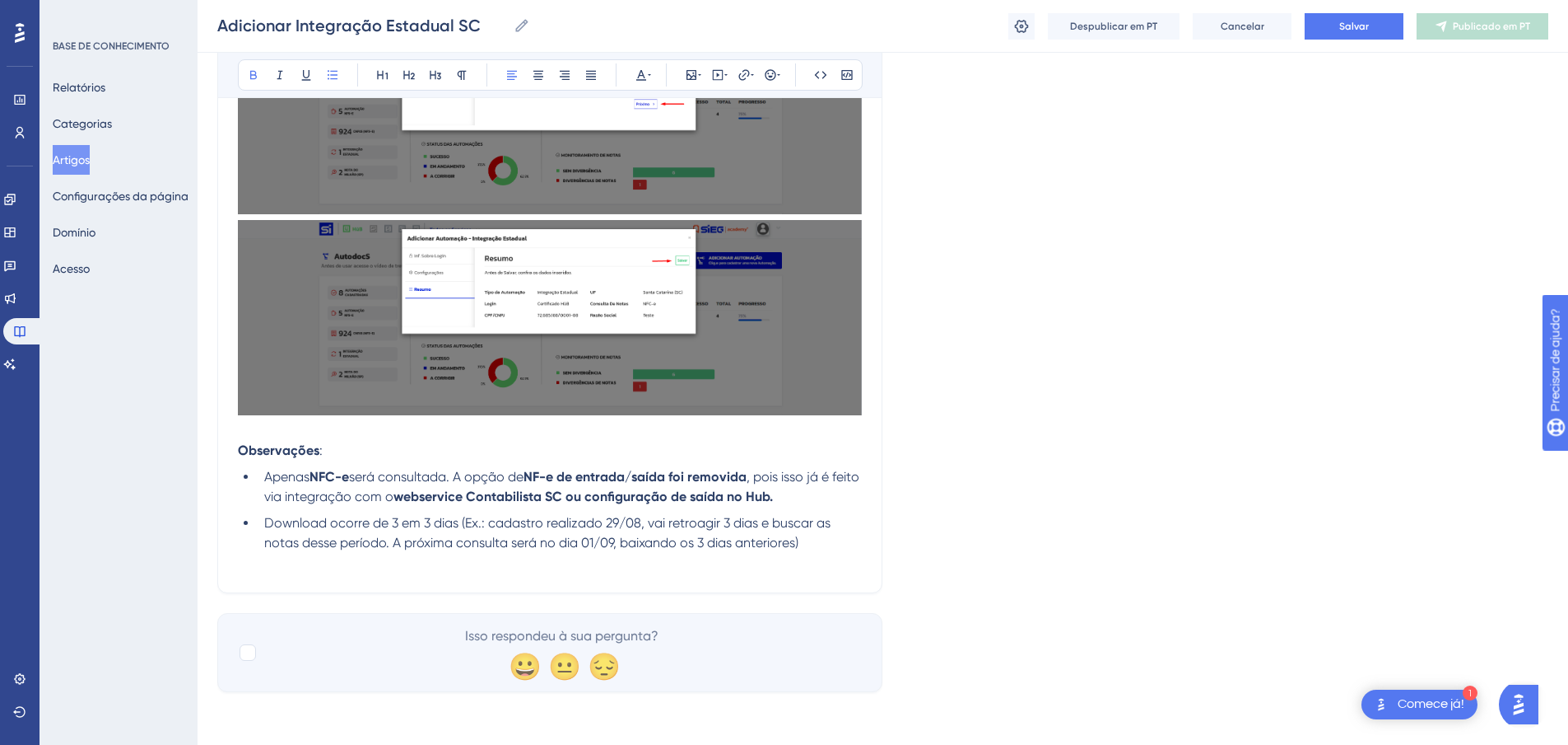
drag, startPoint x: 618, startPoint y: 498, endPoint x: 823, endPoint y: 503, distance: 205.1
click at [834, 500] on li "Apenas NFC-e será consultada. A opção de NF-e de entrada/saída foi removida , p…" at bounding box center [560, 487] width 604 height 40
click at [736, 522] on span "Download ocorre de 3 em 3 dias (Ex.: cadastro realizado 29/08, vai retroagir 3 …" at bounding box center [549, 532] width 570 height 35
drag, startPoint x: 614, startPoint y: 499, endPoint x: 799, endPoint y: 496, distance: 185.0
click at [773, 496] on strong "webservice Contabilista SC ou configuração de saída no Hub." at bounding box center [583, 495] width 379 height 15
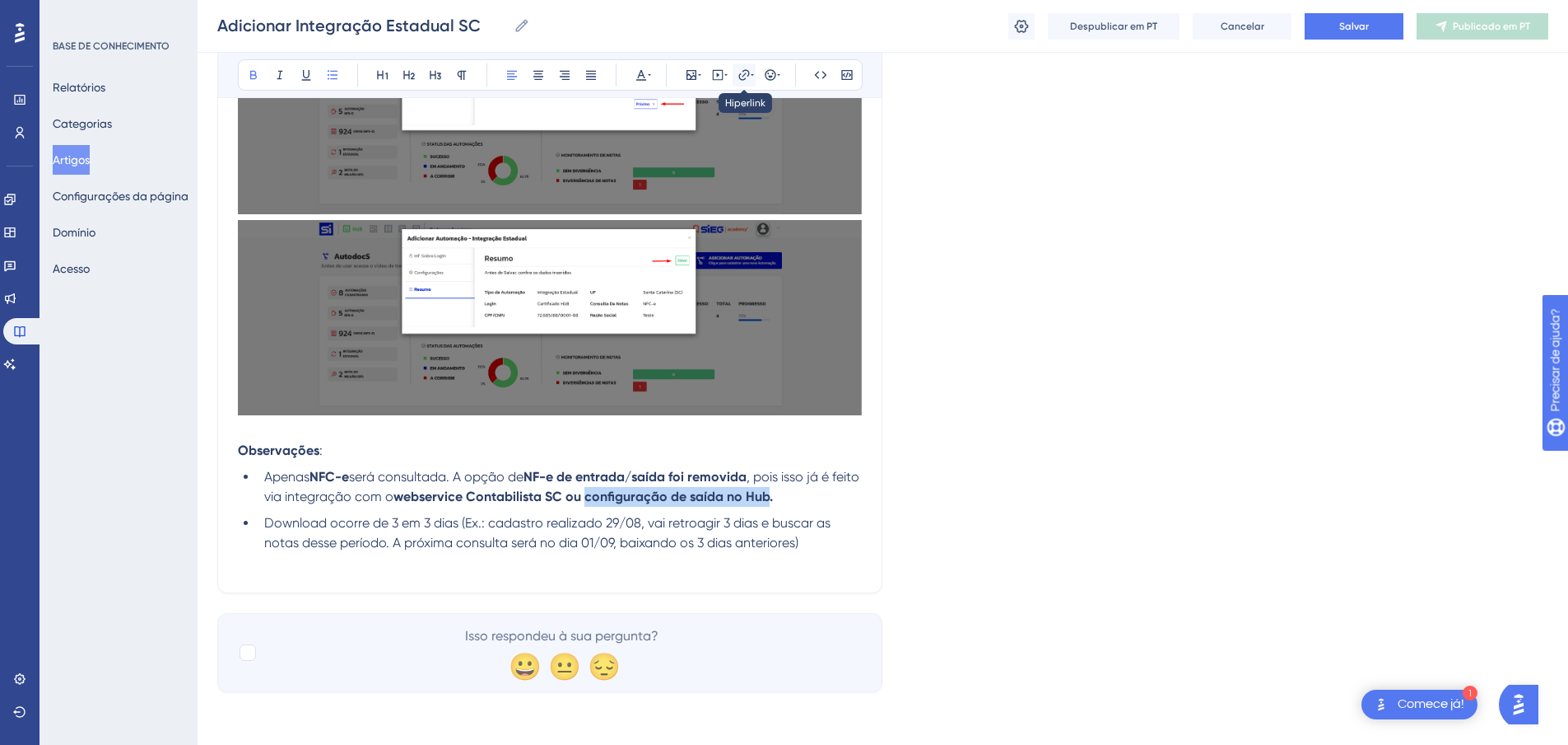
drag, startPoint x: 718, startPoint y: 74, endPoint x: 745, endPoint y: 74, distance: 27.0
click at [745, 74] on div "Audacioso itálico Sublinhado Ponto de bala Título 1 Título 2 Título 3 Normal Al…" at bounding box center [550, 74] width 625 height 31
click at [745, 74] on icon at bounding box center [744, 74] width 11 height 11
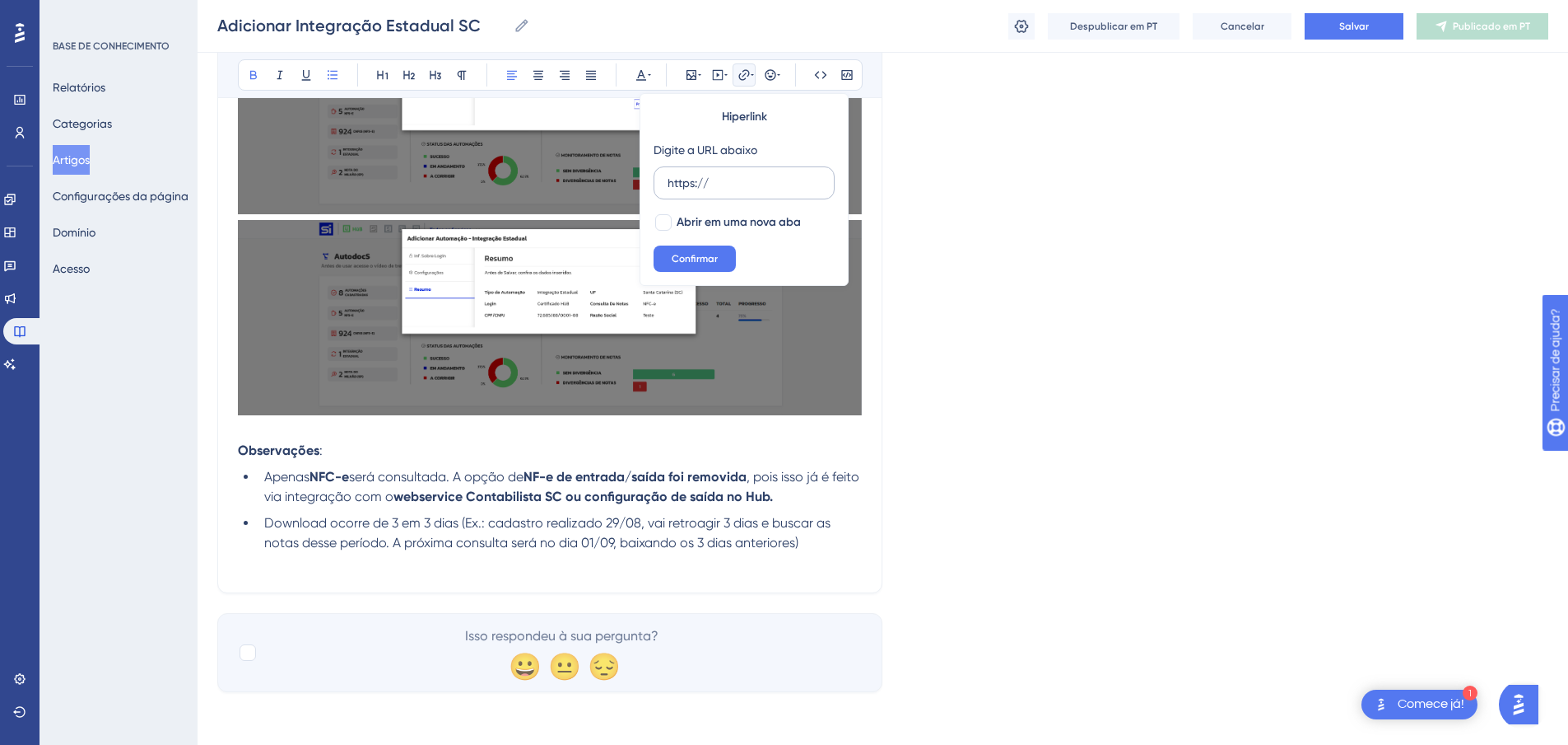
click at [716, 184] on input "https://" at bounding box center [744, 183] width 153 height 18
click at [717, 183] on input "https://" at bounding box center [744, 183] width 153 height 18
click at [720, 186] on input "https://" at bounding box center [744, 183] width 153 height 18
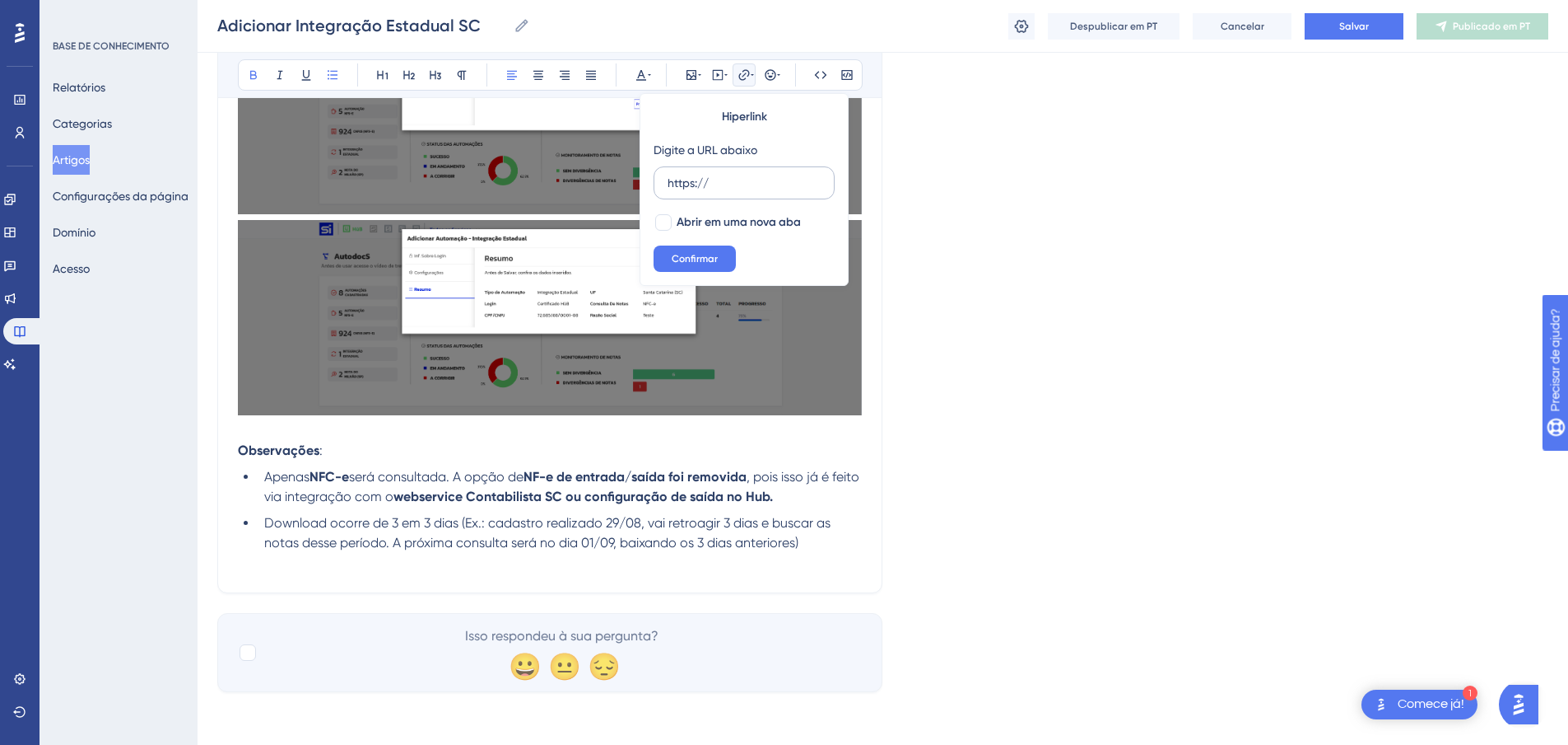
click at [720, 186] on input "https://" at bounding box center [744, 183] width 153 height 18
click at [647, 495] on strong "webservice Contabilista SC ou configuração de saída no Hub." at bounding box center [583, 495] width 379 height 15
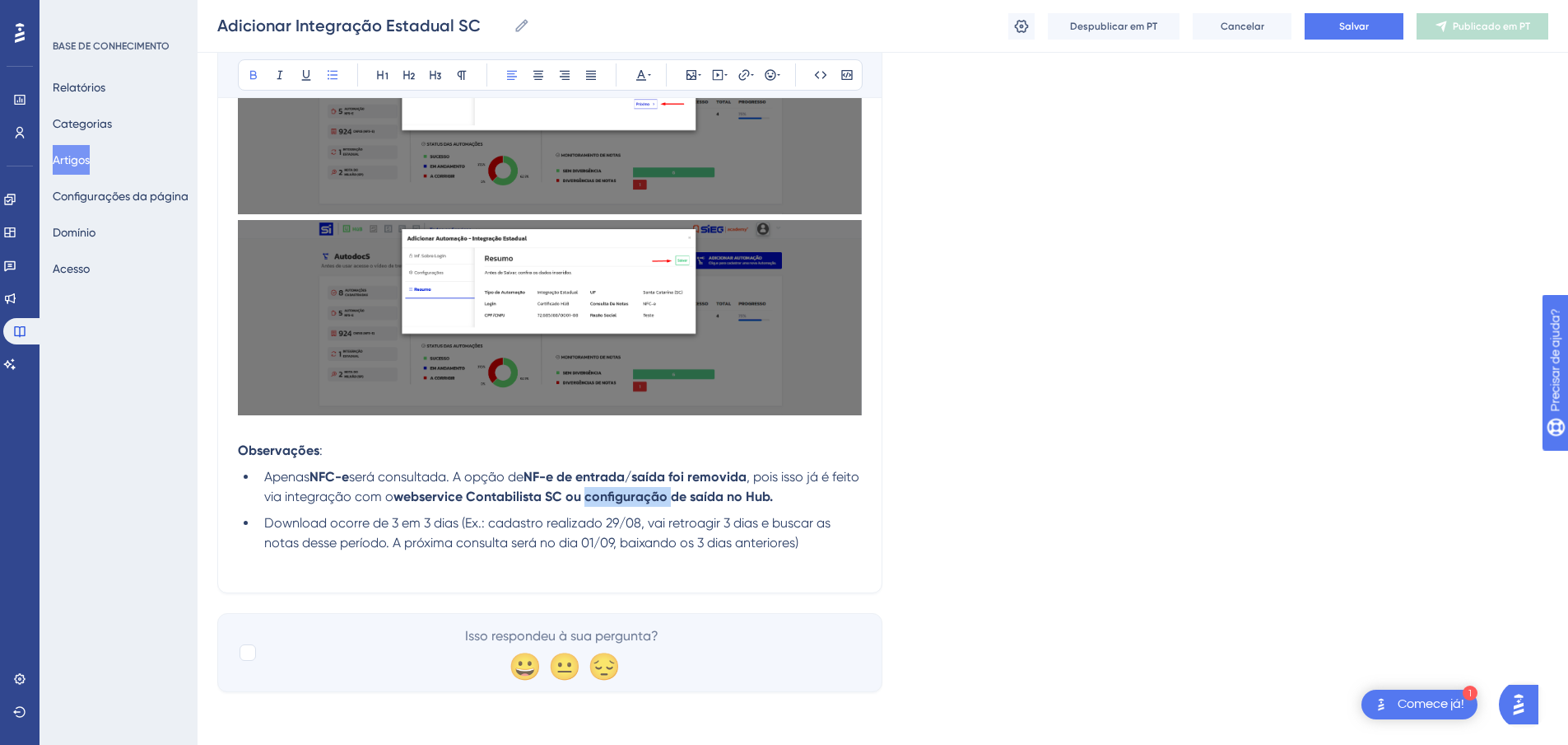
click at [647, 495] on strong "webservice Contabilista SC ou configuração de saída no Hub." at bounding box center [583, 495] width 379 height 15
click at [745, 76] on icon at bounding box center [744, 74] width 14 height 14
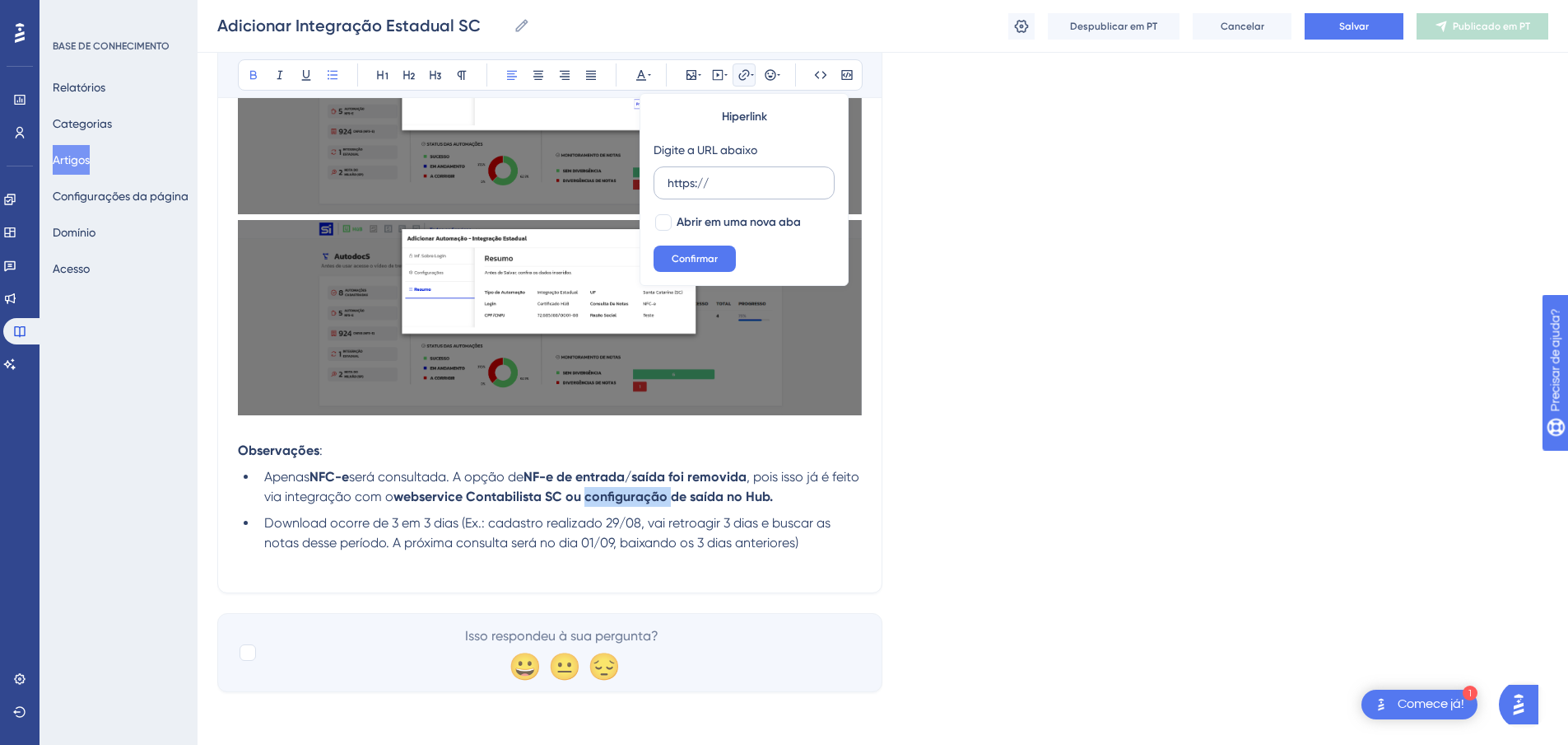
click at [719, 177] on input "https://" at bounding box center [744, 183] width 153 height 18
drag, startPoint x: 726, startPoint y: 181, endPoint x: 655, endPoint y: 185, distance: 71.1
click at [655, 185] on label "https://" at bounding box center [745, 182] width 181 height 33
click at [667, 185] on input "https://" at bounding box center [744, 183] width 153 height 18
drag, startPoint x: 1071, startPoint y: 288, endPoint x: 1065, endPoint y: 295, distance: 9.2
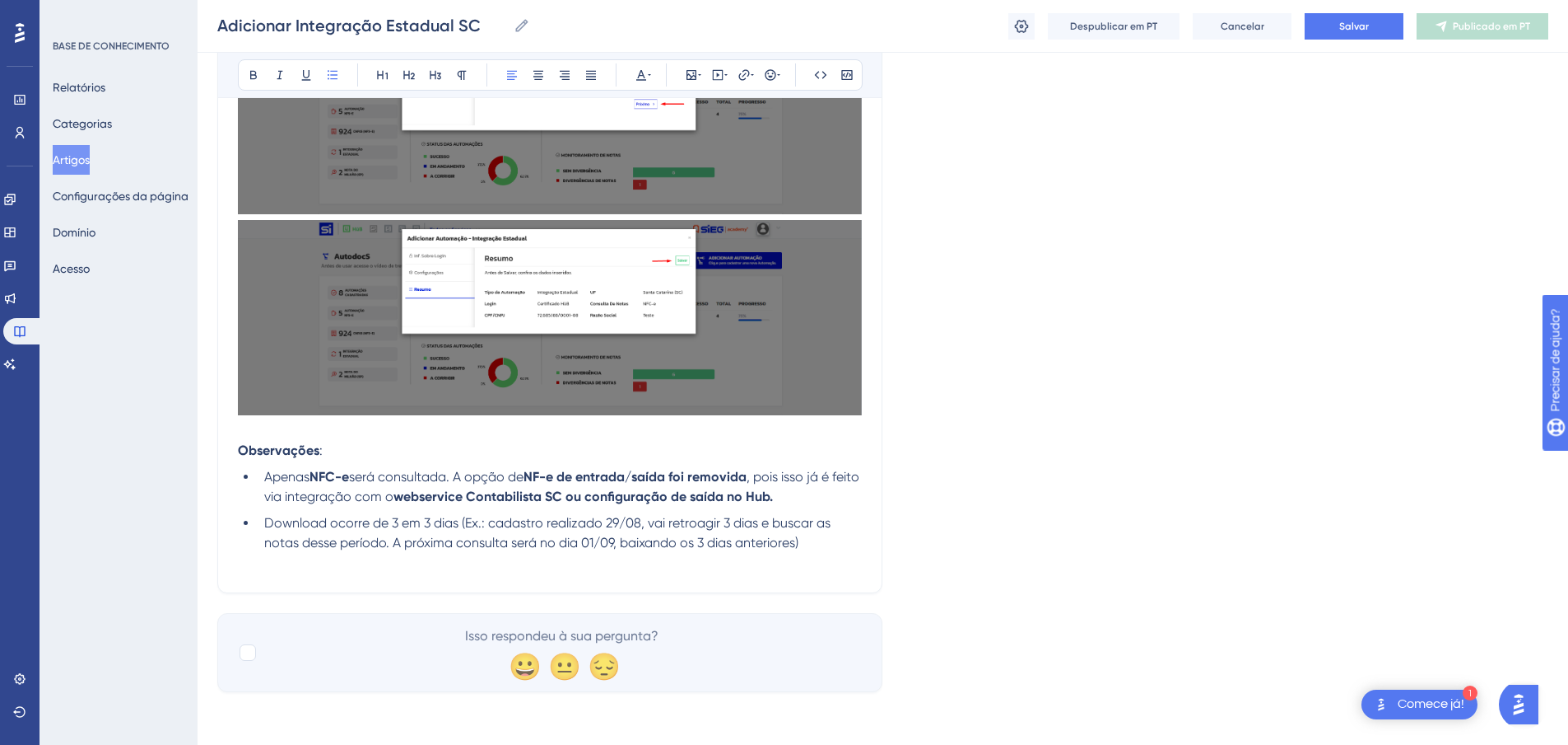
drag, startPoint x: 1078, startPoint y: 172, endPoint x: 941, endPoint y: 148, distance: 139.1
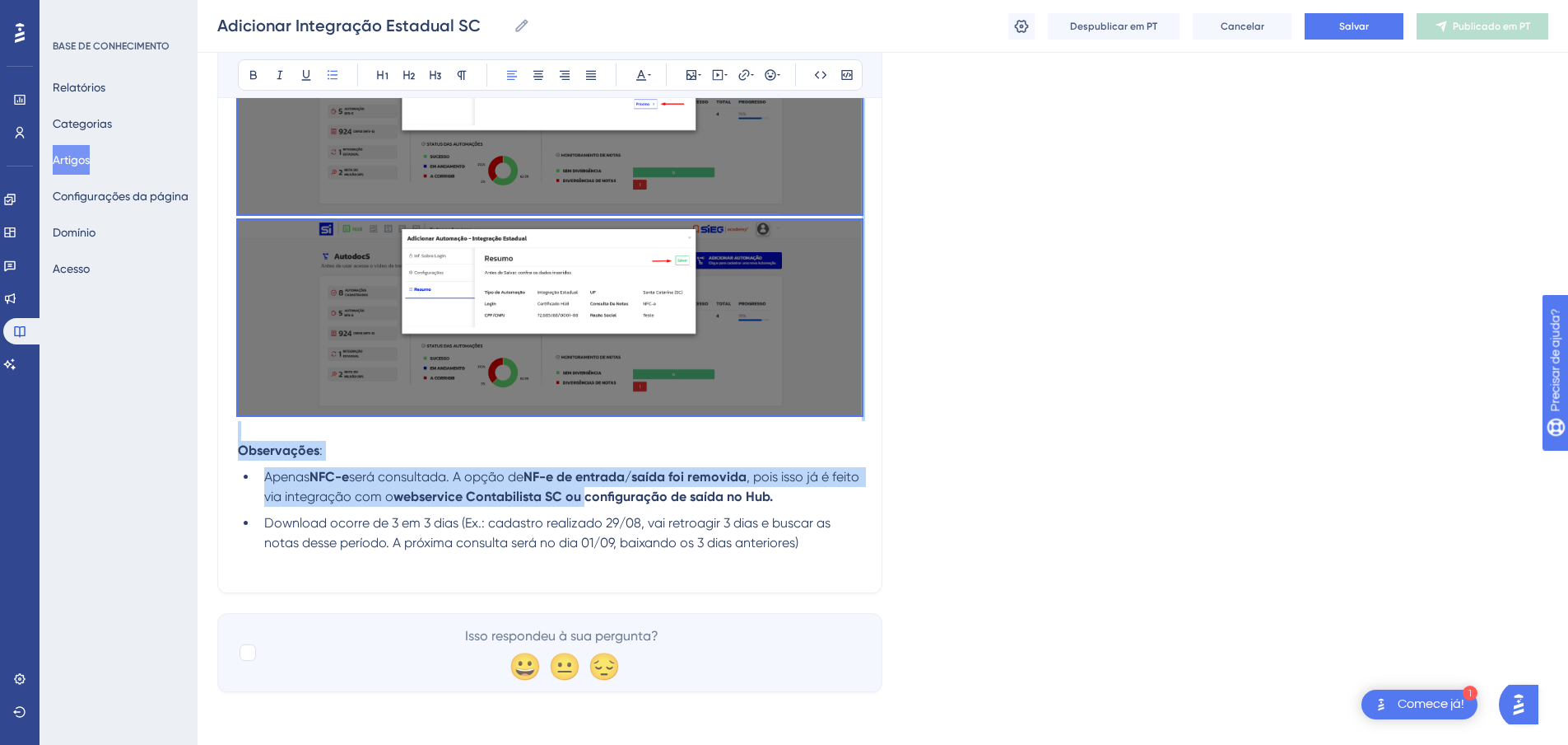
click at [793, 436] on p at bounding box center [550, 431] width 624 height 20
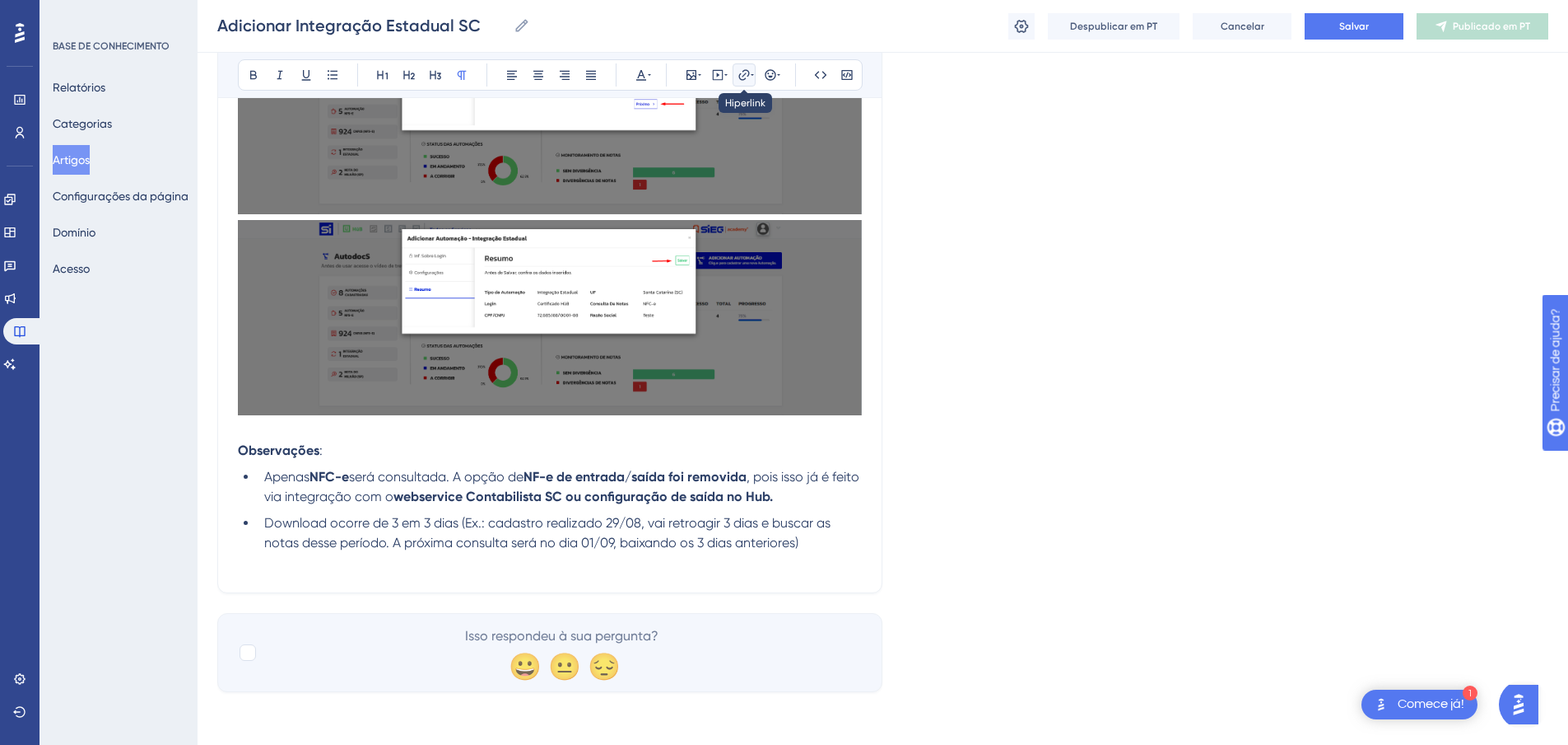
click at [747, 75] on icon at bounding box center [744, 74] width 14 height 14
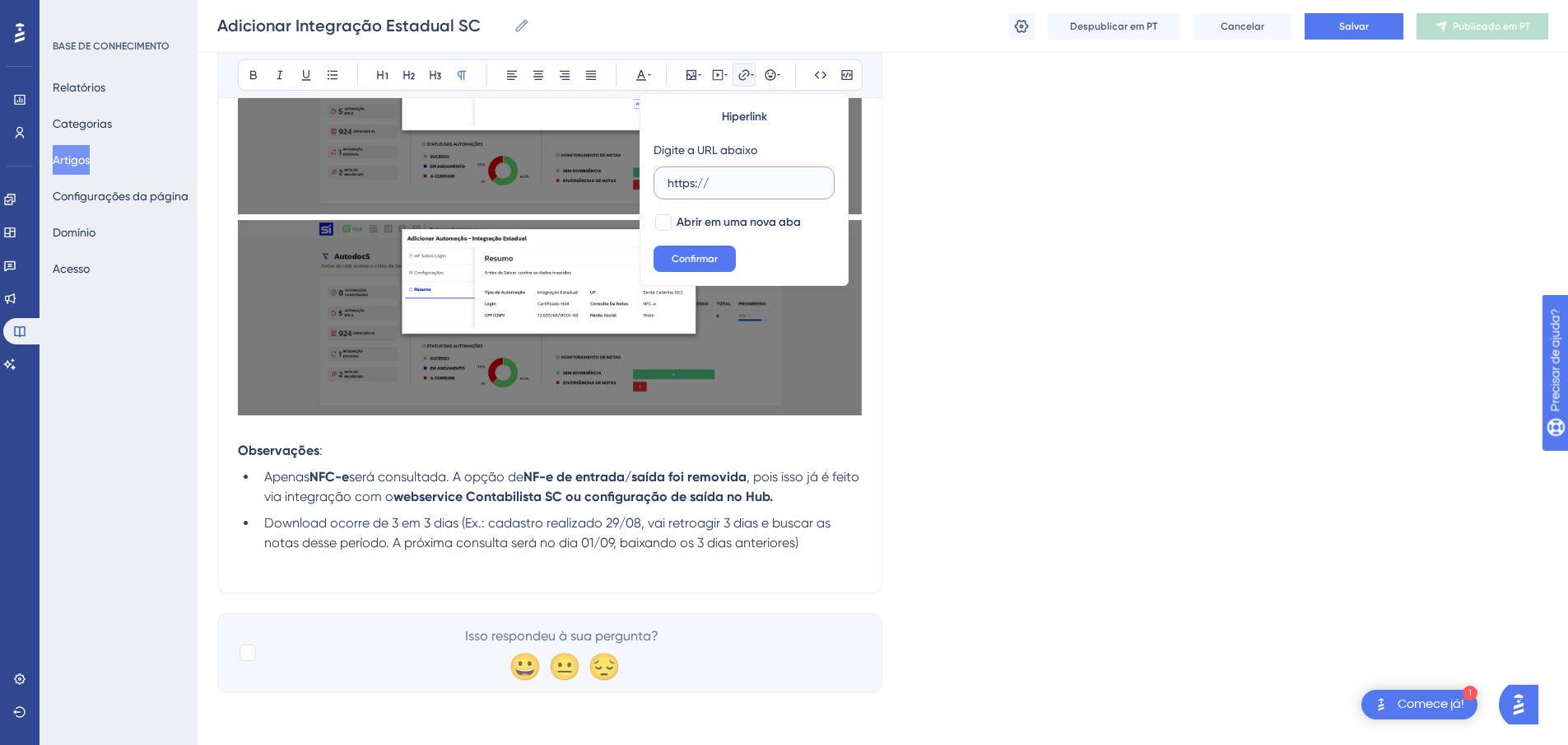
click at [727, 181] on input "https://" at bounding box center [744, 183] width 153 height 18
click at [662, 222] on div at bounding box center [664, 222] width 16 height 16
click at [660, 228] on div at bounding box center [664, 222] width 16 height 16
checkbox input "true"
click at [716, 183] on input "https://" at bounding box center [744, 183] width 153 height 18
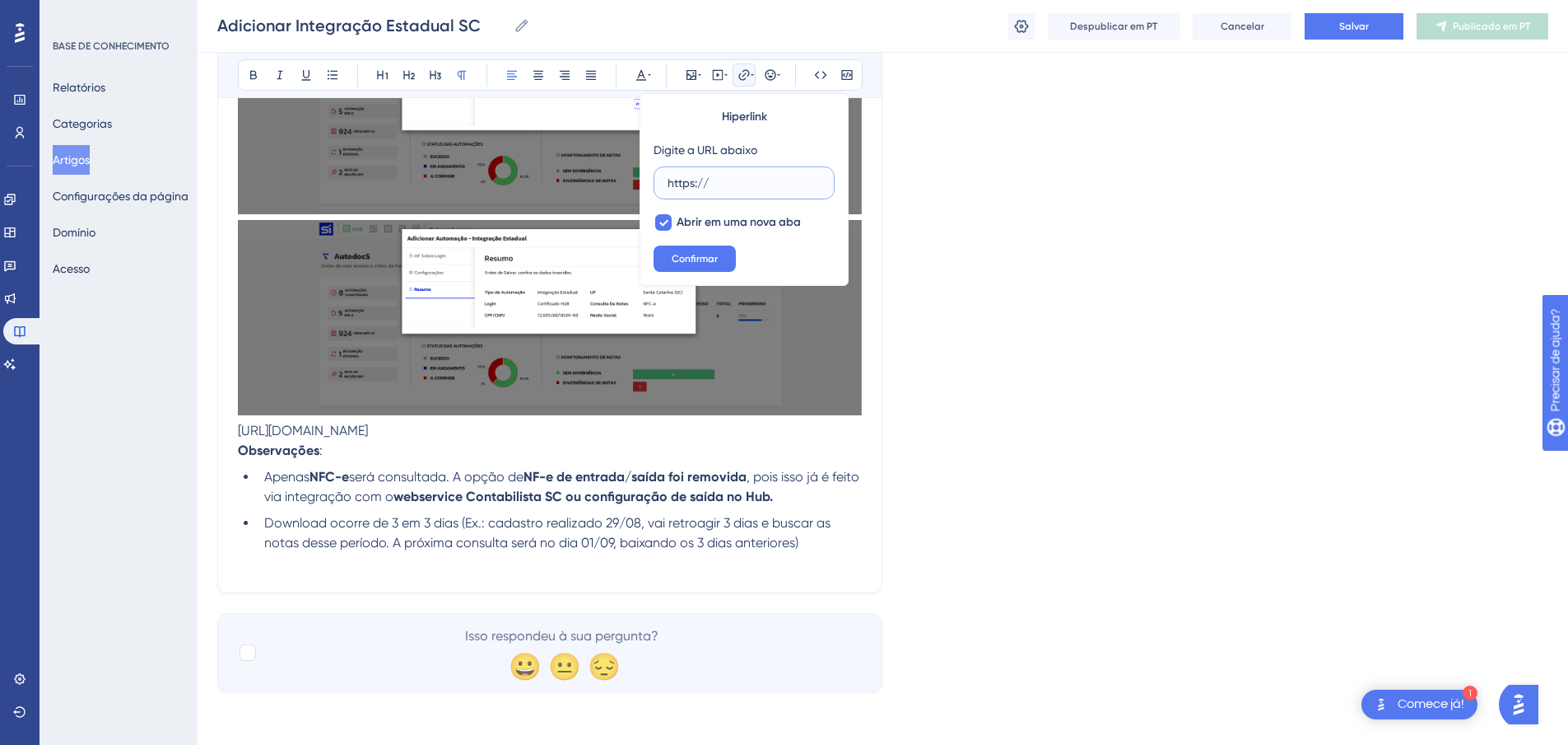
drag, startPoint x: 718, startPoint y: 188, endPoint x: 672, endPoint y: 236, distance: 66.5
click at [717, 191] on input "https://" at bounding box center [744, 183] width 153 height 18
drag, startPoint x: 448, startPoint y: 433, endPoint x: 440, endPoint y: 441, distance: 11.3
click at [442, 441] on p "[URL][DOMAIN_NAME]" at bounding box center [550, 431] width 624 height 20
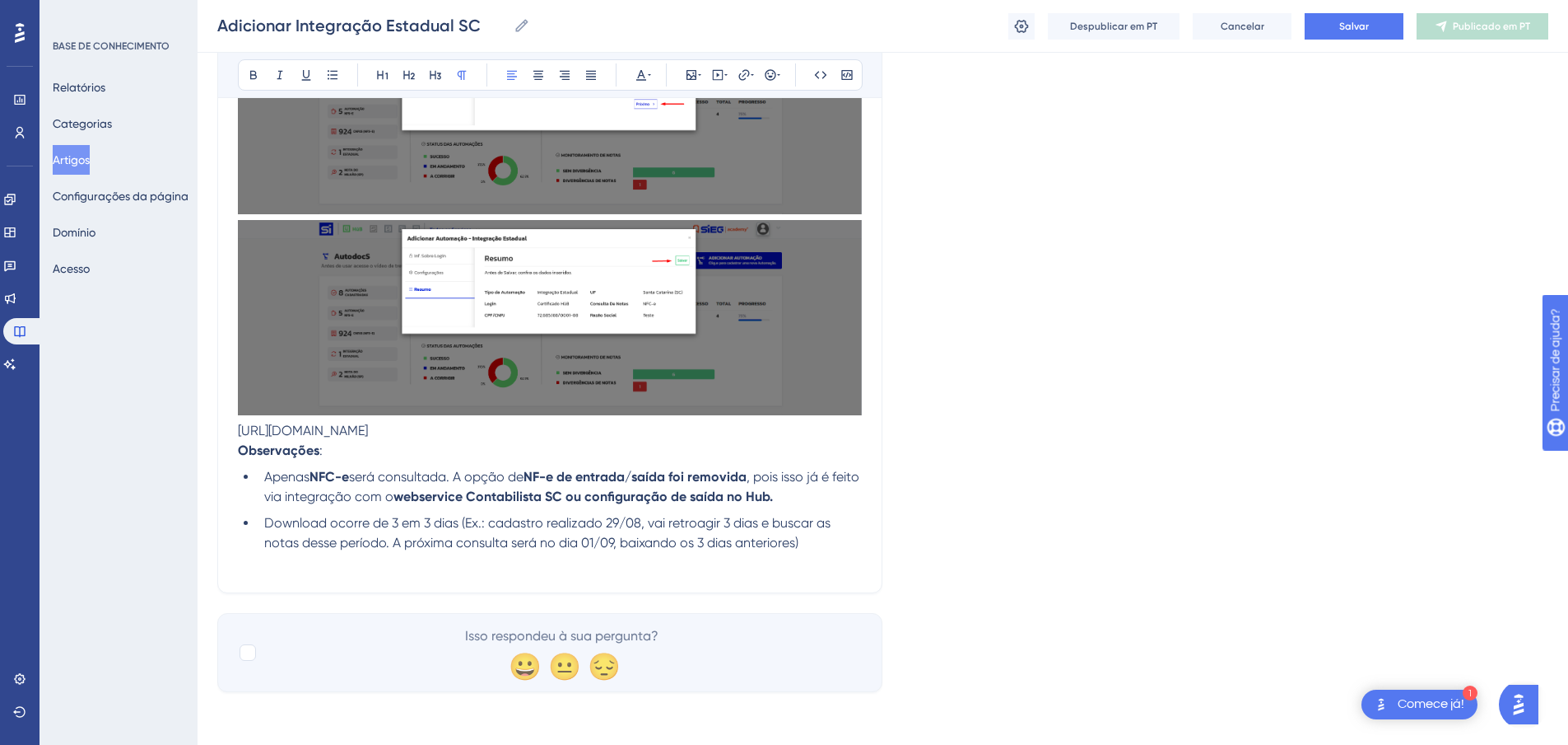
click at [428, 441] on p "[URL][DOMAIN_NAME]" at bounding box center [550, 431] width 624 height 20
drag, startPoint x: 383, startPoint y: 452, endPoint x: 231, endPoint y: 434, distance: 153.1
drag, startPoint x: 676, startPoint y: 471, endPoint x: 667, endPoint y: 491, distance: 21.9
click at [675, 471] on strong "NF-e de entrada/saída foi removida" at bounding box center [635, 476] width 223 height 15
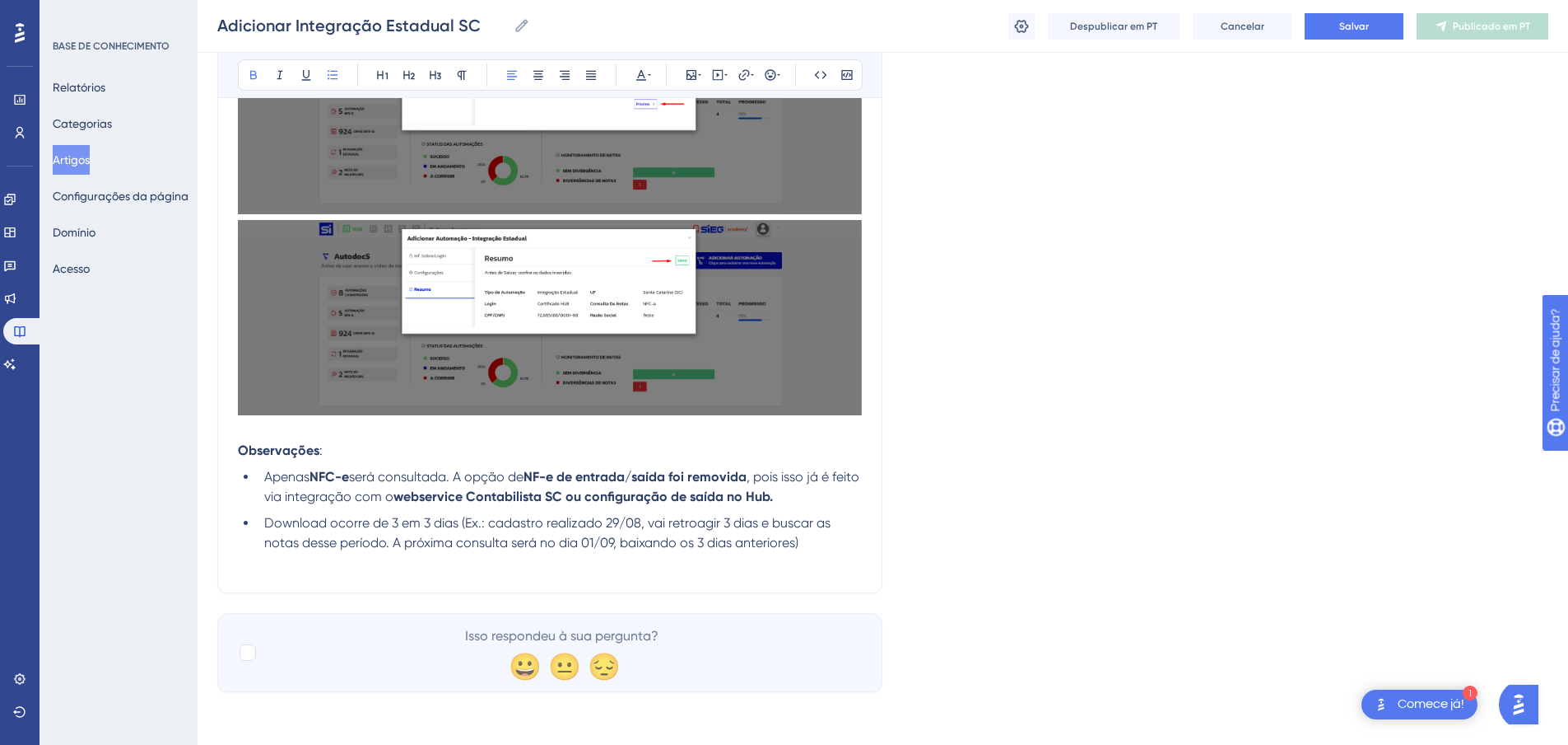
drag, startPoint x: 616, startPoint y: 501, endPoint x: 782, endPoint y: 489, distance: 166.4
click at [773, 492] on strong "webservice Contabilista SC ou configuração de saída no Hub." at bounding box center [583, 495] width 379 height 15
click at [742, 73] on icon at bounding box center [744, 74] width 14 height 14
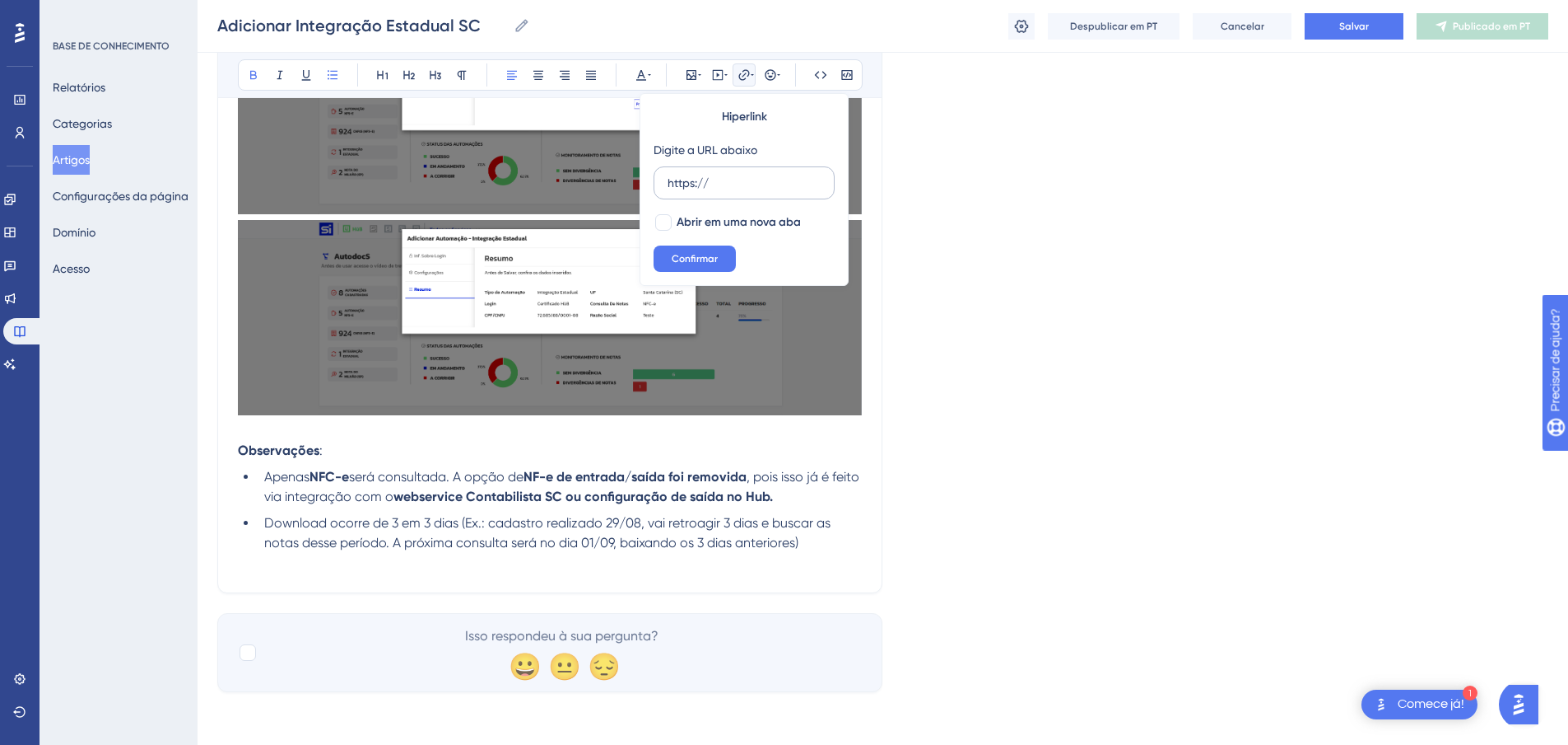
click at [730, 183] on input "https://" at bounding box center [744, 183] width 153 height 18
drag, startPoint x: 730, startPoint y: 183, endPoint x: 700, endPoint y: 169, distance: 33.1
click at [730, 184] on input "https://" at bounding box center [744, 183] width 153 height 18
drag, startPoint x: 605, startPoint y: 517, endPoint x: 827, endPoint y: 433, distance: 237.4
click at [609, 515] on span "Download ocorre de 3 em 3 dias (Ex.: cadastro realizado 29/08, vai retroagir 3 …" at bounding box center [549, 532] width 570 height 35
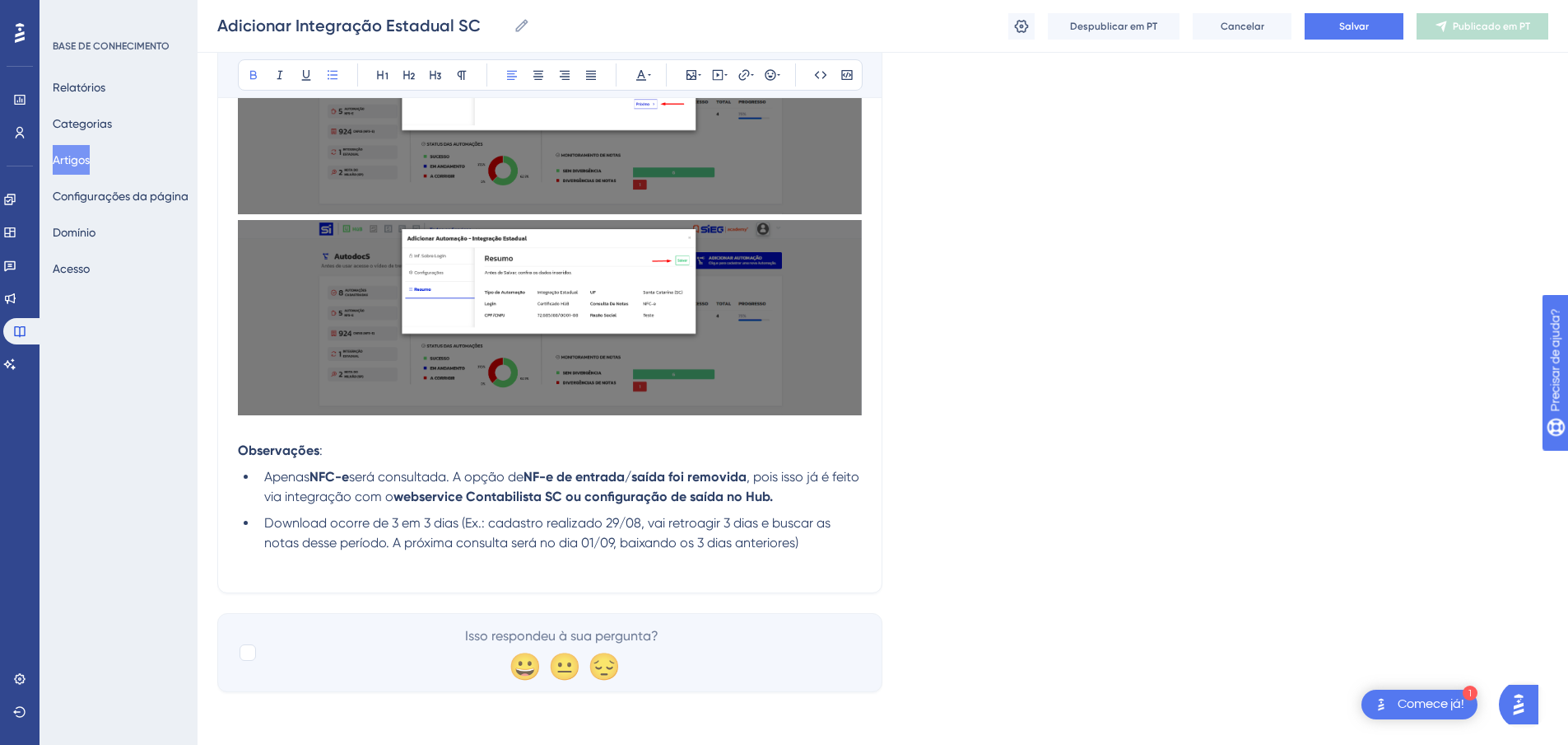
drag, startPoint x: 618, startPoint y: 501, endPoint x: 799, endPoint y: 500, distance: 181.0
click at [773, 500] on strong "webservice Contabilista SC ou configuração de saída no Hub." at bounding box center [583, 495] width 379 height 15
click at [744, 76] on icon at bounding box center [744, 74] width 14 height 14
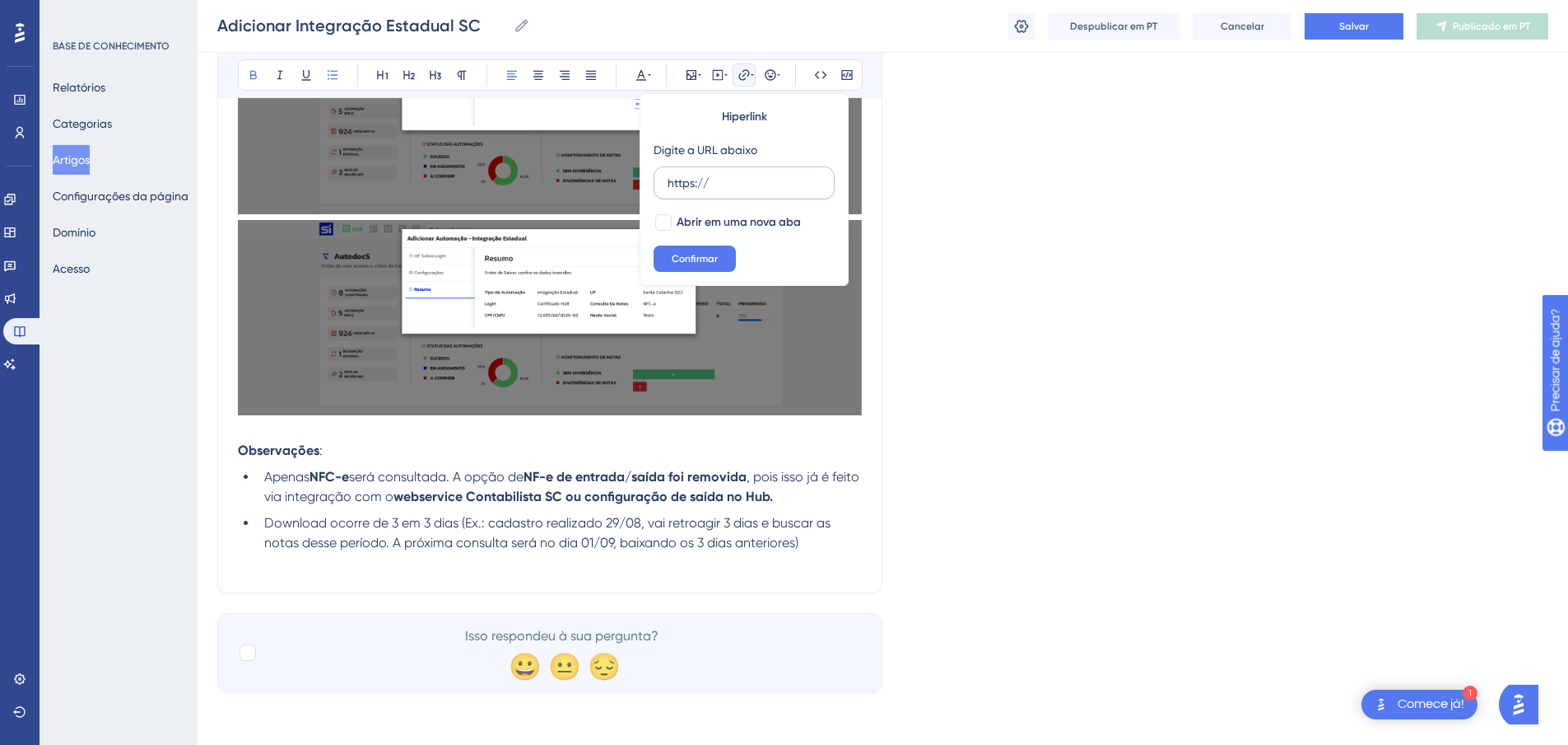
click at [745, 177] on input "https://" at bounding box center [744, 183] width 153 height 18
click at [668, 222] on div at bounding box center [664, 222] width 16 height 16
checkbox input "true"
click at [707, 192] on label "https://" at bounding box center [745, 182] width 181 height 33
click at [707, 192] on input "https://" at bounding box center [744, 183] width 153 height 18
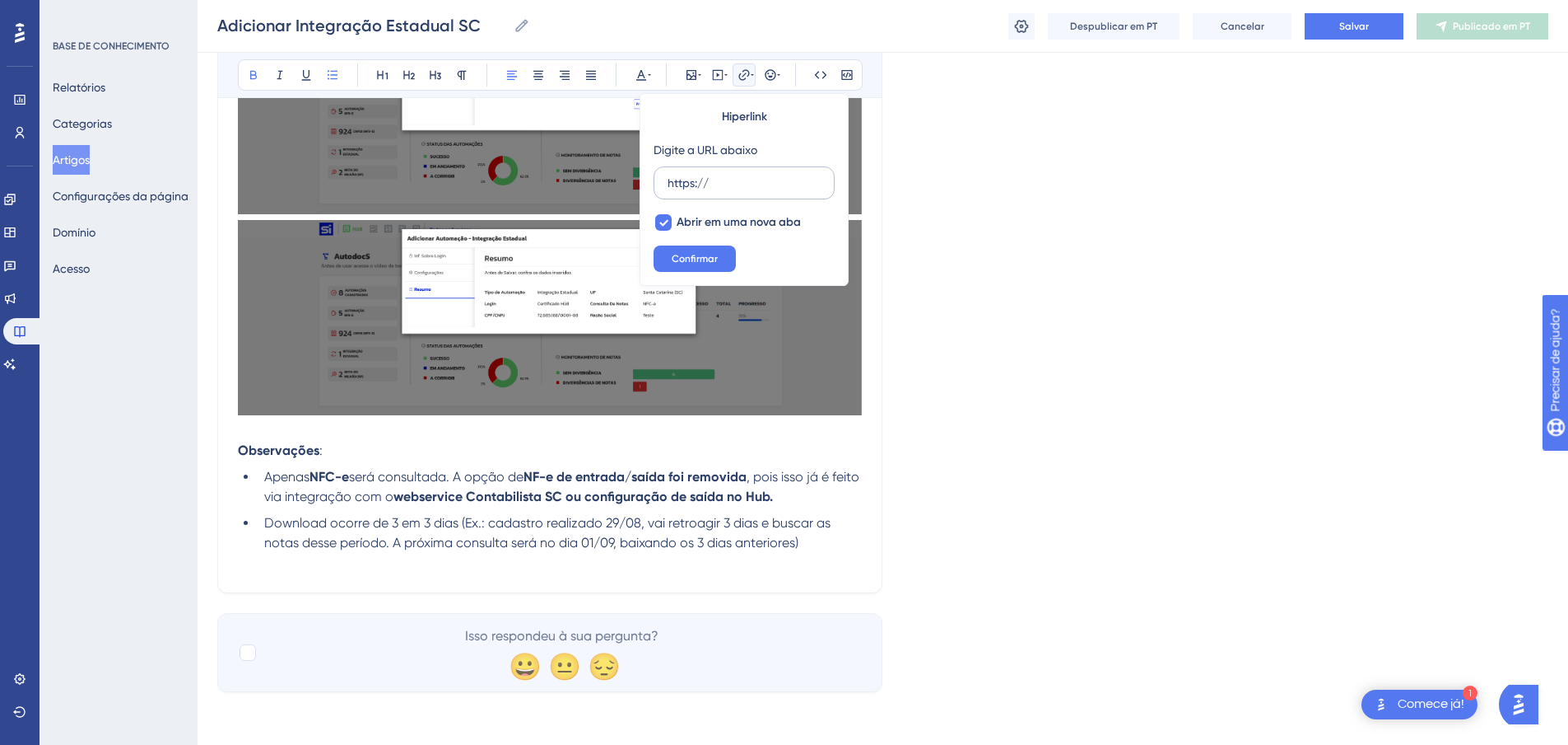
click at [710, 189] on input "https://" at bounding box center [744, 183] width 153 height 18
click at [713, 186] on input "https://" at bounding box center [744, 183] width 153 height 18
click at [715, 185] on input "https://" at bounding box center [744, 183] width 153 height 18
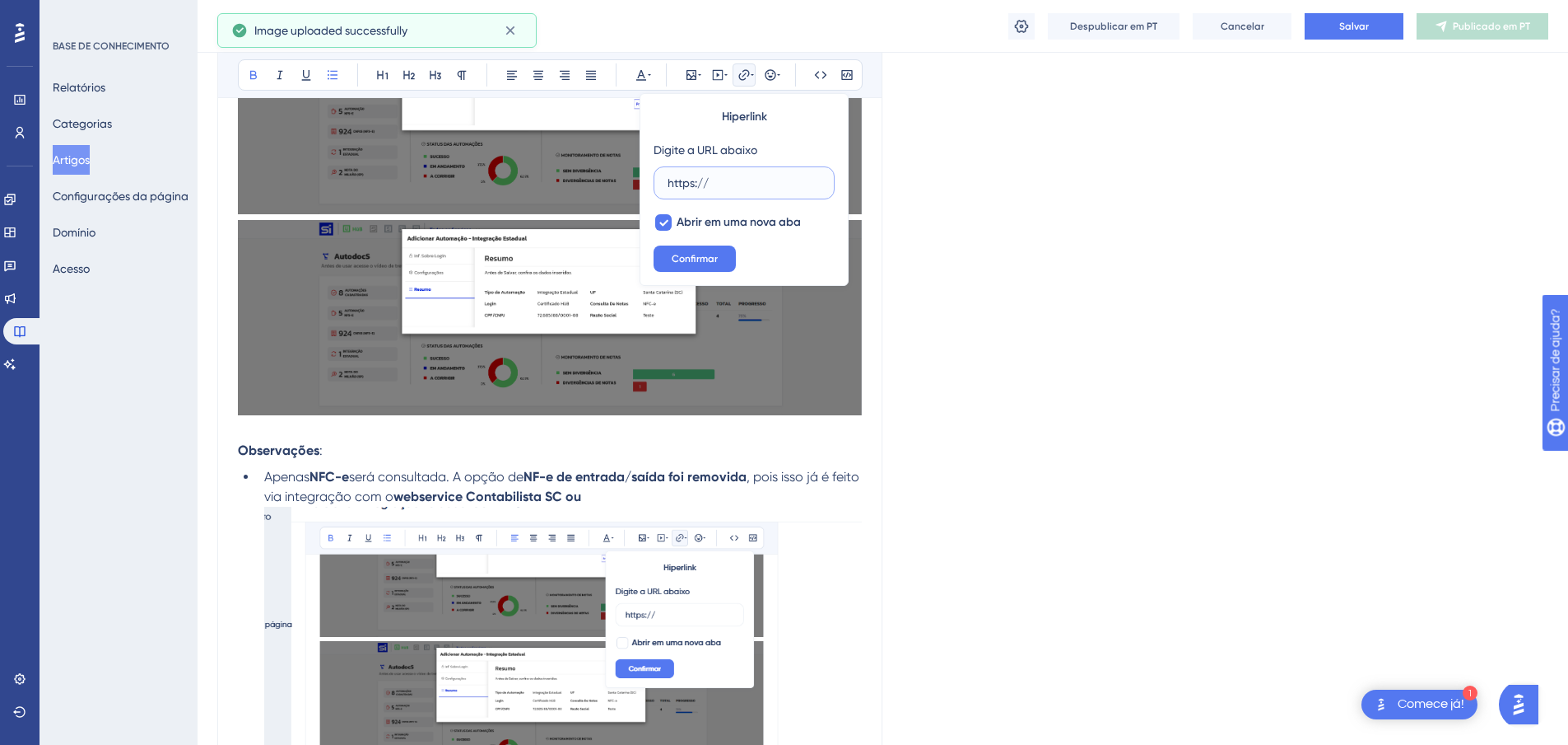
click at [715, 184] on input "https://" at bounding box center [744, 183] width 153 height 18
click at [716, 183] on input "https://" at bounding box center [744, 183] width 153 height 18
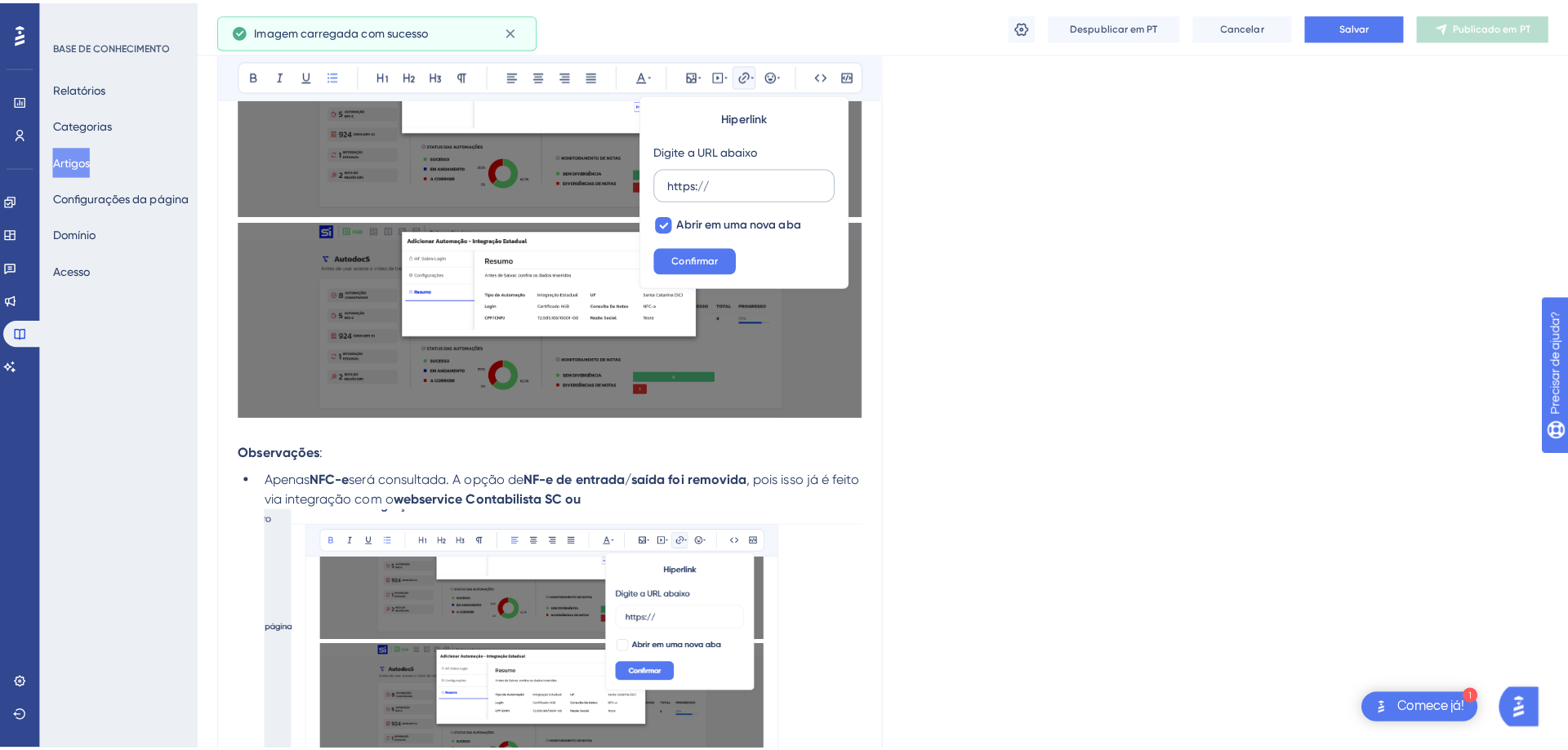
scroll to position [1072, 0]
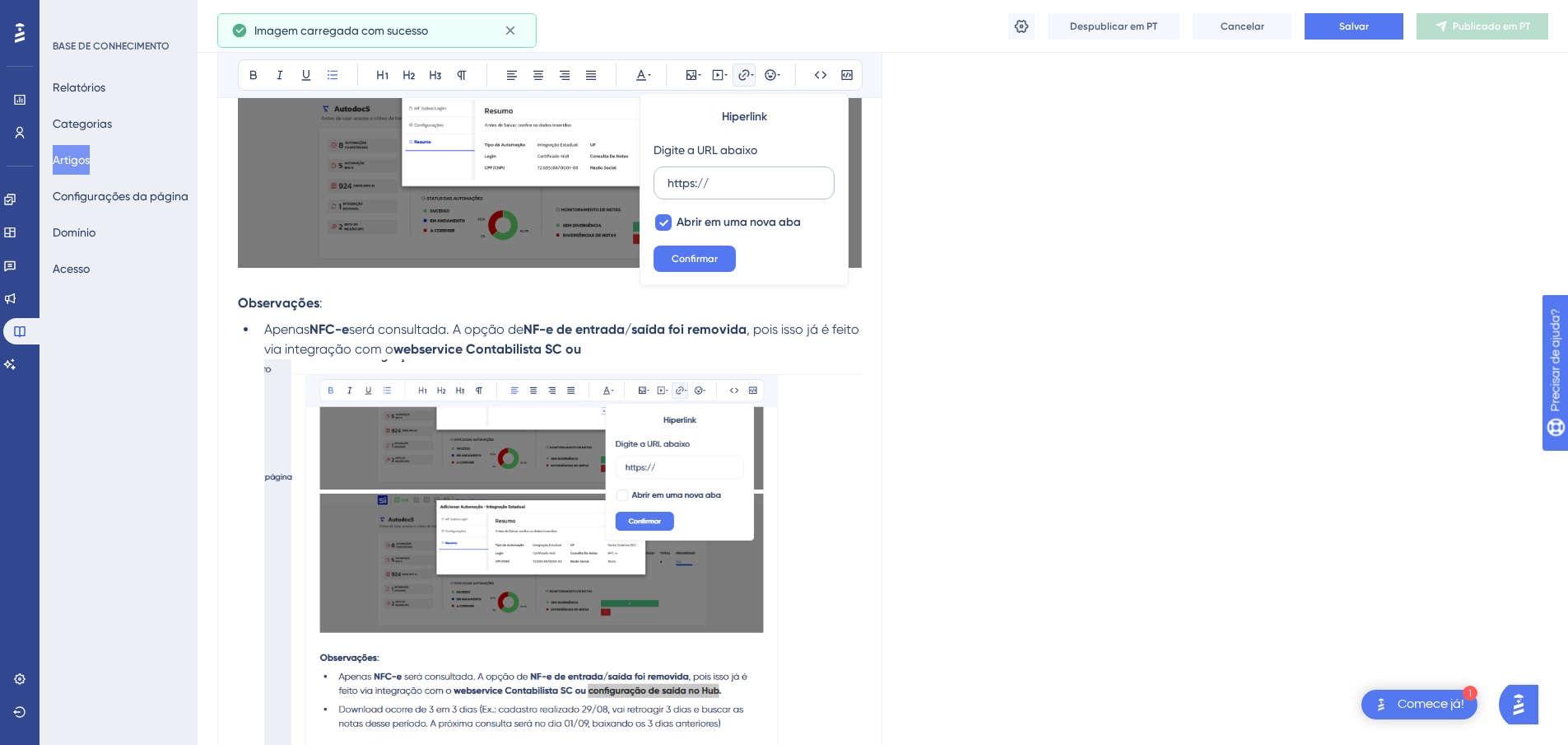
click at [716, 183] on input "https://" at bounding box center [744, 183] width 153 height 18
click at [1261, 28] on font "Cancelar" at bounding box center [1242, 26] width 44 height 12
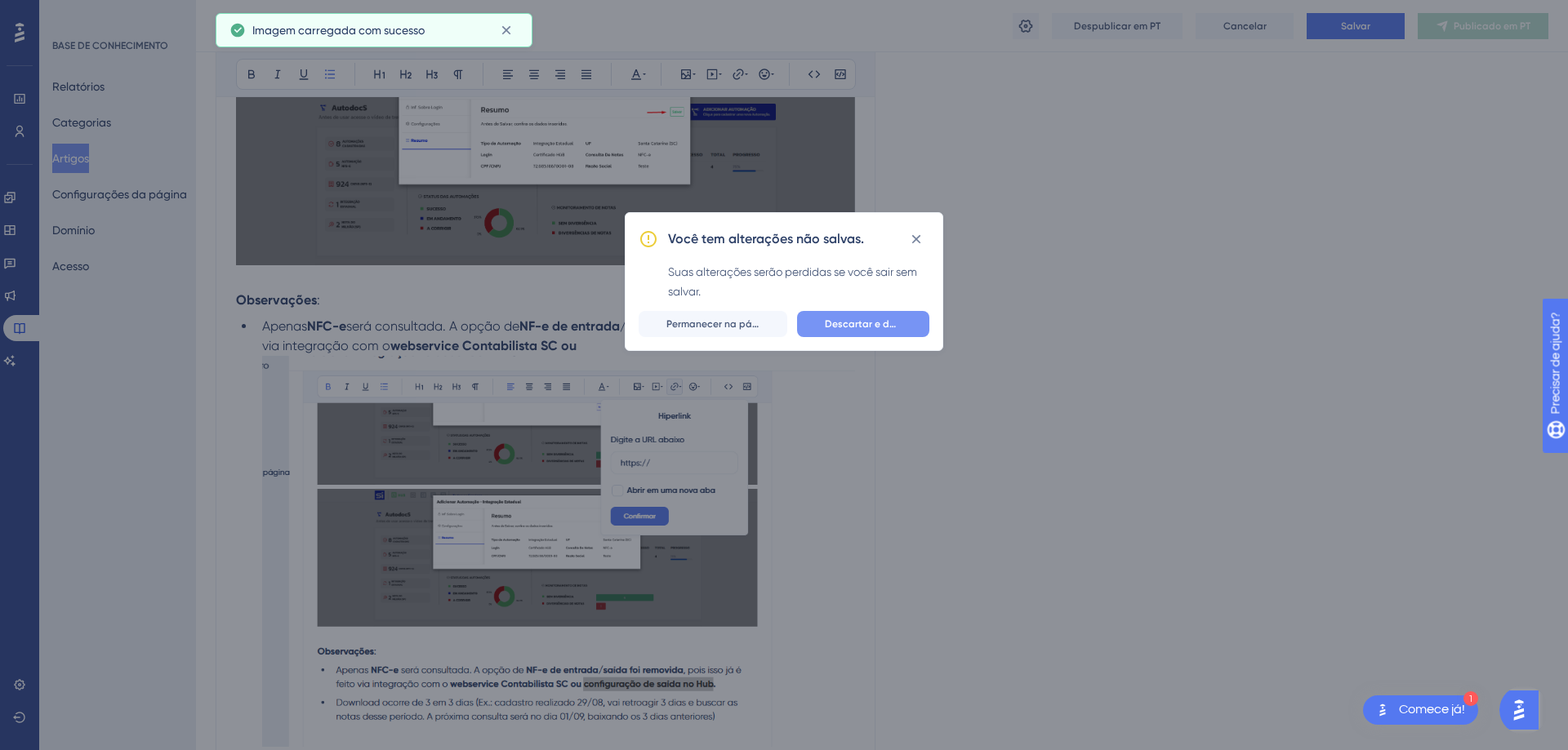
click at [861, 311] on button "Descartar e deixar" at bounding box center [863, 324] width 132 height 26
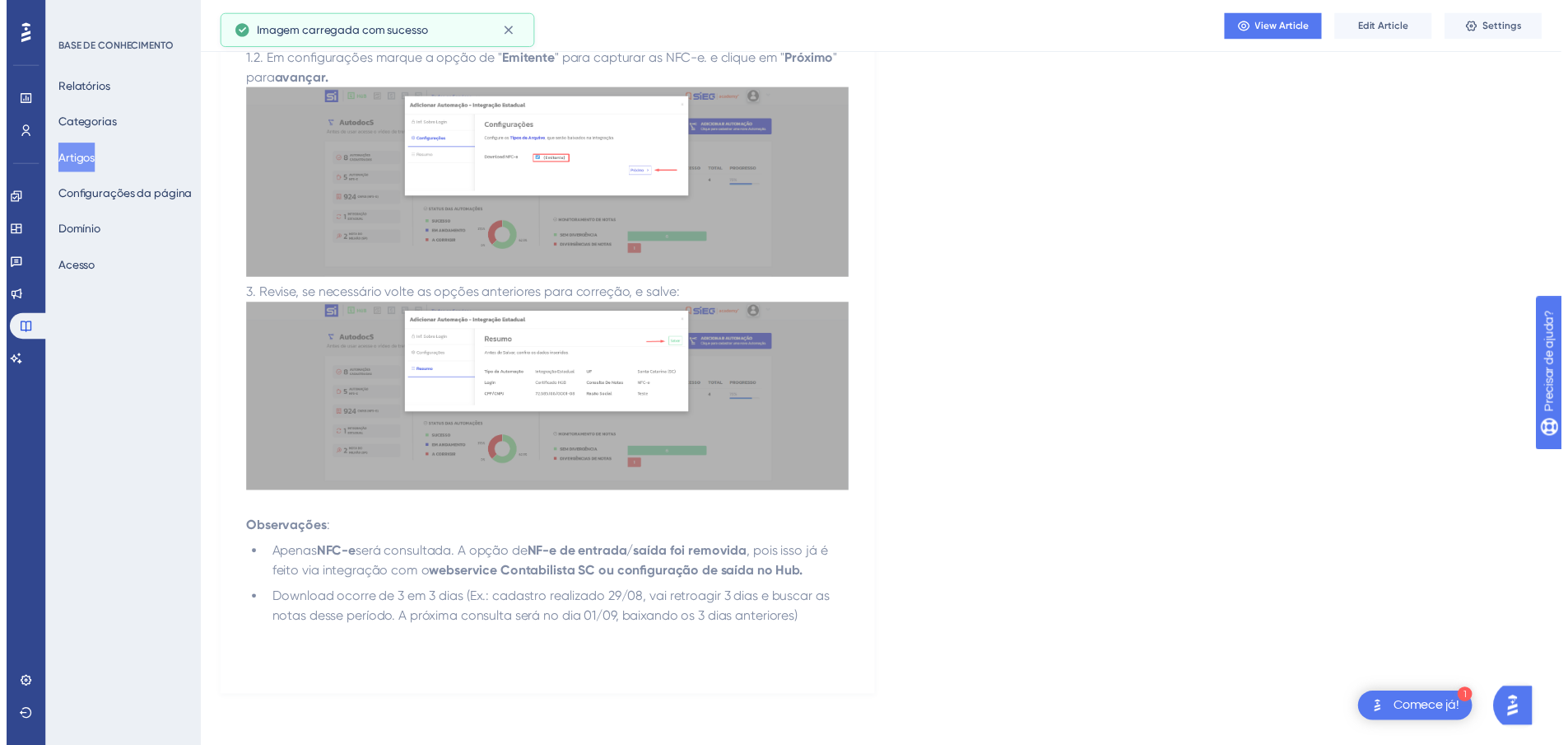
scroll to position [0, 0]
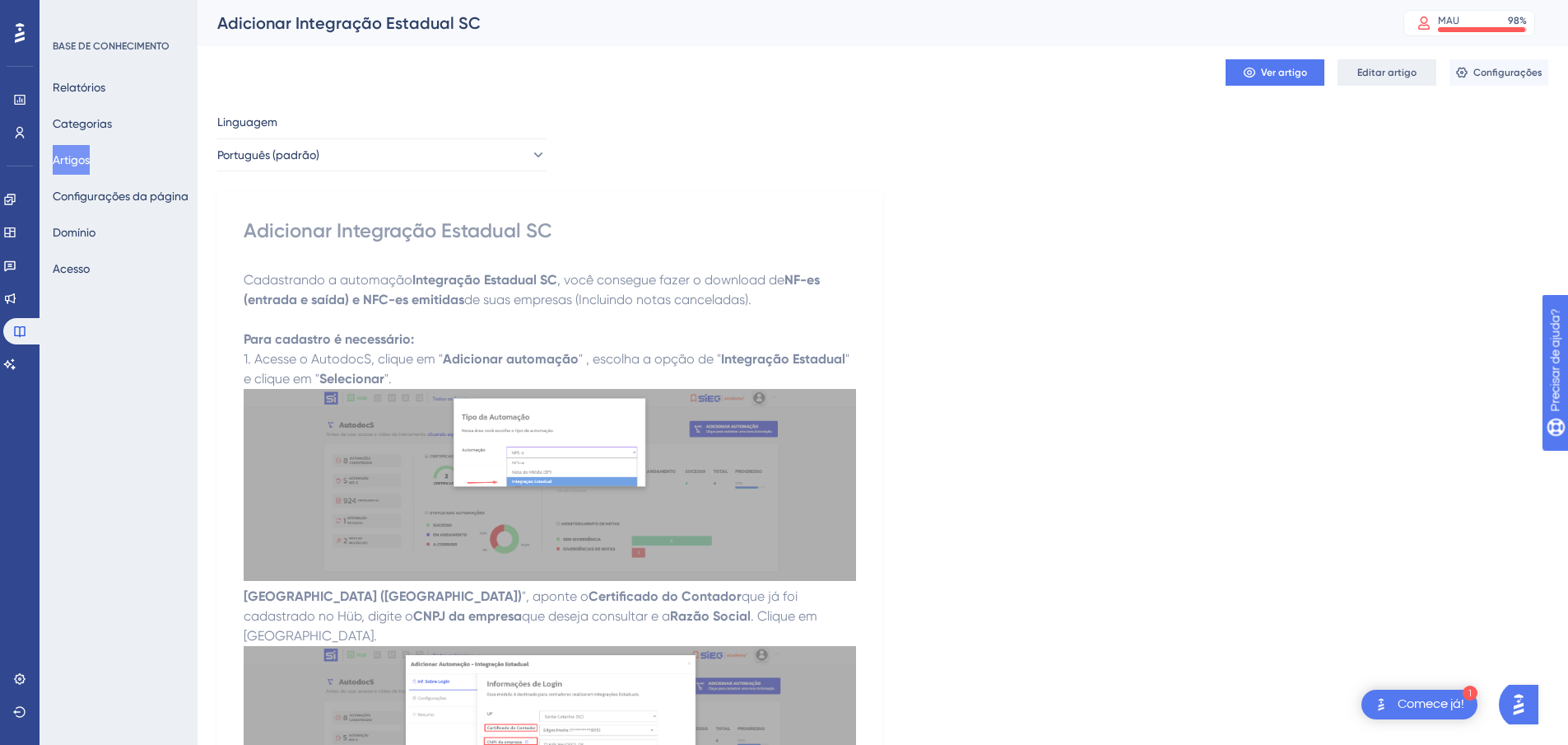
click at [1368, 82] on button "Editar artigo" at bounding box center [1387, 72] width 99 height 26
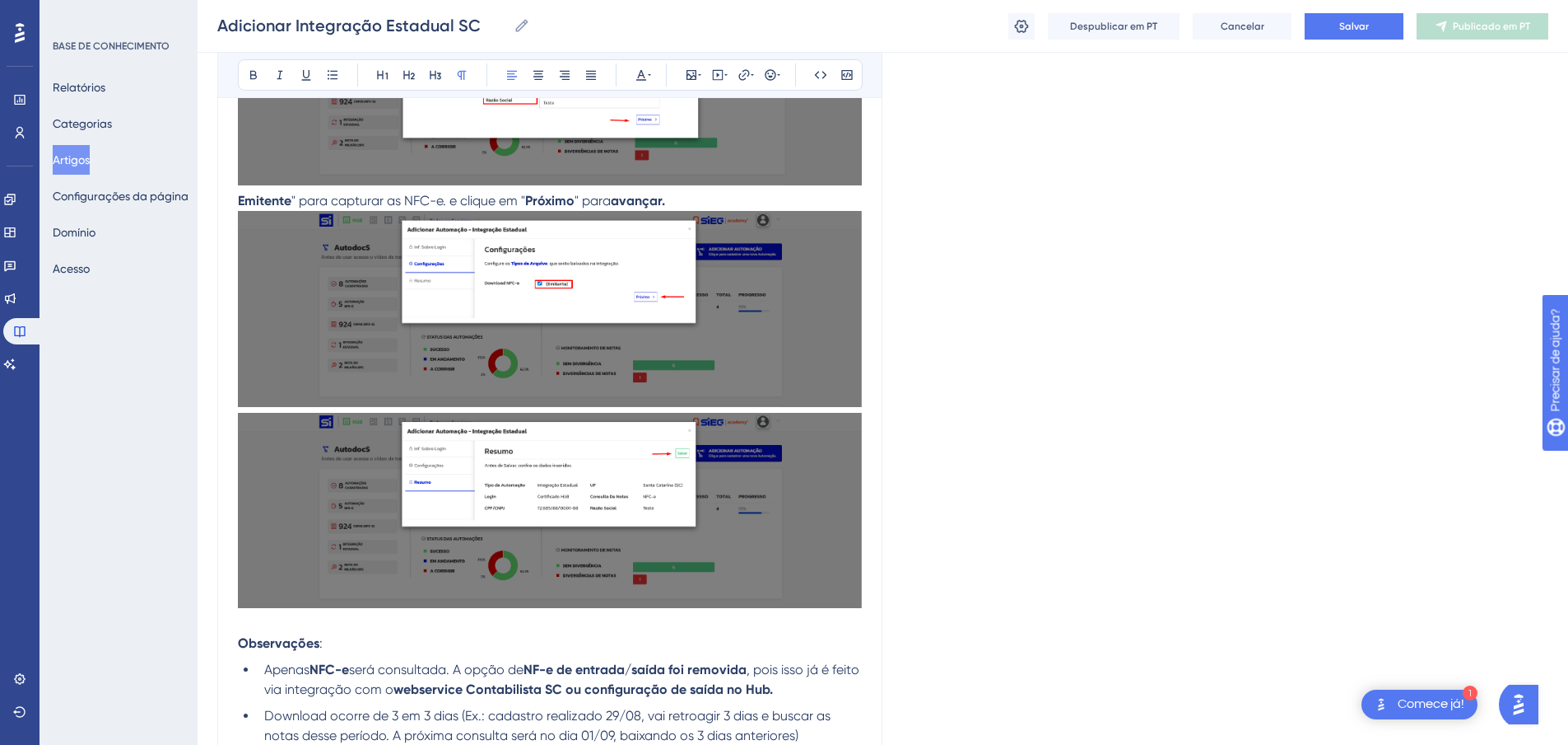
scroll to position [934, 0]
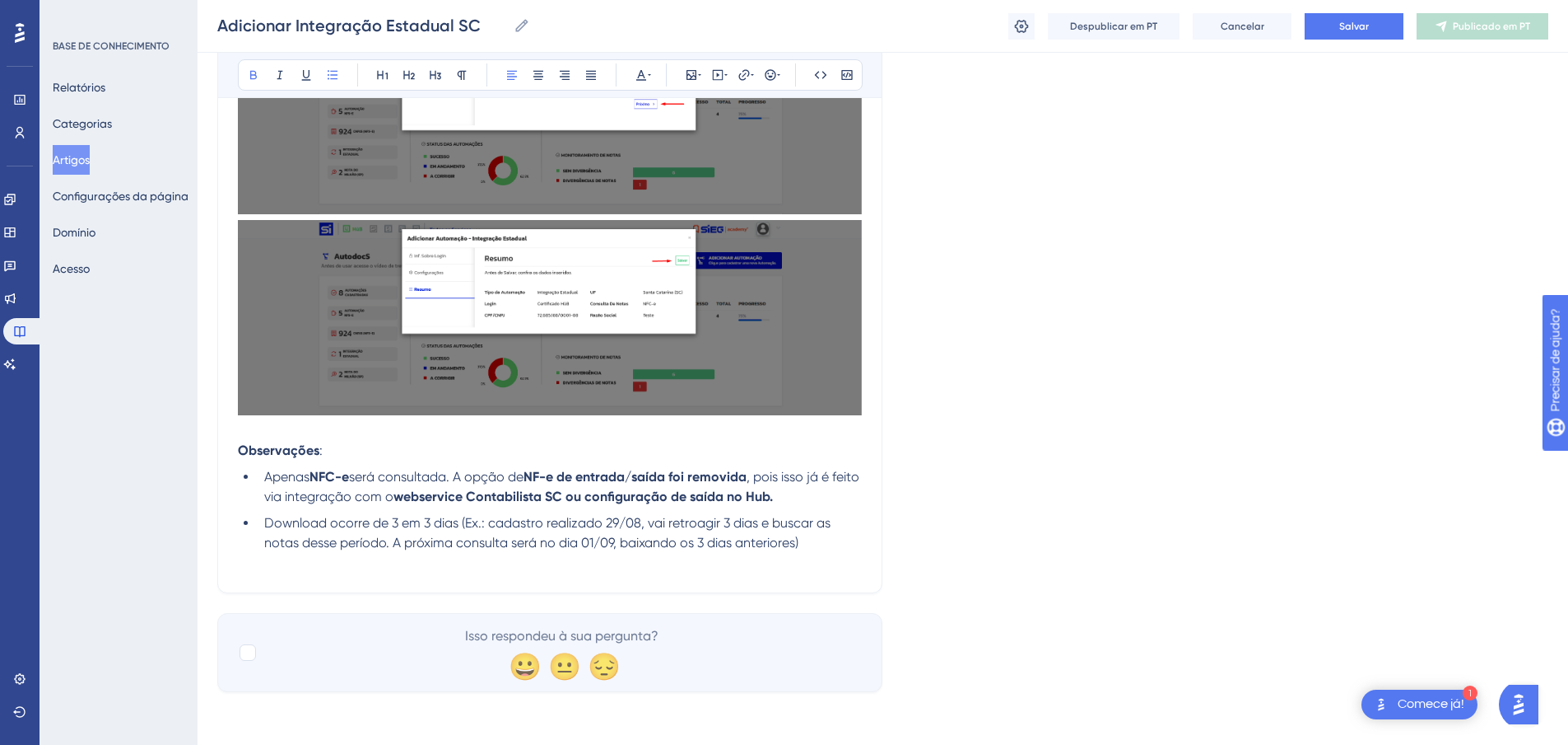
drag, startPoint x: 617, startPoint y: 498, endPoint x: 799, endPoint y: 500, distance: 182.0
click at [773, 500] on strong "webservice Contabilista SC ou configuração de saída no Hub." at bounding box center [583, 495] width 379 height 15
click at [736, 76] on button at bounding box center [744, 74] width 23 height 23
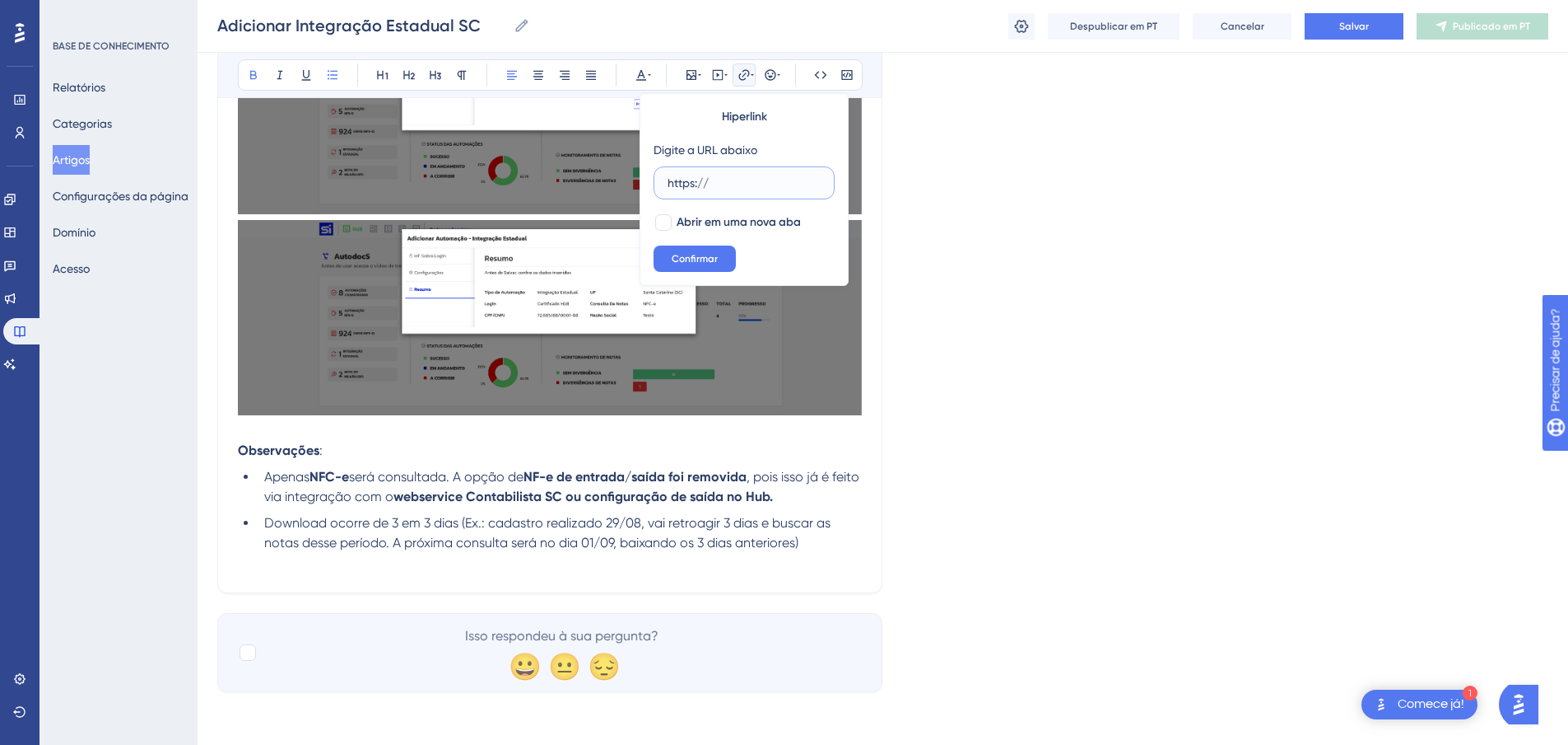
click at [744, 174] on input "https://" at bounding box center [744, 183] width 153 height 18
click at [665, 223] on div at bounding box center [664, 222] width 16 height 16
checkbox input "true"
click at [743, 183] on input "https://" at bounding box center [744, 183] width 153 height 18
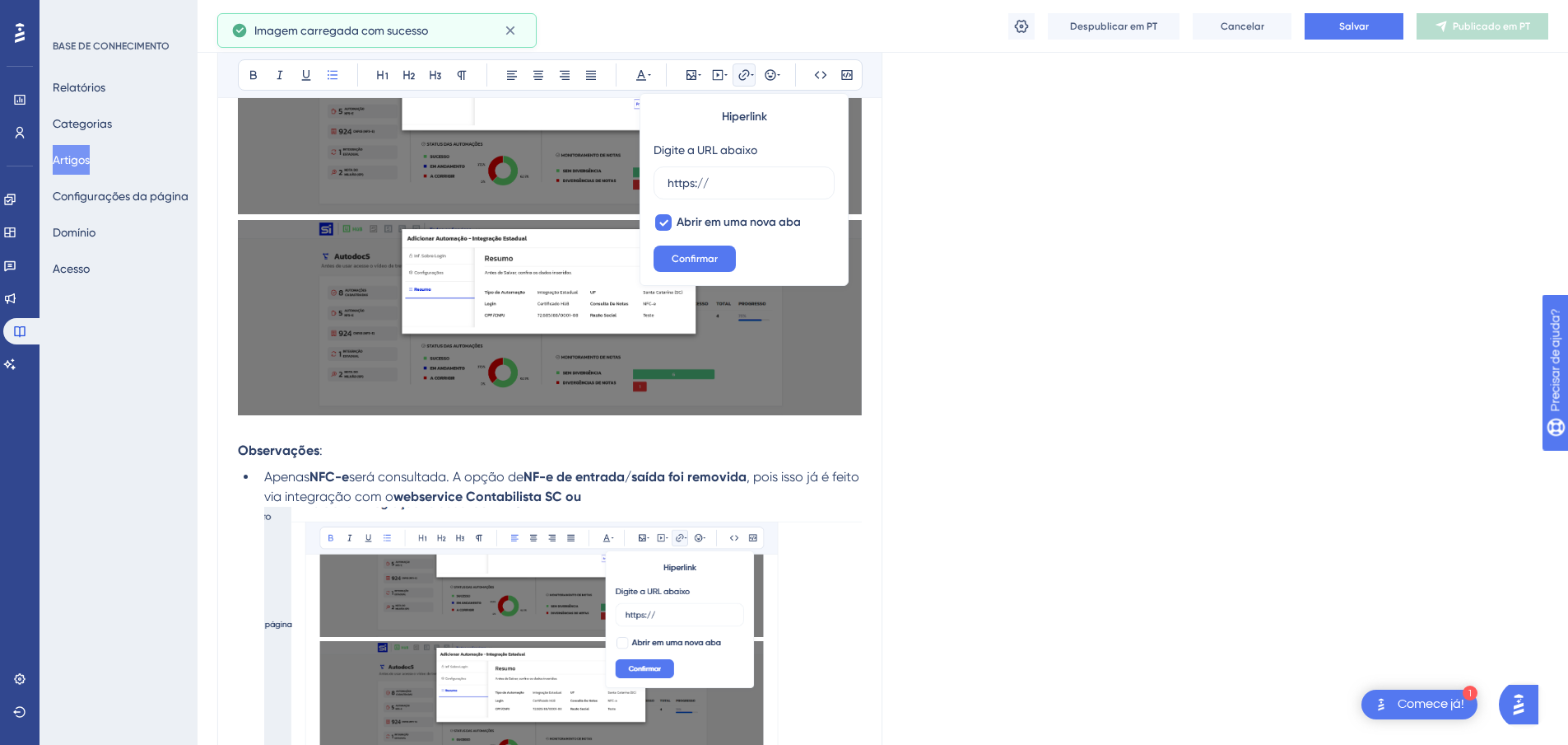
scroll to position [1082, 0]
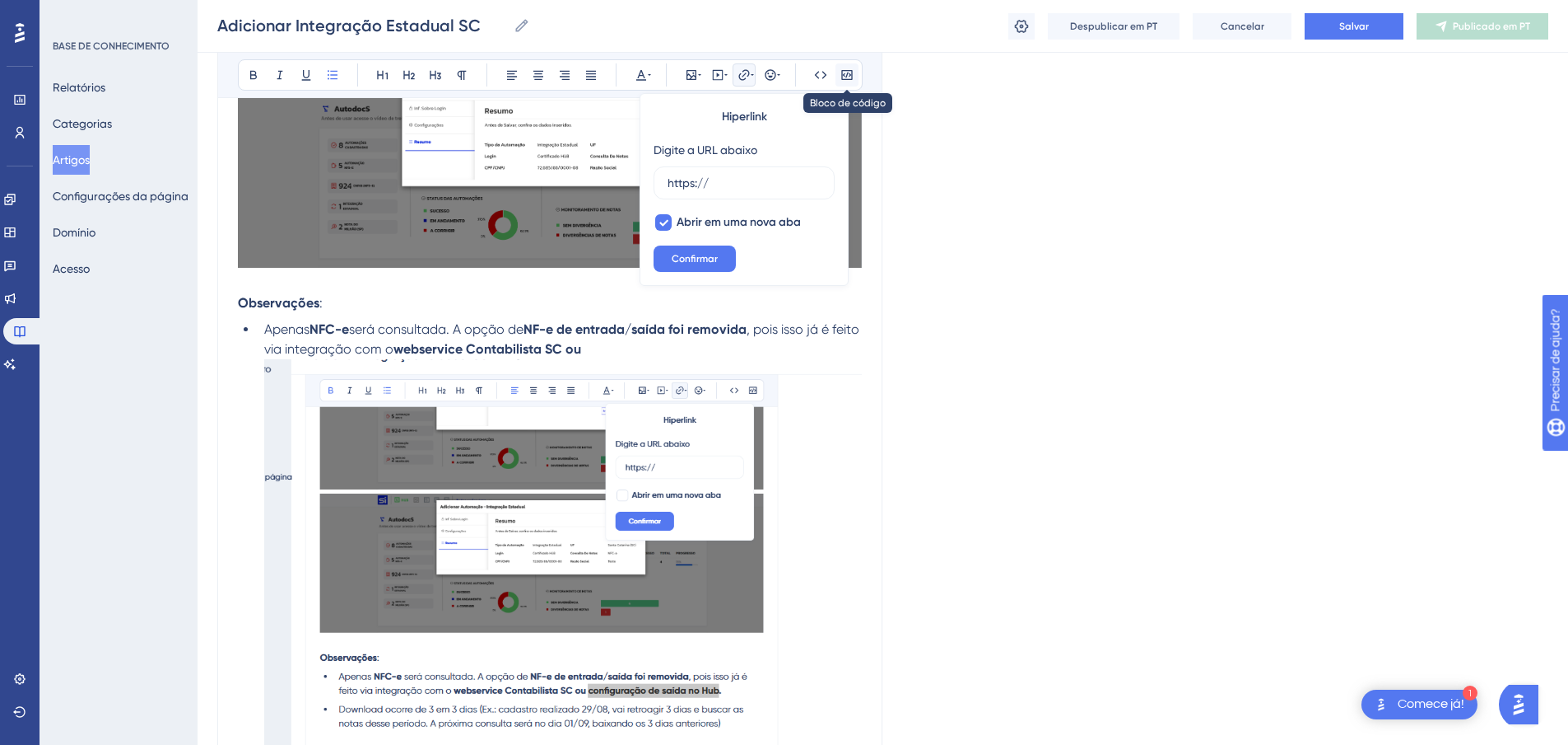
click at [847, 76] on icon at bounding box center [847, 74] width 11 height 10
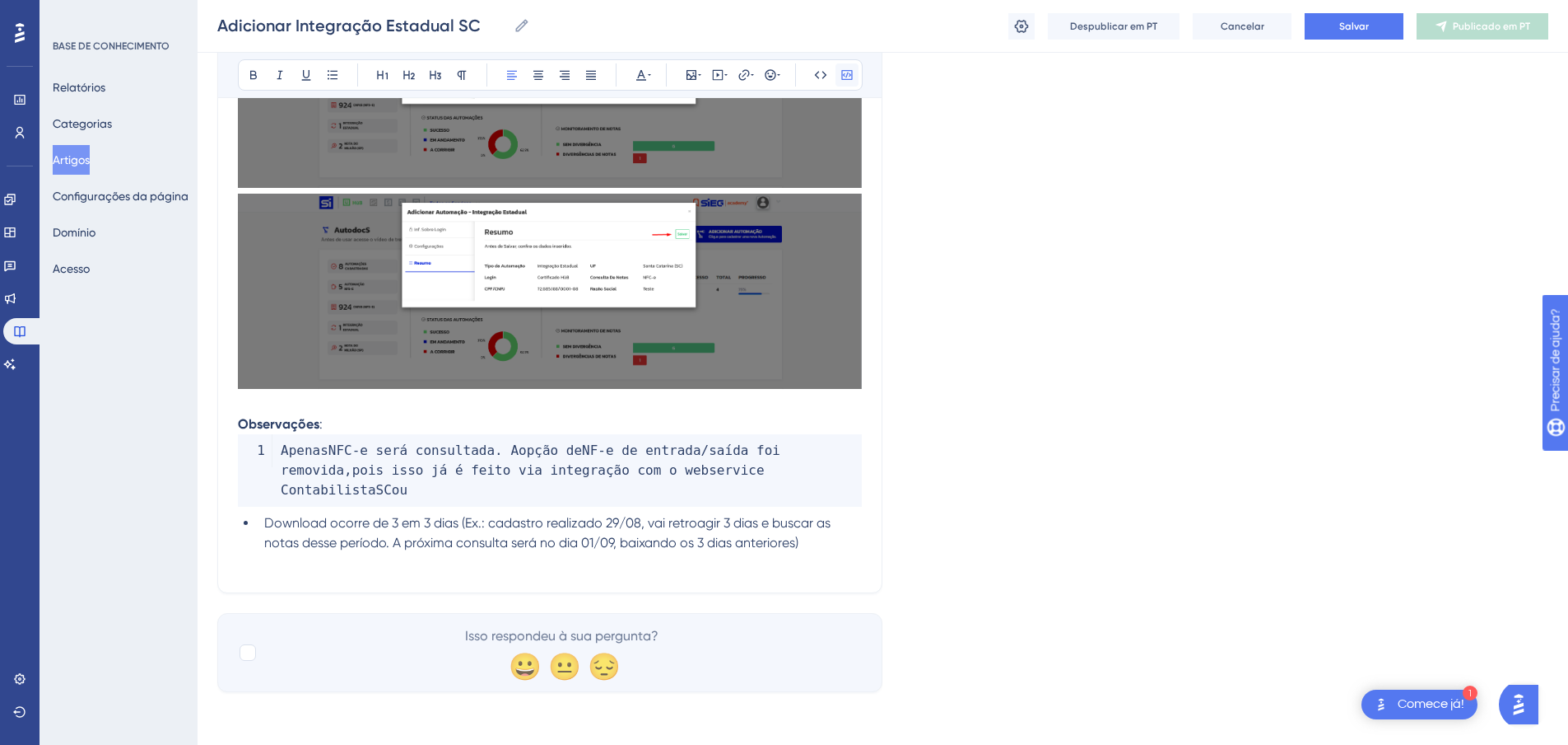
scroll to position [941, 0]
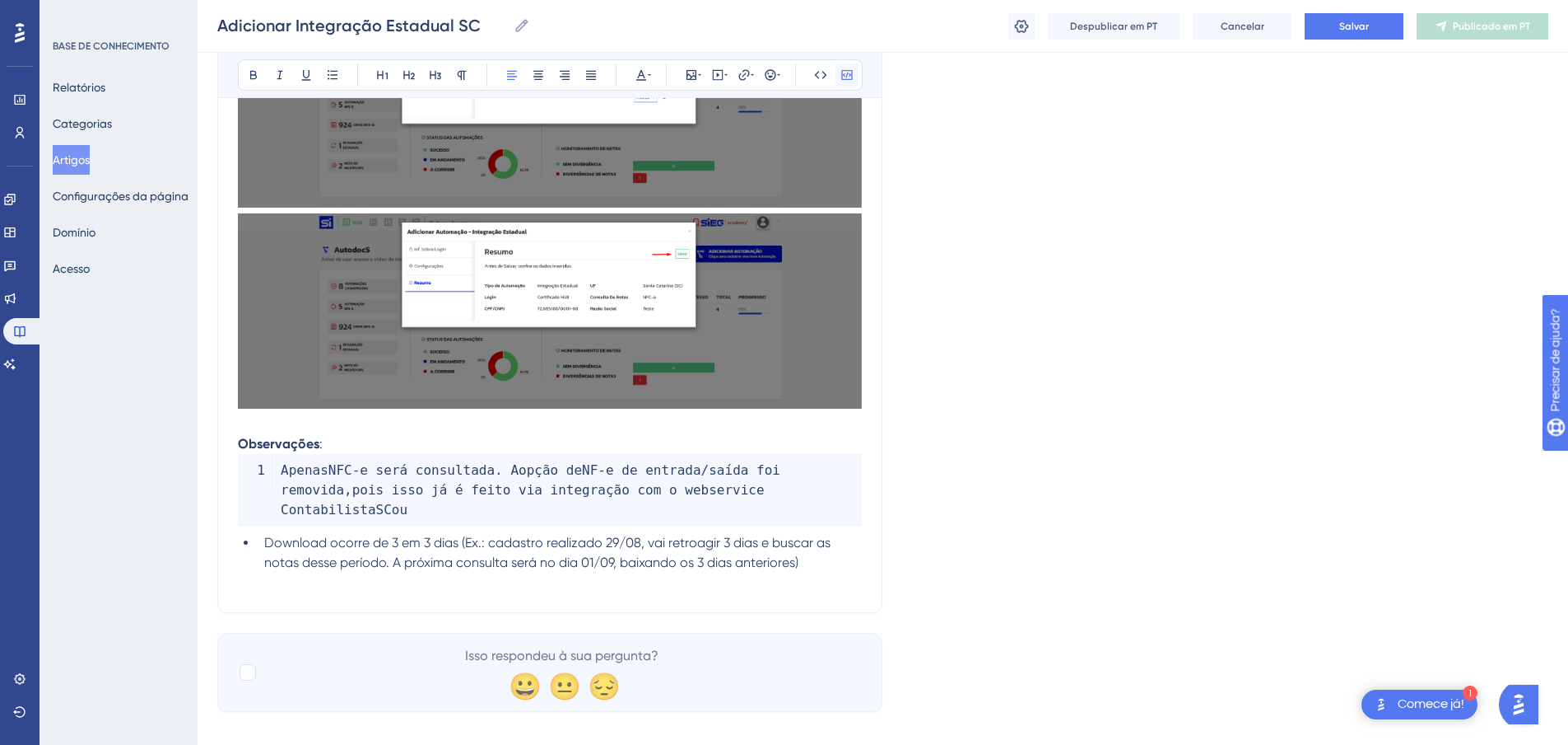
click at [845, 76] on icon at bounding box center [847, 74] width 14 height 14
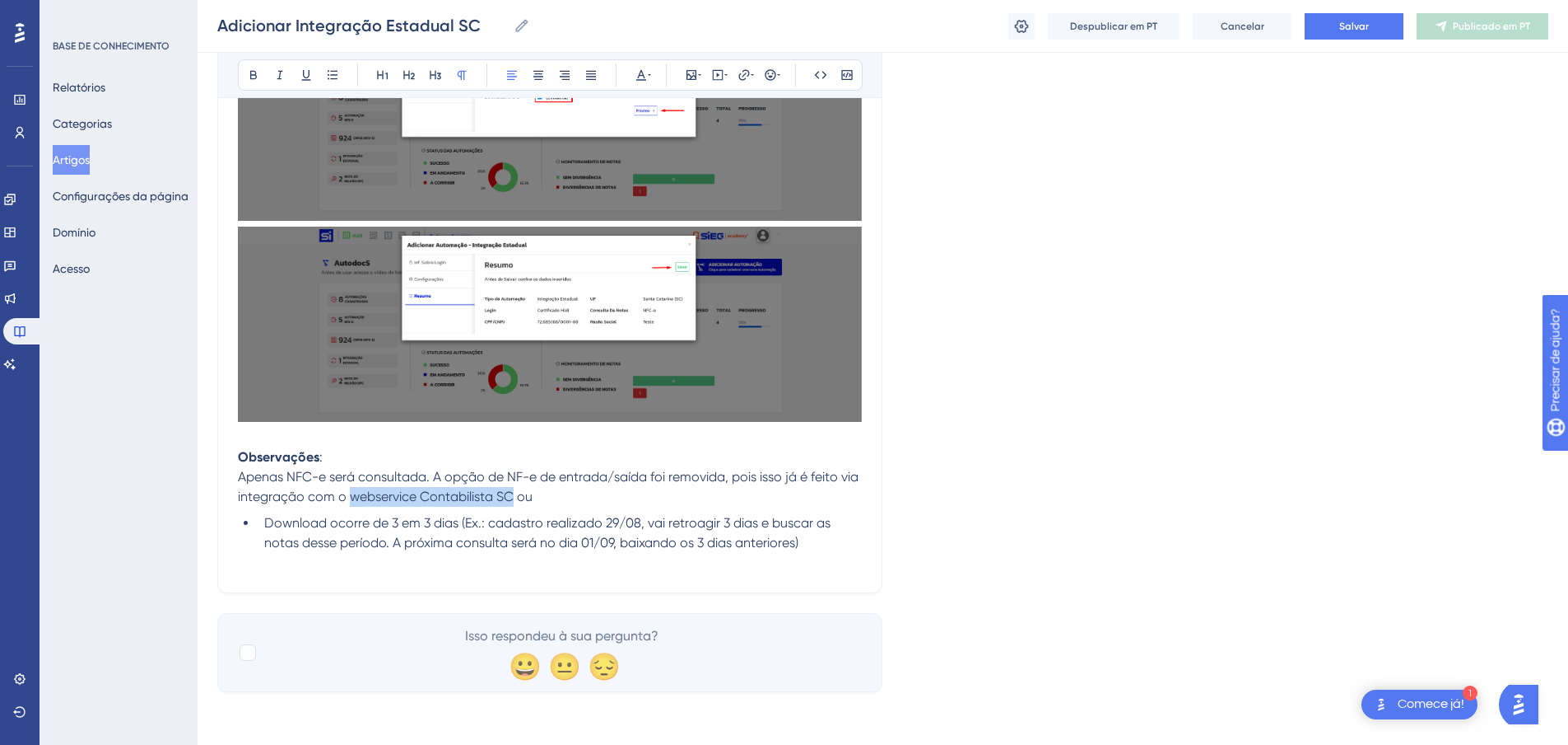
drag, startPoint x: 353, startPoint y: 495, endPoint x: 511, endPoint y: 500, distance: 158.1
click at [511, 500] on span "Apenas NFC-e será consultada. A opção de NF-e de entrada/saída foi removida, po…" at bounding box center [550, 486] width 624 height 35
click at [523, 493] on span "Apenas NFC-e será consultada. A opção de NF-e de entrada/saída foi removida, po…" at bounding box center [550, 486] width 624 height 35
drag, startPoint x: 419, startPoint y: 495, endPoint x: 559, endPoint y: 486, distance: 140.3
click at [559, 486] on p "Apenas NFC-e será consultada. A opção de NF-e de entrada/saída foi removida, po…" at bounding box center [550, 487] width 624 height 40
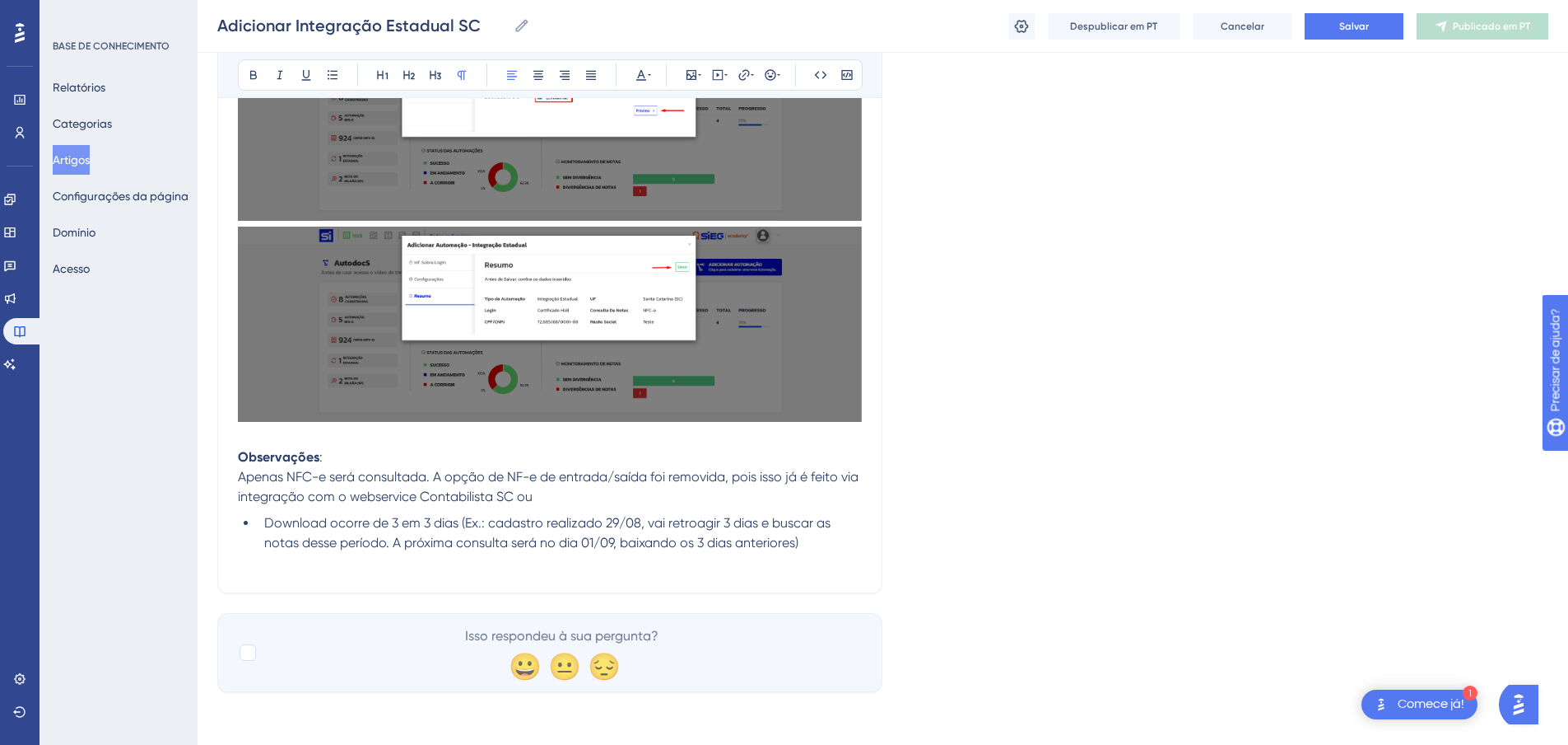
click at [551, 489] on p "Apenas NFC-e será consultada. A opção de NF-e de entrada/saída foi removida, po…" at bounding box center [550, 487] width 624 height 40
click at [541, 501] on p "Apenas NFC-e será consultada. A opção de NF-e de entrada/saída foi removida, po…" at bounding box center [550, 487] width 624 height 40
click at [1249, 29] on font "Cancelar" at bounding box center [1242, 26] width 44 height 12
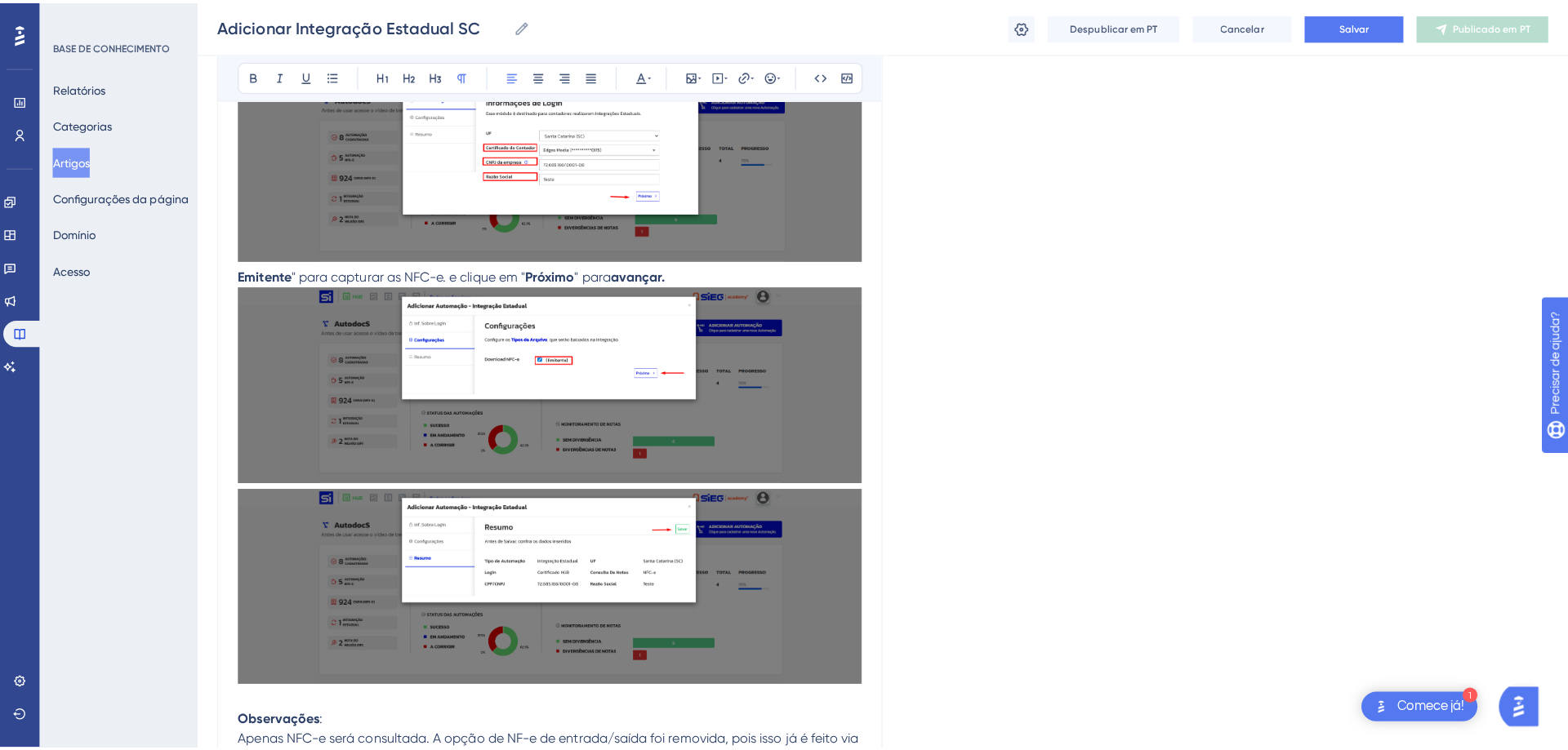
scroll to position [349, 0]
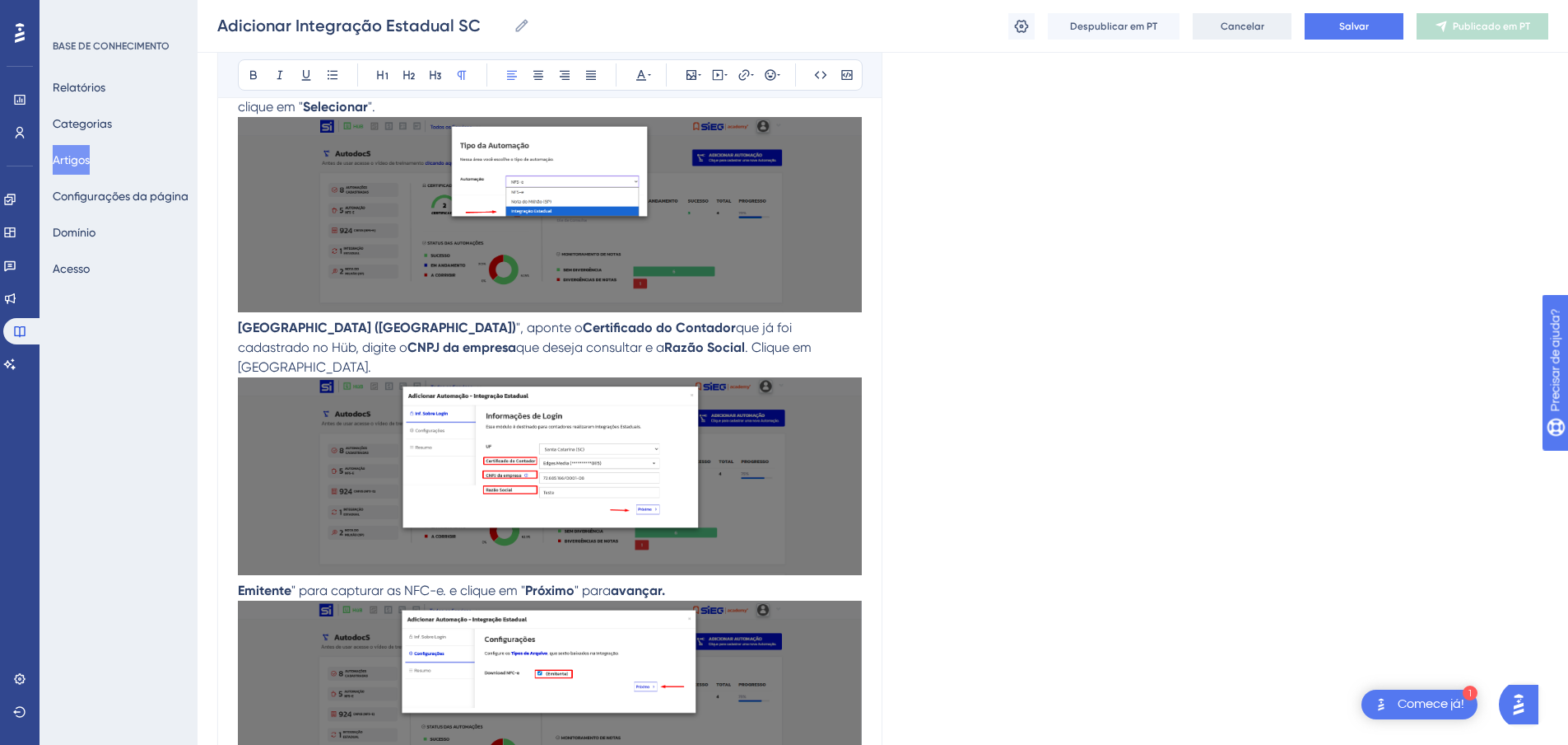
click at [1248, 28] on font "Cancelar" at bounding box center [1242, 26] width 44 height 12
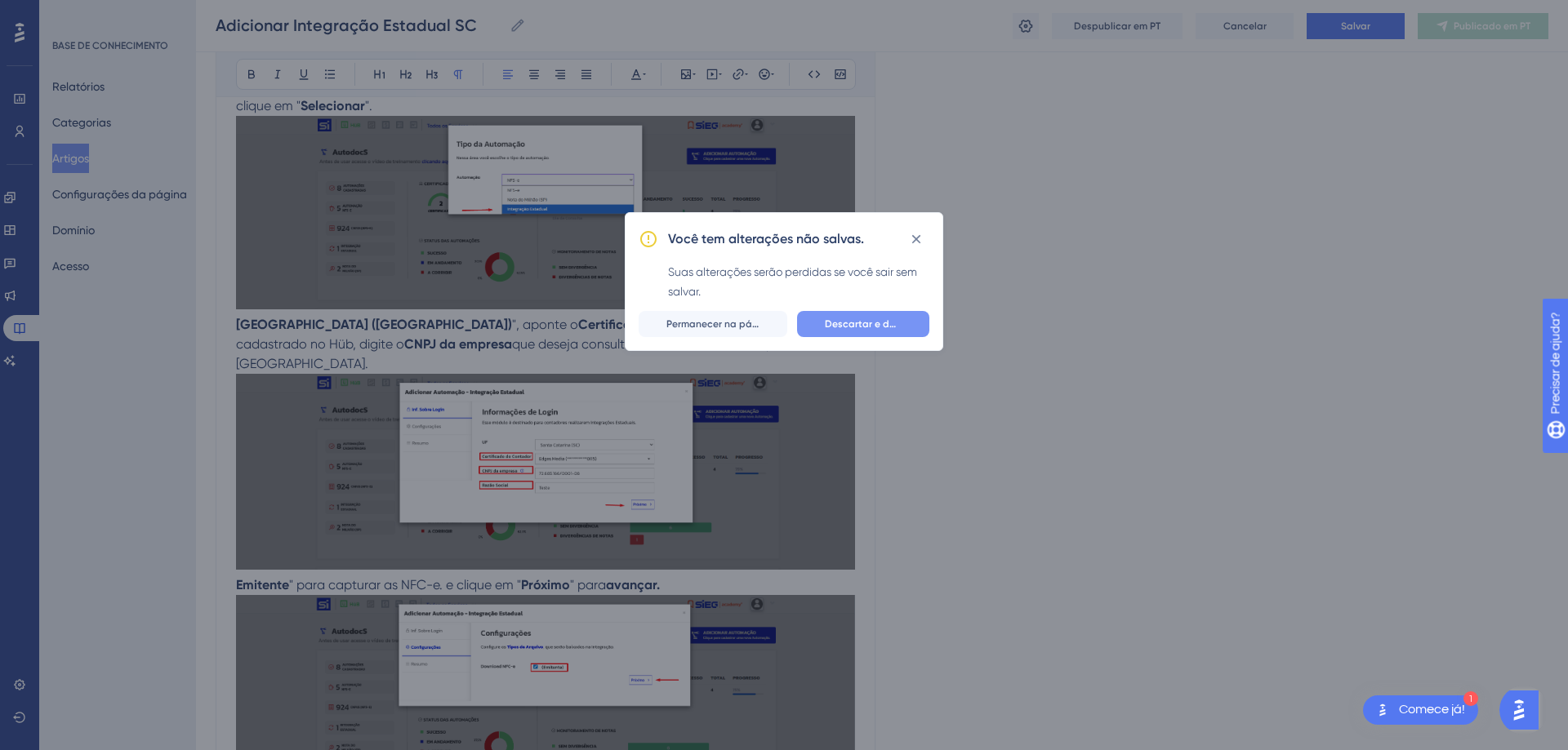
click at [852, 326] on font "Descartar e deixar" at bounding box center [868, 324] width 87 height 12
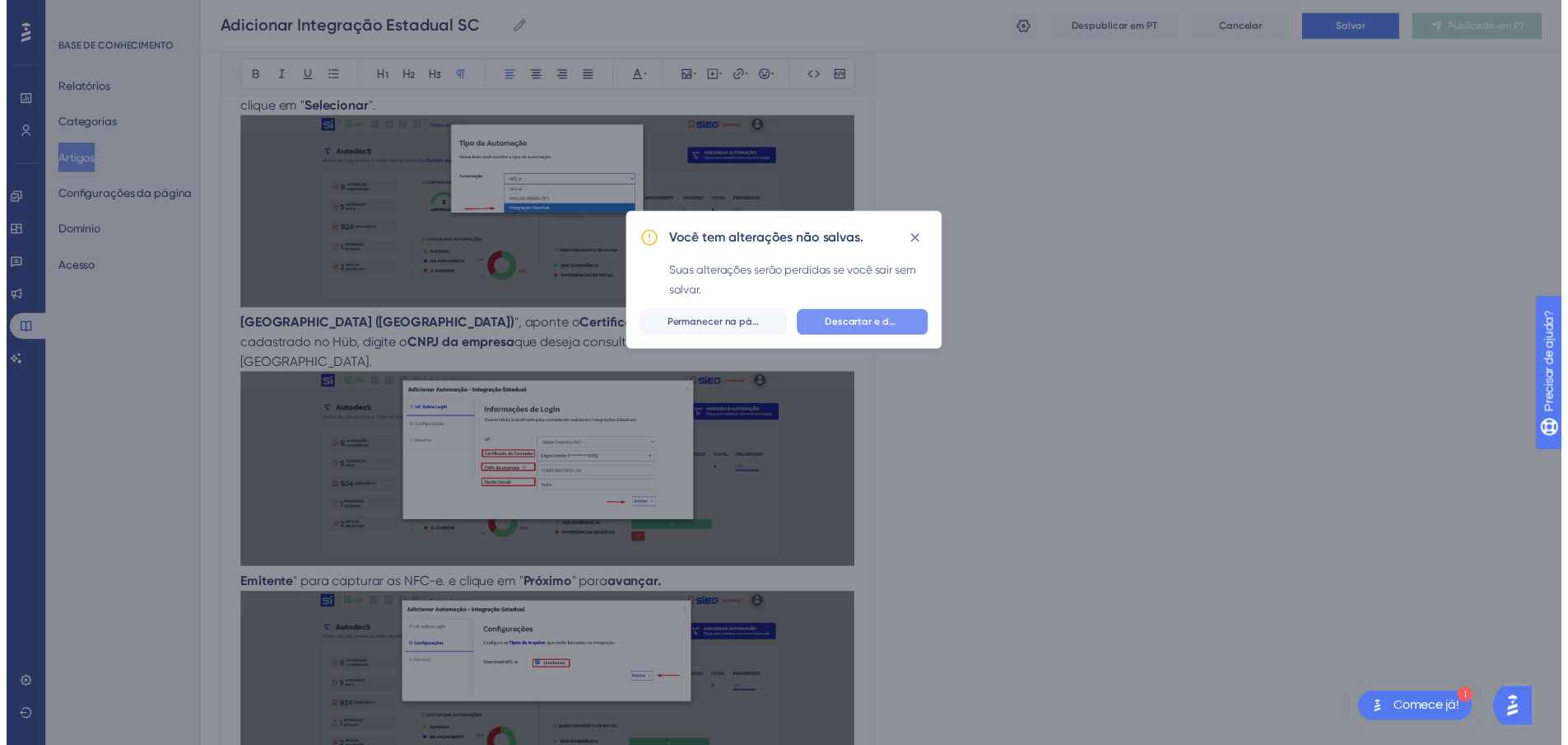
scroll to position [0, 0]
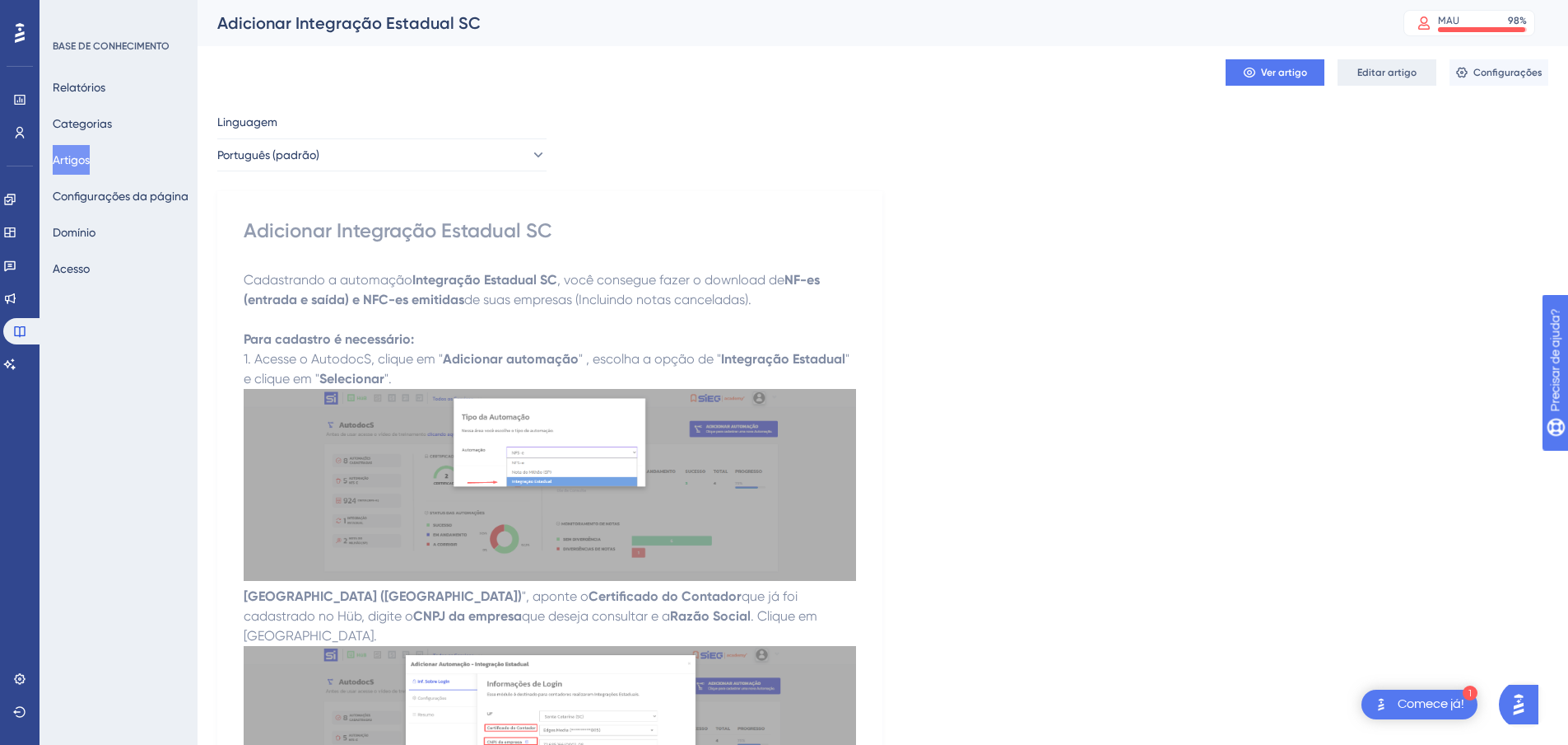
click at [1380, 76] on font "Editar artigo" at bounding box center [1387, 73] width 59 height 12
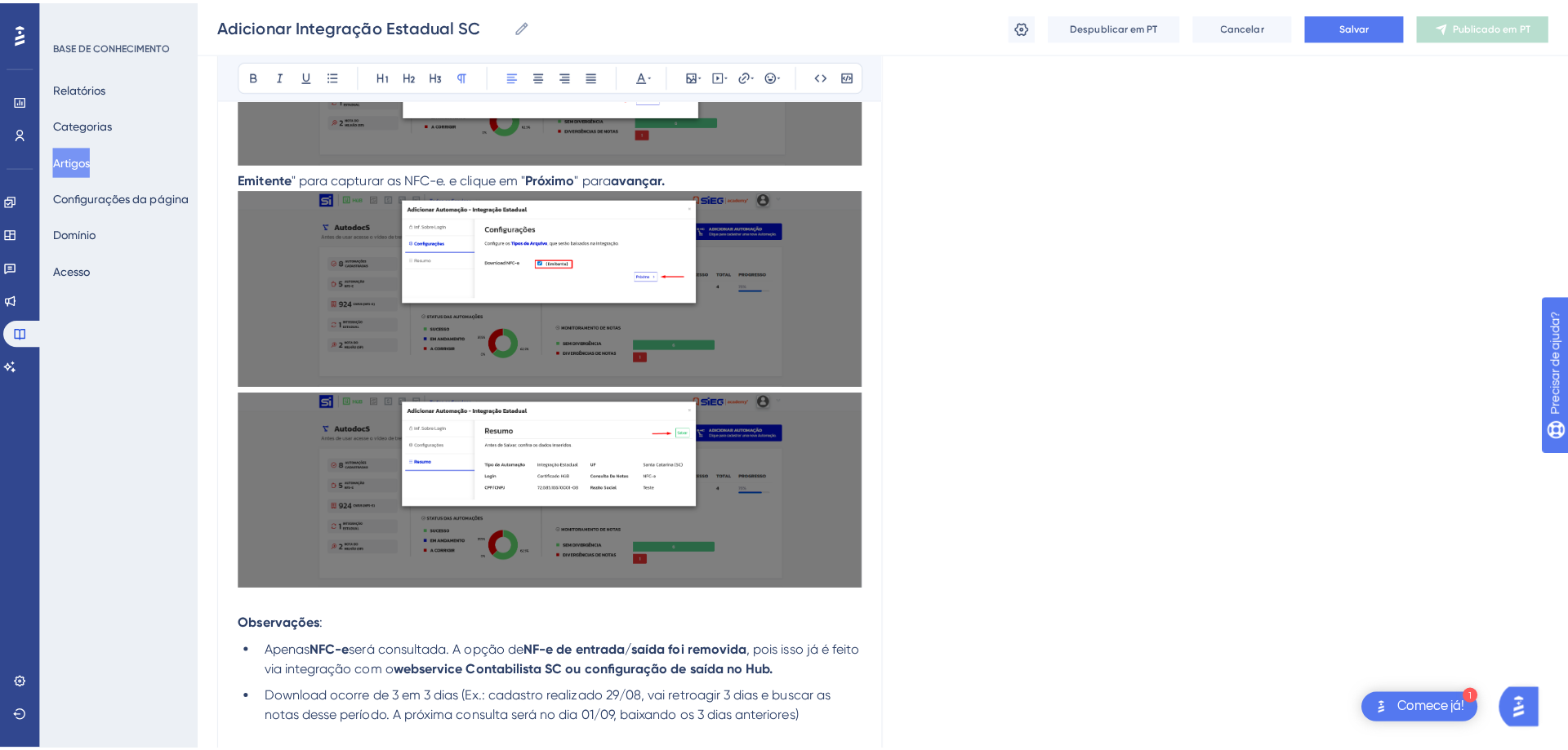
scroll to position [925, 0]
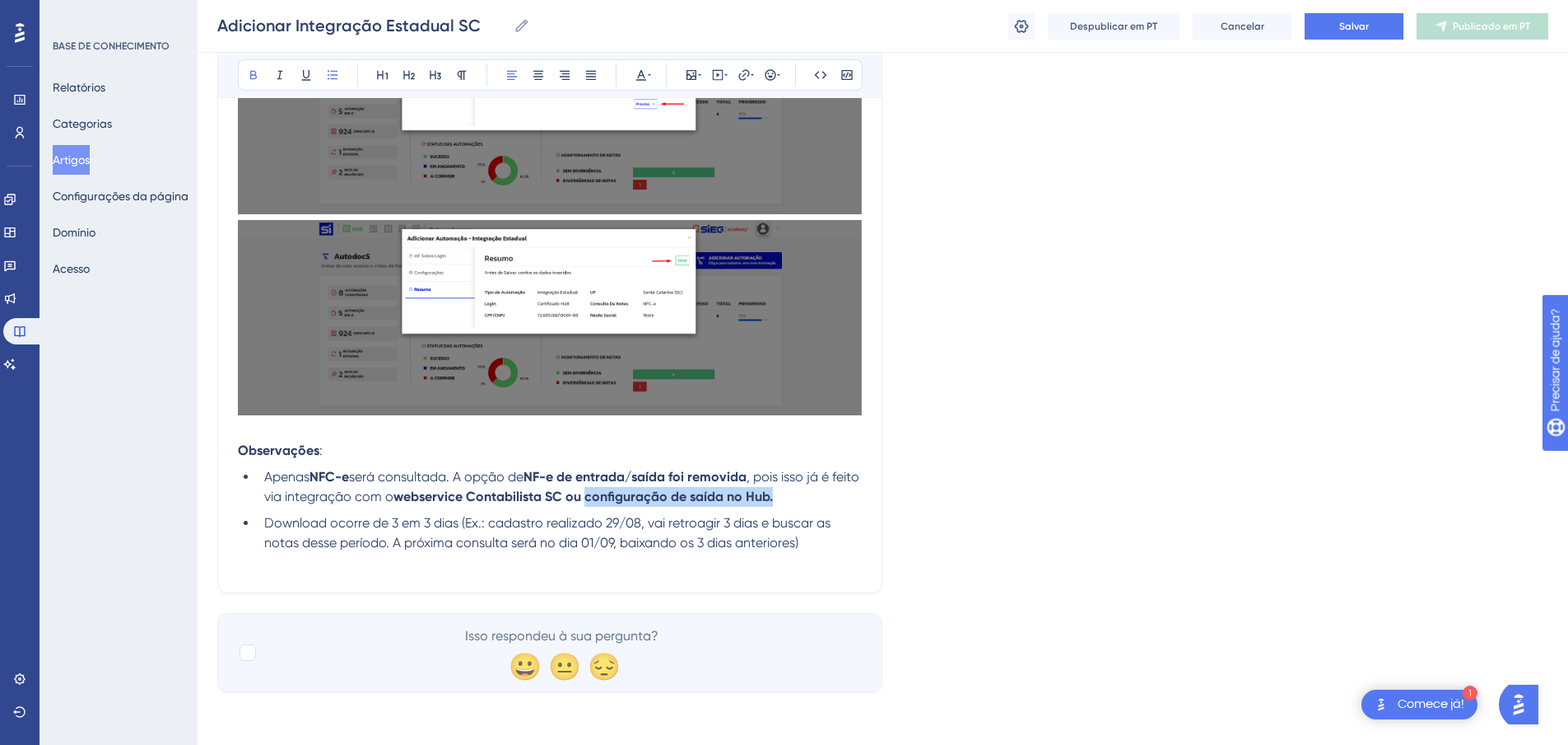
drag, startPoint x: 618, startPoint y: 495, endPoint x: 802, endPoint y: 495, distance: 184.0
click at [773, 495] on strong "webservice Contabilista SC ou configuração de saída no Hub." at bounding box center [583, 495] width 379 height 15
drag, startPoint x: 787, startPoint y: 495, endPoint x: 747, endPoint y: 71, distance: 425.9
click at [747, 71] on icon at bounding box center [744, 74] width 11 height 11
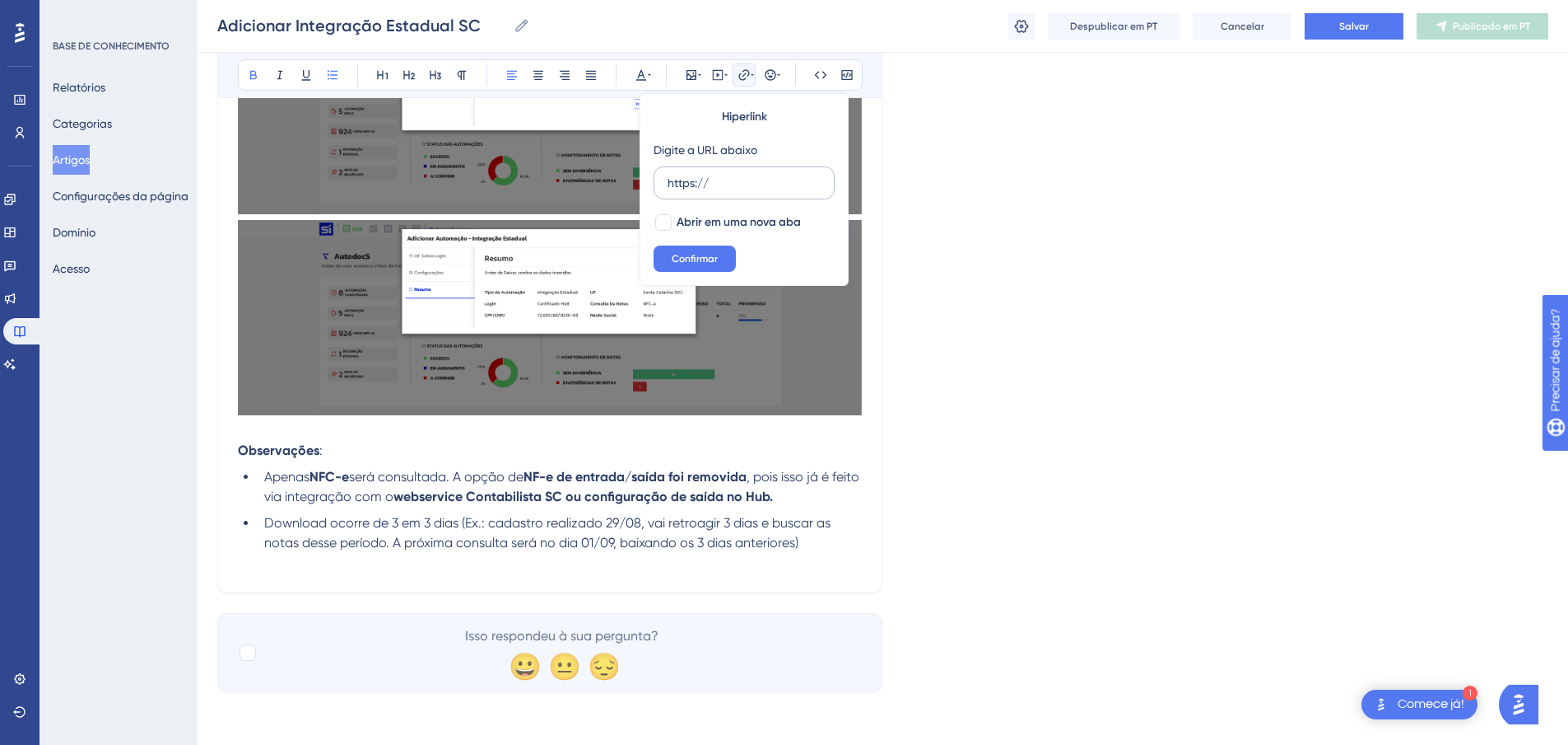
click at [718, 185] on input "https://" at bounding box center [744, 183] width 153 height 18
click at [686, 180] on input "https://" at bounding box center [744, 183] width 153 height 18
click at [685, 180] on input "https://" at bounding box center [744, 183] width 153 height 18
click at [667, 221] on div at bounding box center [664, 222] width 16 height 16
checkbox input "true"
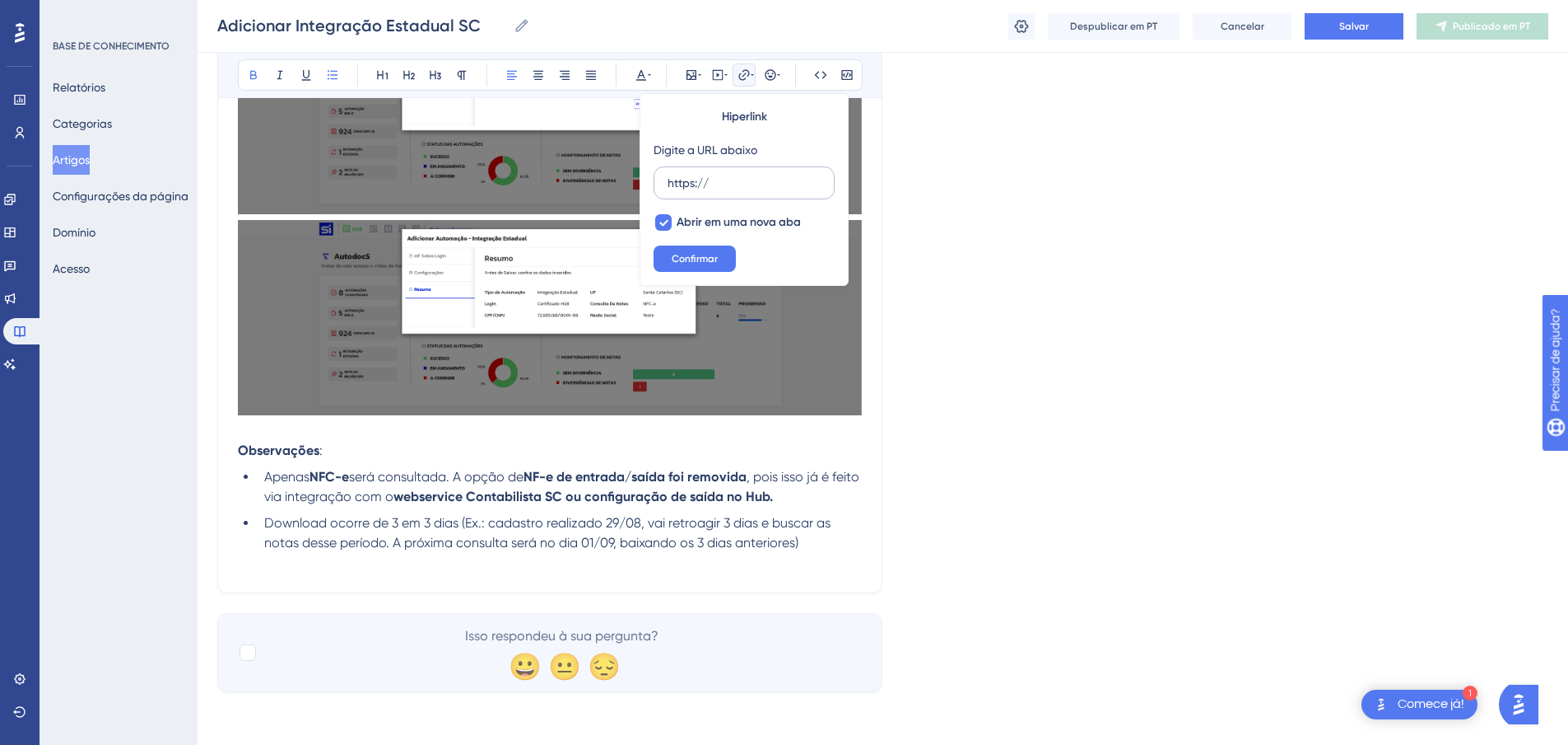
click at [704, 169] on label "https://" at bounding box center [745, 182] width 181 height 33
click at [704, 174] on input "https://" at bounding box center [744, 183] width 153 height 18
click at [704, 183] on input "https://" at bounding box center [744, 183] width 153 height 18
click at [718, 268] on button "Confirmar" at bounding box center [695, 259] width 83 height 26
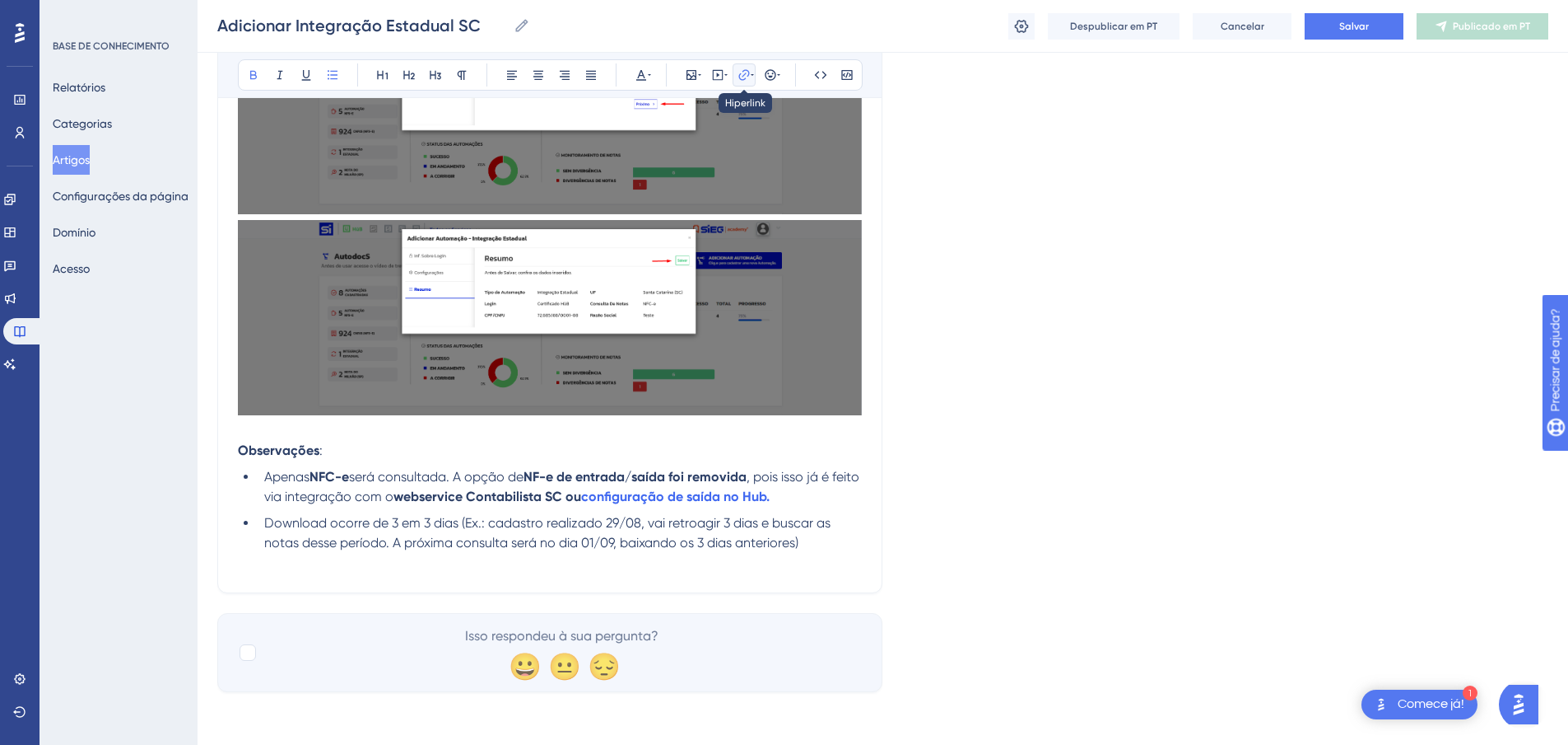
click at [741, 76] on icon at bounding box center [744, 74] width 14 height 14
click at [751, 77] on icon at bounding box center [753, 74] width 4 height 14
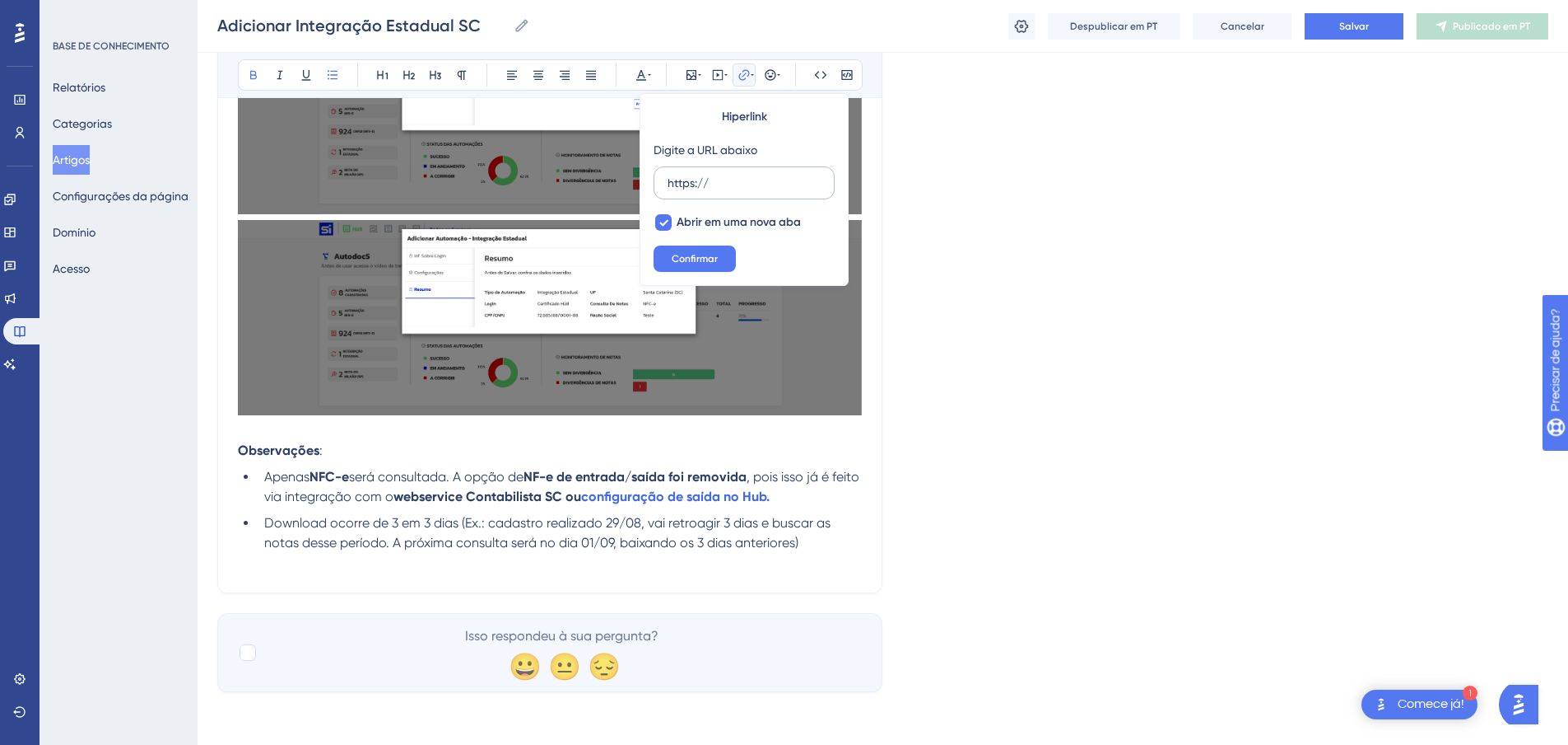
click at [745, 195] on label "https://" at bounding box center [745, 182] width 181 height 33
click at [745, 192] on input "https://" at bounding box center [744, 183] width 153 height 18
click at [706, 263] on font "Confirmar" at bounding box center [695, 259] width 46 height 12
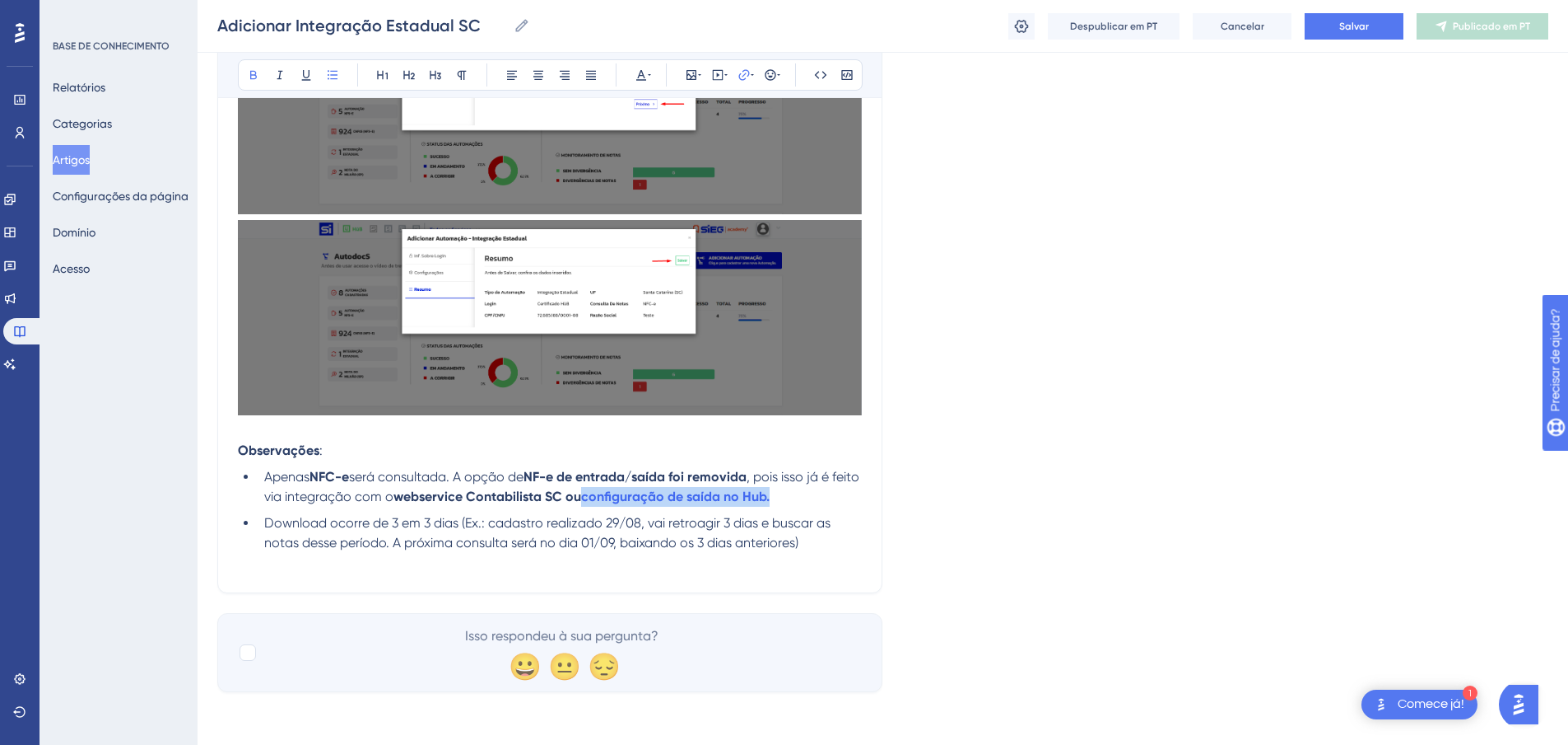
click at [737, 534] on span "Download ocorre de 3 em 3 dias (Ex.: cadastro realizado 29/08, vai retroagir 3 …" at bounding box center [549, 532] width 570 height 35
click at [583, 471] on strong "NF-e de entrada/saída foi removida" at bounding box center [635, 476] width 223 height 15
click at [666, 498] on strong "configuração de saída no Hub." at bounding box center [676, 495] width 189 height 15
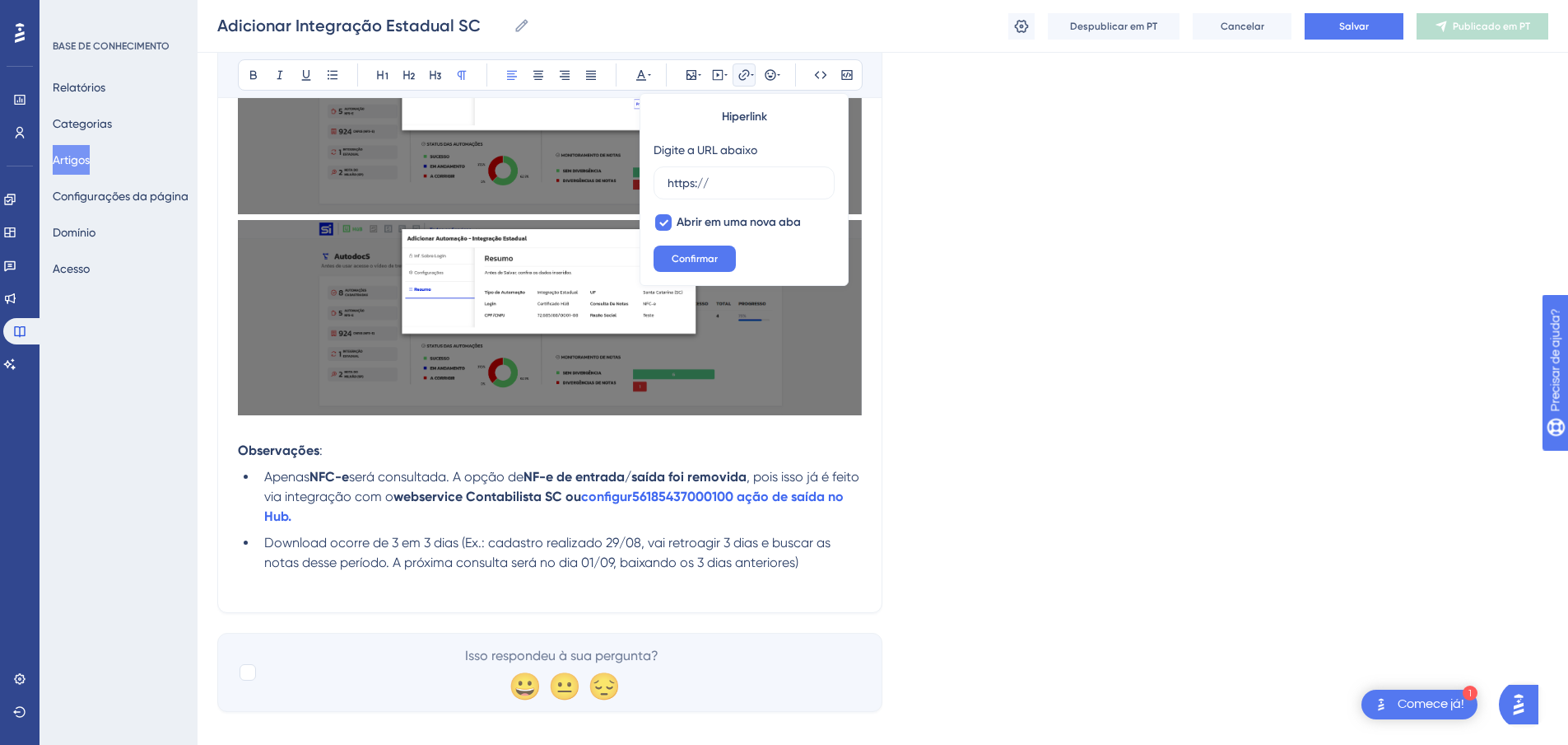
click at [732, 447] on p "Observações :" at bounding box center [550, 451] width 624 height 20
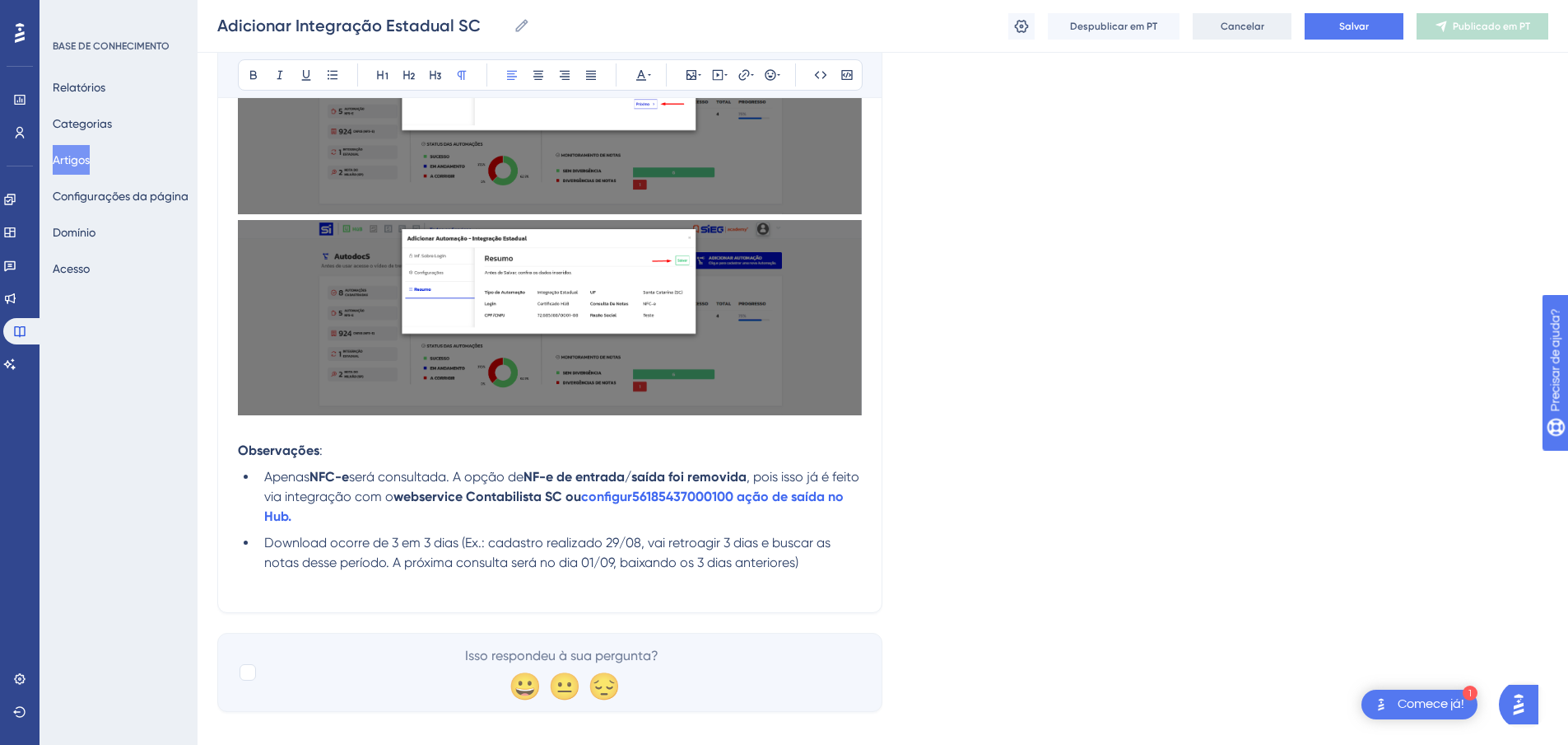
click at [1244, 26] on font "Cancelar" at bounding box center [1242, 26] width 44 height 12
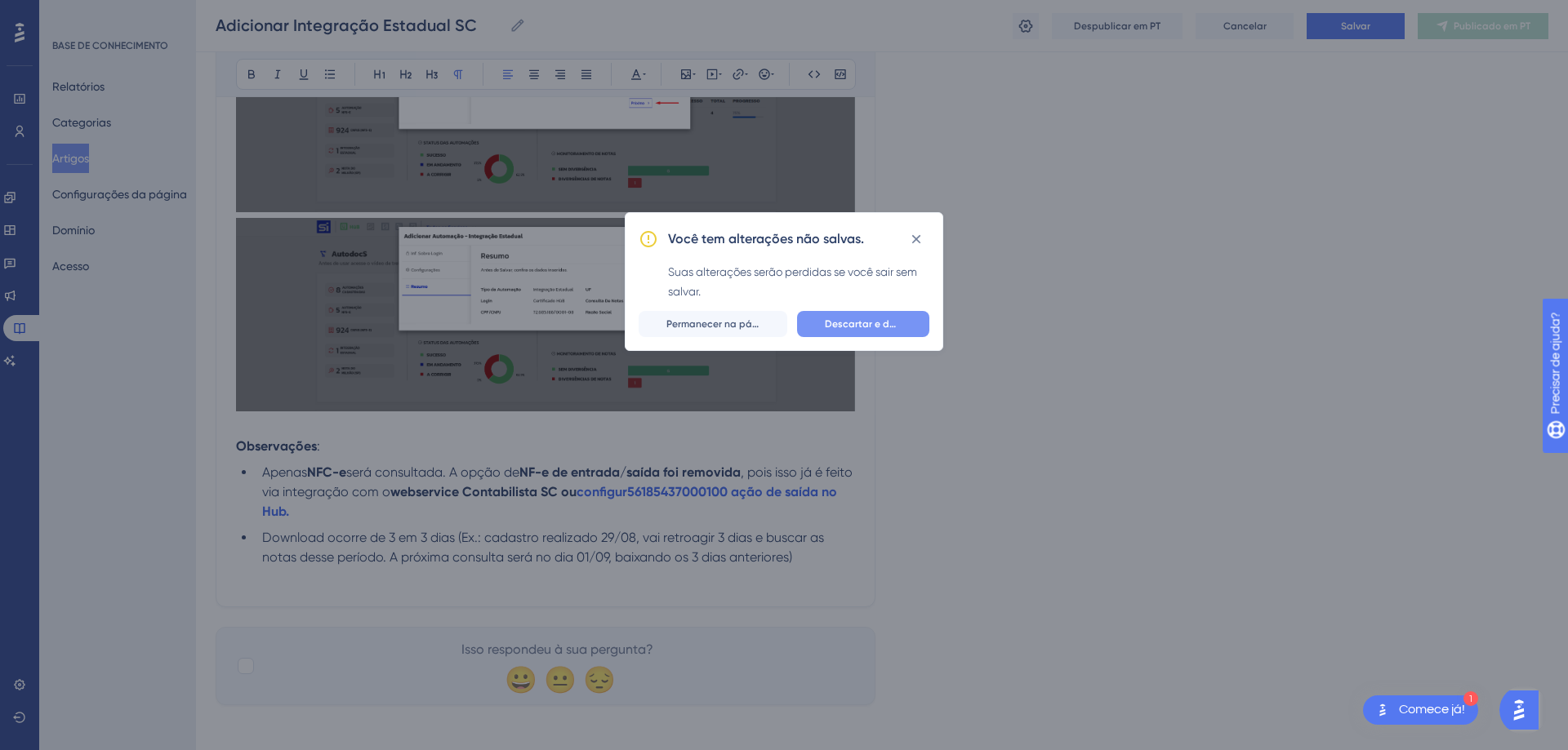
click at [880, 324] on font "Descartar e deixar" at bounding box center [868, 324] width 87 height 12
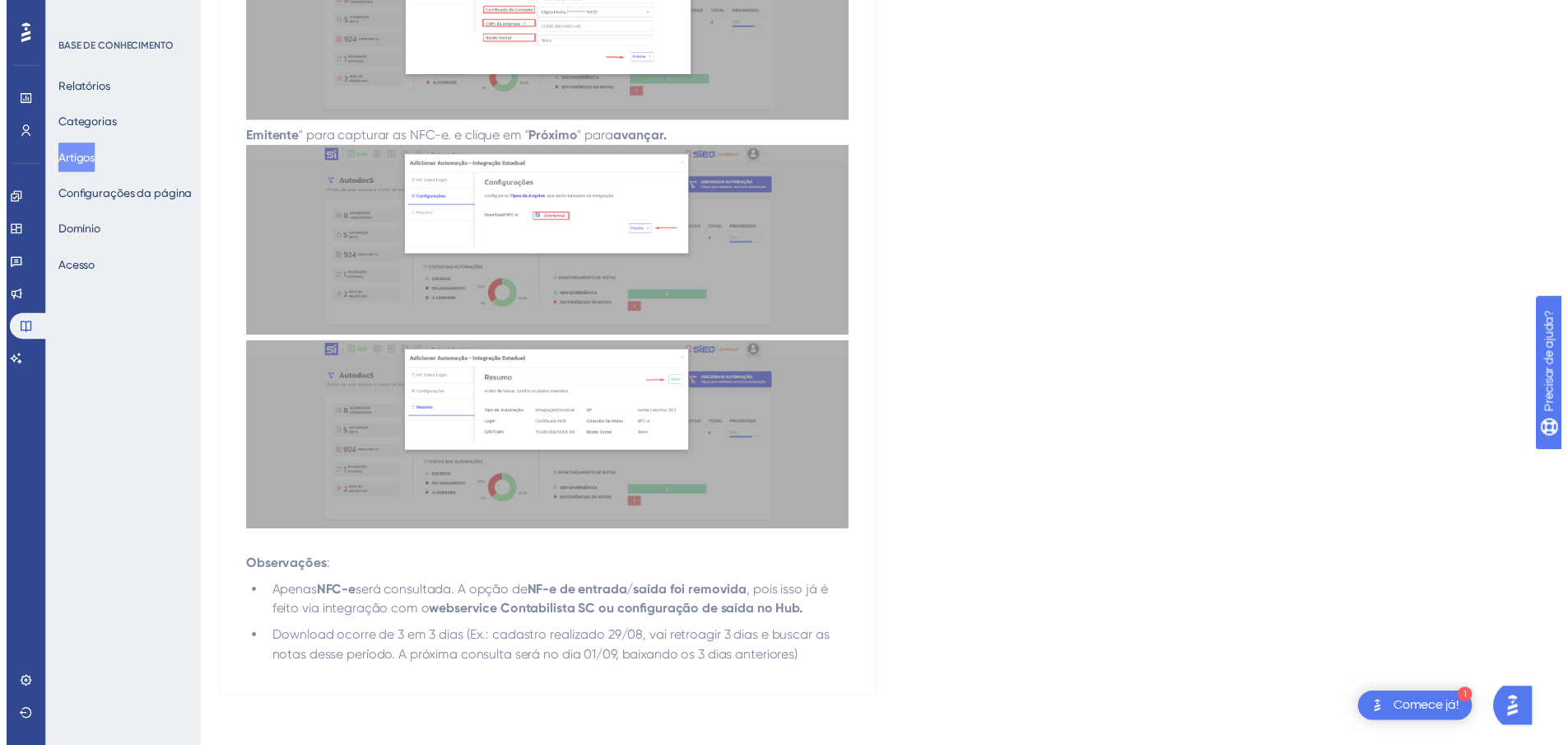
scroll to position [0, 0]
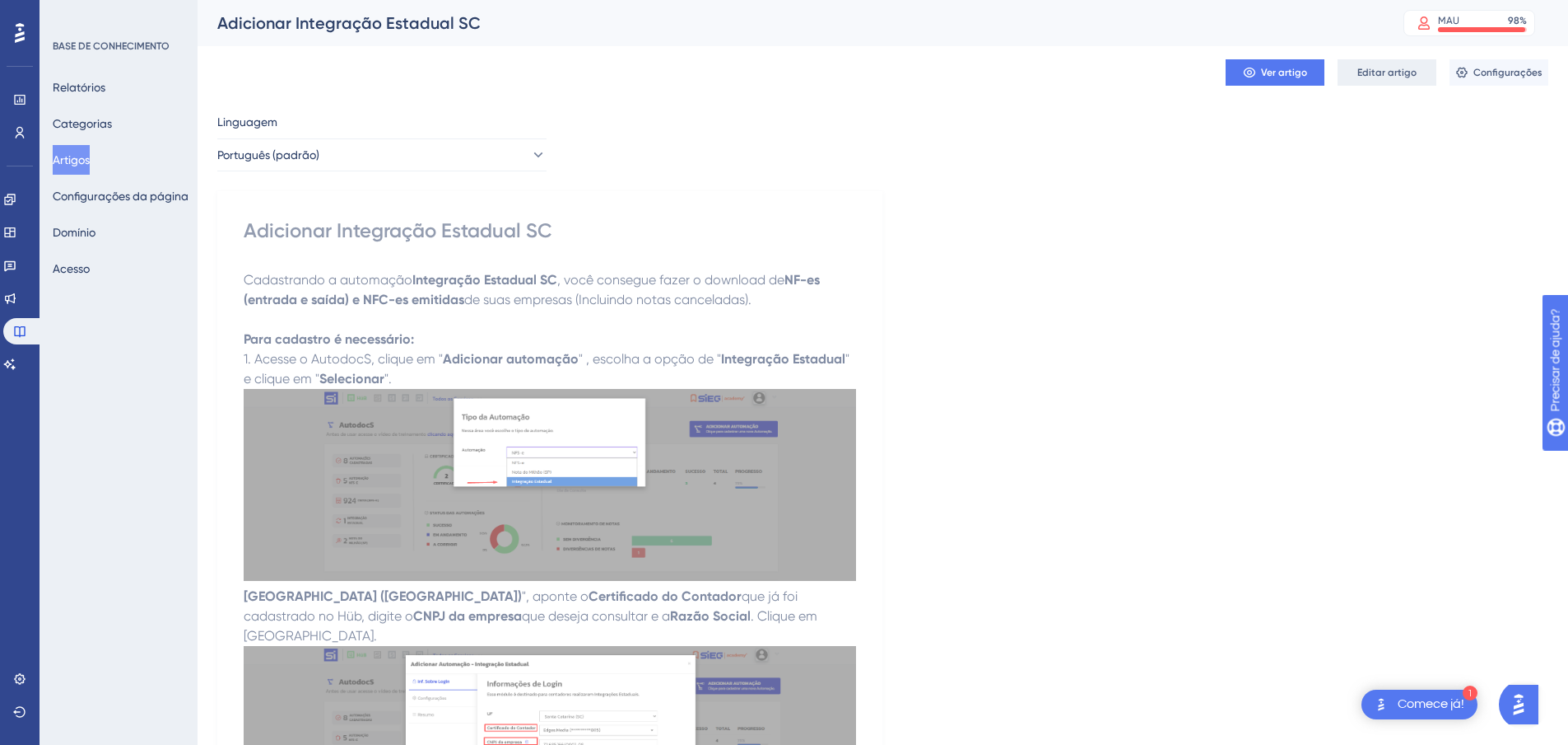
click at [1372, 75] on font "Editar artigo" at bounding box center [1387, 73] width 59 height 12
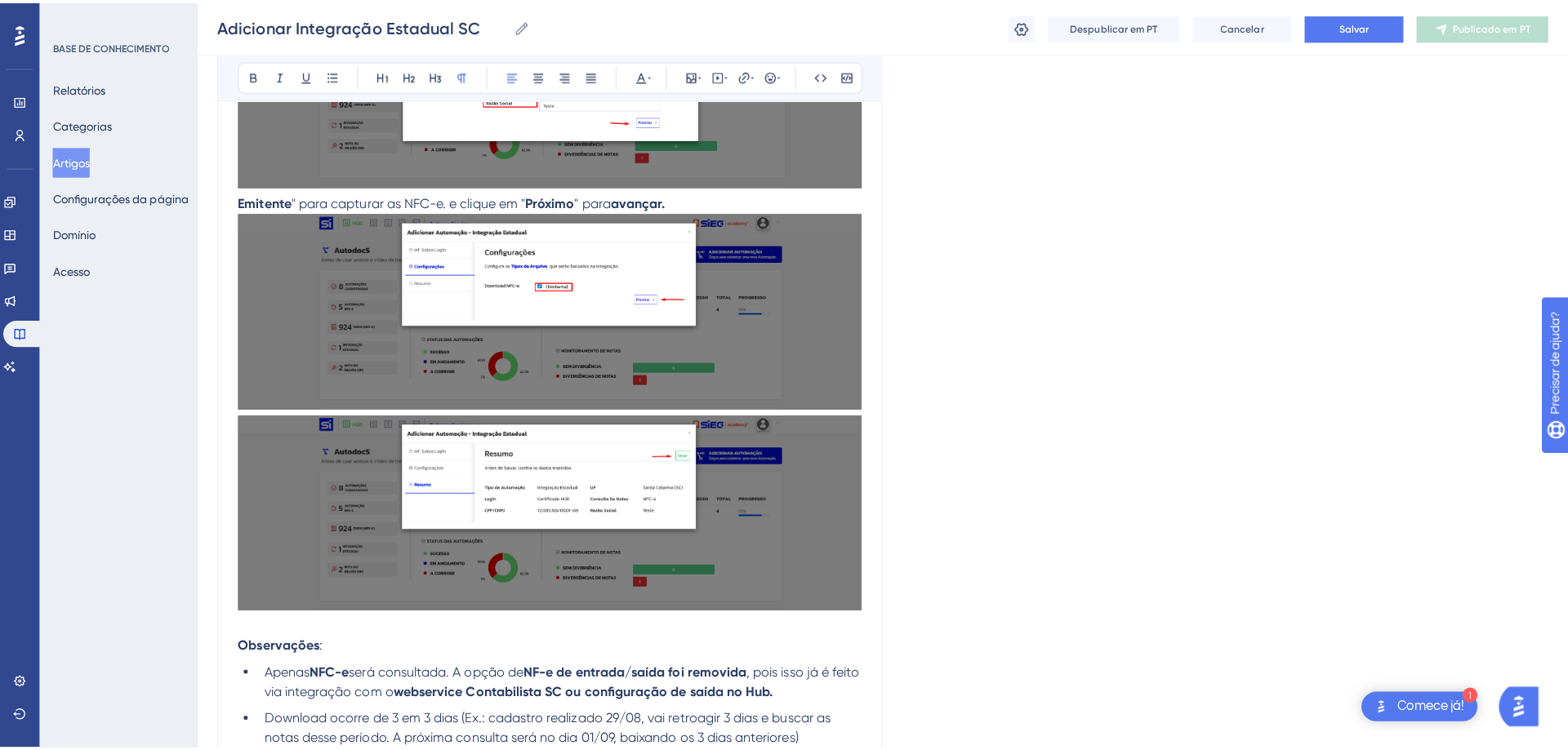
scroll to position [925, 0]
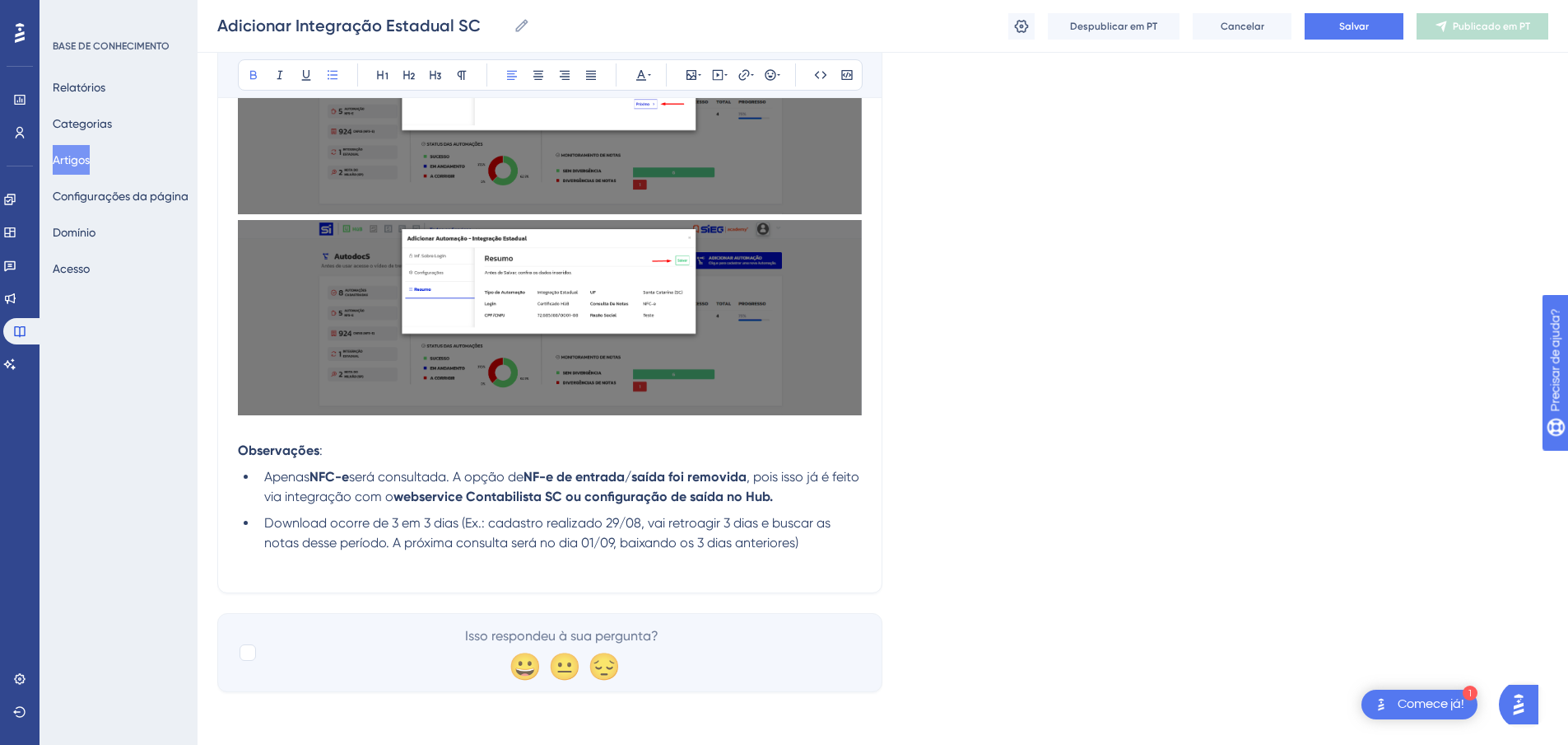
drag, startPoint x: 616, startPoint y: 494, endPoint x: 810, endPoint y: 494, distance: 194.0
click at [810, 494] on li "Apenas NFC-e será consultada. A opção de NF-e de entrada/saída foi removida , p…" at bounding box center [560, 487] width 604 height 40
click at [742, 77] on icon at bounding box center [744, 74] width 14 height 14
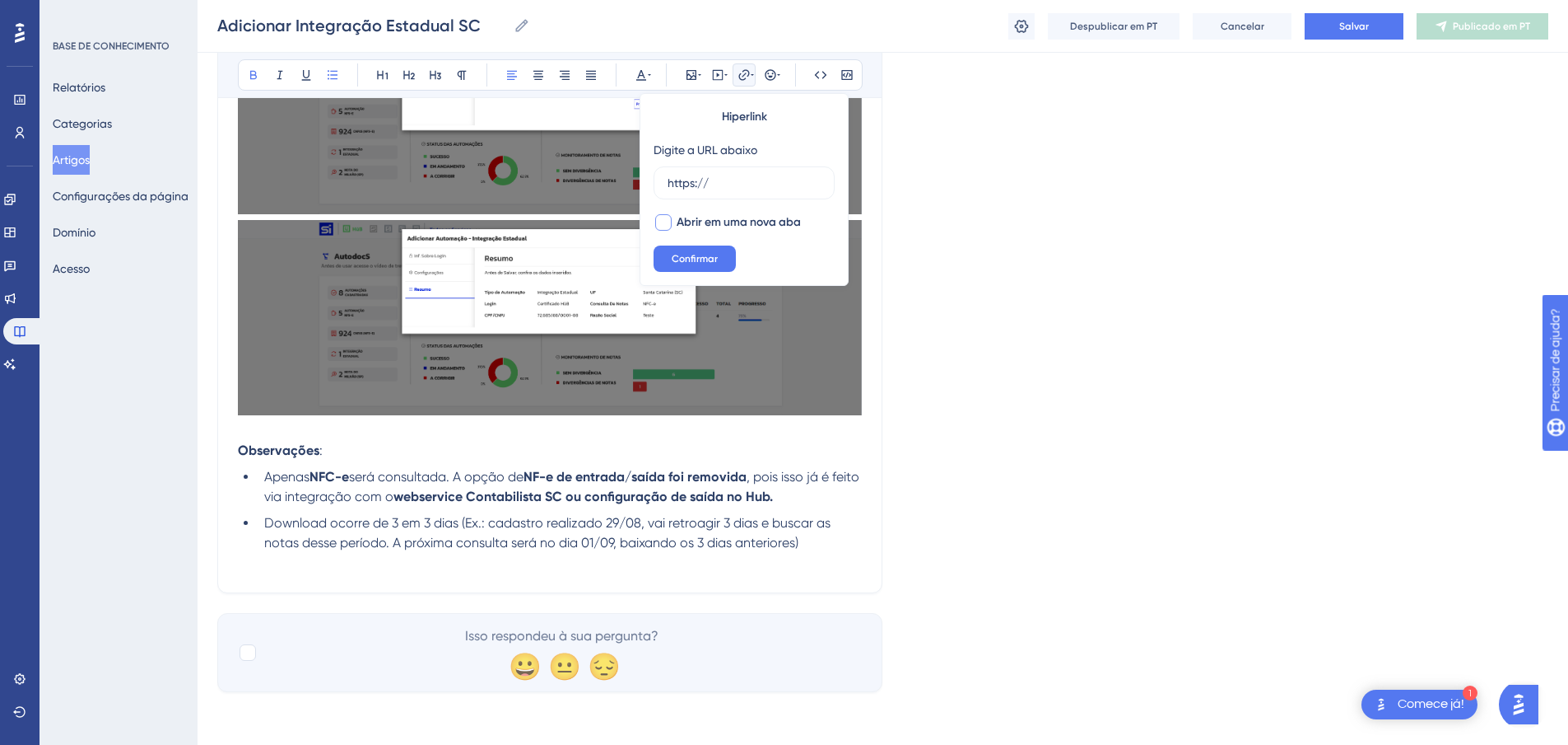
click at [668, 222] on div at bounding box center [664, 222] width 16 height 16
checkbox input "true"
click at [712, 265] on button "Confirmar" at bounding box center [695, 259] width 83 height 26
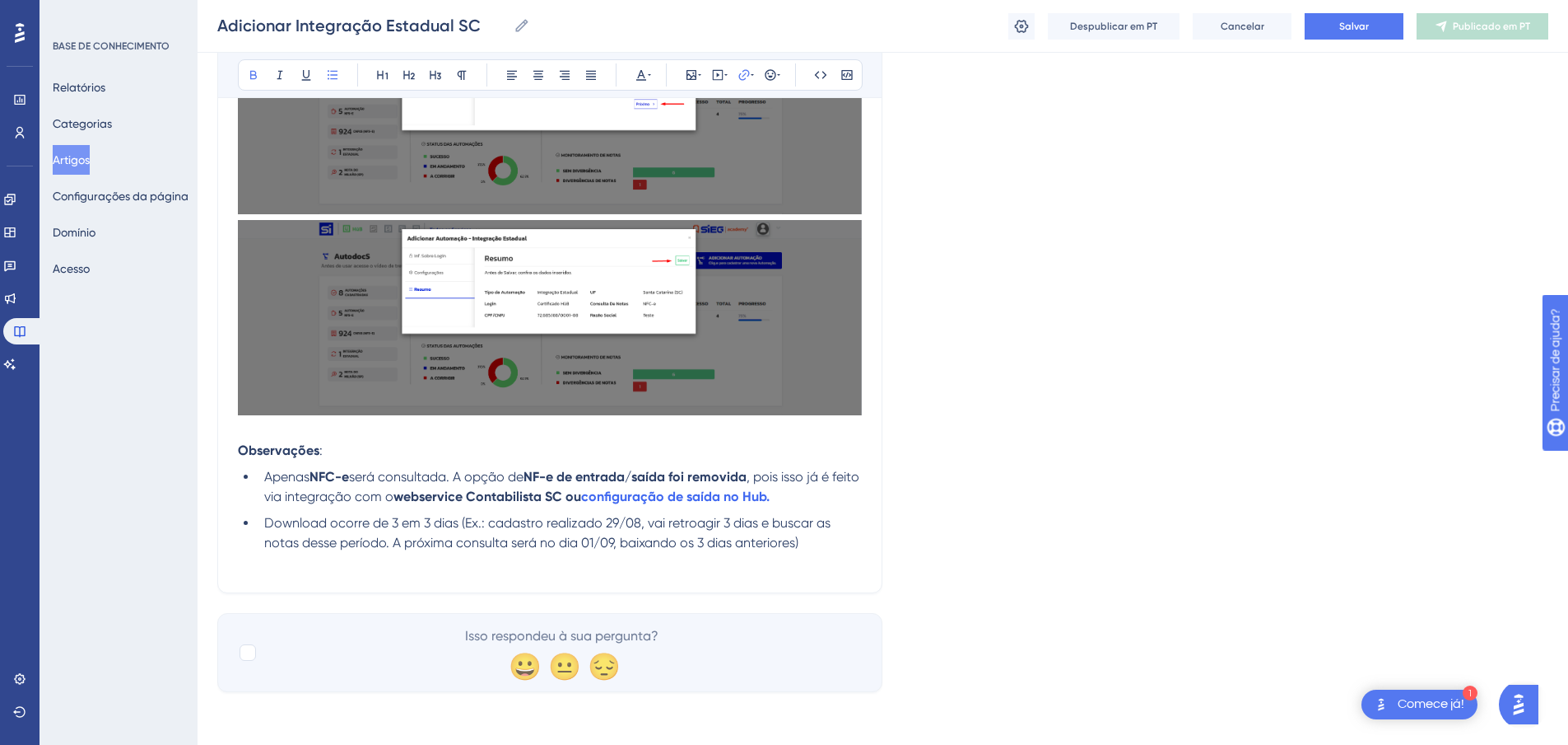
click at [502, 447] on p "Observações :" at bounding box center [550, 451] width 624 height 20
click at [674, 497] on strong "configuração de saída no Hub." at bounding box center [676, 495] width 189 height 15
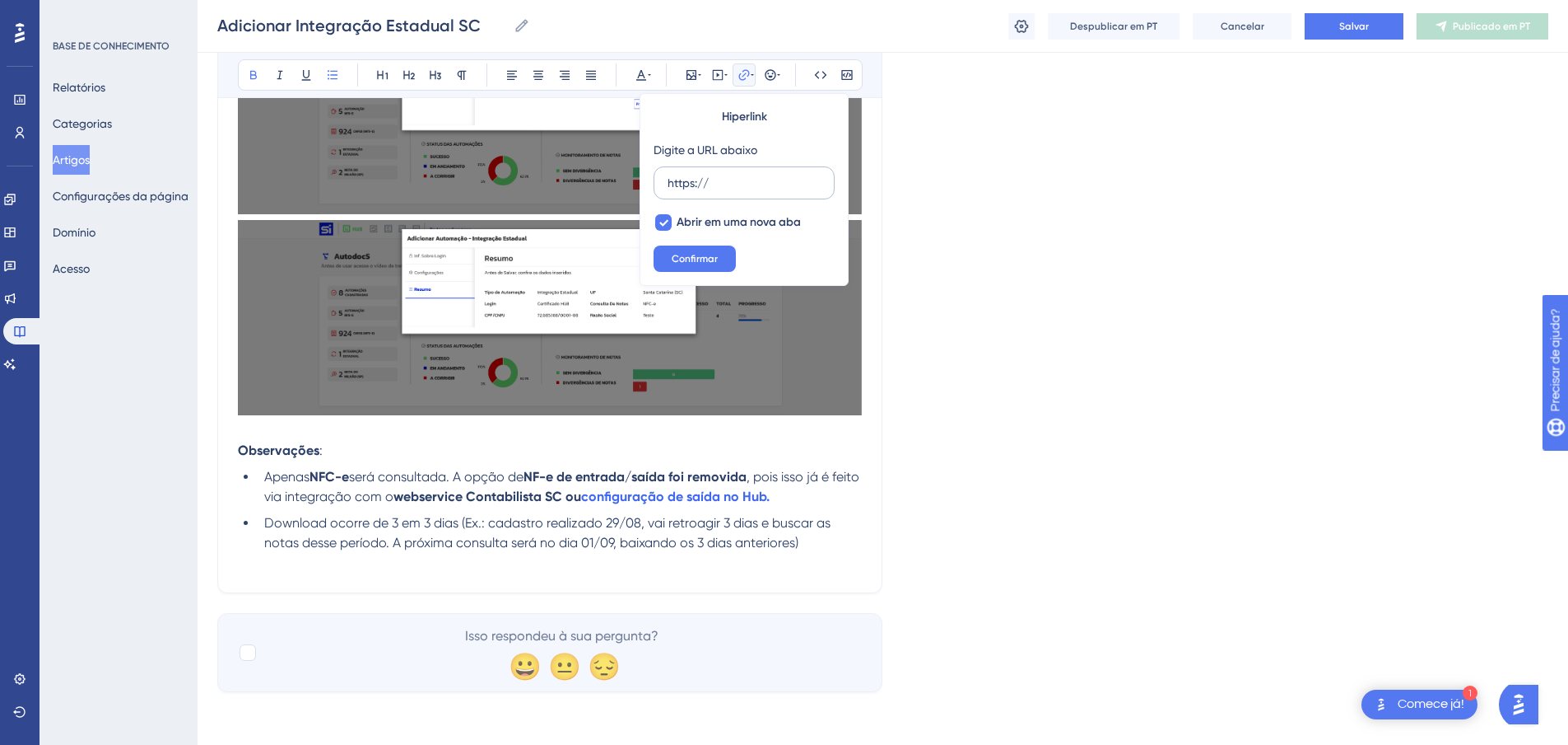
click at [747, 181] on input "https://" at bounding box center [744, 183] width 153 height 18
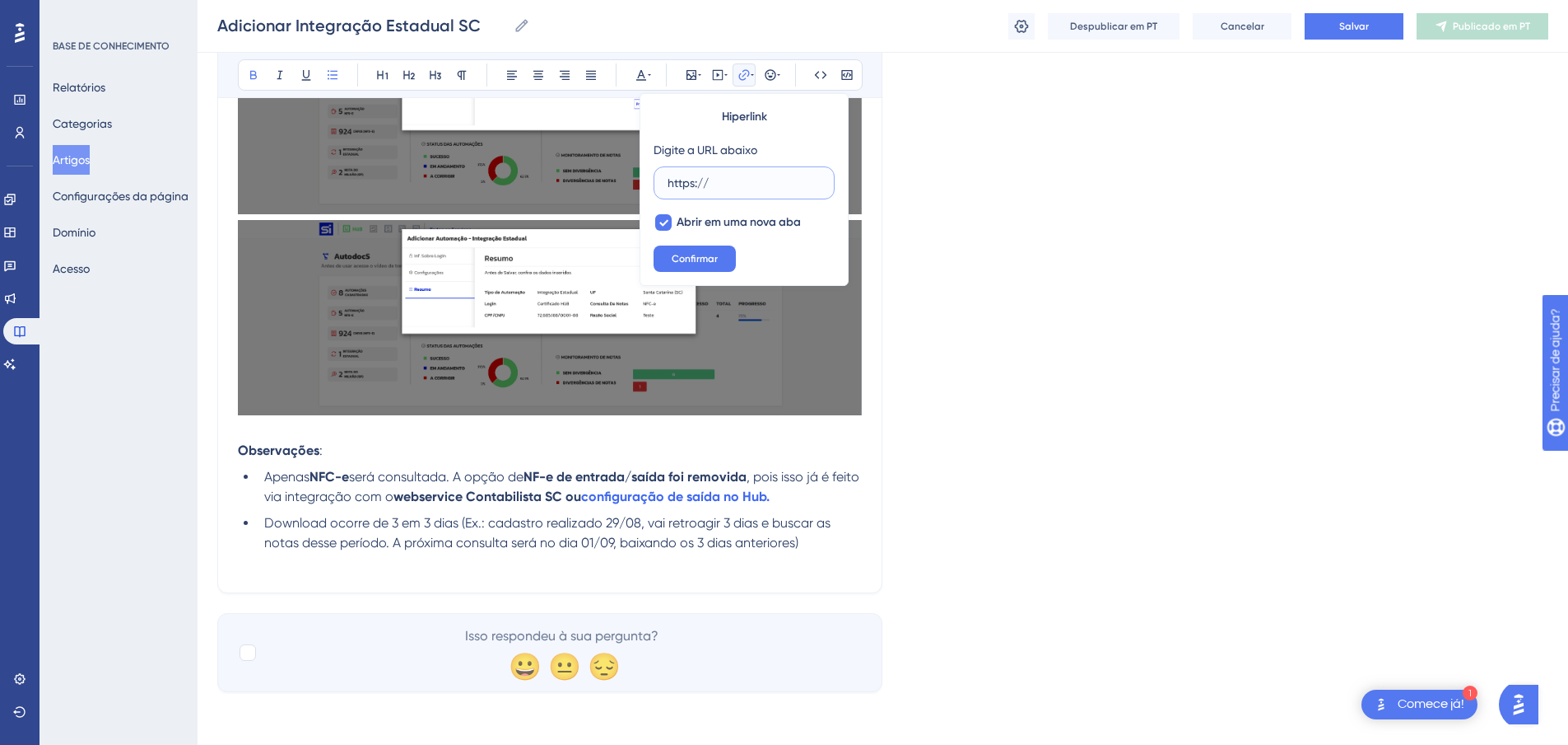
click at [747, 181] on input "https://" at bounding box center [744, 183] width 153 height 18
click at [728, 186] on input "https://" at bounding box center [744, 183] width 153 height 18
drag, startPoint x: 728, startPoint y: 186, endPoint x: 648, endPoint y: 181, distance: 80.2
click at [648, 181] on div "Hiperlink Digite a URL abaixo https:// Abrir em uma nova aba Confirmar" at bounding box center [744, 190] width 209 height 192
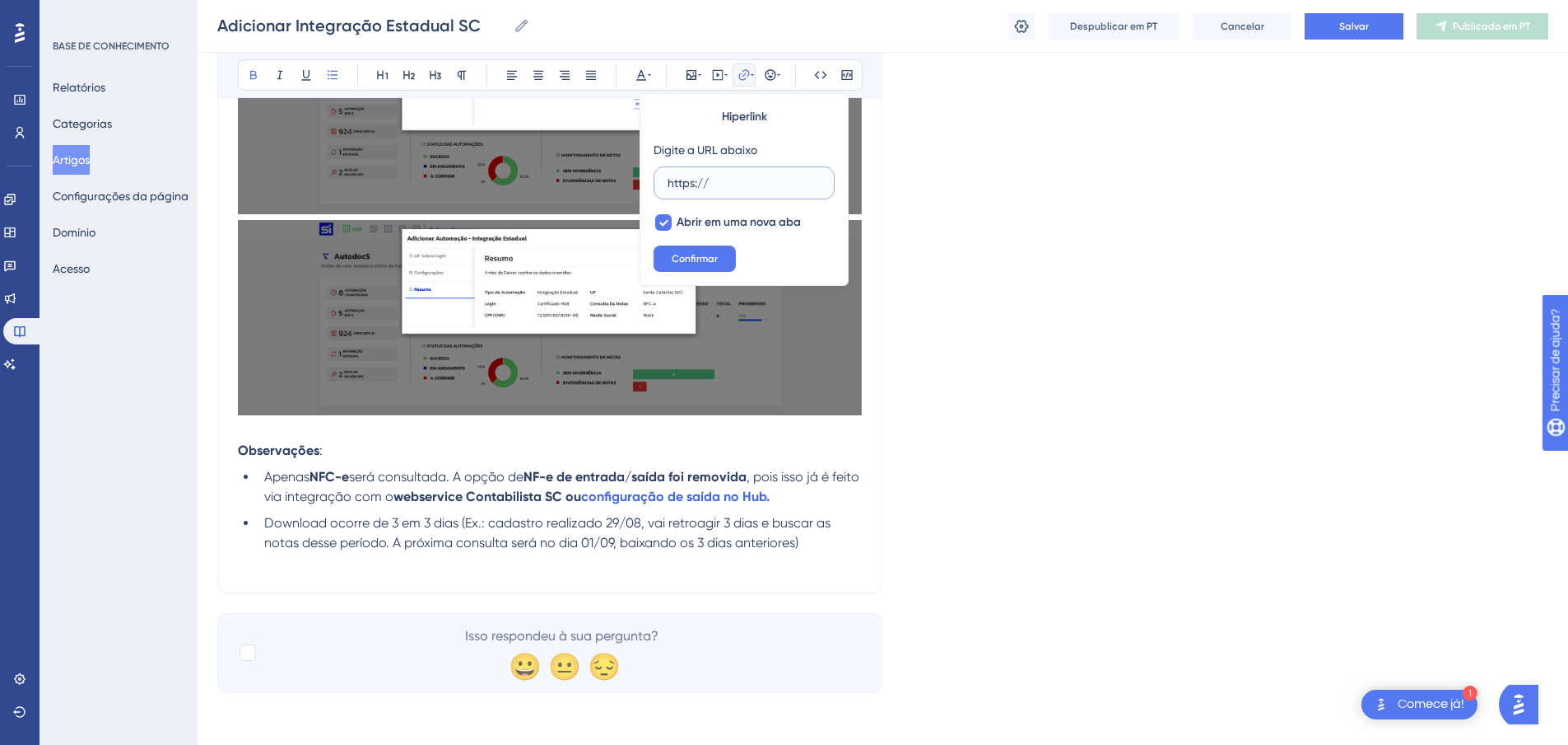
click at [711, 181] on input "https://" at bounding box center [744, 183] width 153 height 18
click at [750, 184] on input "https://" at bounding box center [744, 183] width 153 height 18
click at [723, 176] on input "https://" at bounding box center [744, 183] width 153 height 18
click at [721, 176] on input "https://" at bounding box center [744, 183] width 153 height 18
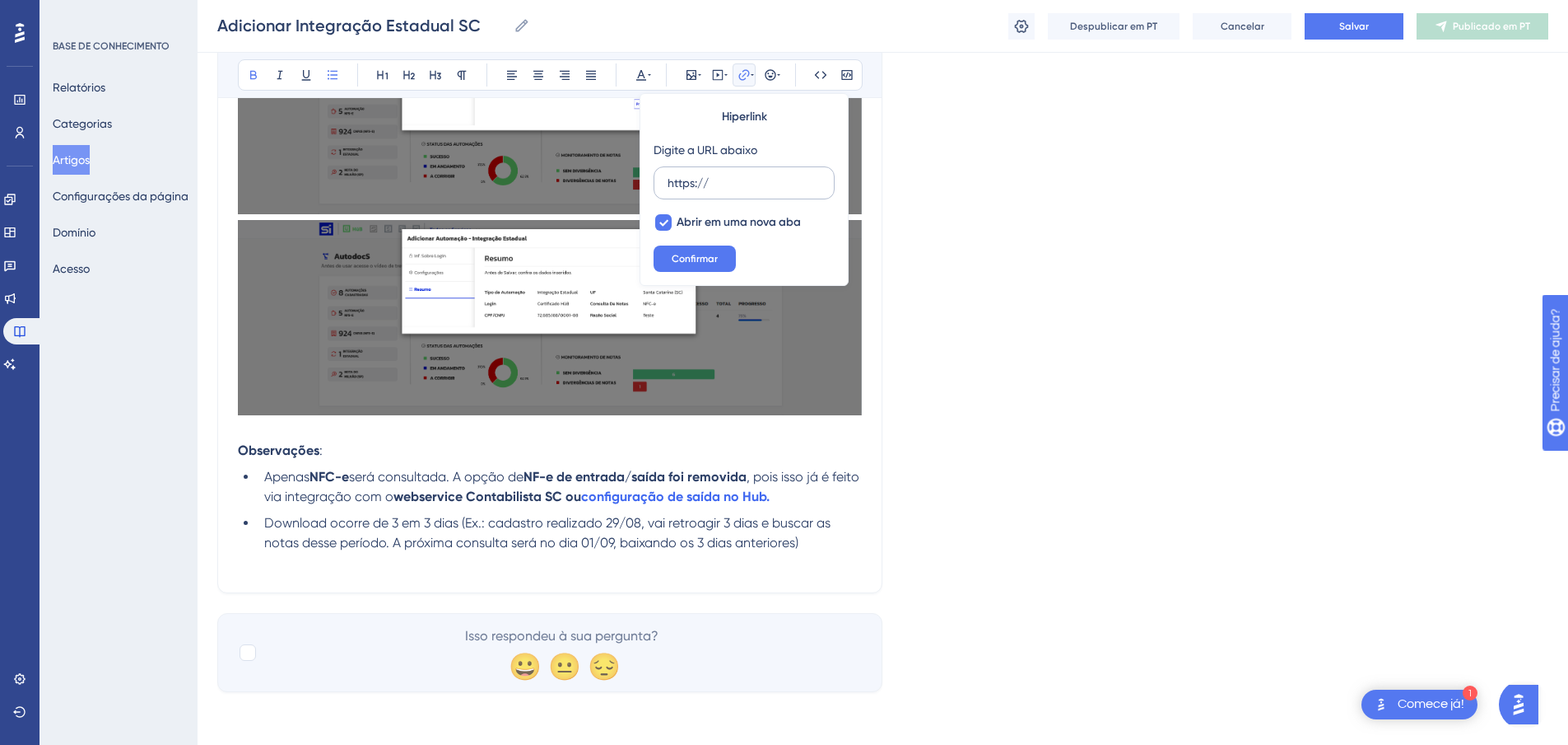
drag, startPoint x: 721, startPoint y: 176, endPoint x: 713, endPoint y: 192, distance: 17.9
click at [720, 176] on input "https://" at bounding box center [744, 183] width 153 height 18
click at [710, 252] on span "Confirmar" at bounding box center [695, 259] width 46 height 14
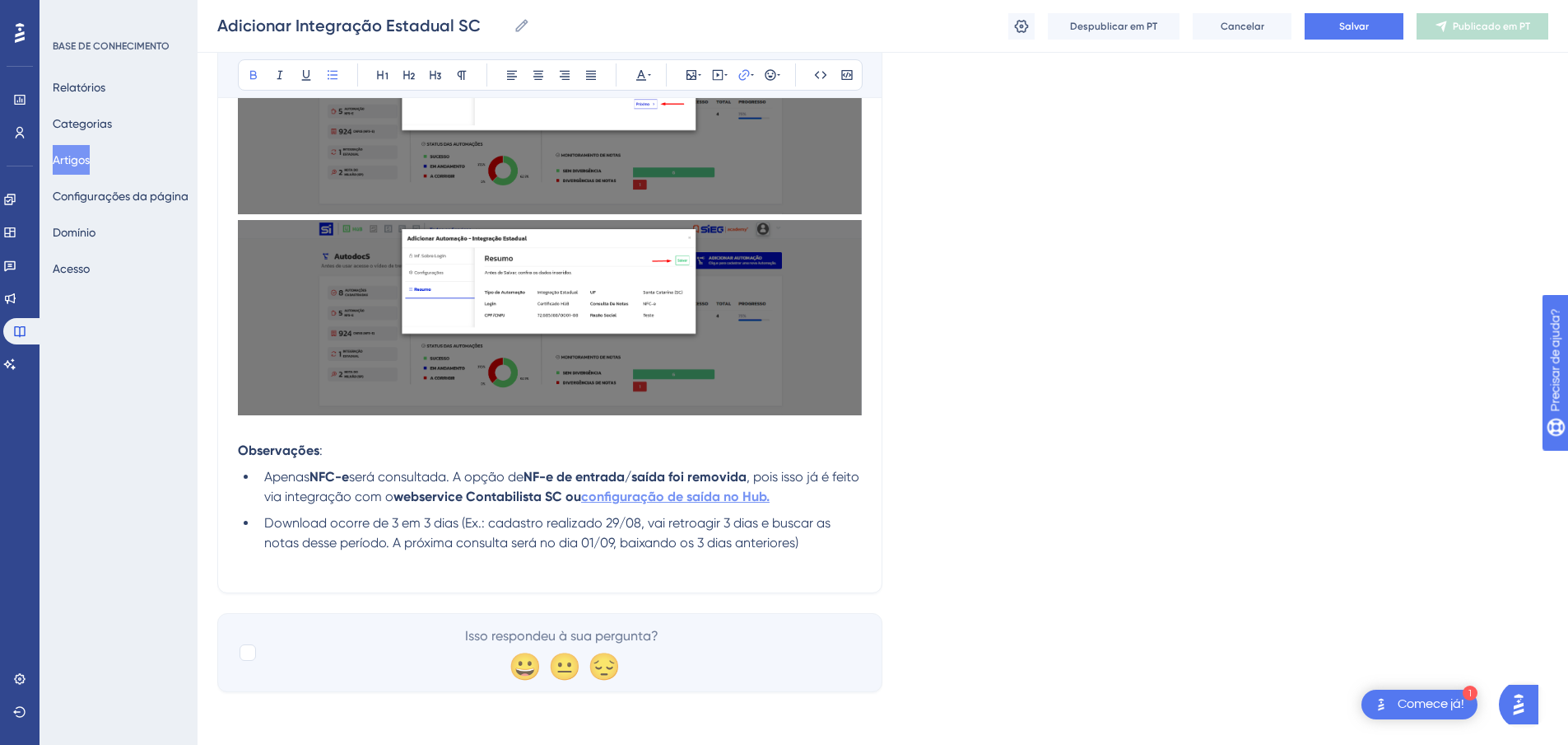
click at [734, 504] on li "Apenas NFC-e será consultada. A opção de NF-e de entrada/saída foi removida , p…" at bounding box center [560, 487] width 604 height 40
click at [735, 497] on strong "configuração de saída no Hub." at bounding box center [676, 495] width 189 height 15
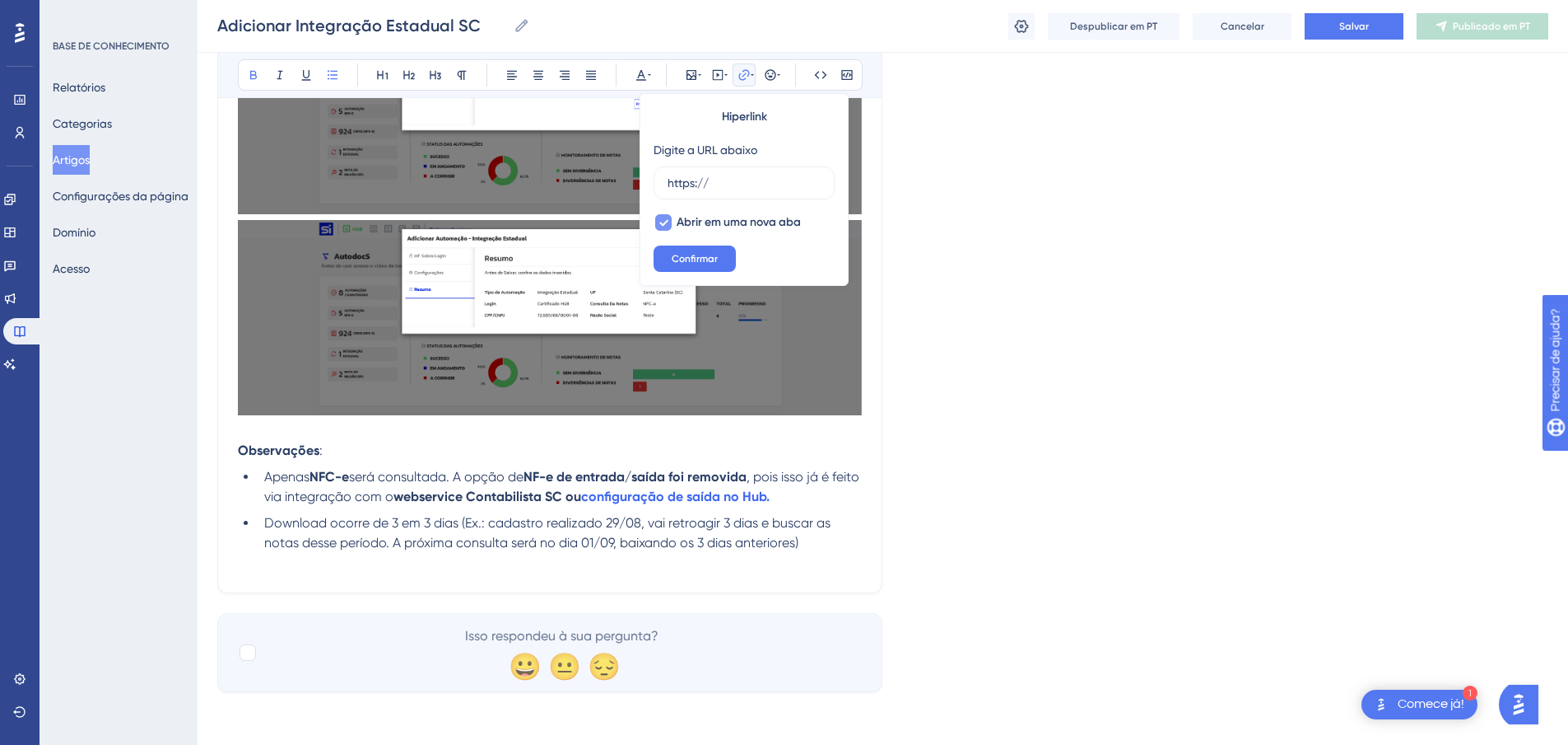
click at [665, 221] on icon at bounding box center [663, 222] width 10 height 14
checkbox input "false"
click at [718, 181] on input "https://" at bounding box center [744, 183] width 153 height 18
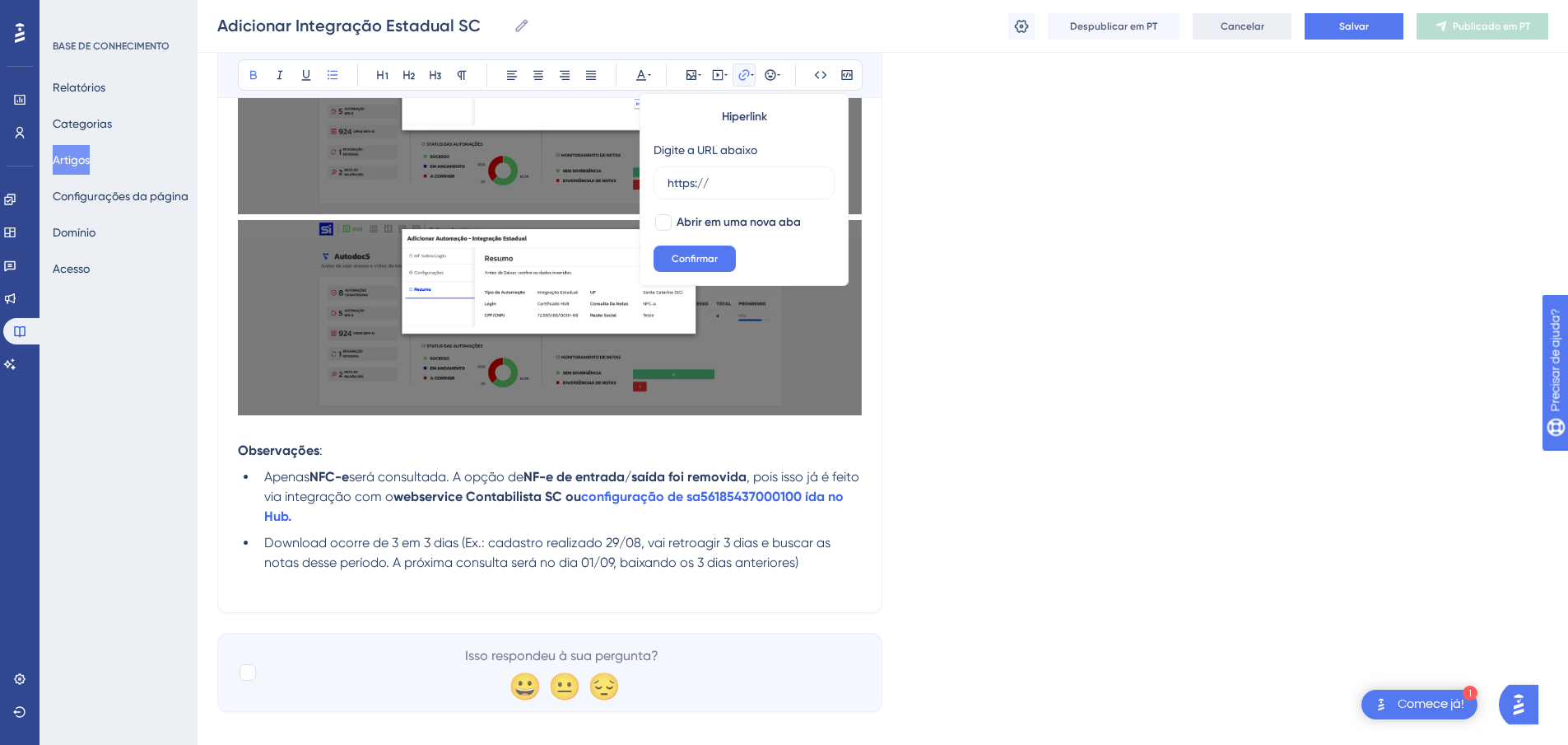
drag, startPoint x: 1250, startPoint y: 40, endPoint x: 1251, endPoint y: 31, distance: 9.1
click at [1250, 39] on div "Adicionar Integração Estadual SC Adicionar Integração Estadual SC Despublicar e…" at bounding box center [882, 26] width 1370 height 53
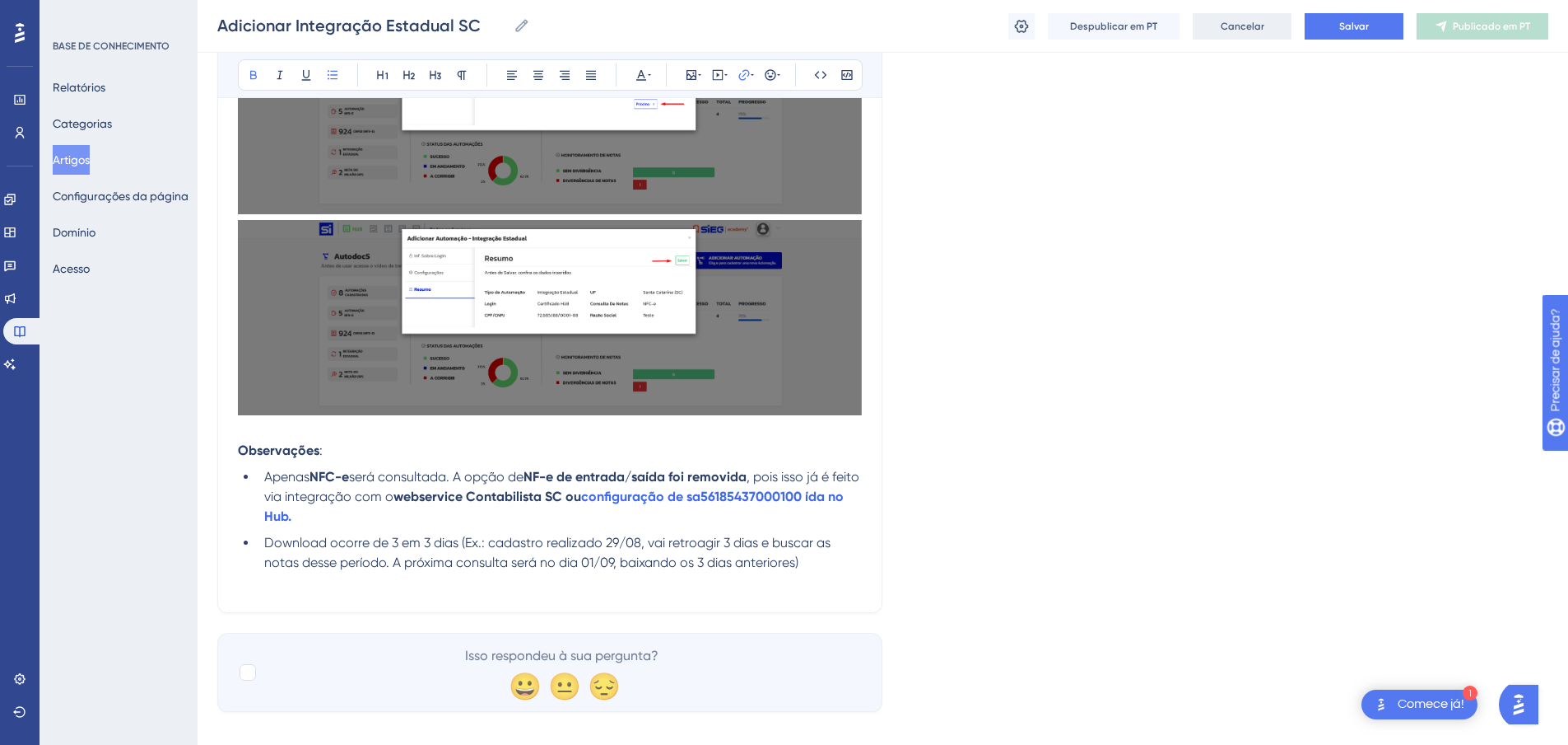
click at [1247, 34] on button "Cancelar" at bounding box center [1242, 26] width 99 height 26
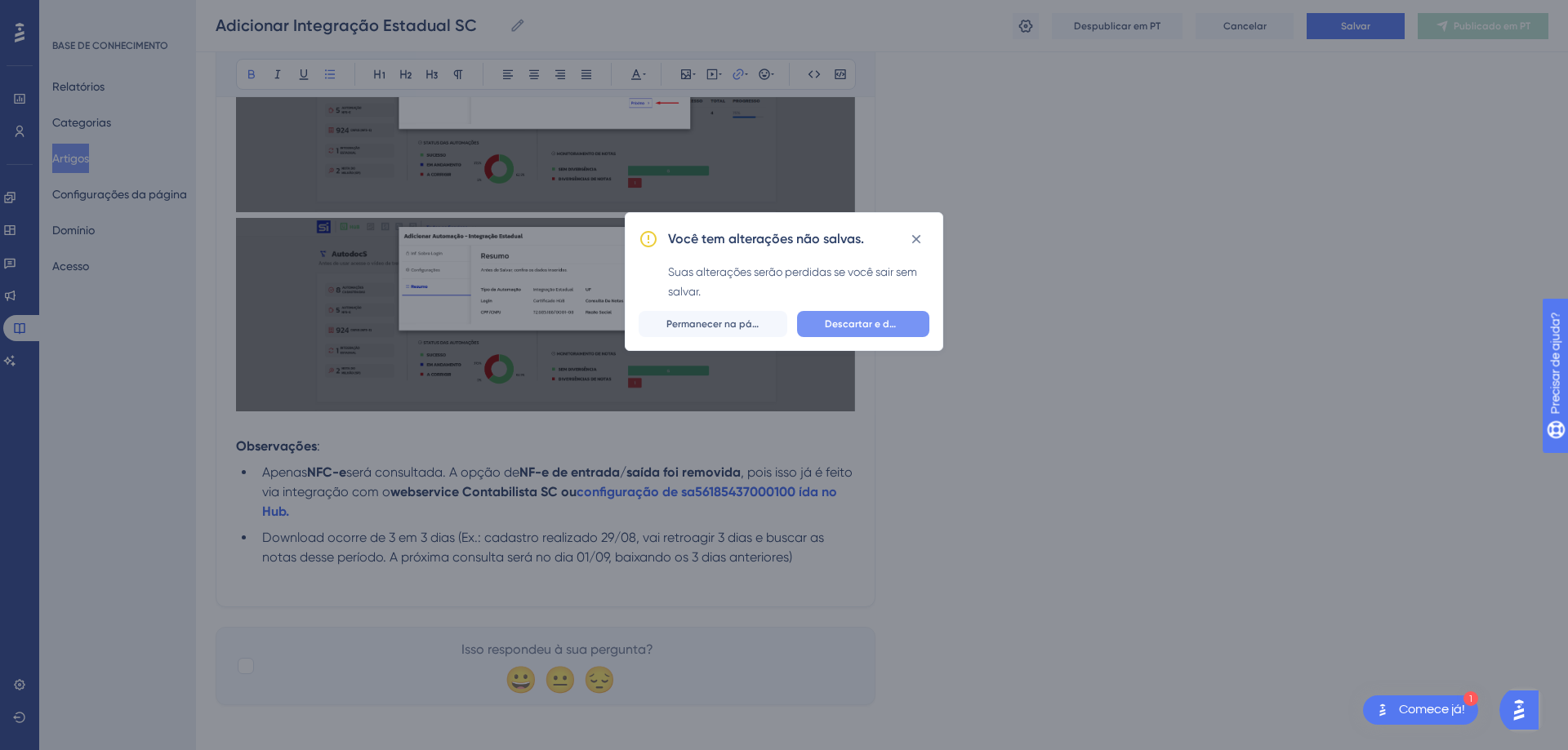
click at [850, 330] on span "Descartar e deixar" at bounding box center [863, 324] width 76 height 13
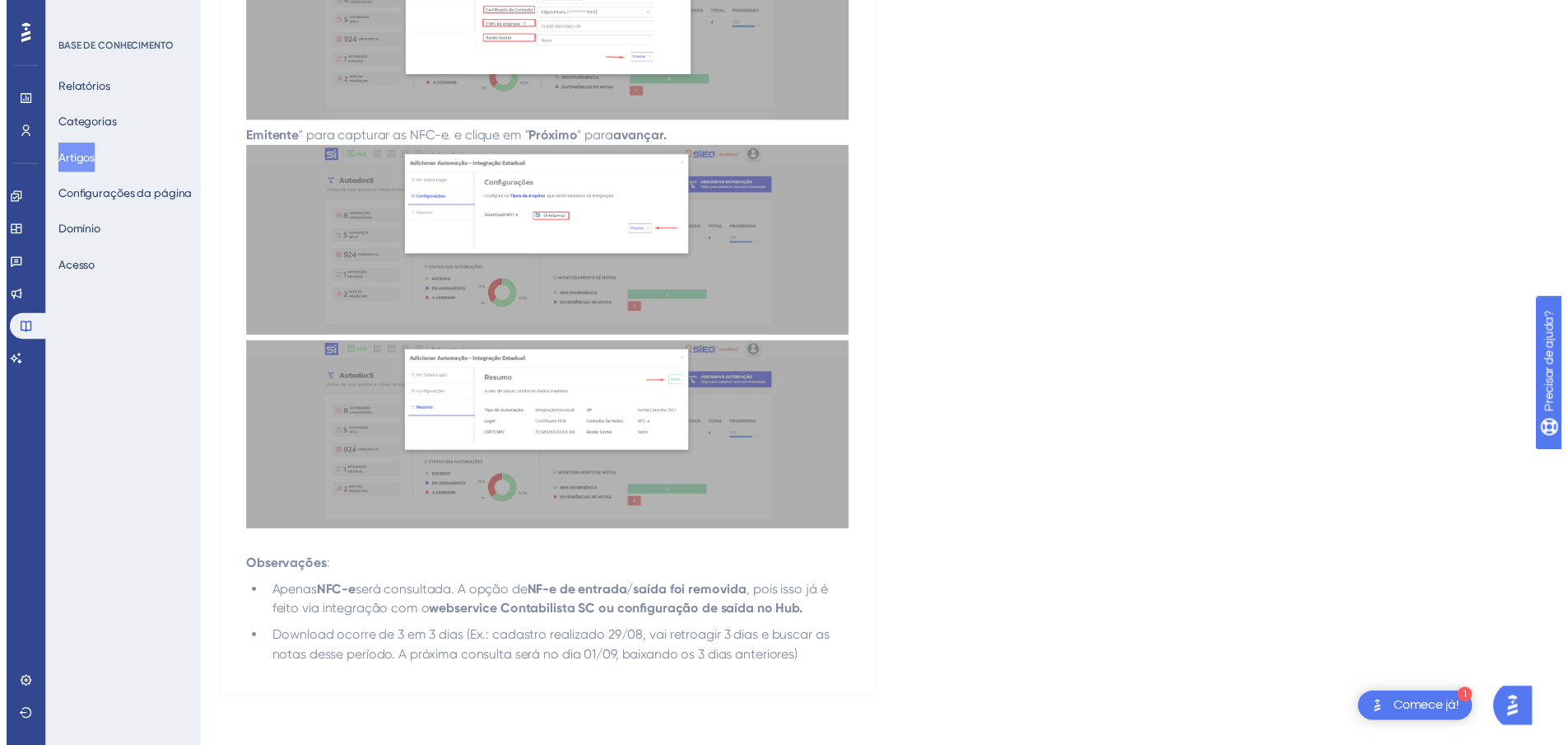
scroll to position [0, 0]
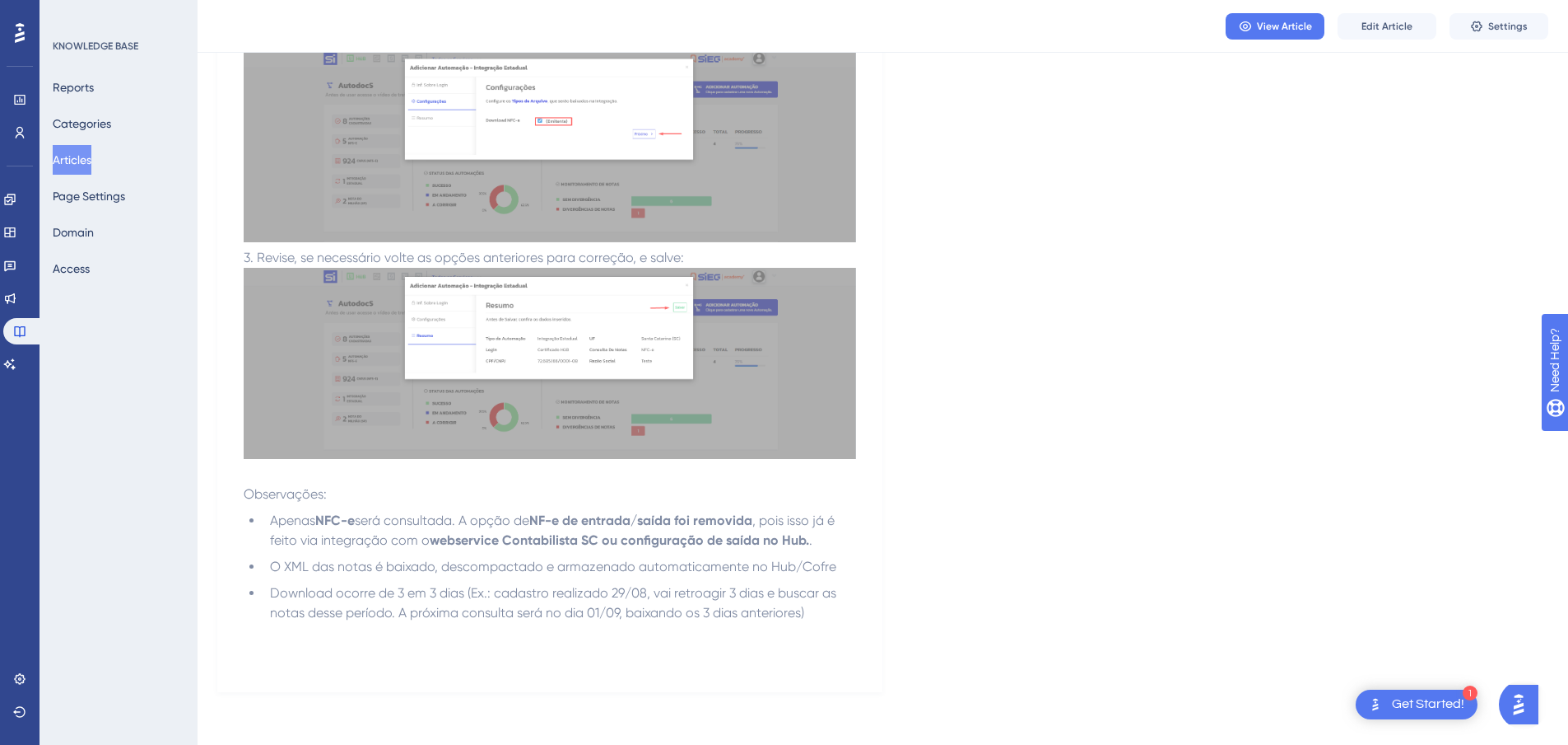
scroll to position [959, 0]
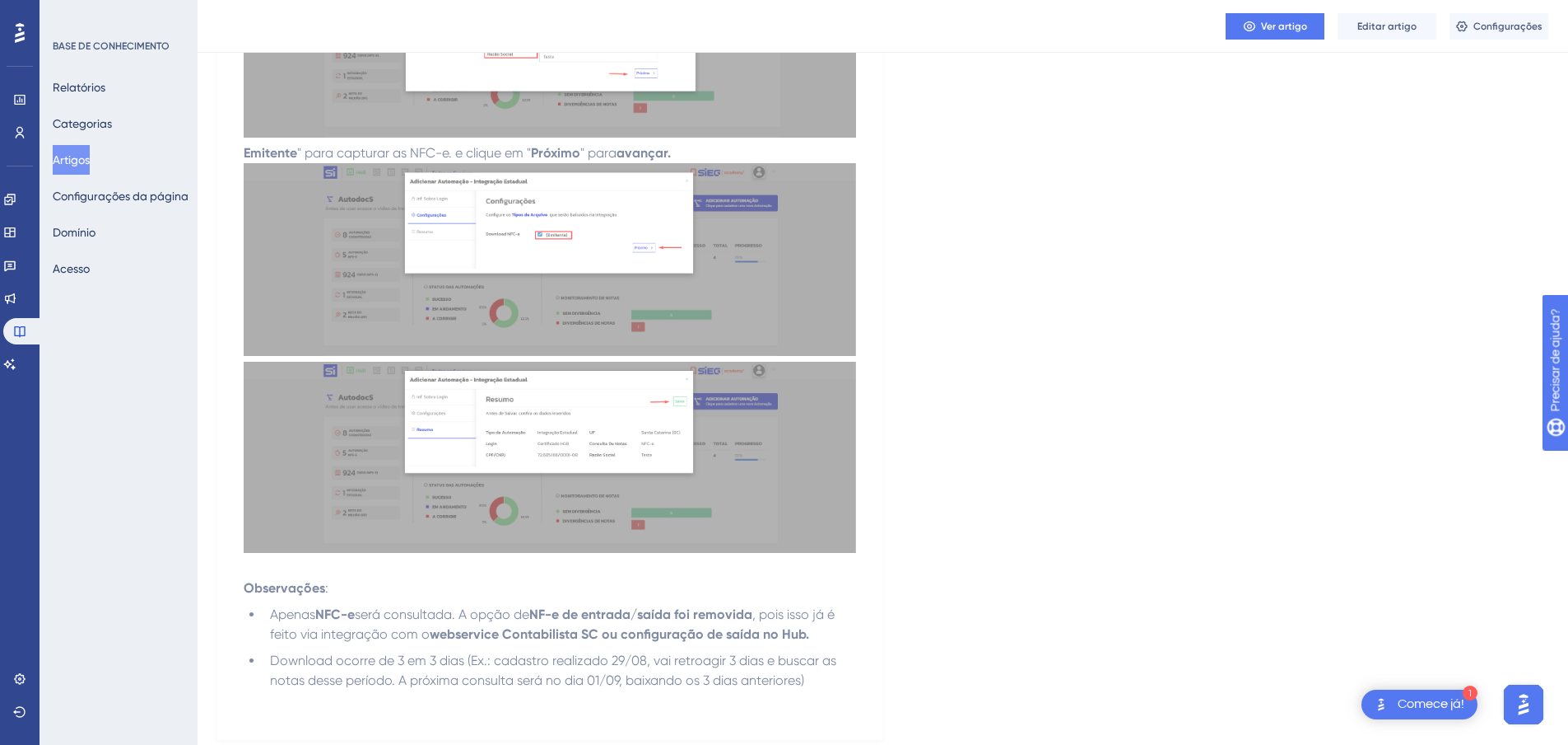
scroll to position [743, 0]
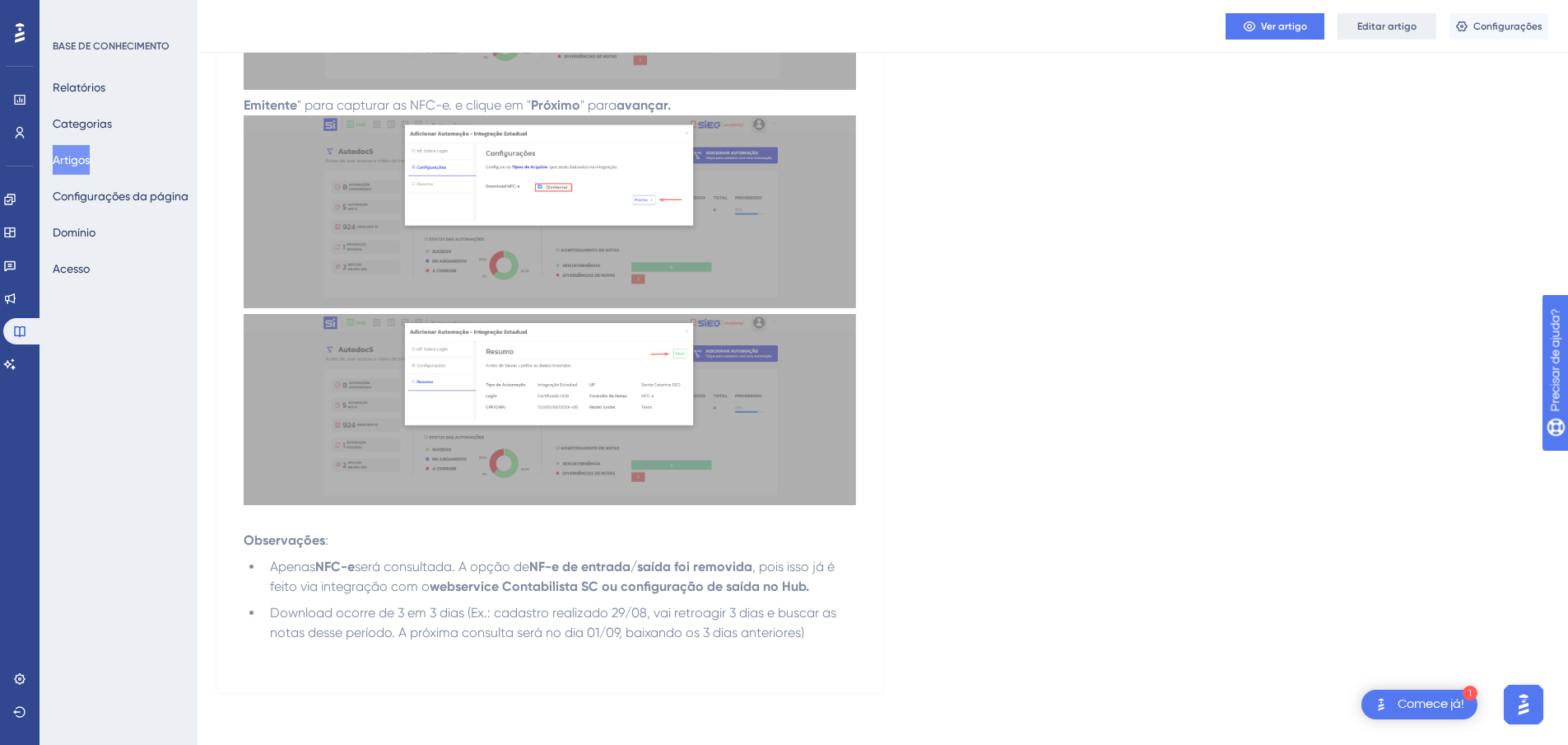
click at [1372, 21] on font "Editar artigo" at bounding box center [1387, 26] width 59 height 12
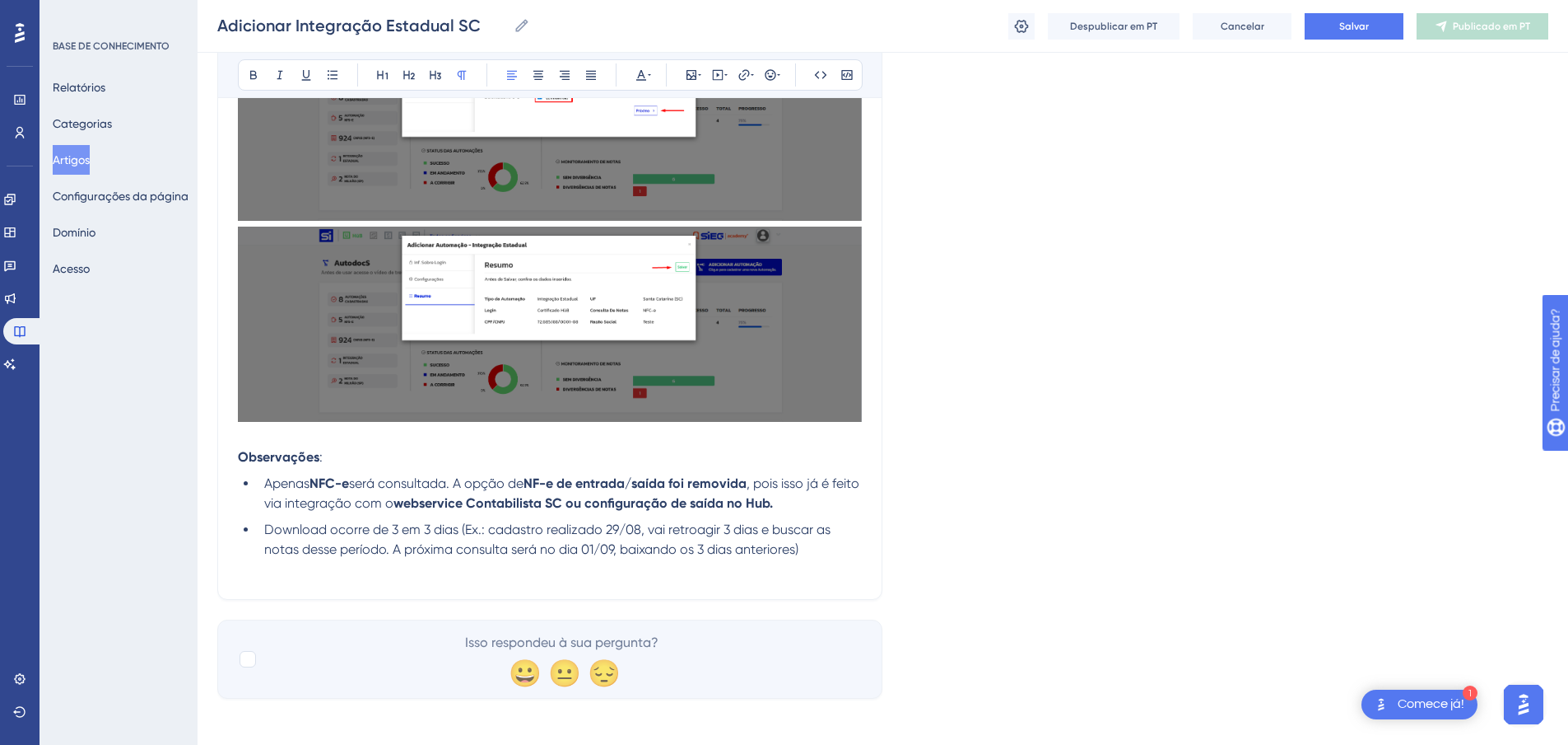
scroll to position [934, 0]
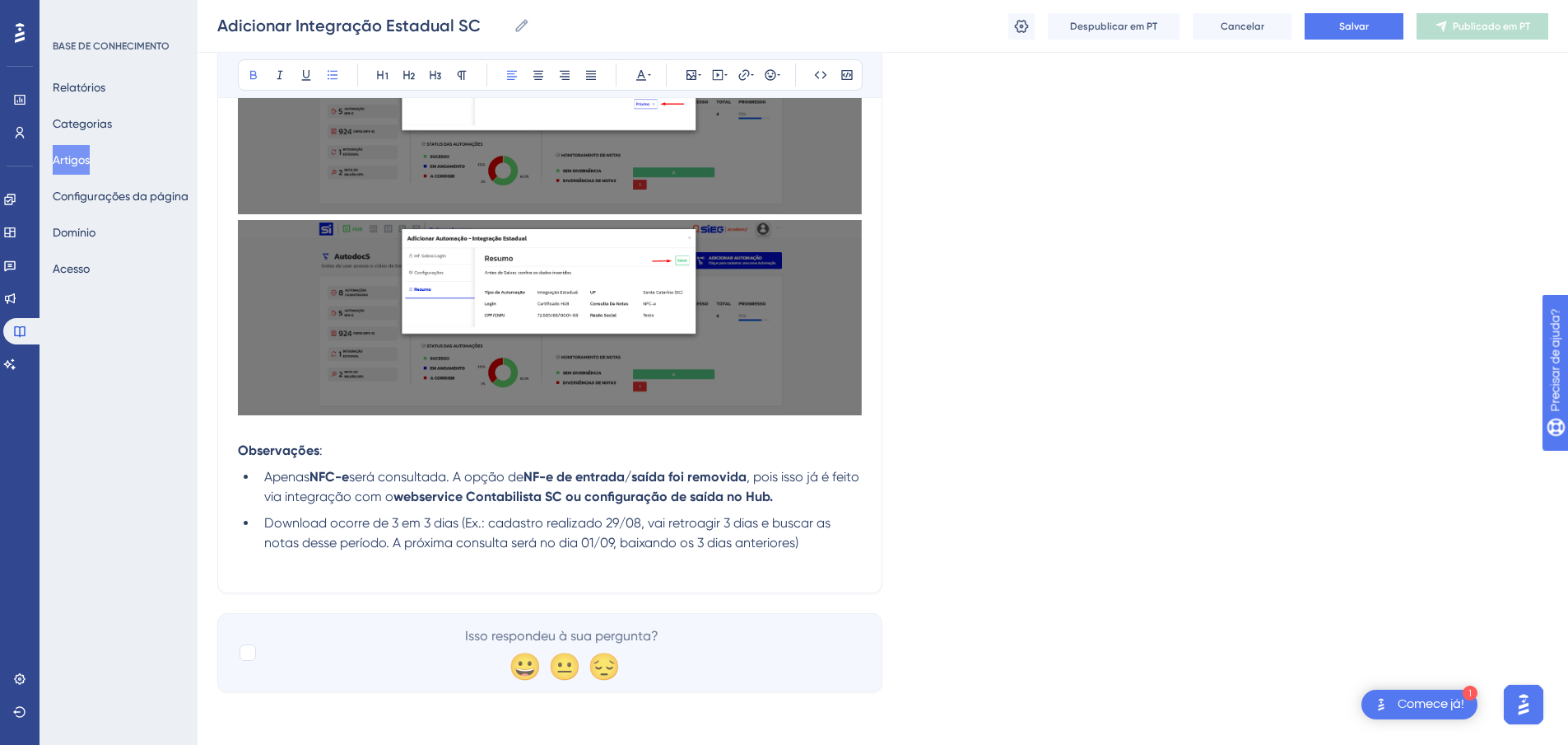
drag, startPoint x: 614, startPoint y: 504, endPoint x: 805, endPoint y: 498, distance: 191.1
click at [805, 498] on li "Apenas NFC-e será consultada. A opção de NF-e de entrada/saída foi removida , p…" at bounding box center [560, 487] width 604 height 40
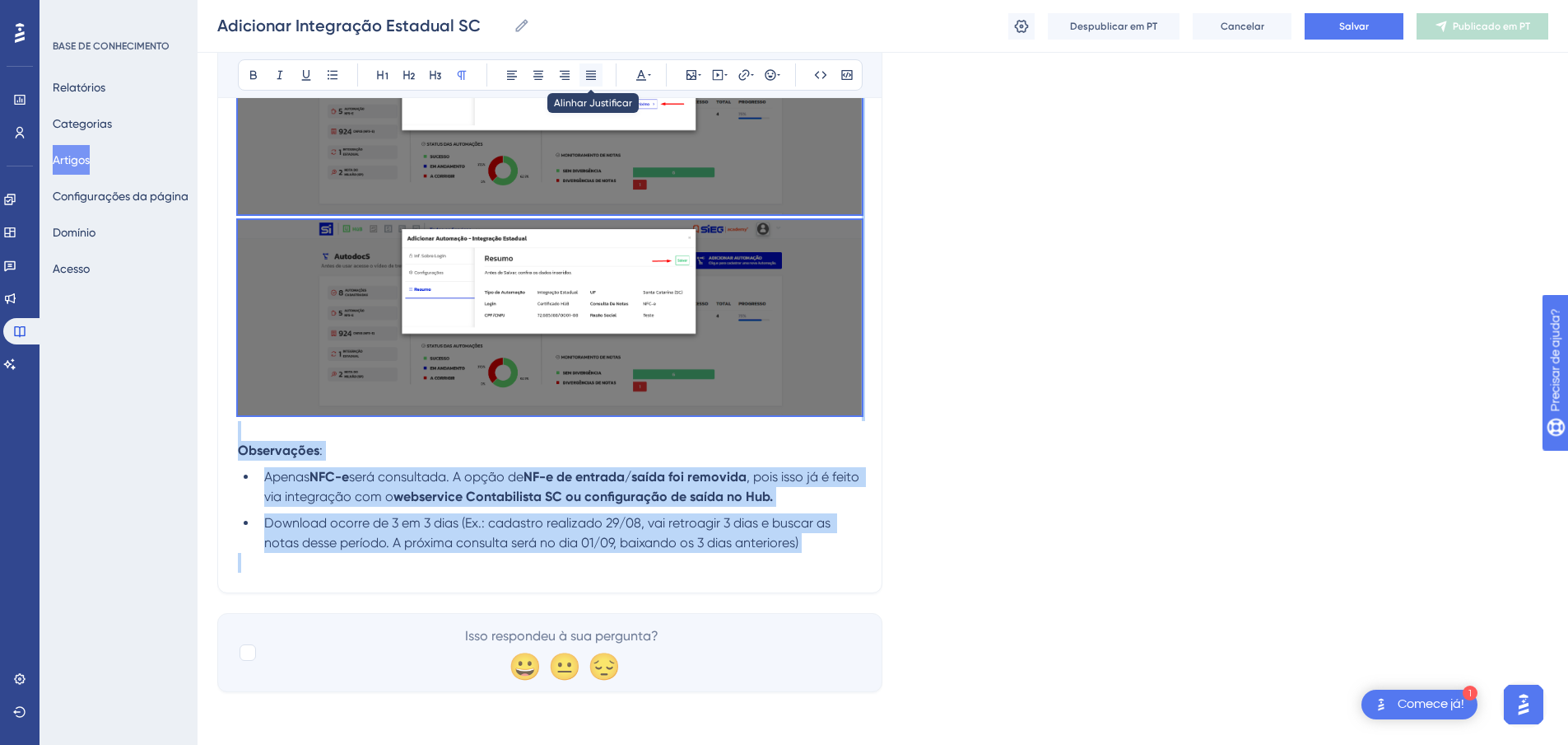
click at [590, 76] on icon at bounding box center [590, 75] width 10 height 9
click at [665, 473] on strong "NF-e de entrada/saída foi removida" at bounding box center [636, 476] width 224 height 15
click at [728, 524] on span "Download ocorre de 3 em 3 dias (Ex.: cadastro realizado 29/08, vai retroagir 3 …" at bounding box center [564, 532] width 601 height 35
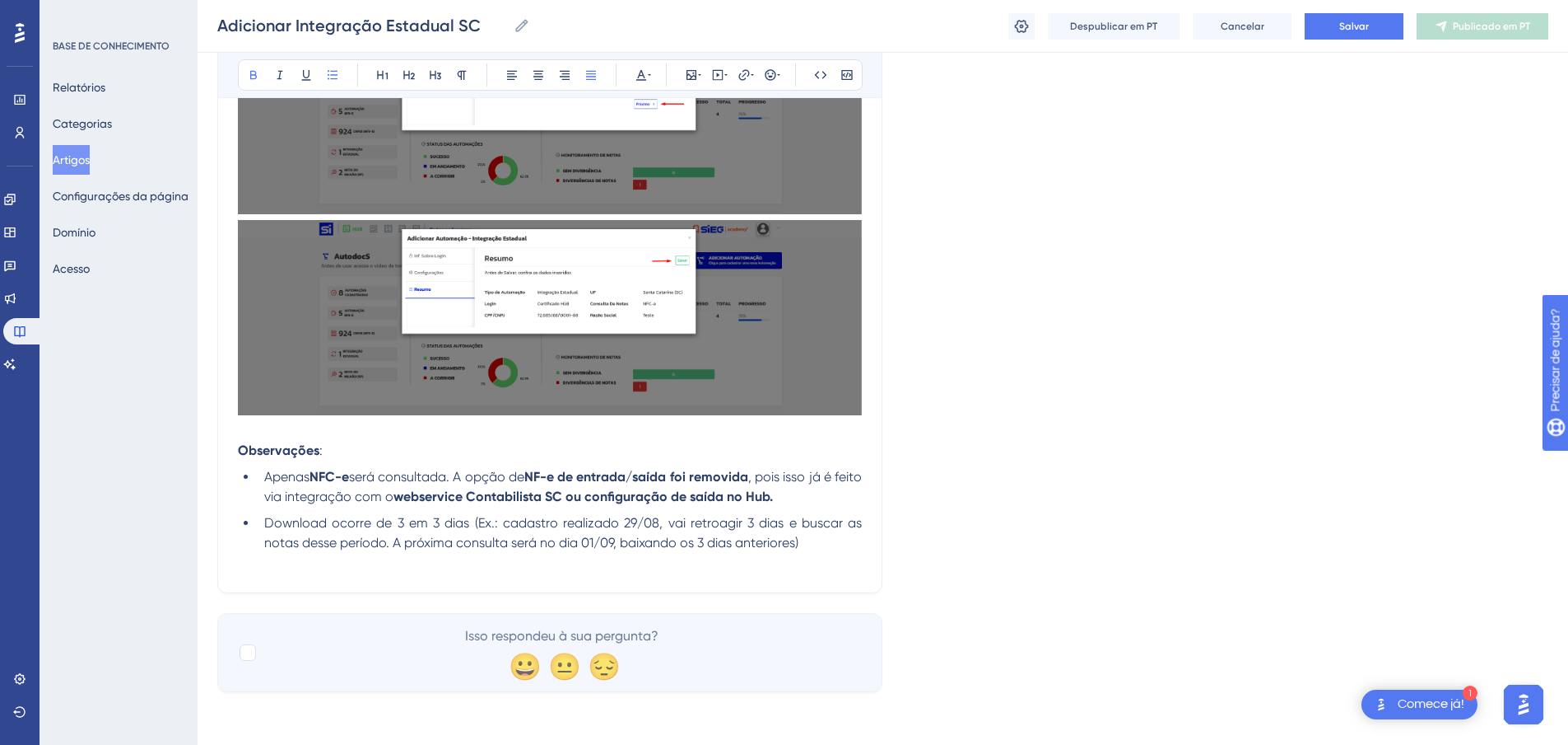
drag, startPoint x: 618, startPoint y: 497, endPoint x: 799, endPoint y: 493, distance: 181.0
click at [773, 493] on strong "webservice Contabilista SC ou configuração de saída no Hub." at bounding box center [583, 495] width 379 height 15
click at [738, 76] on button at bounding box center [744, 74] width 23 height 23
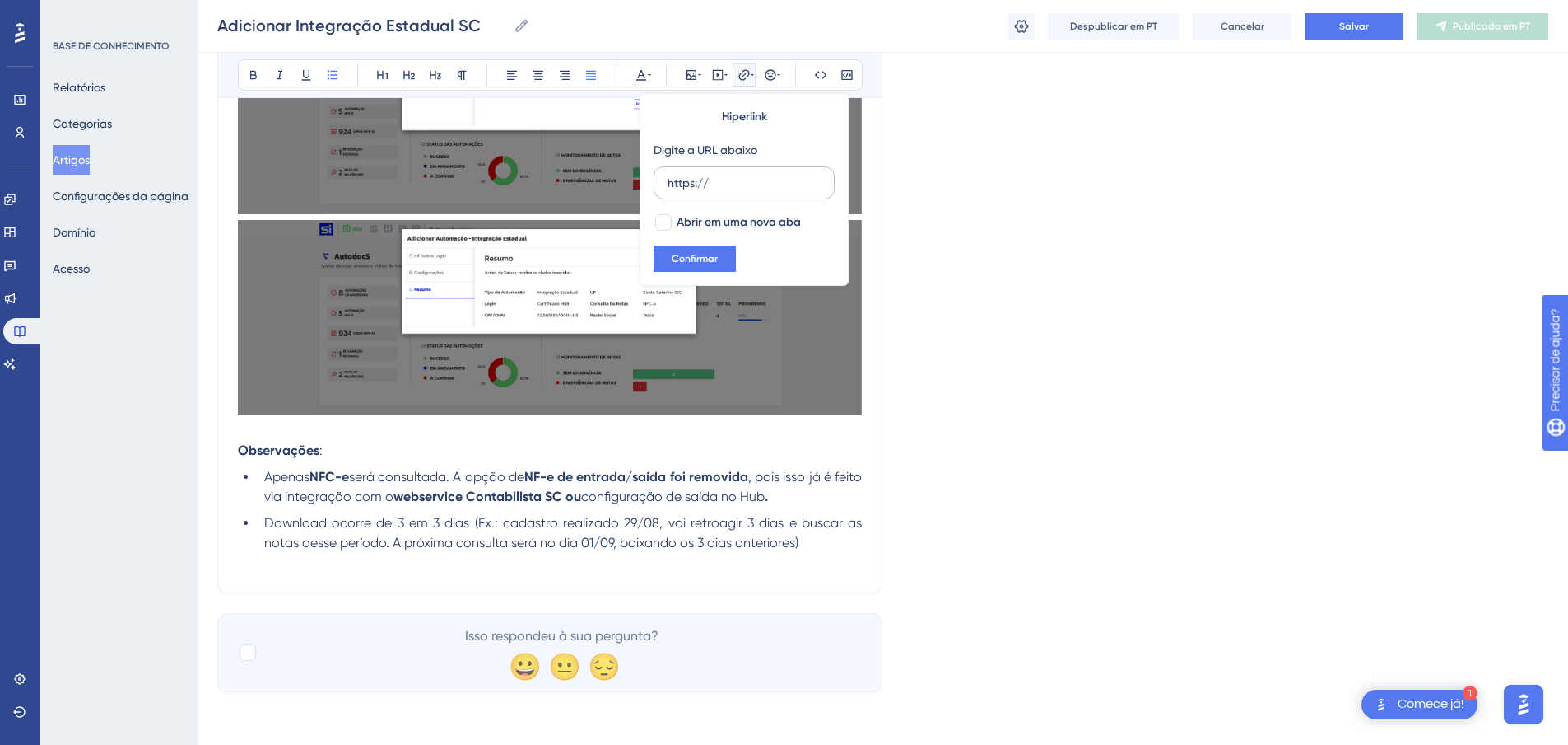
click at [753, 192] on label "https://" at bounding box center [745, 182] width 181 height 33
click at [753, 192] on input "https://" at bounding box center [744, 183] width 153 height 18
click at [692, 250] on button "Confirmar" at bounding box center [695, 259] width 83 height 26
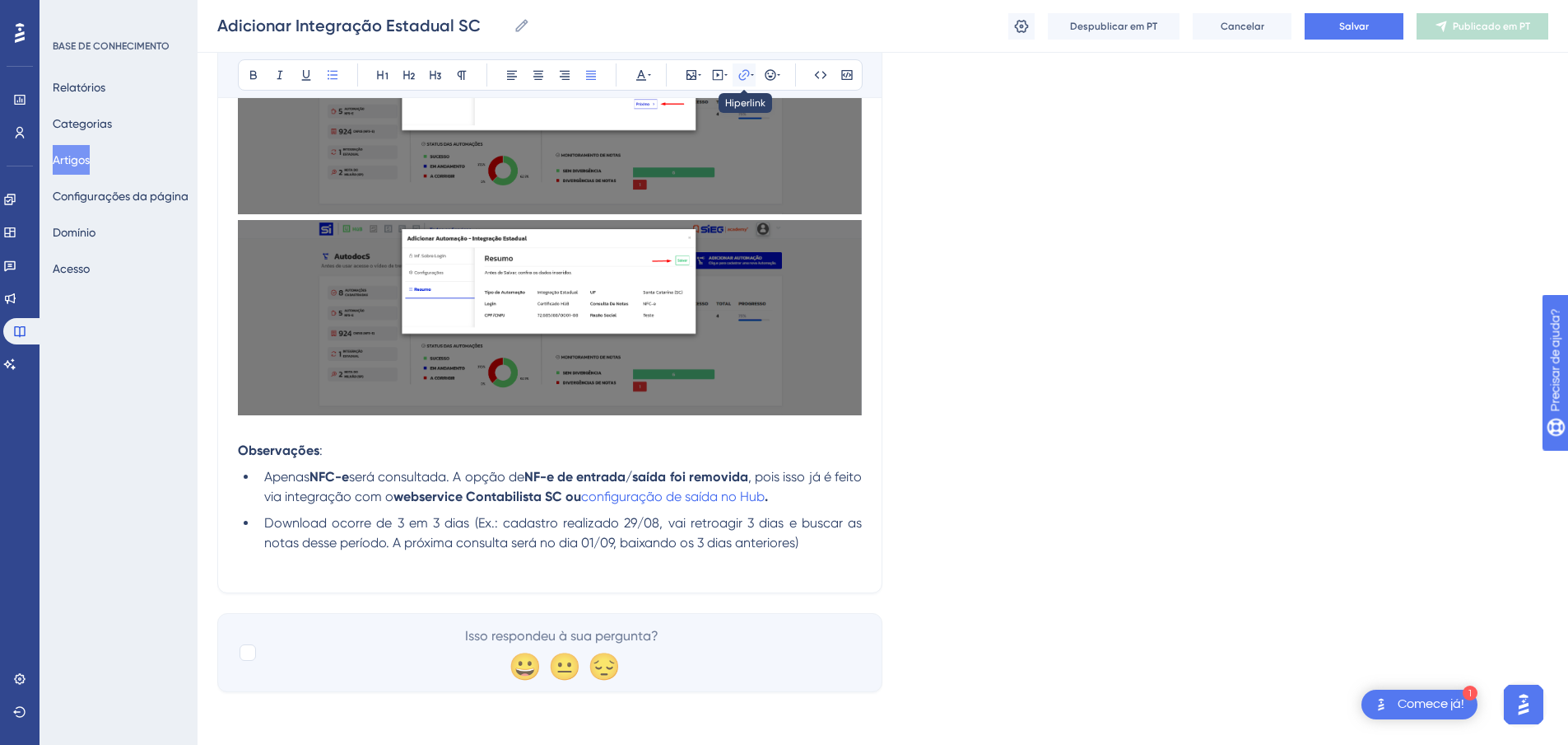
click at [738, 71] on icon at bounding box center [744, 74] width 14 height 14
click at [741, 81] on icon at bounding box center [744, 74] width 14 height 14
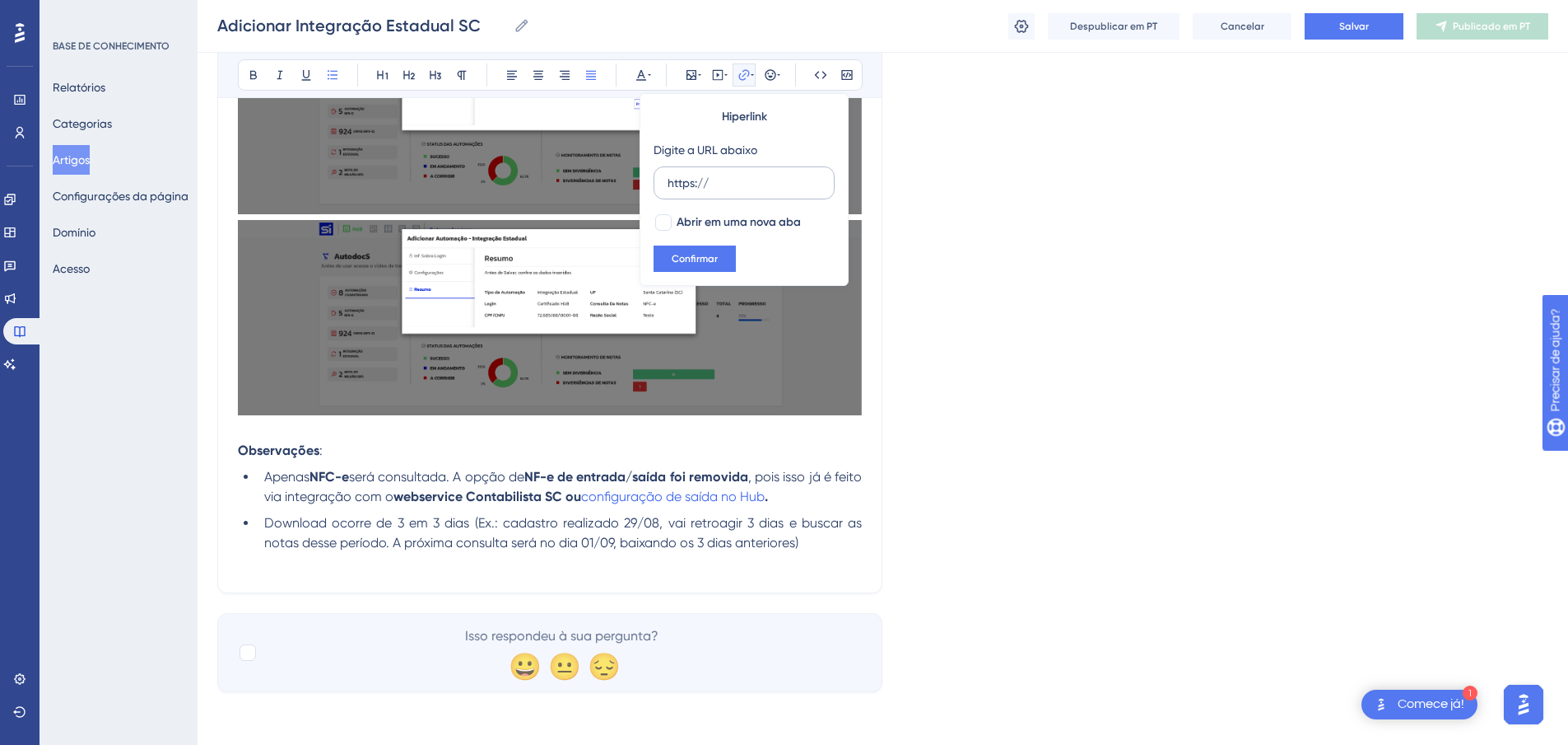
click at [748, 185] on input "https://" at bounding box center [744, 183] width 153 height 18
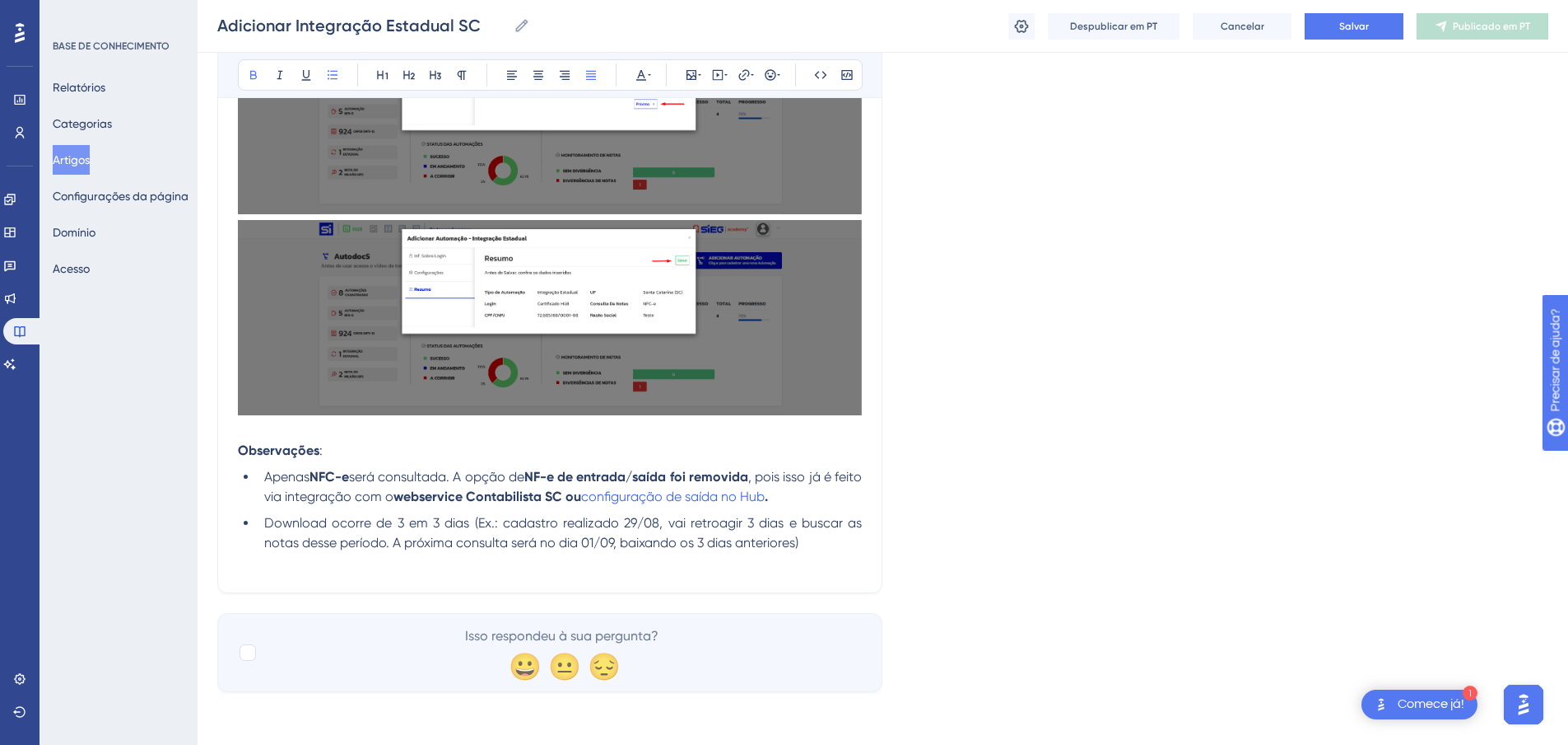
click at [809, 503] on li "Apenas NFC-e será consultada. A opção de NF-e de entrada/saída foi removida , p…" at bounding box center [560, 487] width 604 height 40
click at [1345, 17] on button "Salvar" at bounding box center [1354, 26] width 99 height 26
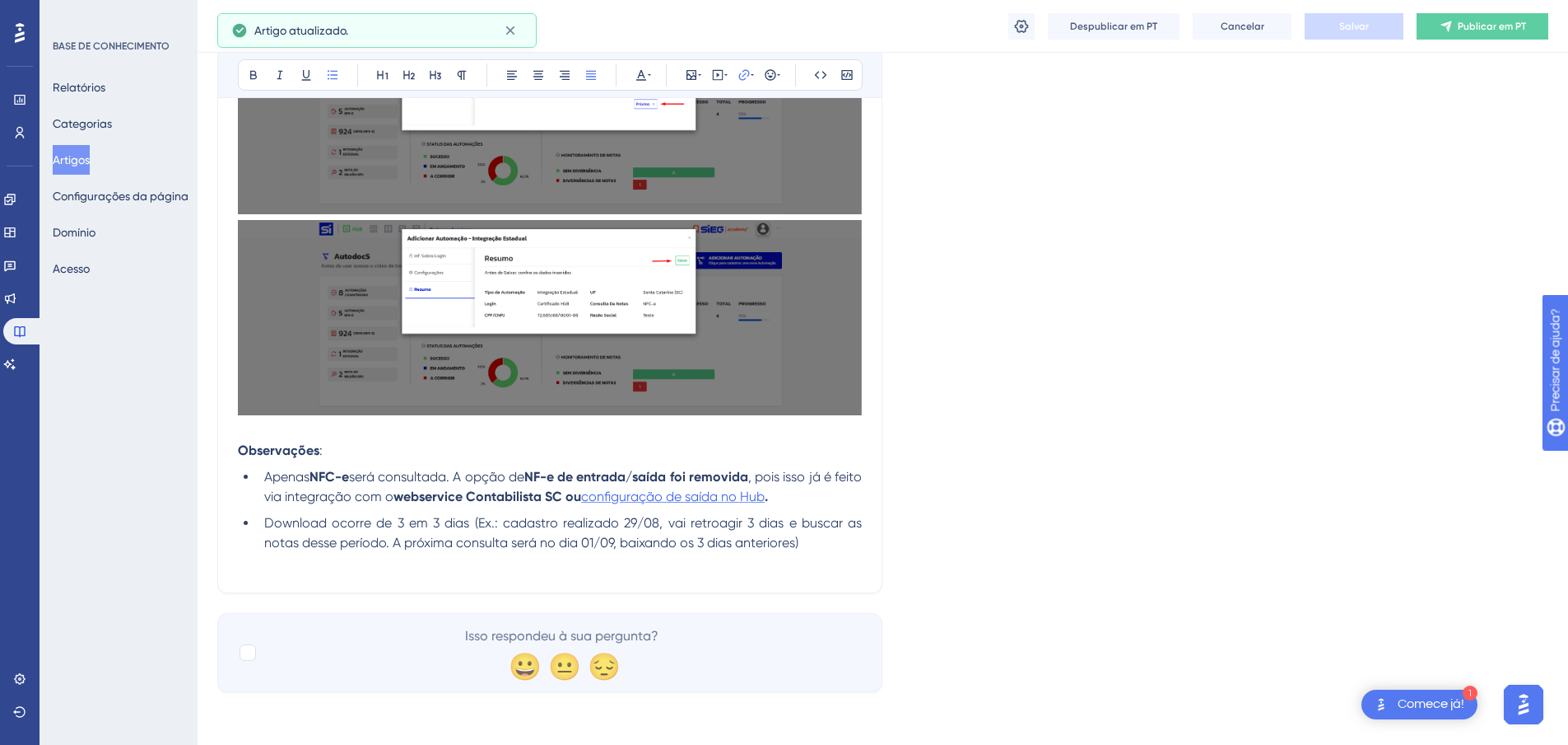
click at [652, 500] on span "configuração de saída no Hub" at bounding box center [673, 495] width 183 height 15
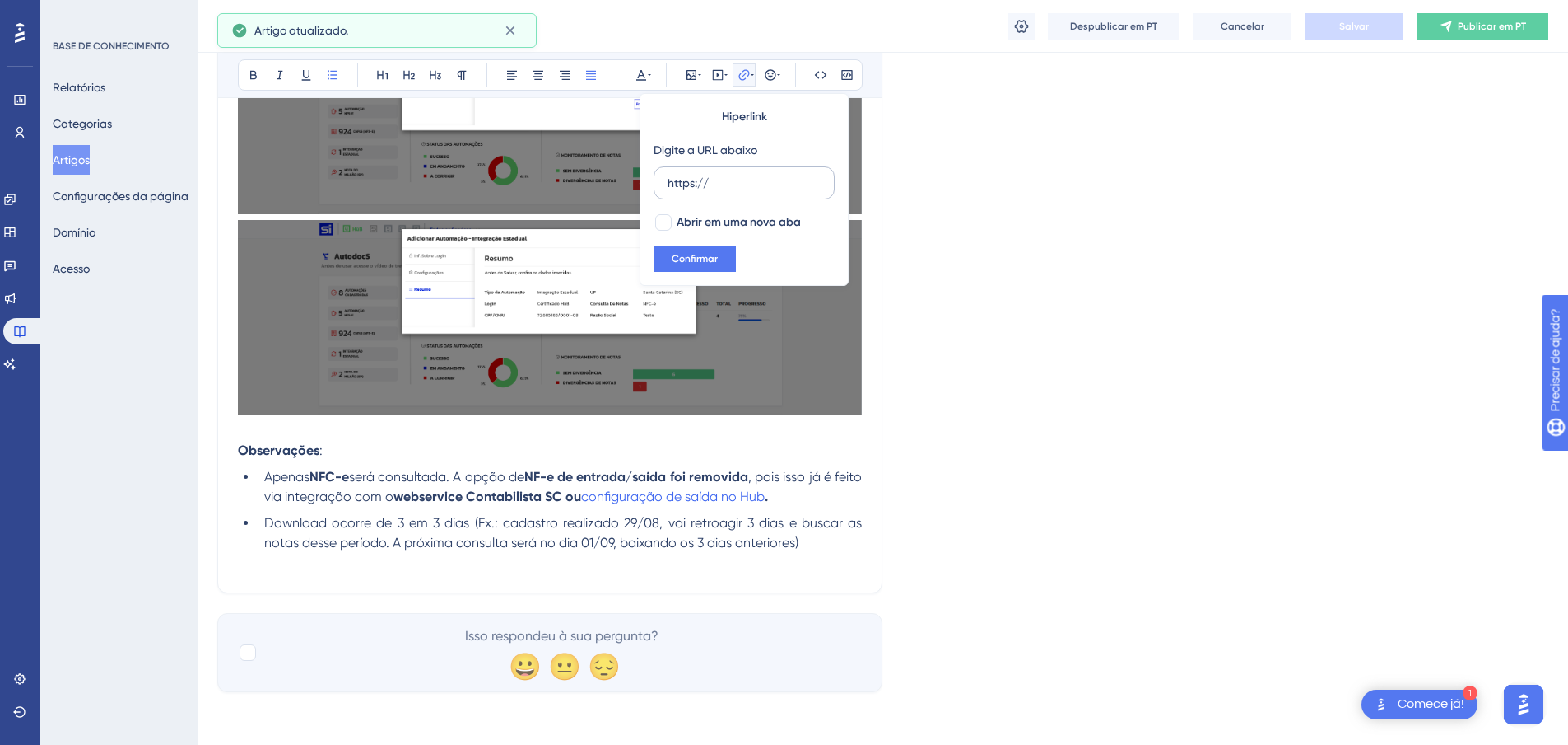
click at [727, 186] on input "https://" at bounding box center [744, 183] width 153 height 18
drag, startPoint x: 727, startPoint y: 185, endPoint x: 665, endPoint y: 178, distance: 62.4
click at [665, 178] on label "https://" at bounding box center [745, 182] width 181 height 33
click at [667, 178] on input "https://" at bounding box center [744, 183] width 153 height 18
click at [674, 181] on input "https://" at bounding box center [744, 183] width 153 height 18
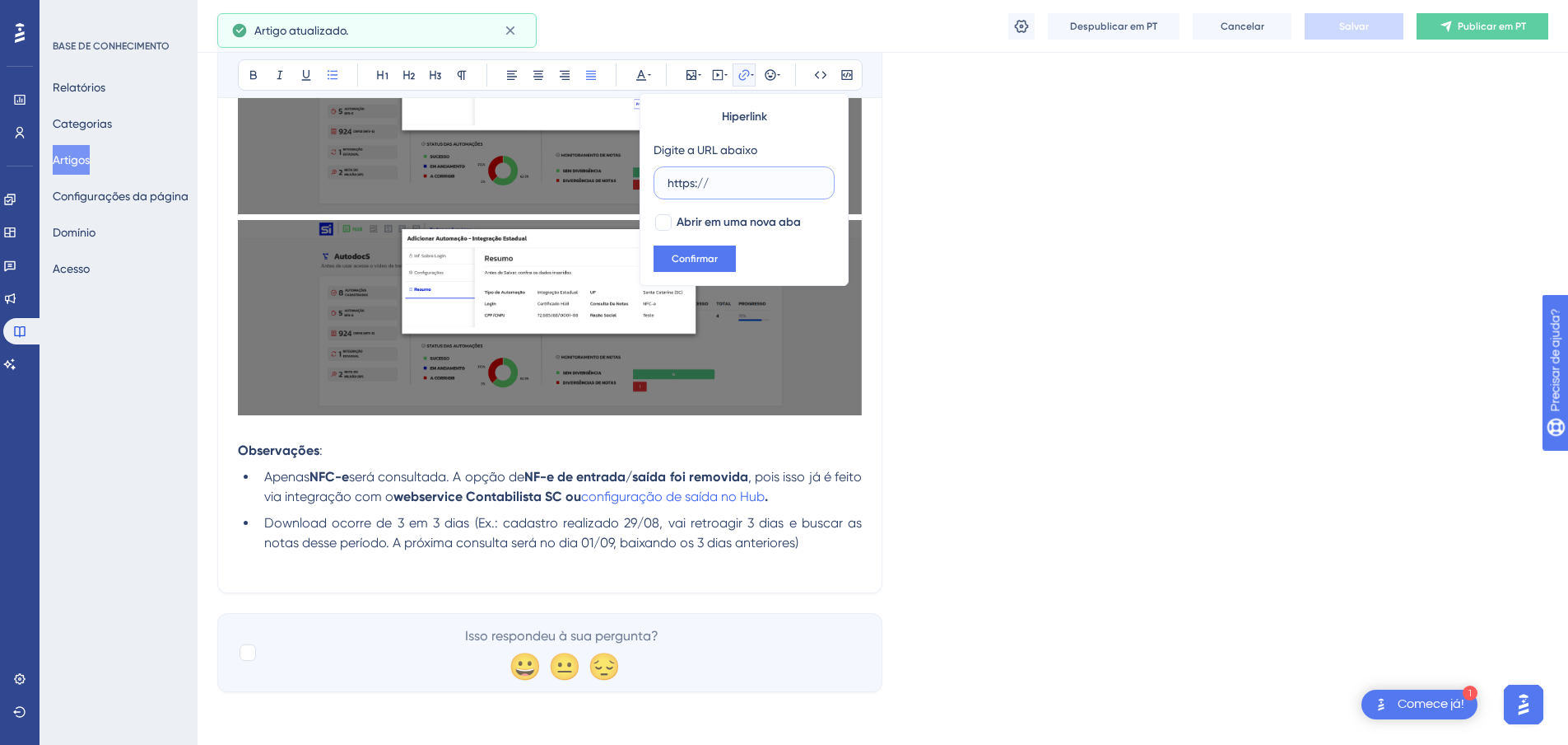
click at [676, 181] on input "https://" at bounding box center [744, 183] width 153 height 18
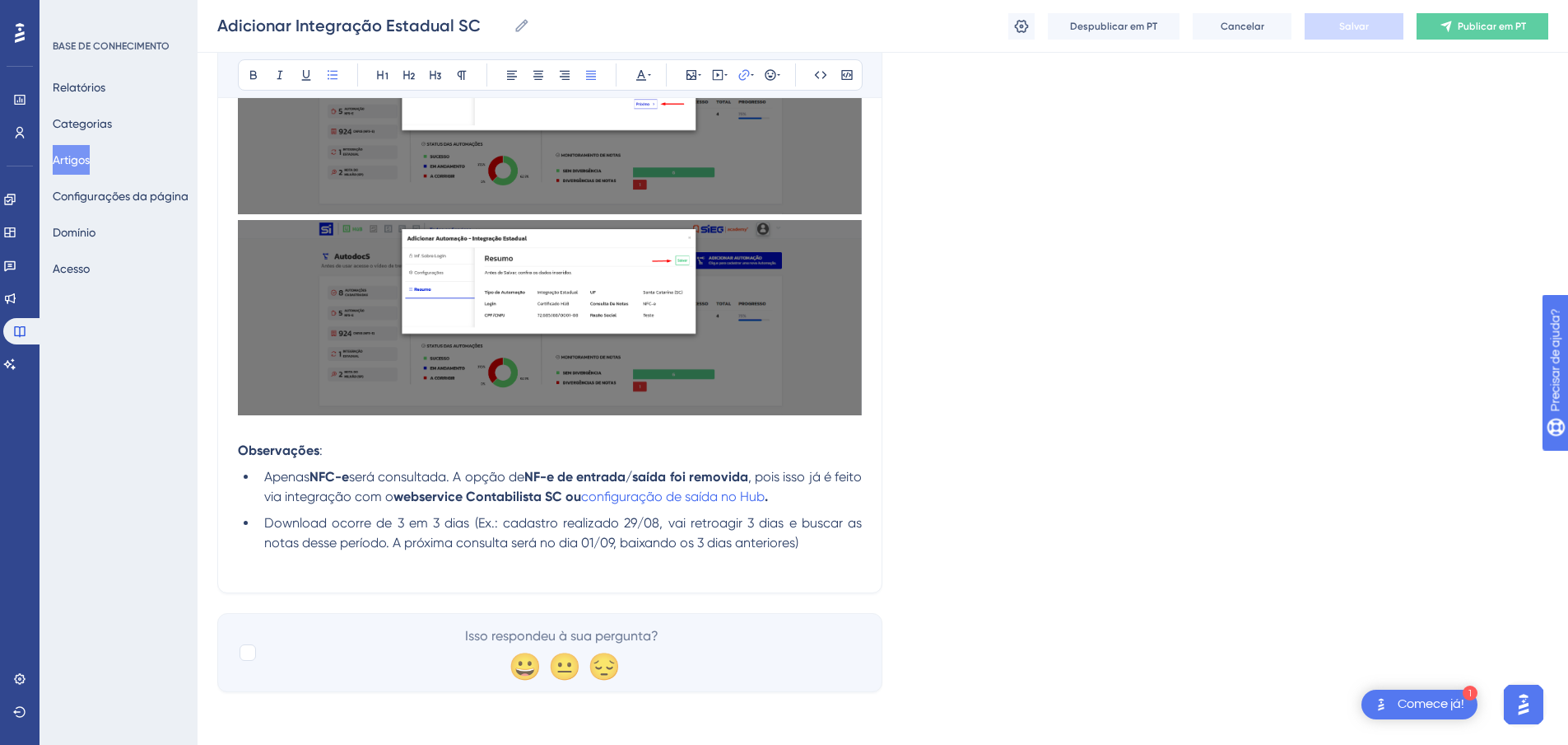
drag, startPoint x: 617, startPoint y: 496, endPoint x: 813, endPoint y: 322, distance: 262.1
click at [799, 501] on li "Apenas NFC-e será consultada. A opção de NF-e de entrada/saída foi removida , p…" at bounding box center [560, 487] width 604 height 40
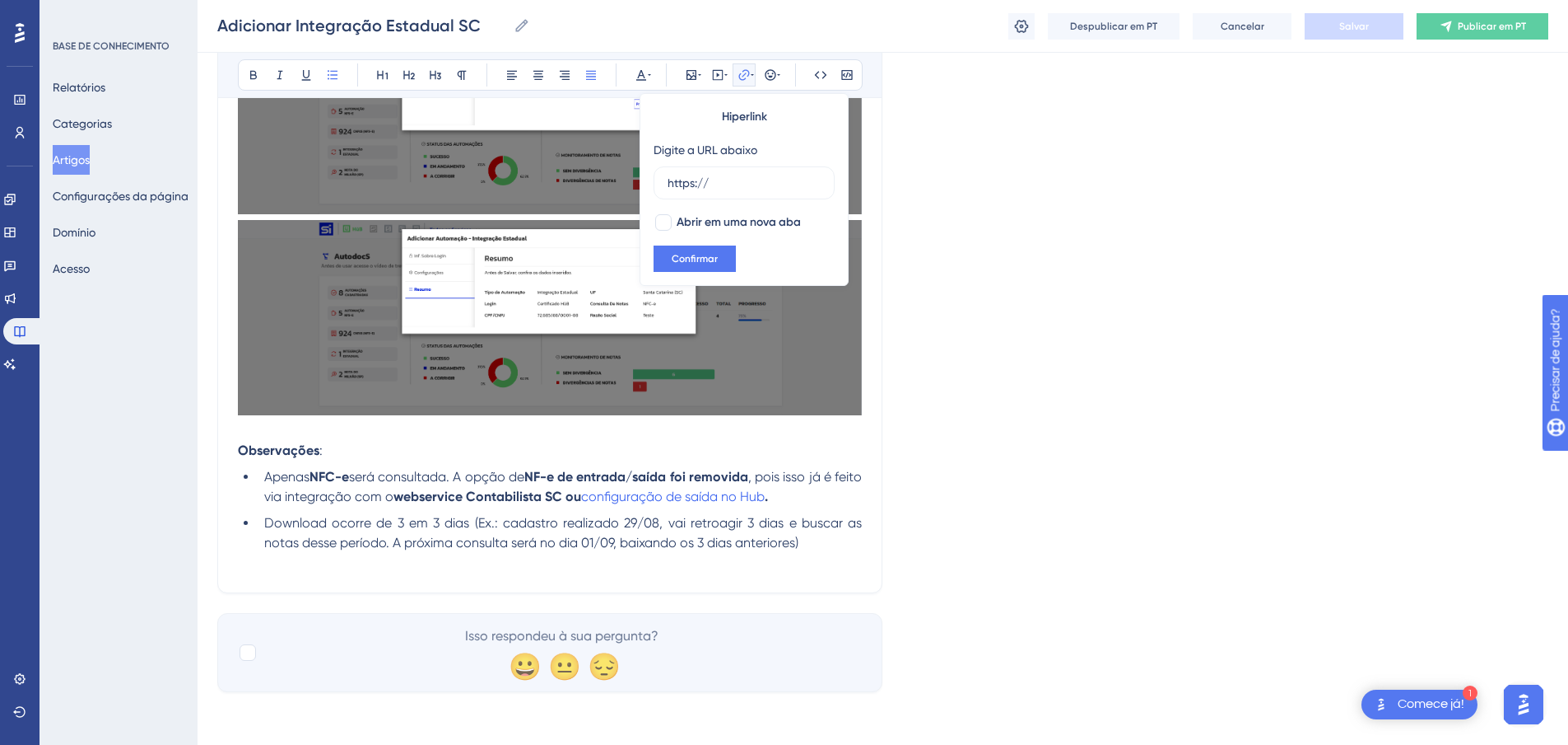
scroll to position [852, 0]
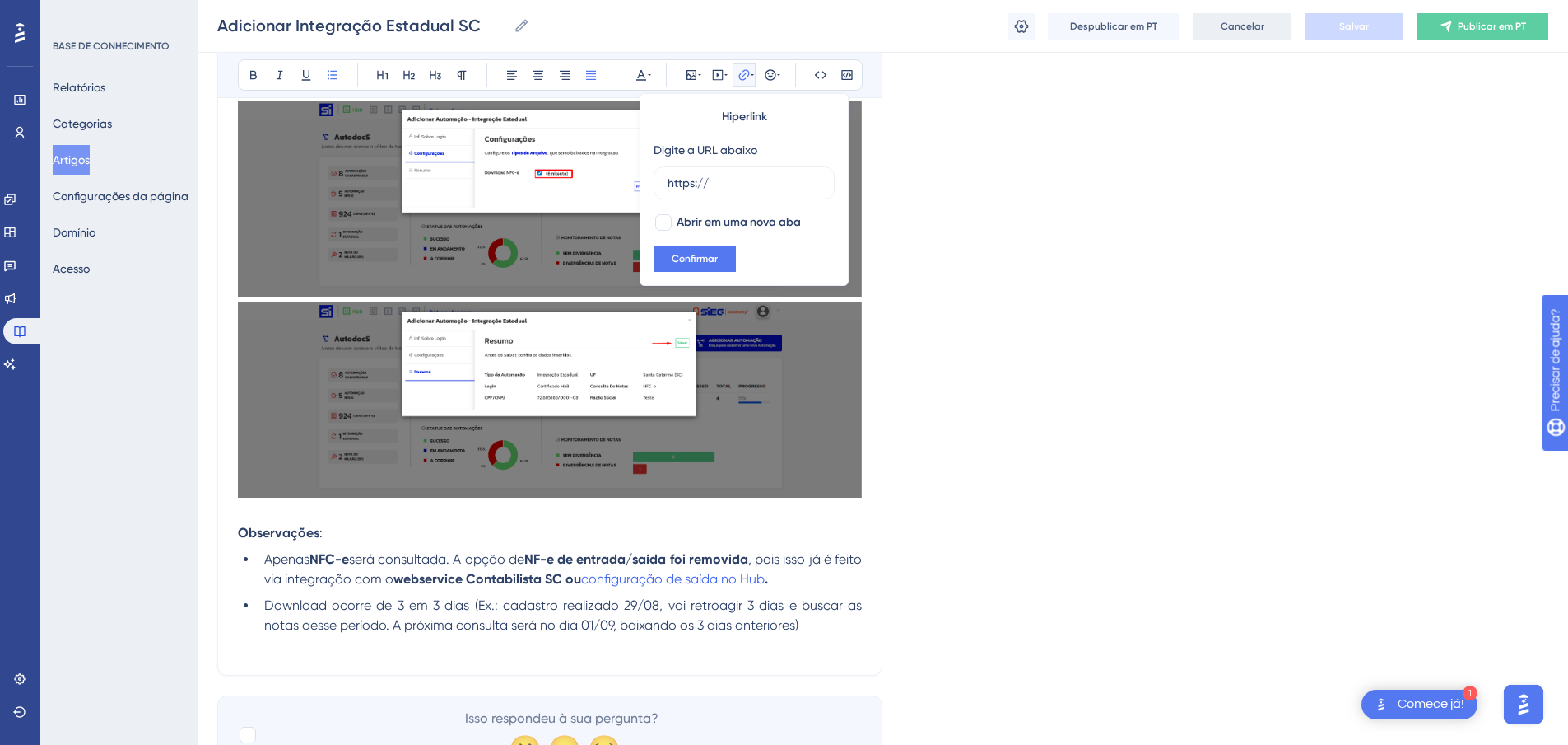
click at [1232, 26] on font "Cancelar" at bounding box center [1242, 26] width 44 height 12
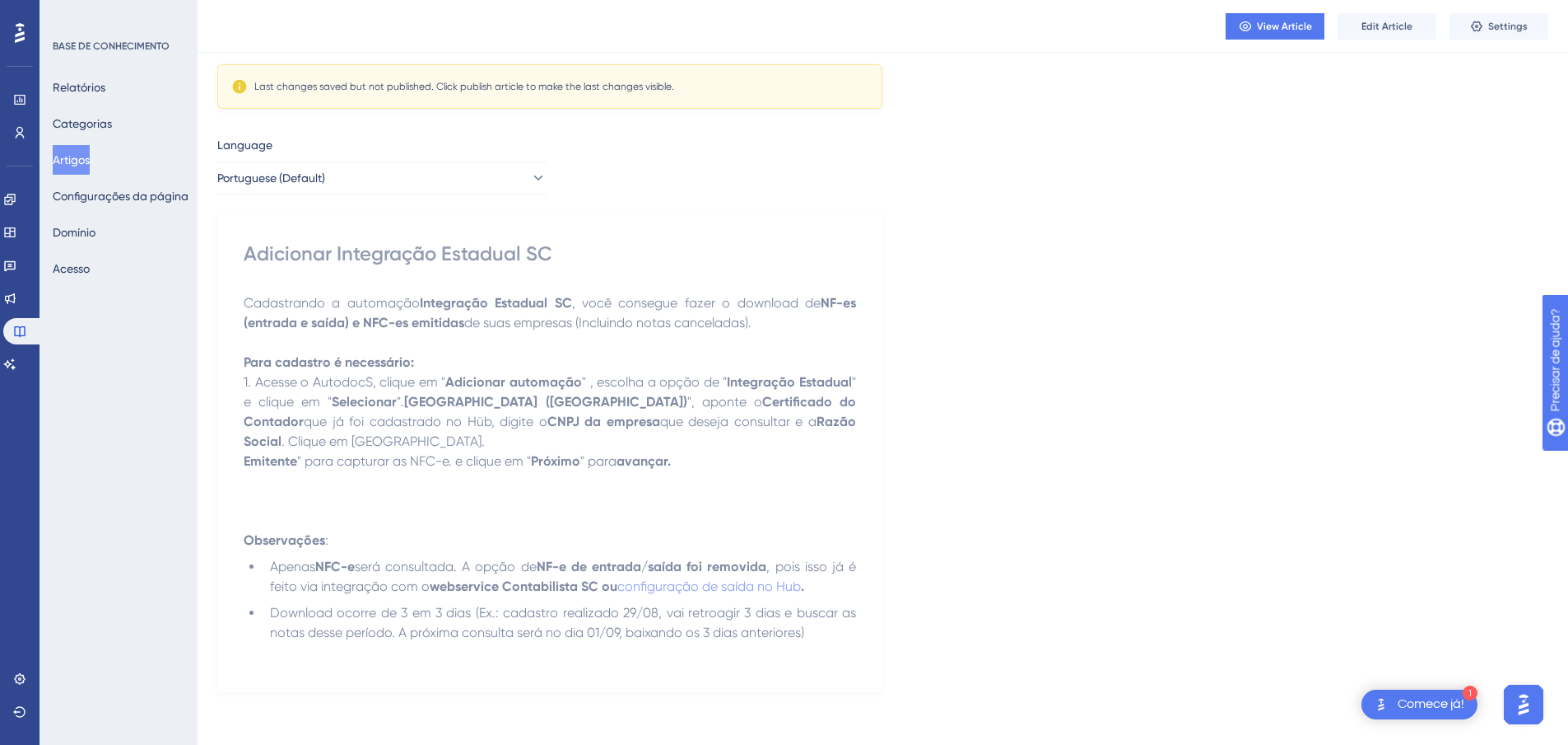
scroll to position [61, 0]
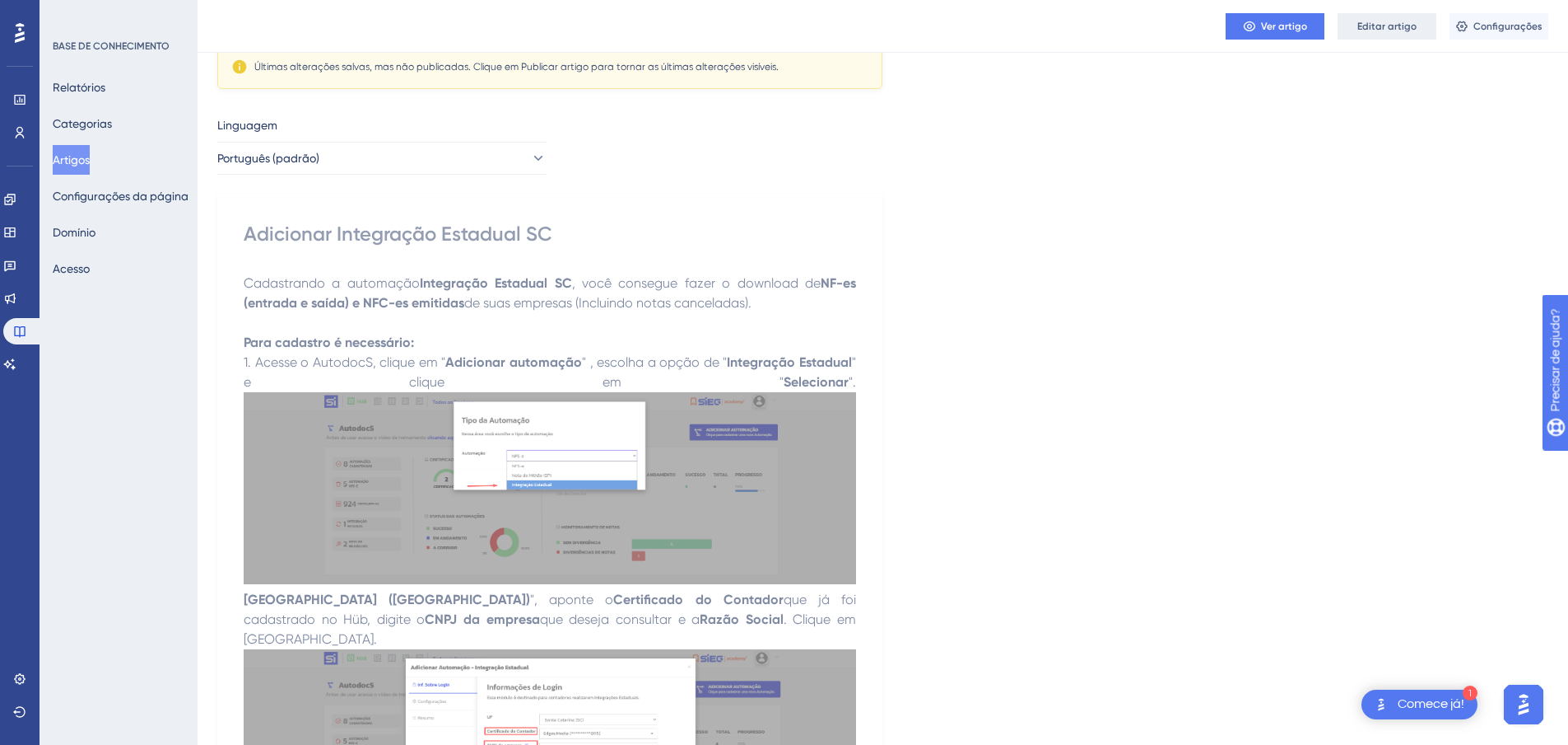
click at [1387, 30] on font "Editar artigo" at bounding box center [1387, 26] width 59 height 12
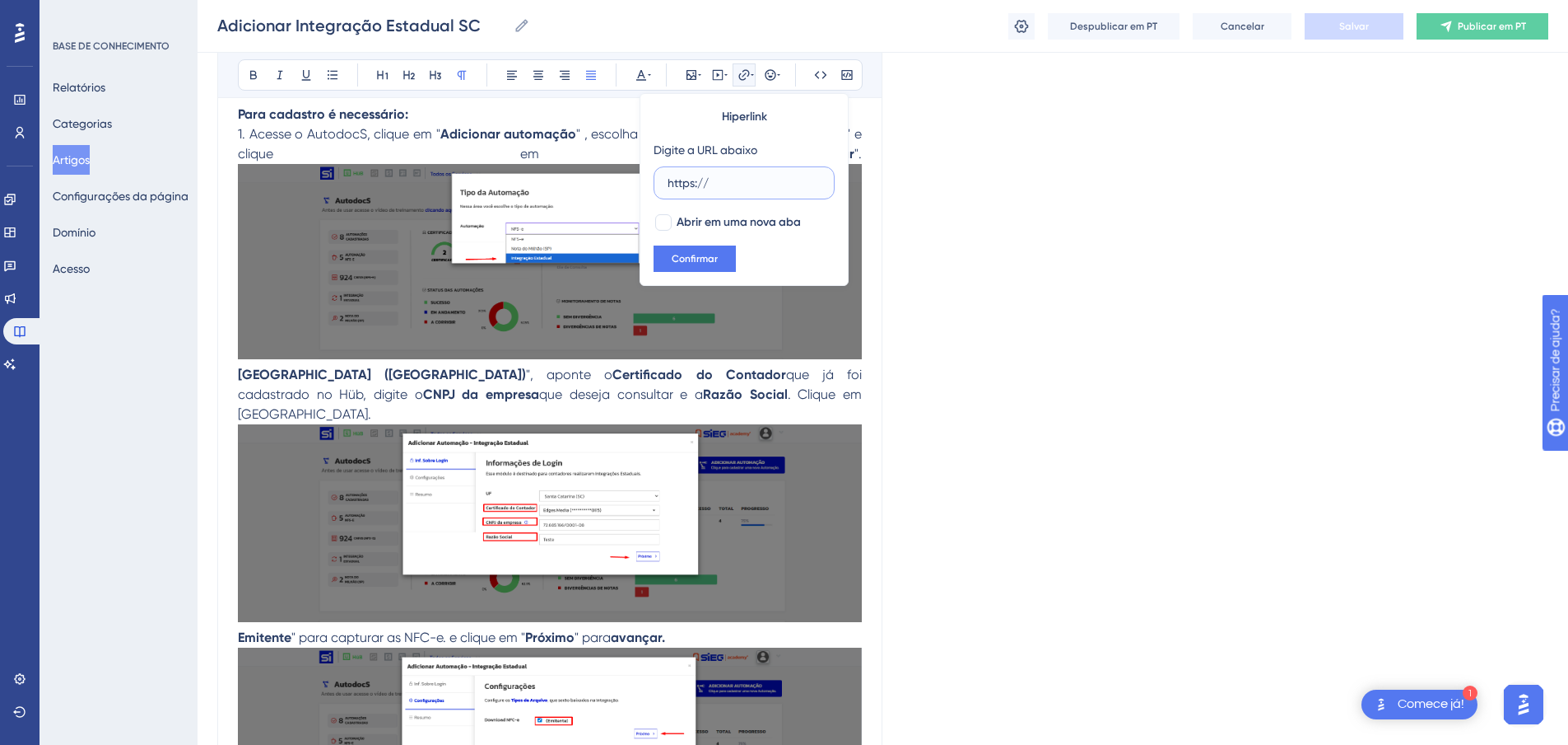
scroll to position [309, 0]
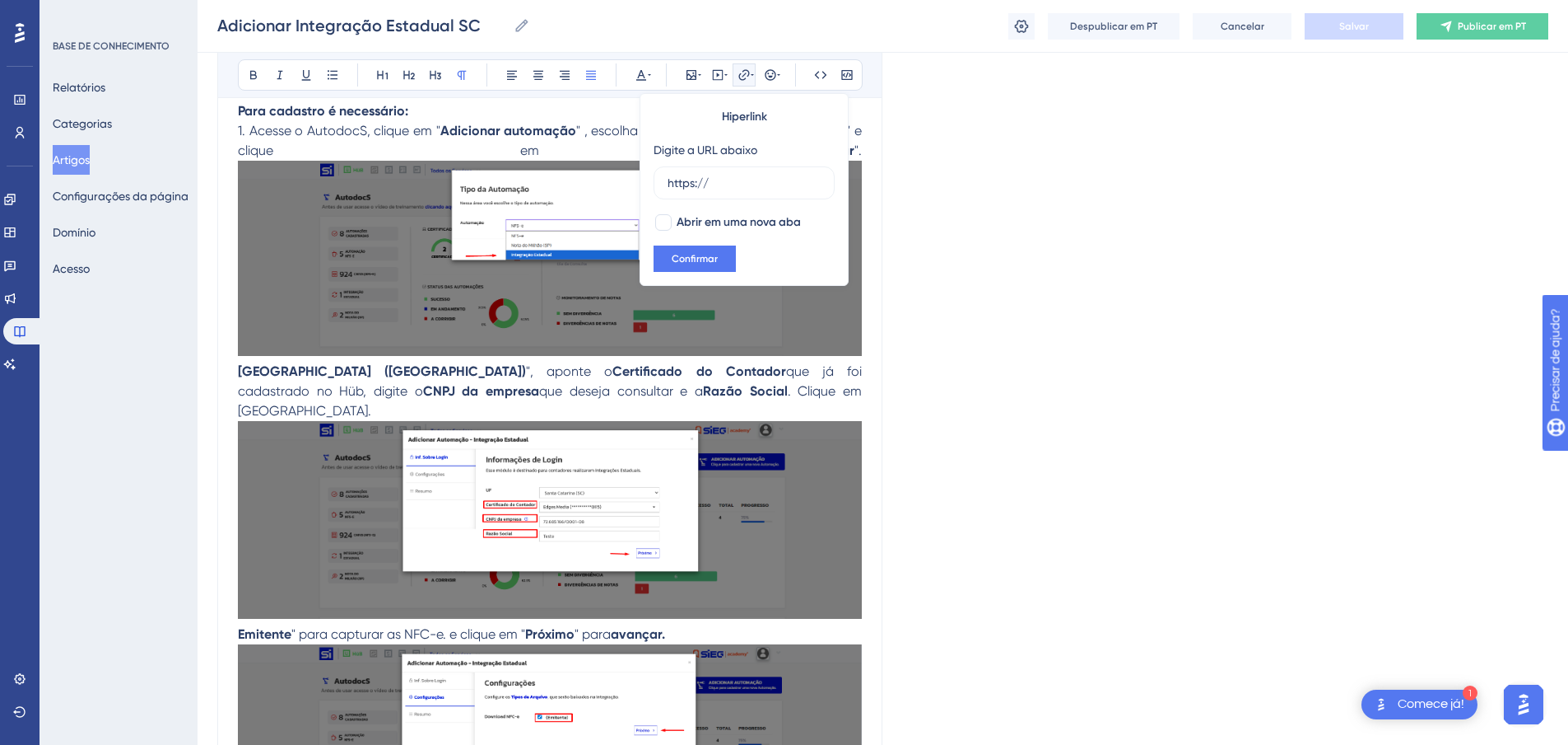
click at [949, 266] on div "Linguagem Português (padrão) Adicionar Integração Estadual SC Audacioso itálico…" at bounding box center [883, 558] width 1331 height 1521
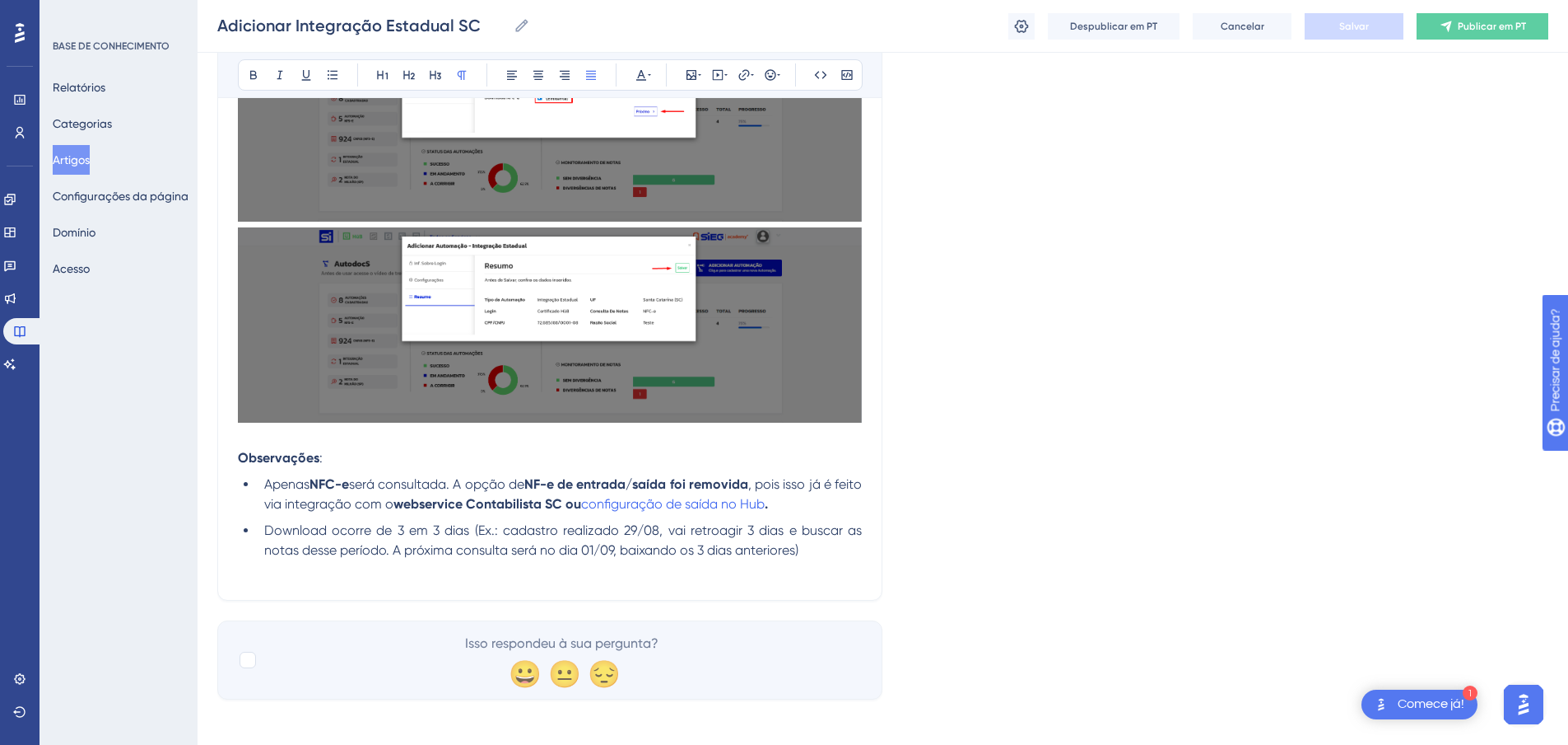
scroll to position [934, 0]
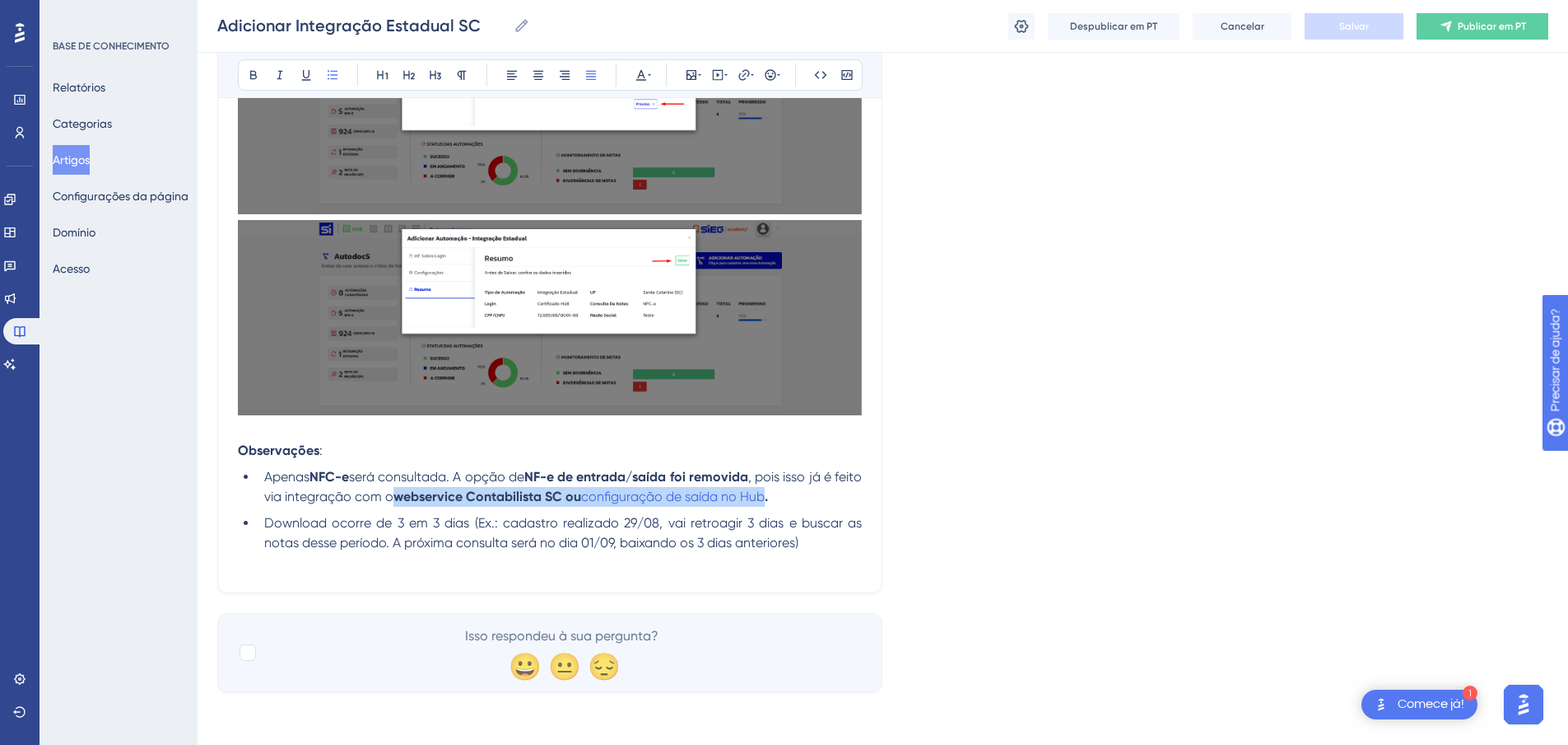
drag, startPoint x: 611, startPoint y: 495, endPoint x: 839, endPoint y: 517, distance: 229.1
click at [820, 489] on li "Apenas NFC-e será consultada. A opção de NF-e de entrada/saída foi removida , p…" at bounding box center [560, 487] width 604 height 40
click at [701, 495] on span "configuração de saída no Hub" at bounding box center [673, 495] width 183 height 15
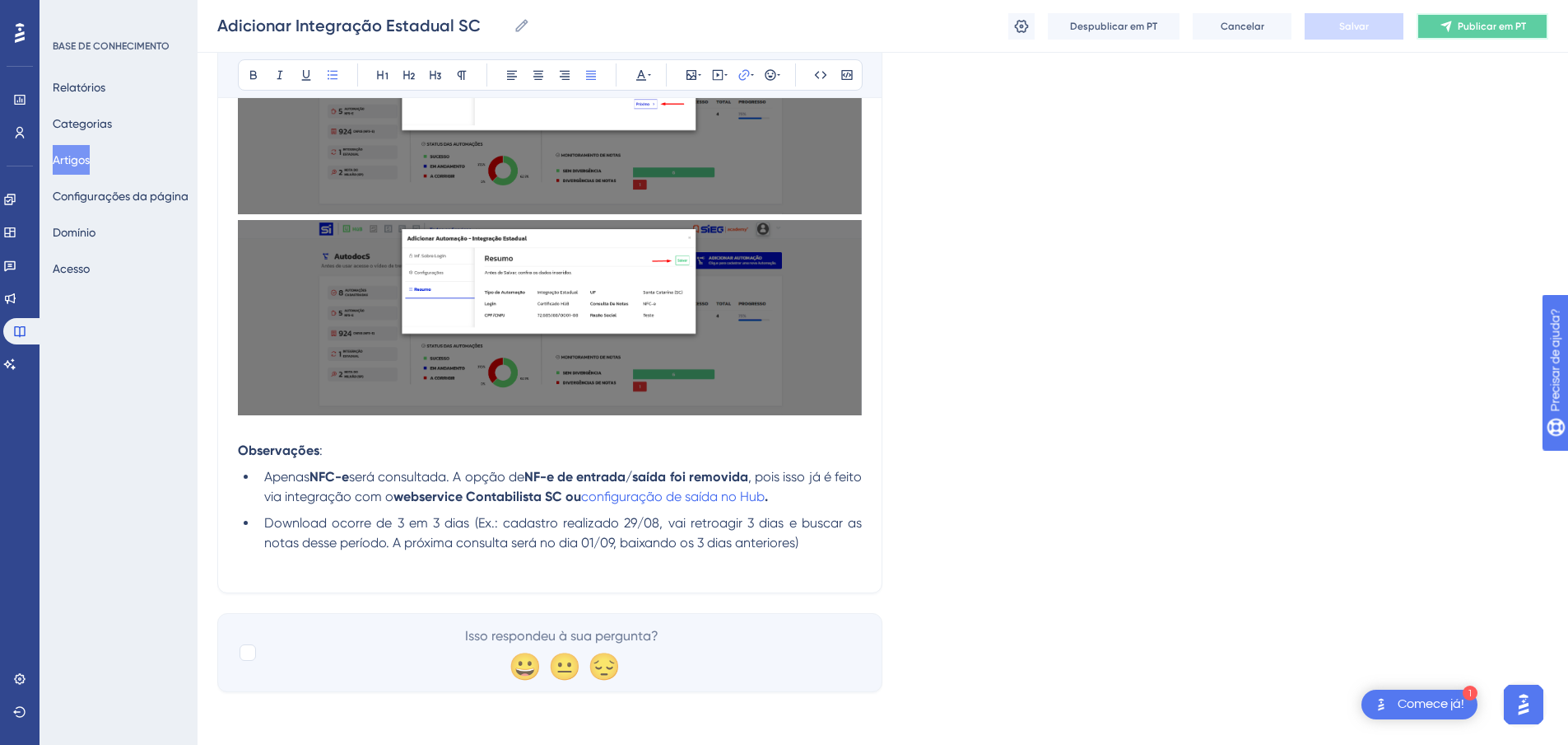
click at [1486, 28] on font "Publicar em PT" at bounding box center [1492, 26] width 68 height 12
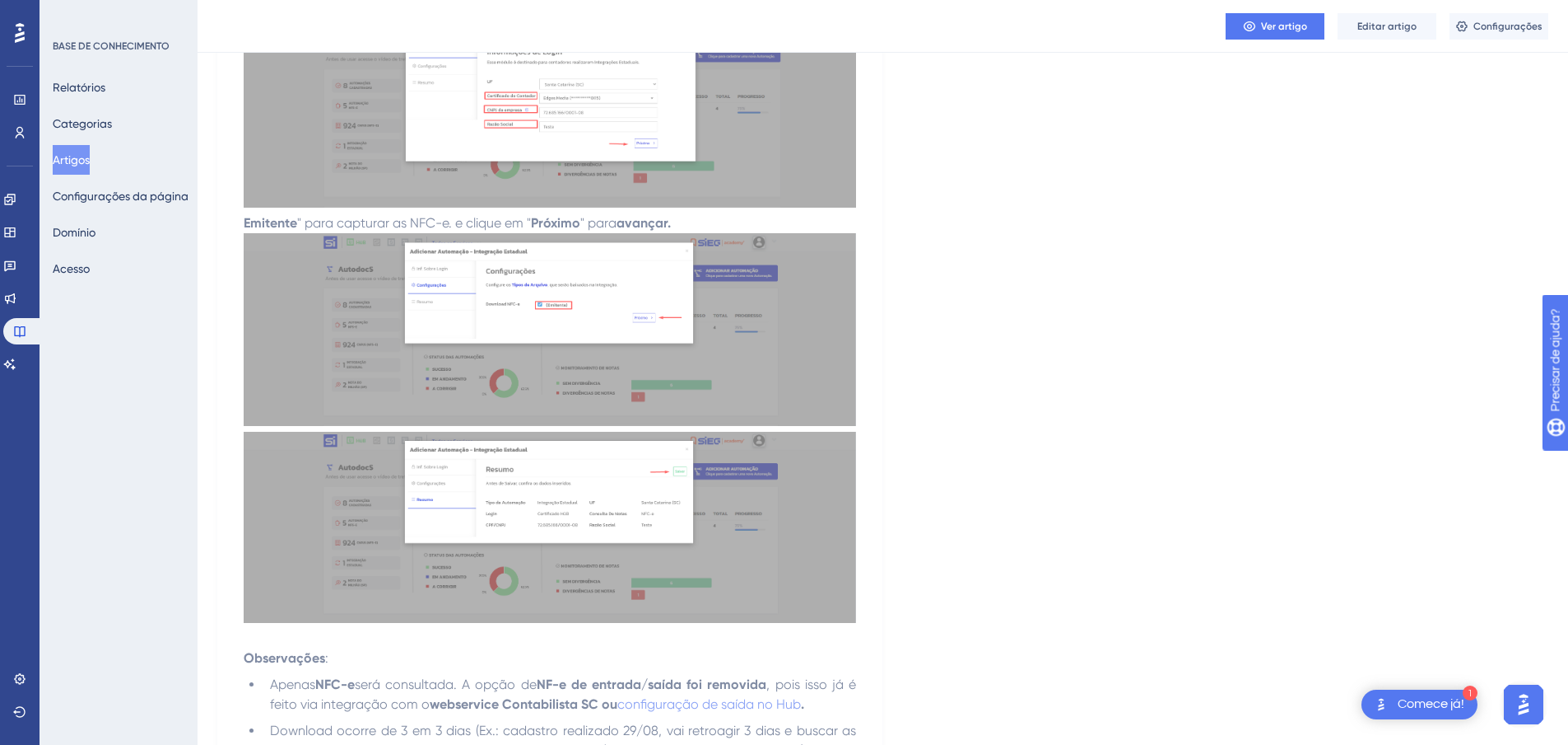
scroll to position [743, 0]
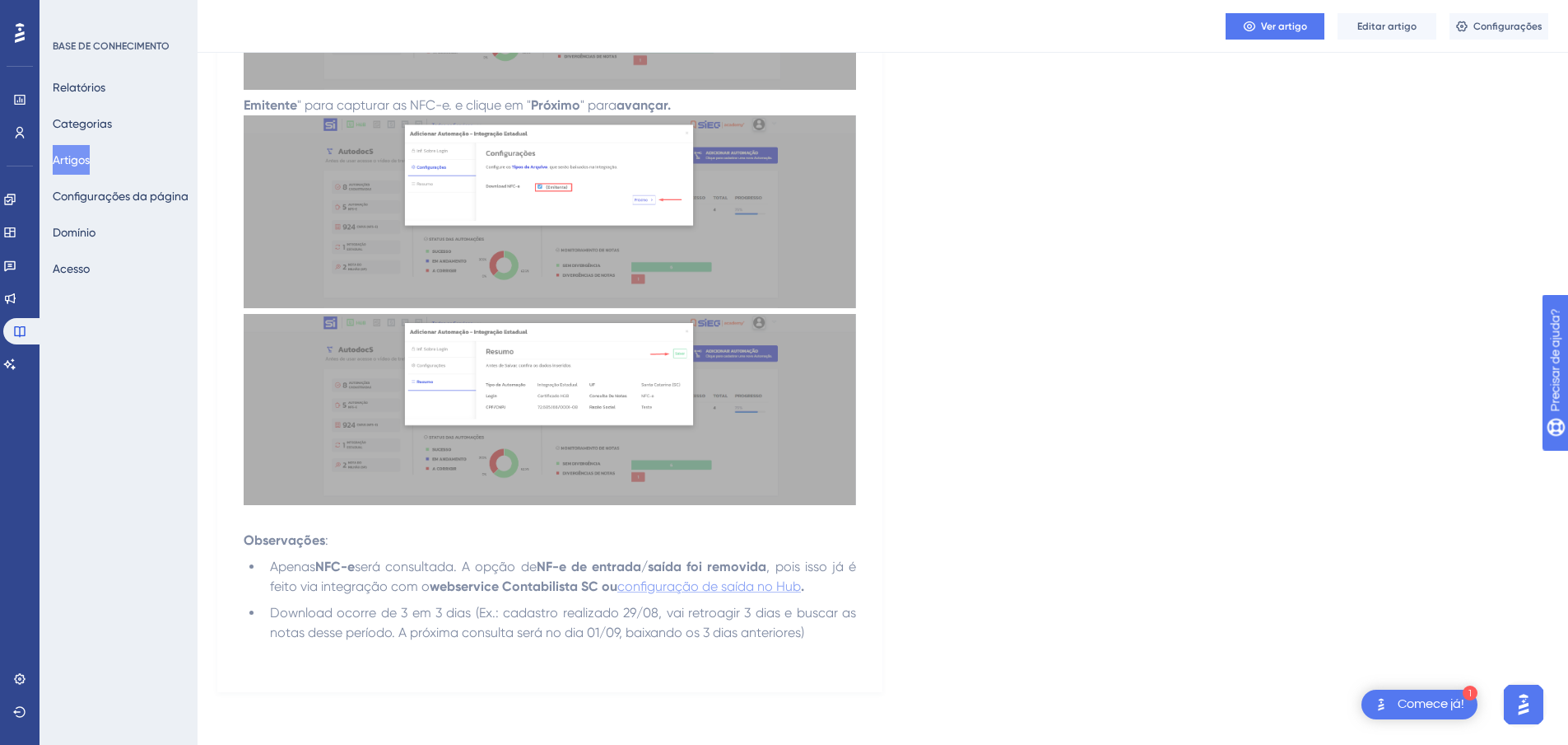
click at [735, 587] on span "configuração de saída no Hub" at bounding box center [709, 585] width 183 height 15
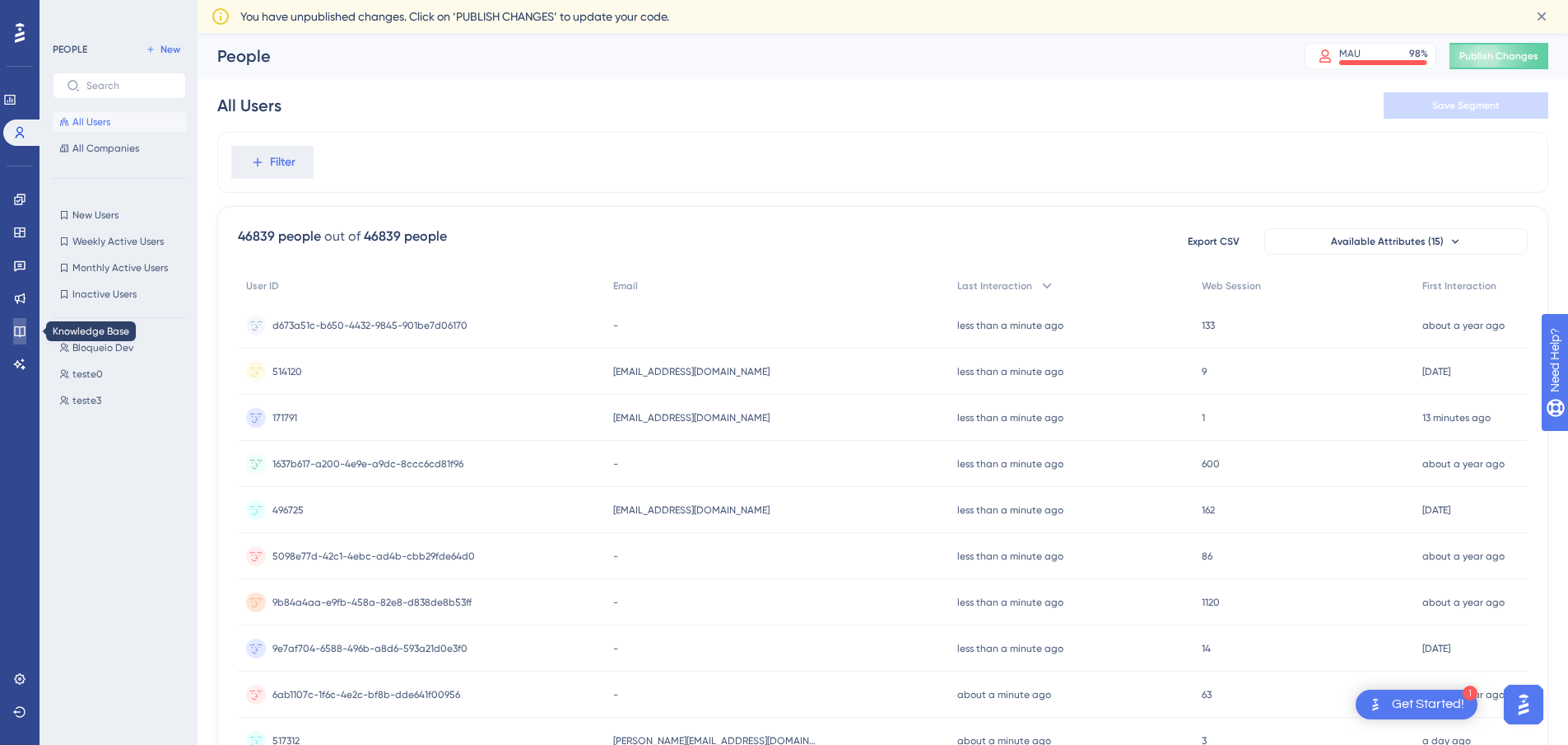
click at [19, 327] on icon at bounding box center [19, 331] width 11 height 11
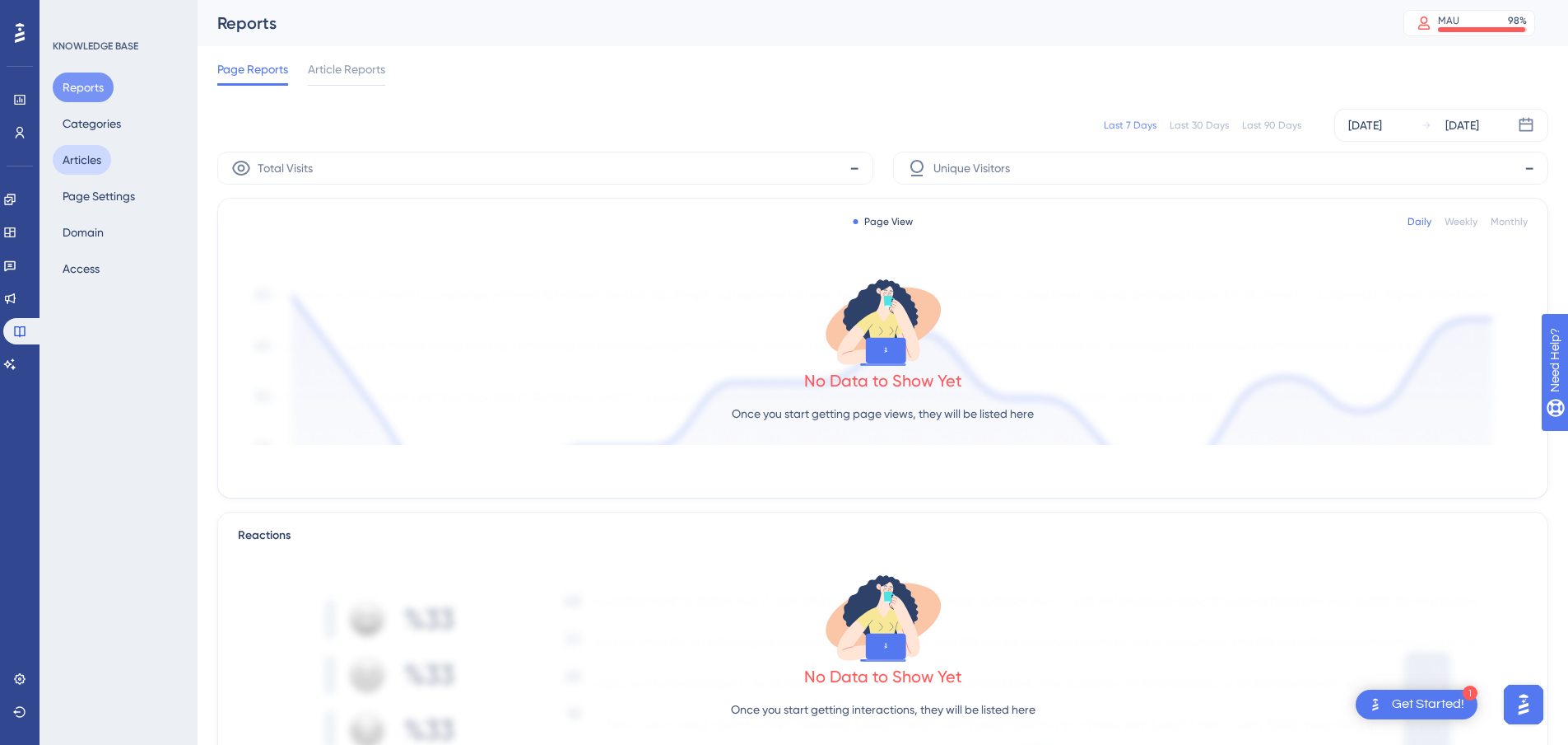
click at [85, 158] on button "Articles" at bounding box center [82, 160] width 58 height 30
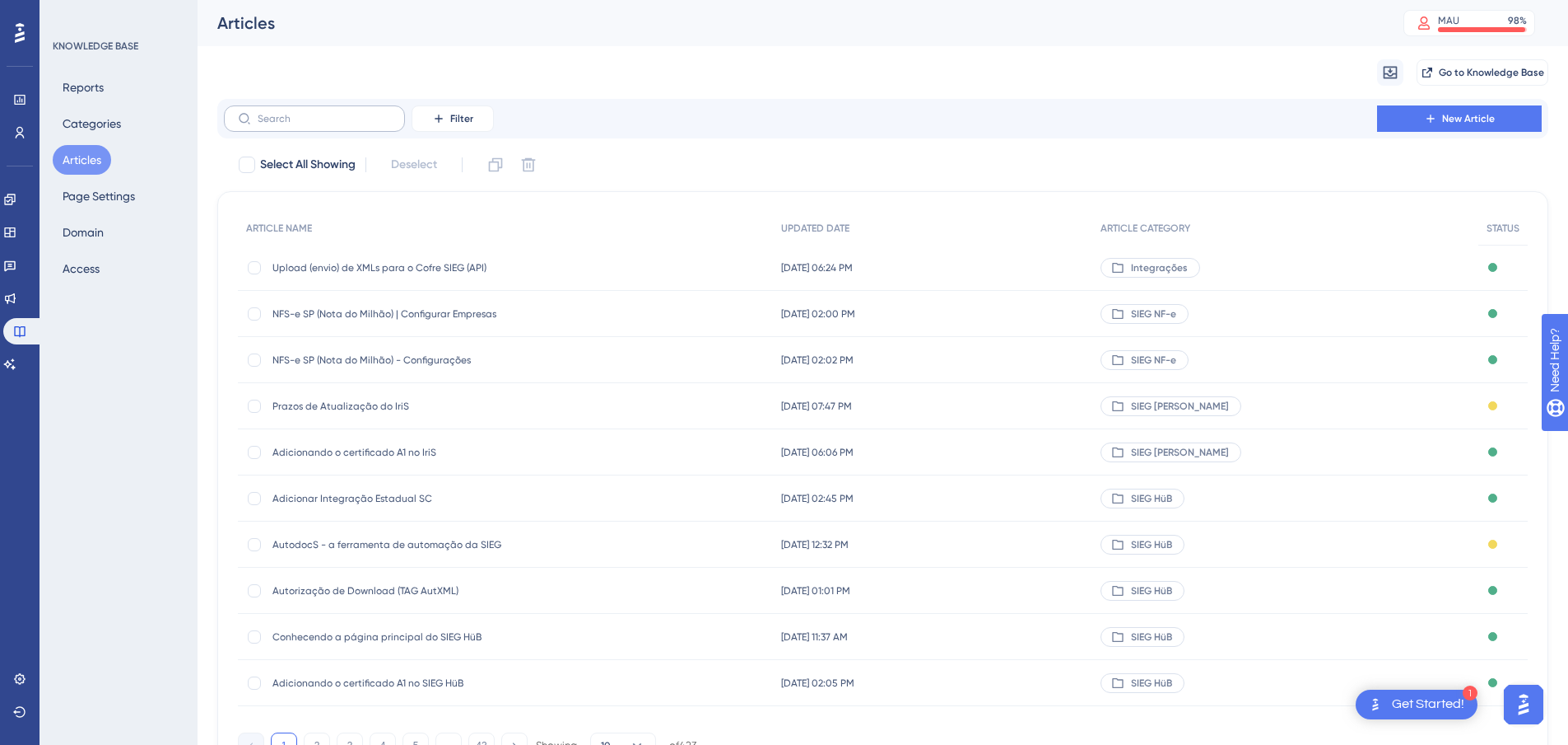
click at [315, 112] on label at bounding box center [315, 118] width 181 height 26
click at [315, 113] on input "text" at bounding box center [324, 118] width 133 height 12
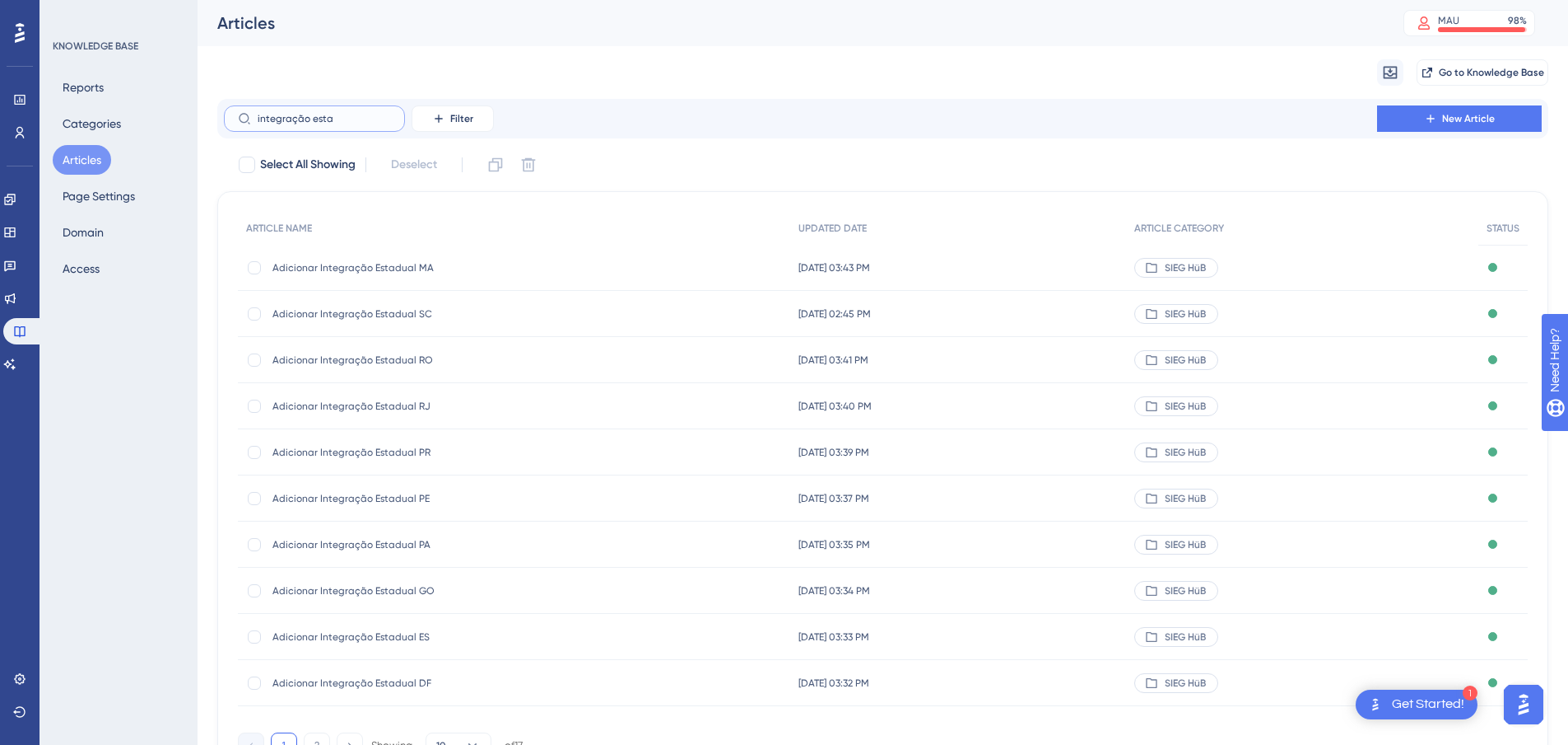
type input "integração esta"
click at [338, 311] on span "Adicionar Integração Estadual SC" at bounding box center [404, 314] width 263 height 14
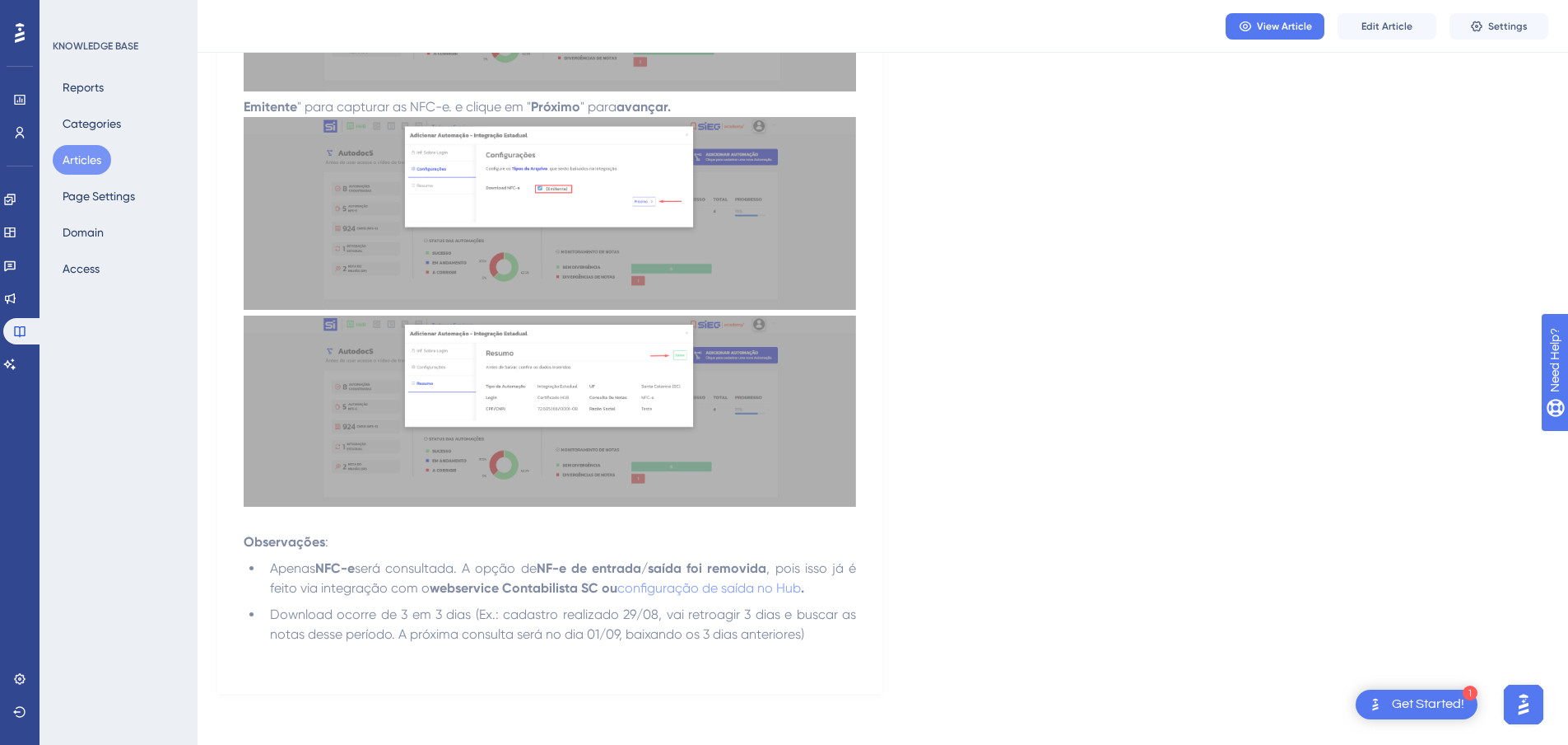
scroll to position [743, 0]
click at [1373, 22] on span "Edit Article" at bounding box center [1387, 26] width 51 height 14
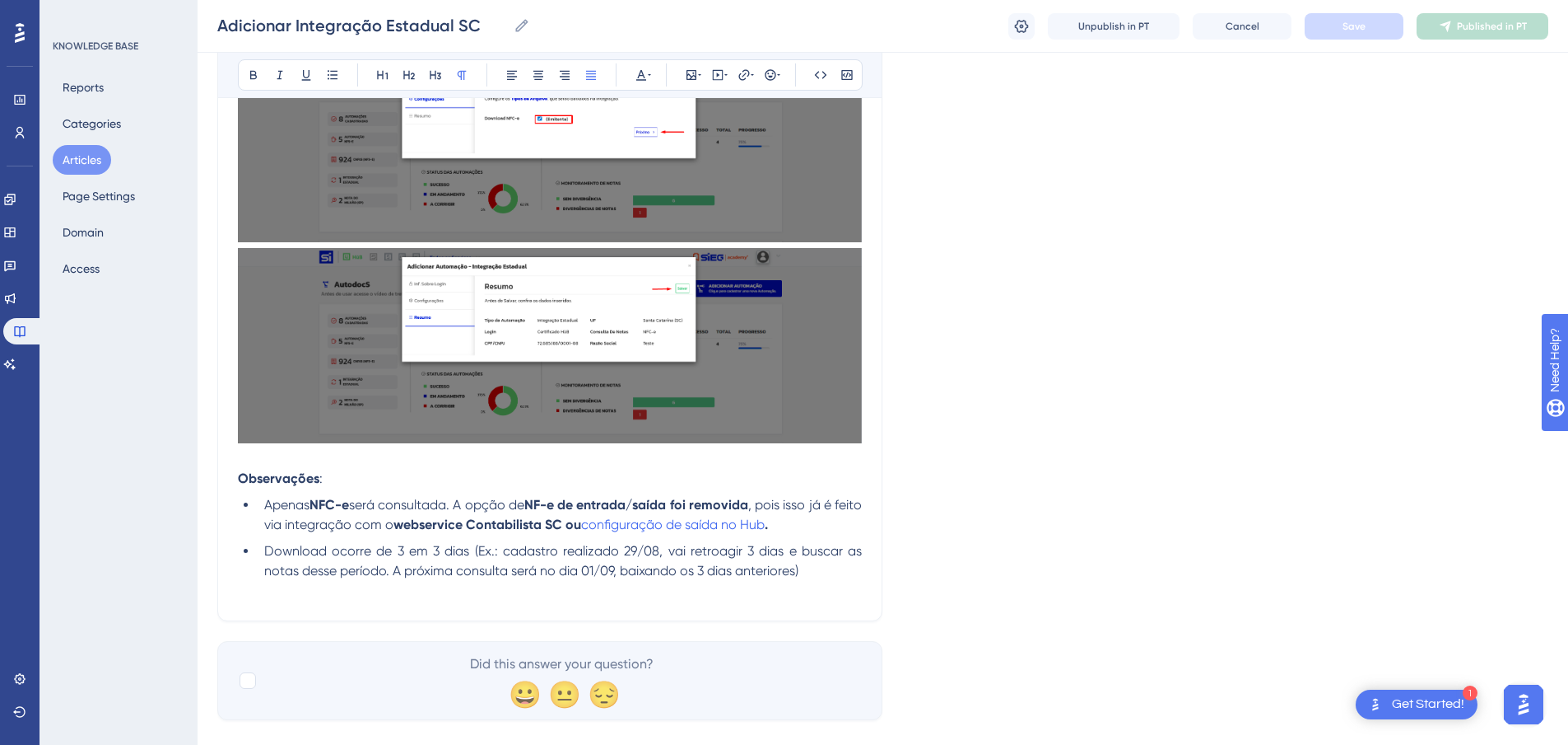
scroll to position [934, 0]
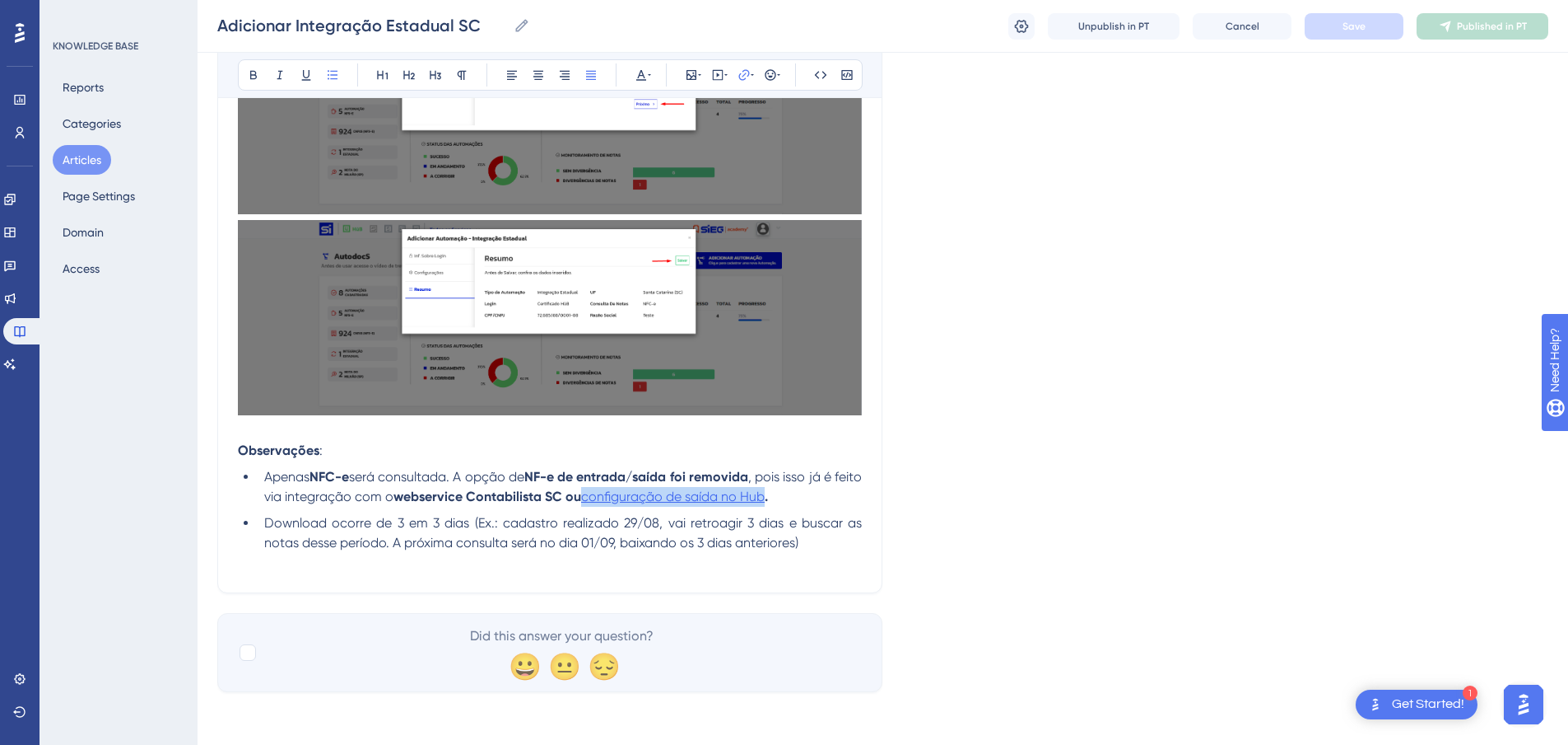
drag, startPoint x: 798, startPoint y: 495, endPoint x: 618, endPoint y: 495, distance: 180.0
click at [618, 495] on span "configuração de saída no Hub" at bounding box center [673, 495] width 183 height 15
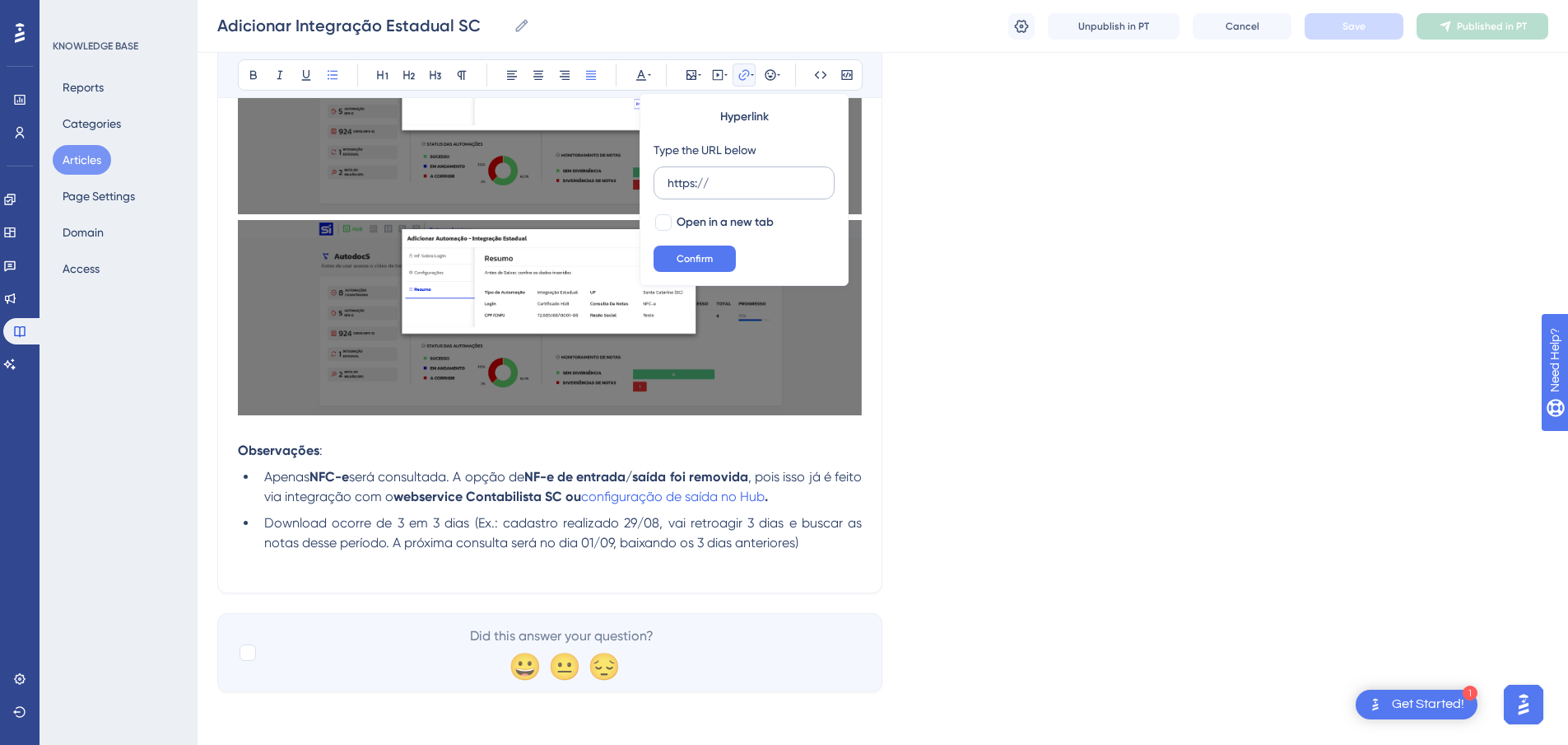
click at [718, 184] on input "https://" at bounding box center [744, 183] width 153 height 18
type input "https://https://sieg-solucoes.help.userguiding.com/pt/articles/469-configurando…"
drag, startPoint x: 757, startPoint y: 181, endPoint x: 519, endPoint y: 183, distance: 238.0
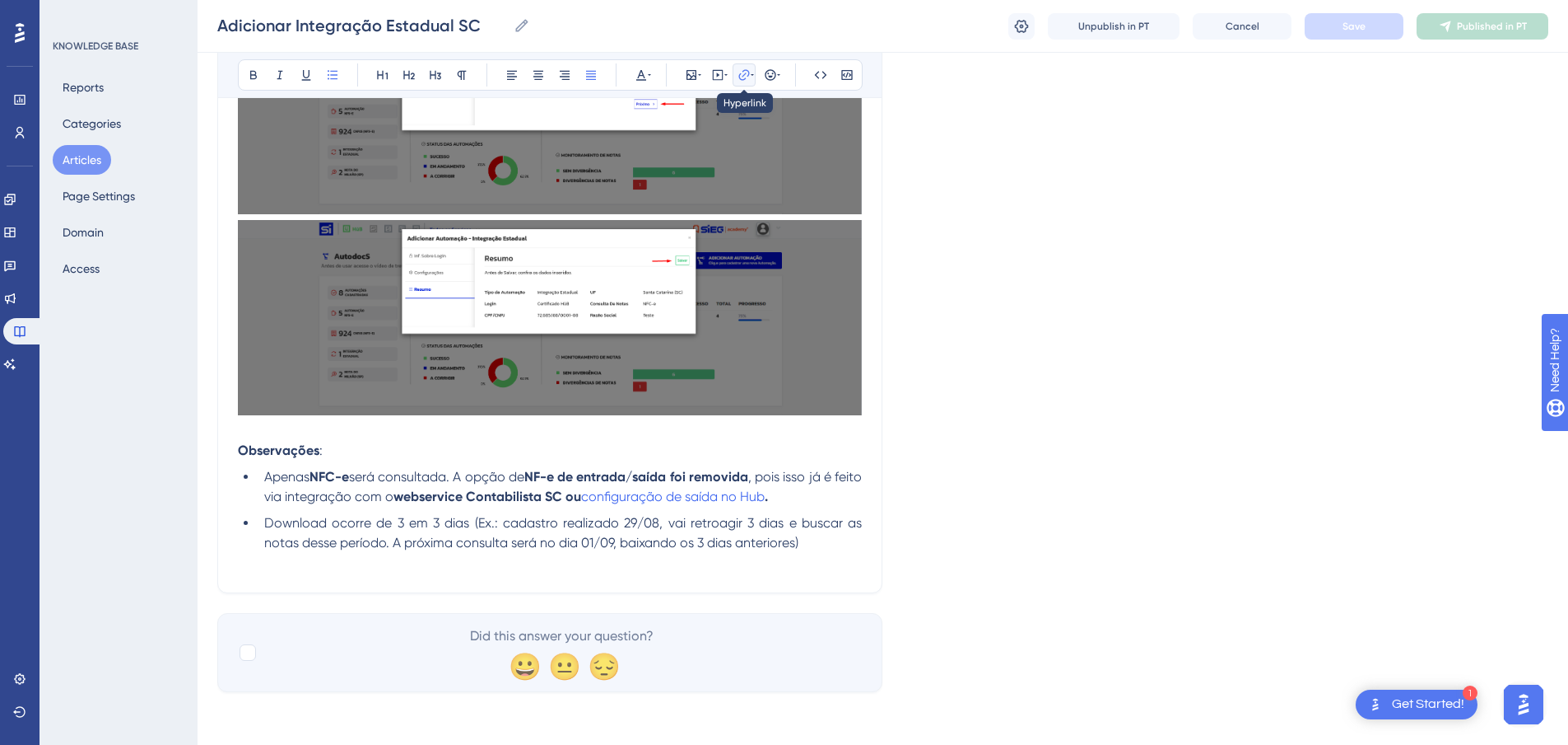
click at [746, 74] on icon at bounding box center [744, 74] width 14 height 14
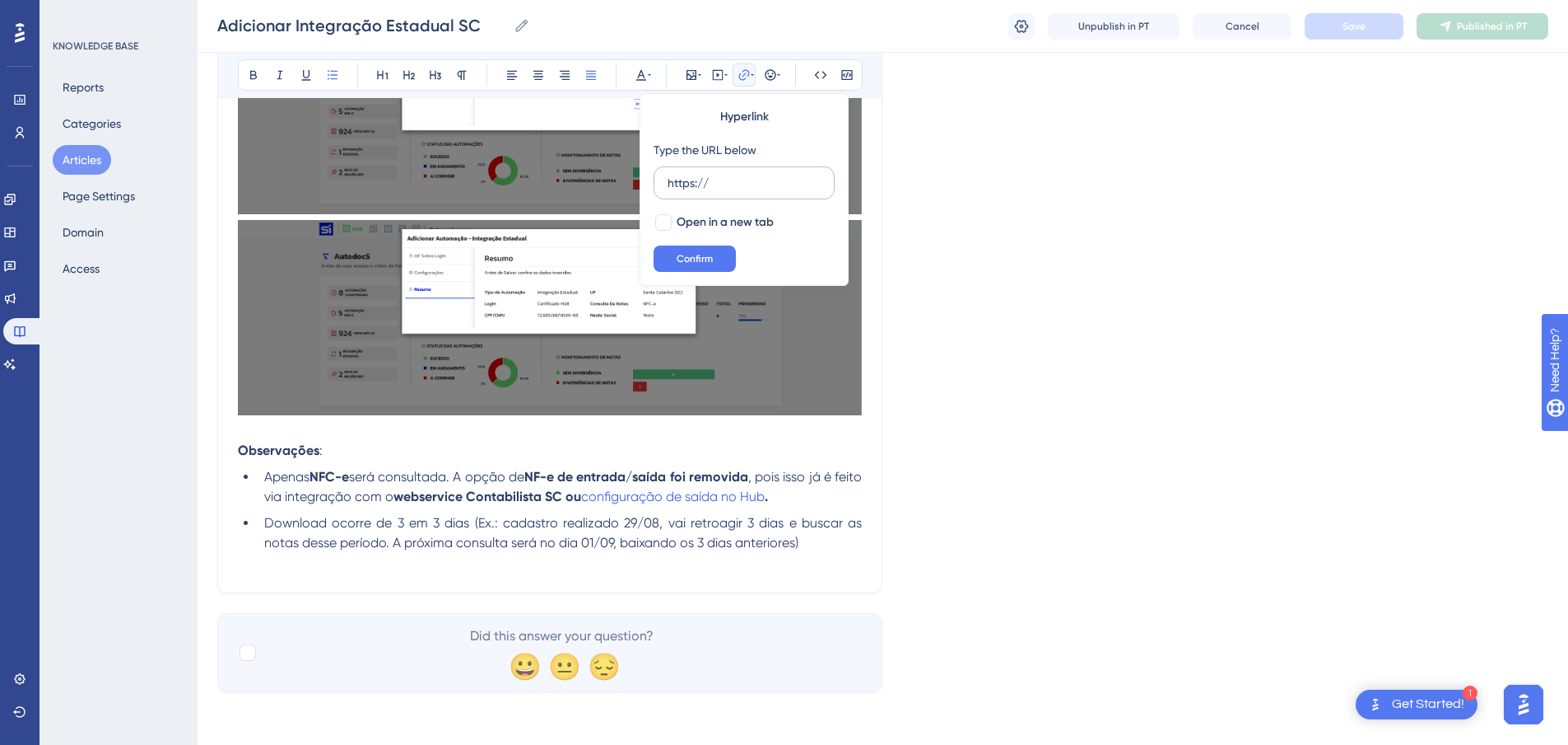
click at [718, 178] on input "https://" at bounding box center [744, 183] width 153 height 18
click at [692, 181] on input "https://https://sieg-solucoes.help.userguiding.com/pt/articles/469-configurando…" at bounding box center [744, 183] width 153 height 18
click at [709, 181] on input "https://https://sieg-solucoes.help.userguiding.com/pt/articles/469-configurando…" at bounding box center [744, 183] width 153 height 18
click at [749, 182] on input "https://https://sieg-solucoes.help.userguiding.com/pt/articles/469-configurando…" at bounding box center [744, 183] width 153 height 18
type input "[URL][DOMAIN_NAME]"
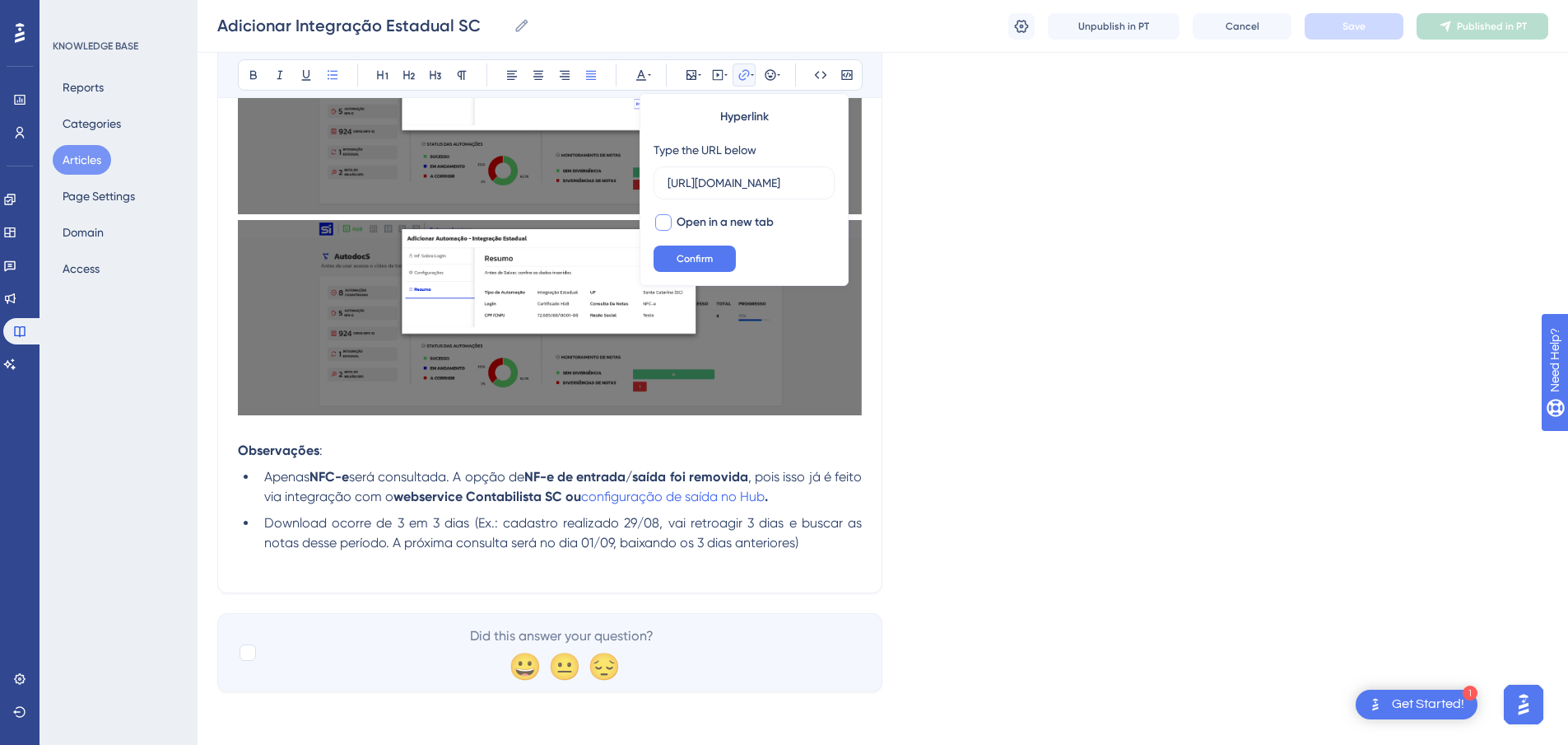
click at [664, 219] on div at bounding box center [664, 222] width 16 height 16
checkbox input "true"
click at [696, 260] on span "Confirm" at bounding box center [695, 259] width 36 height 14
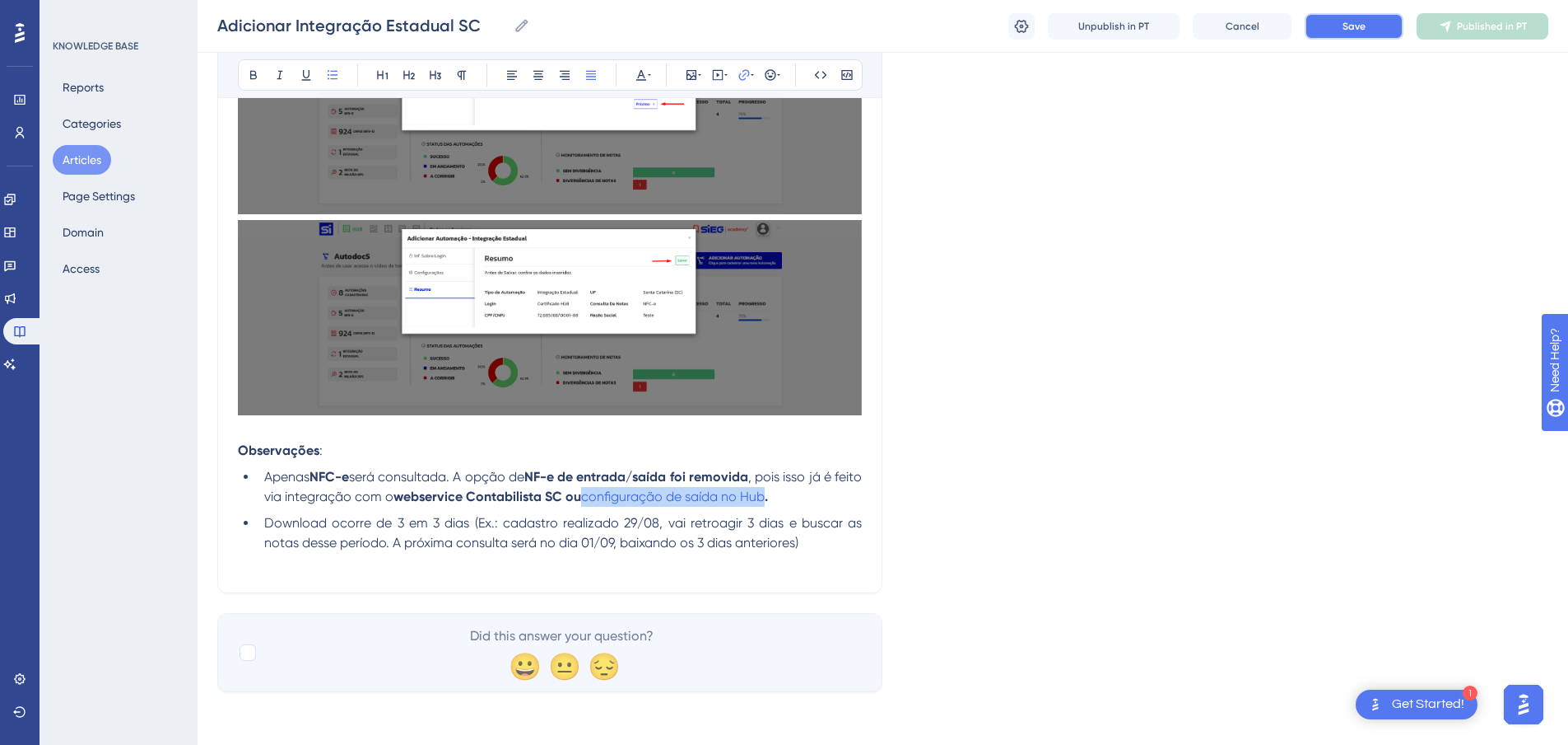
click at [1352, 25] on span "Save" at bounding box center [1354, 26] width 23 height 14
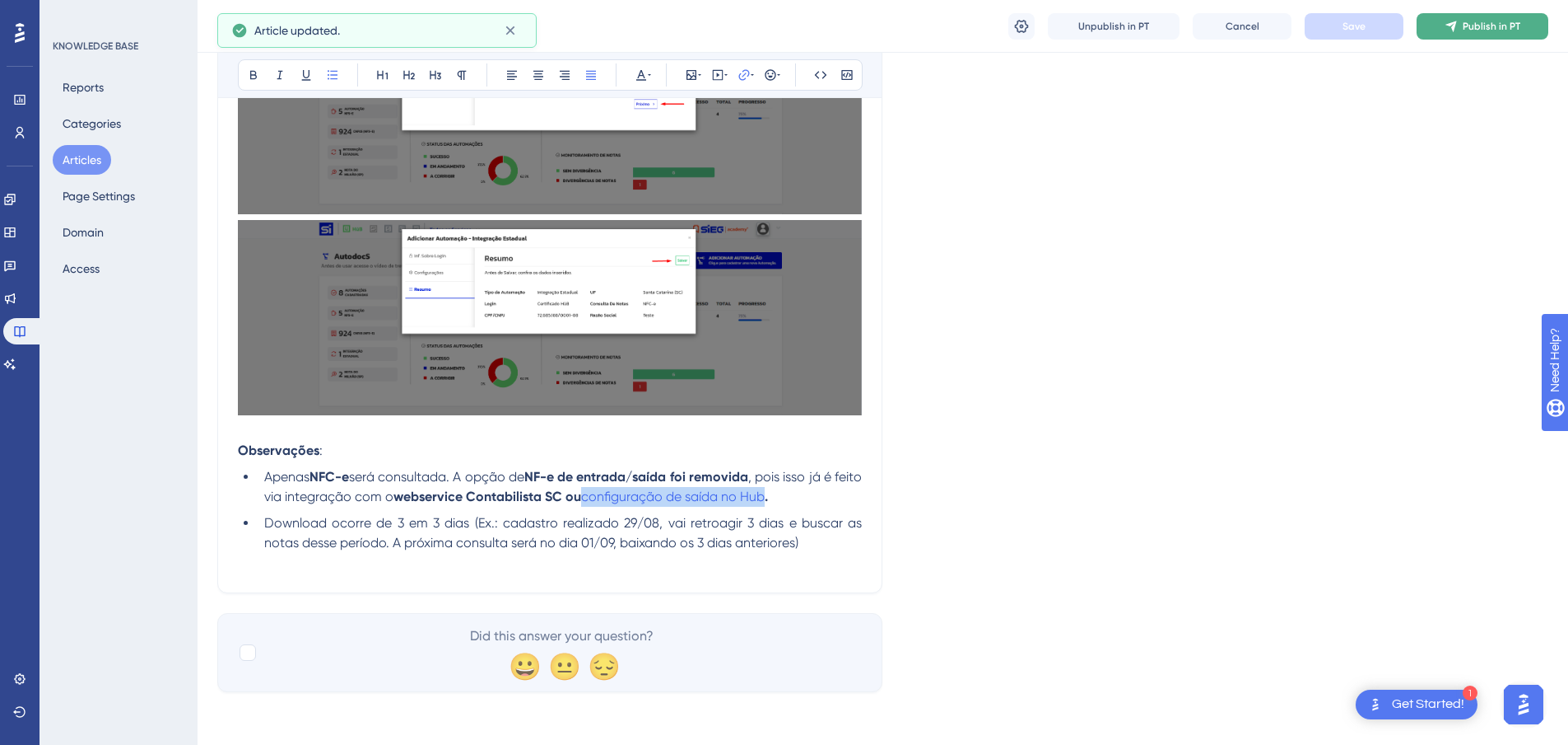
click at [1472, 25] on span "Publish in PT" at bounding box center [1492, 26] width 58 height 14
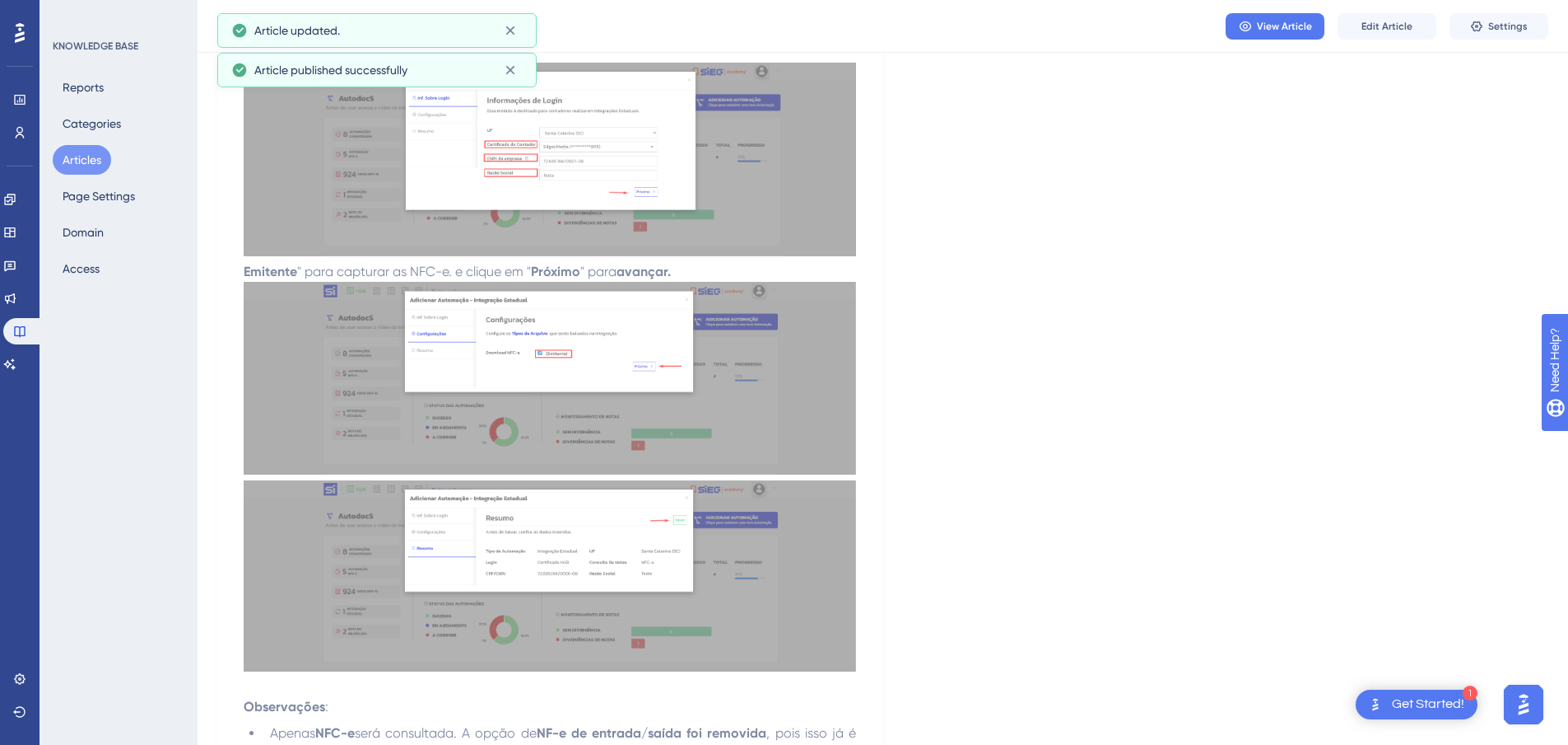
scroll to position [743, 0]
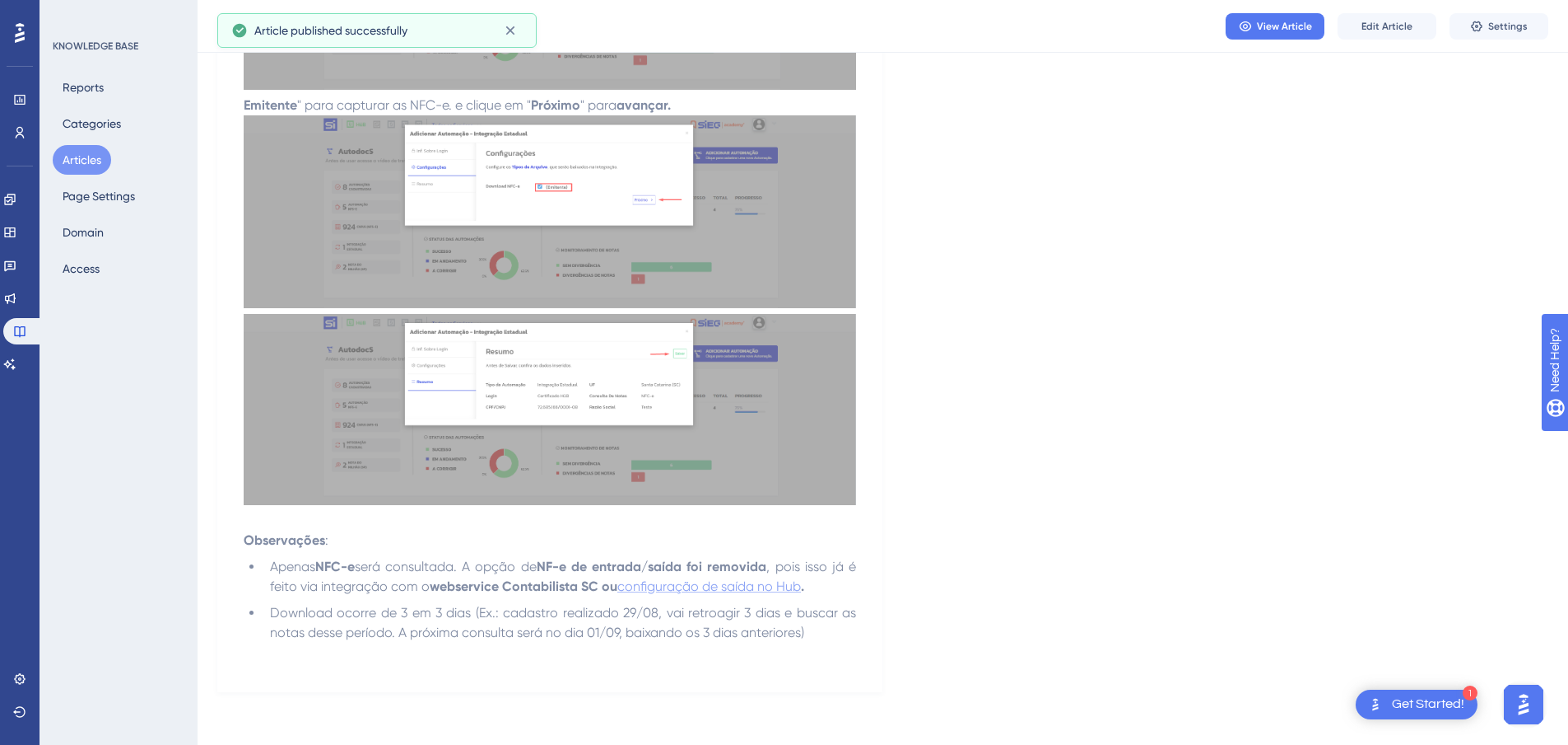
click at [727, 587] on span "configuração de saída no Hub" at bounding box center [709, 585] width 183 height 15
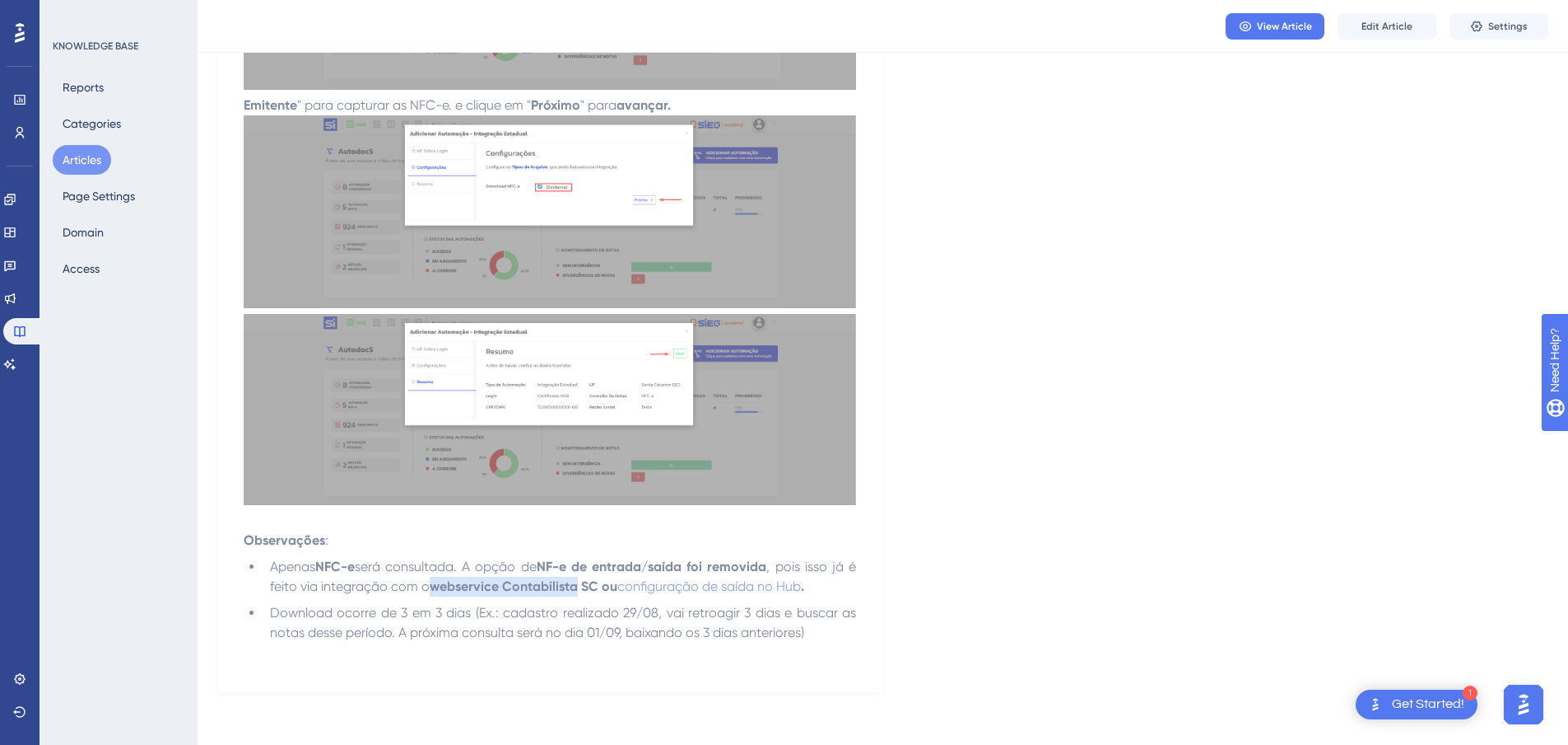
drag, startPoint x: 431, startPoint y: 590, endPoint x: 577, endPoint y: 586, distance: 146.1
click at [577, 586] on li "Apenas NFC-e será consultada. A opção de NF-e de entrada/saída foi removida , p…" at bounding box center [560, 577] width 593 height 40
copy strong "webservice Contabilista"
click at [989, 382] on div "Language Portuguese (Default) Adicionar Integração Estadual SC Cadastrando a au…" at bounding box center [883, 26] width 1331 height 1329
click at [1290, 408] on div "Language Portuguese (Default) Adicionar Integração Estadual SC Cadastrando a au…" at bounding box center [883, 26] width 1331 height 1329
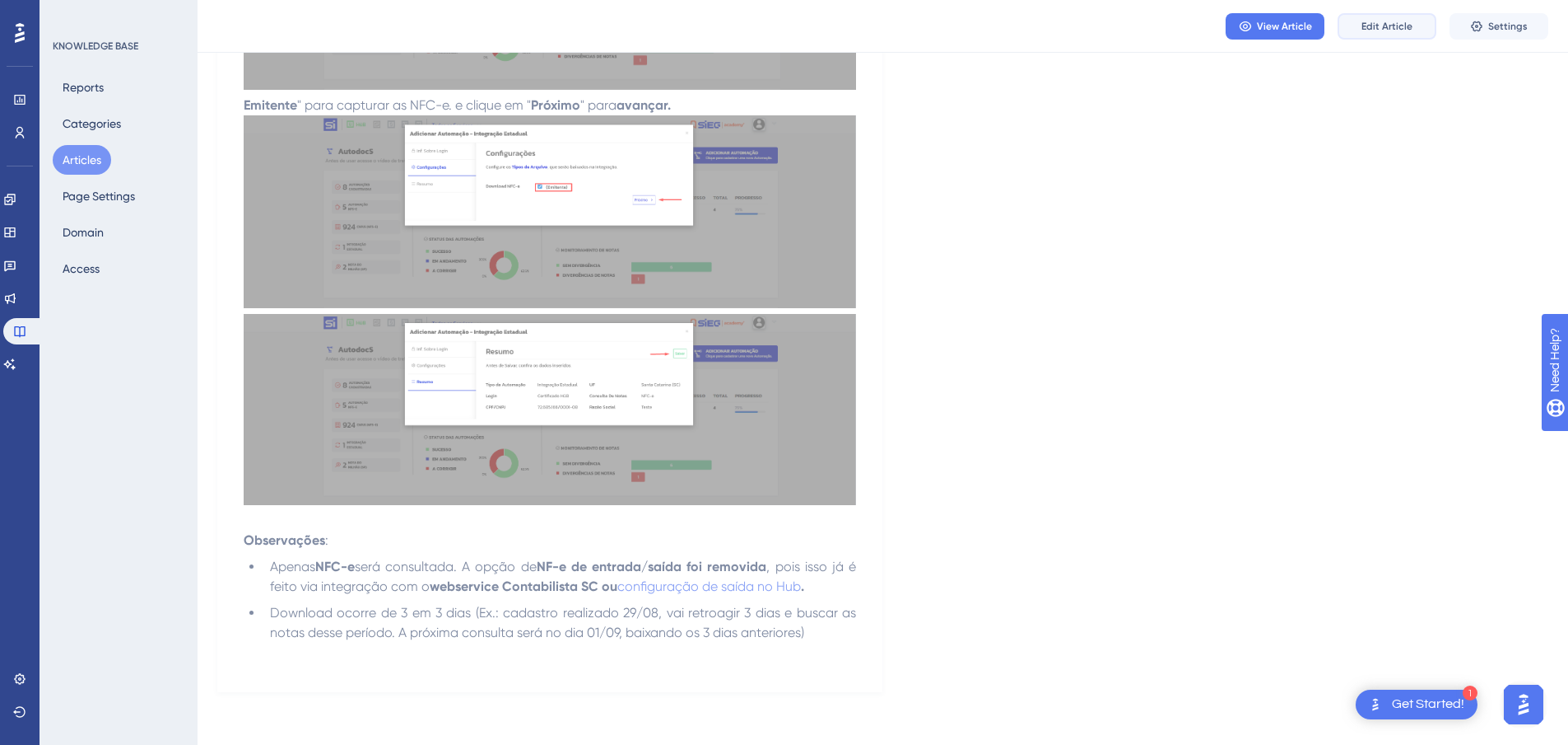
click at [1372, 34] on button "Edit Article" at bounding box center [1387, 26] width 99 height 26
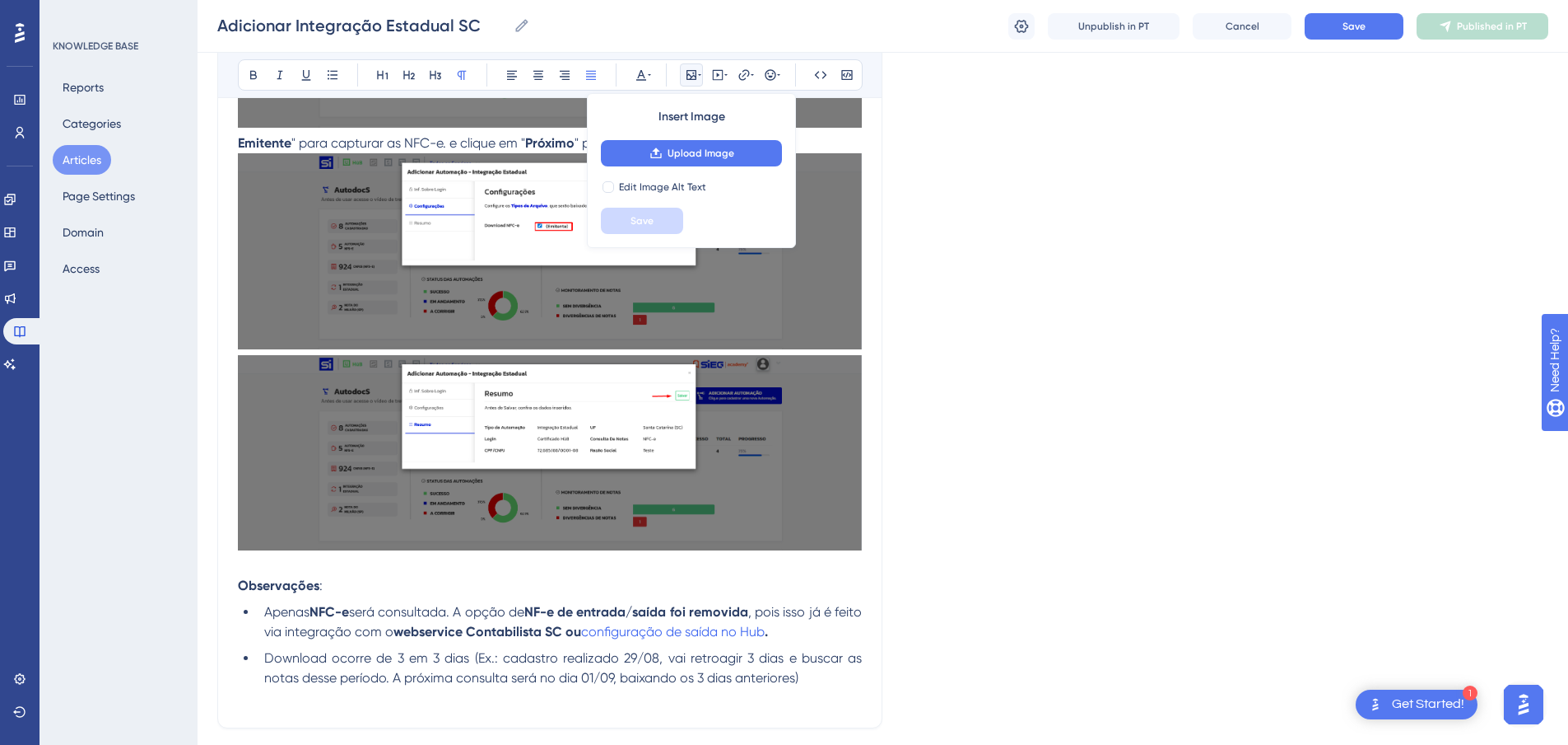
scroll to position [934, 0]
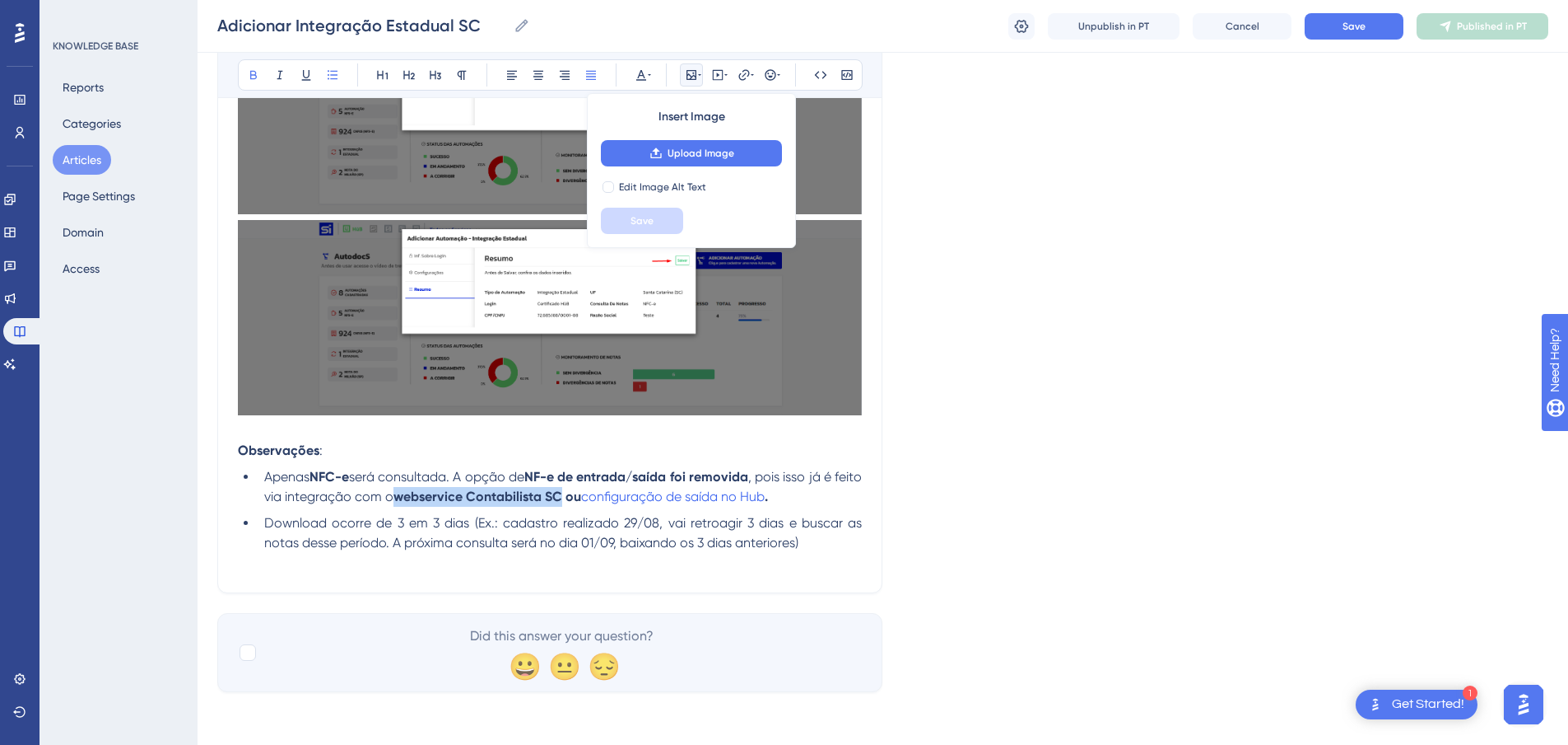
drag, startPoint x: 592, startPoint y: 497, endPoint x: 431, endPoint y: 502, distance: 161.1
click at [431, 502] on strong "webservice Contabilista SC ou" at bounding box center [487, 495] width 188 height 15
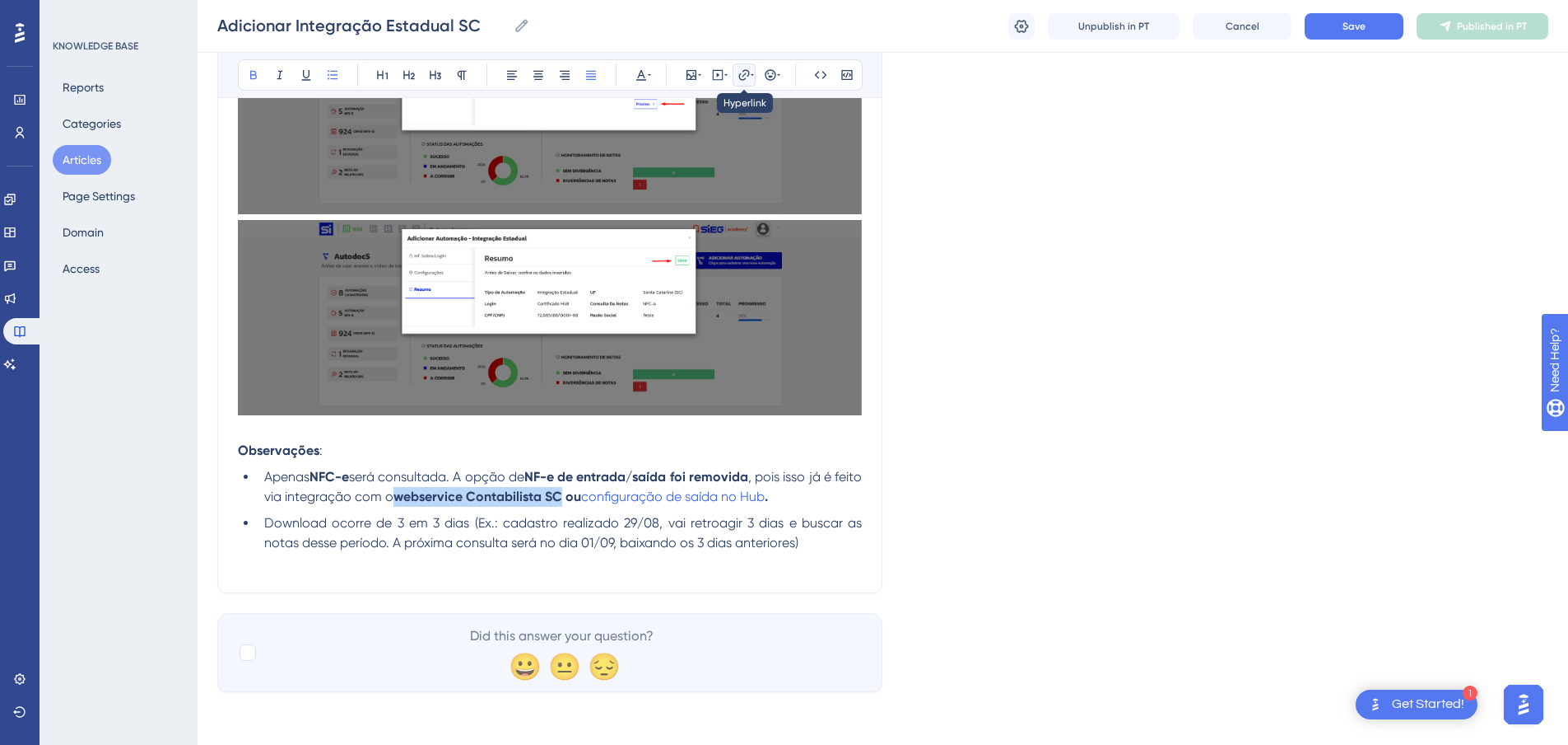
click at [746, 76] on icon at bounding box center [744, 74] width 14 height 14
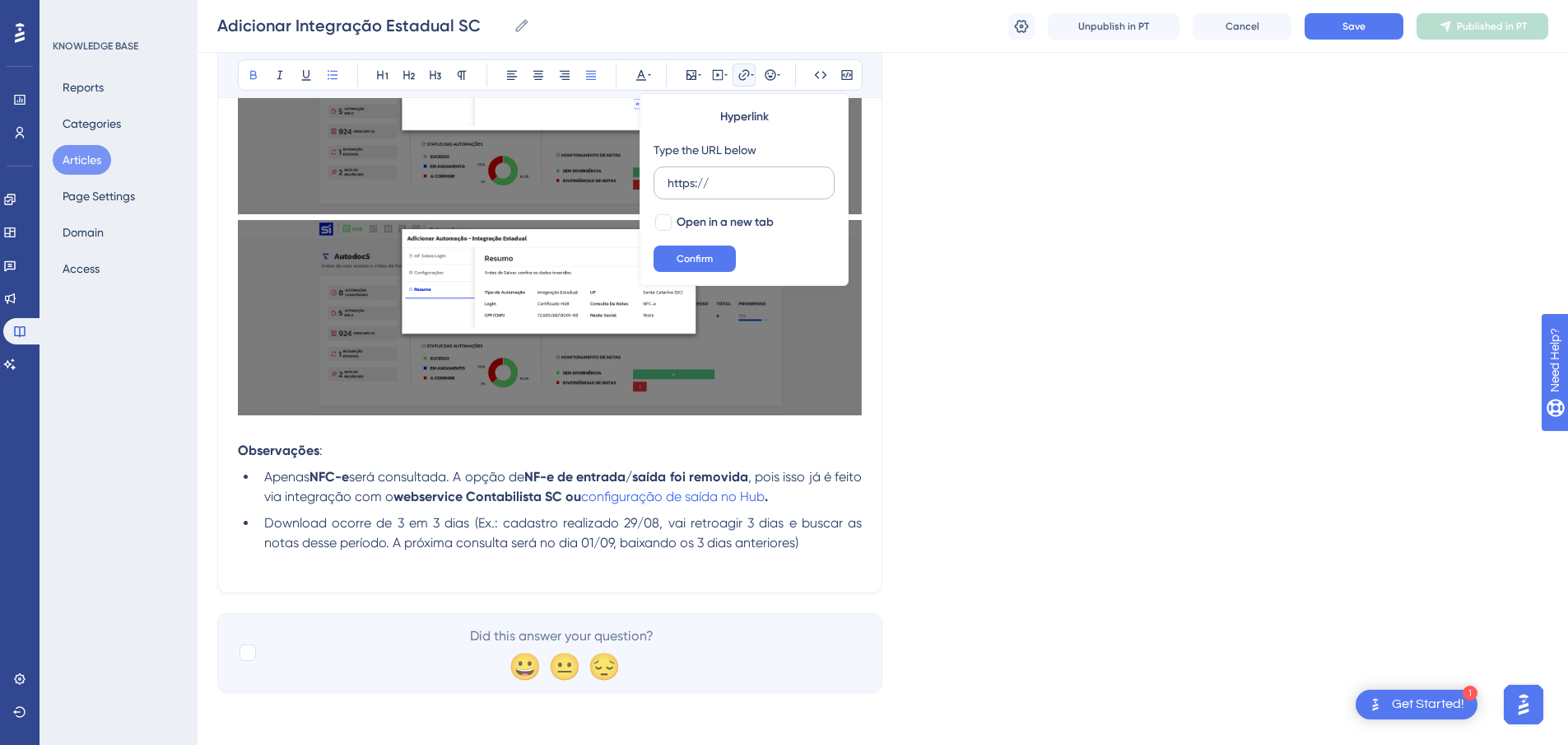
type input "https://https://sieg-solucoes.help.userguiding.com/pt/articles/712-integracao-c…"
drag, startPoint x: 687, startPoint y: 191, endPoint x: 620, endPoint y: 197, distance: 67.3
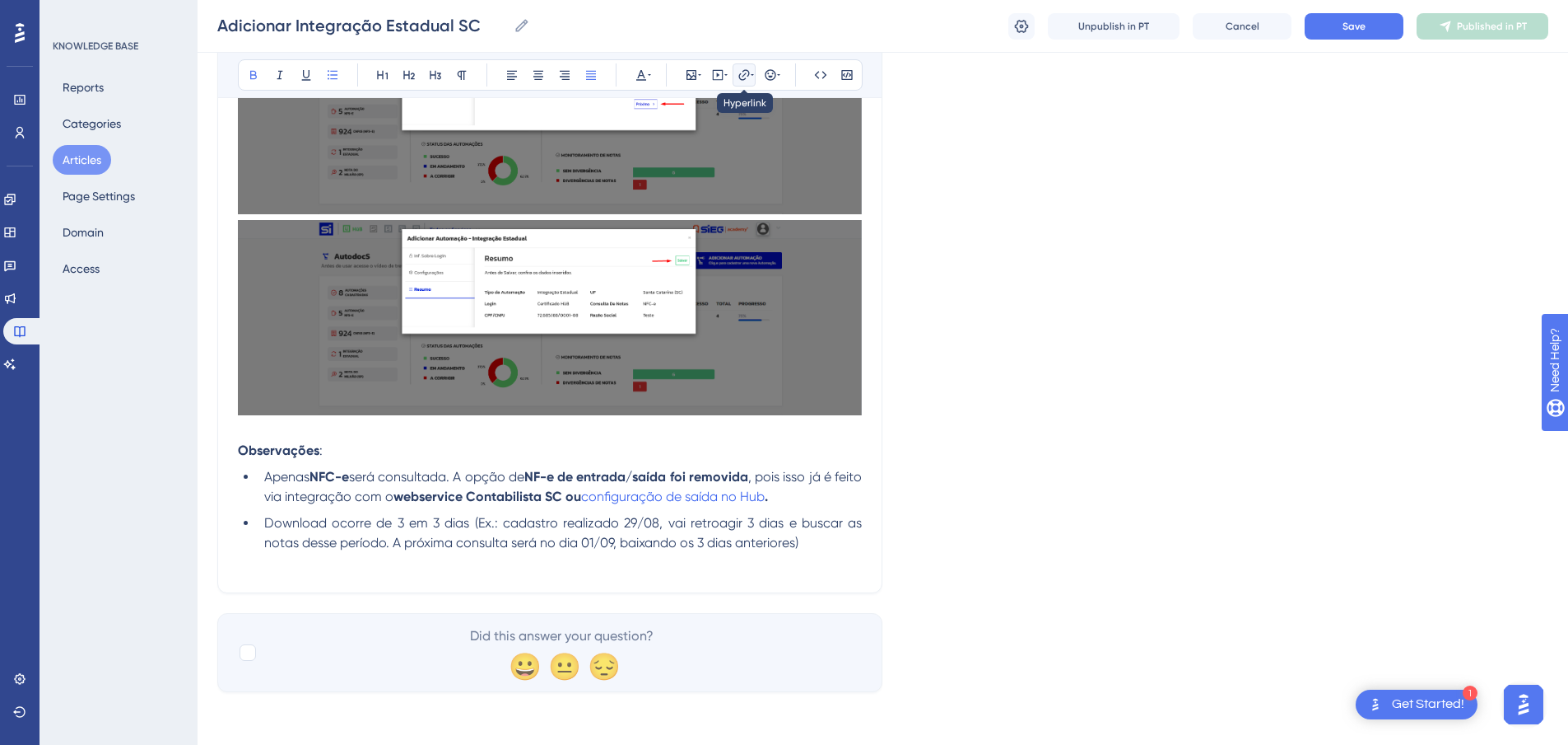
click at [742, 77] on icon at bounding box center [744, 74] width 14 height 14
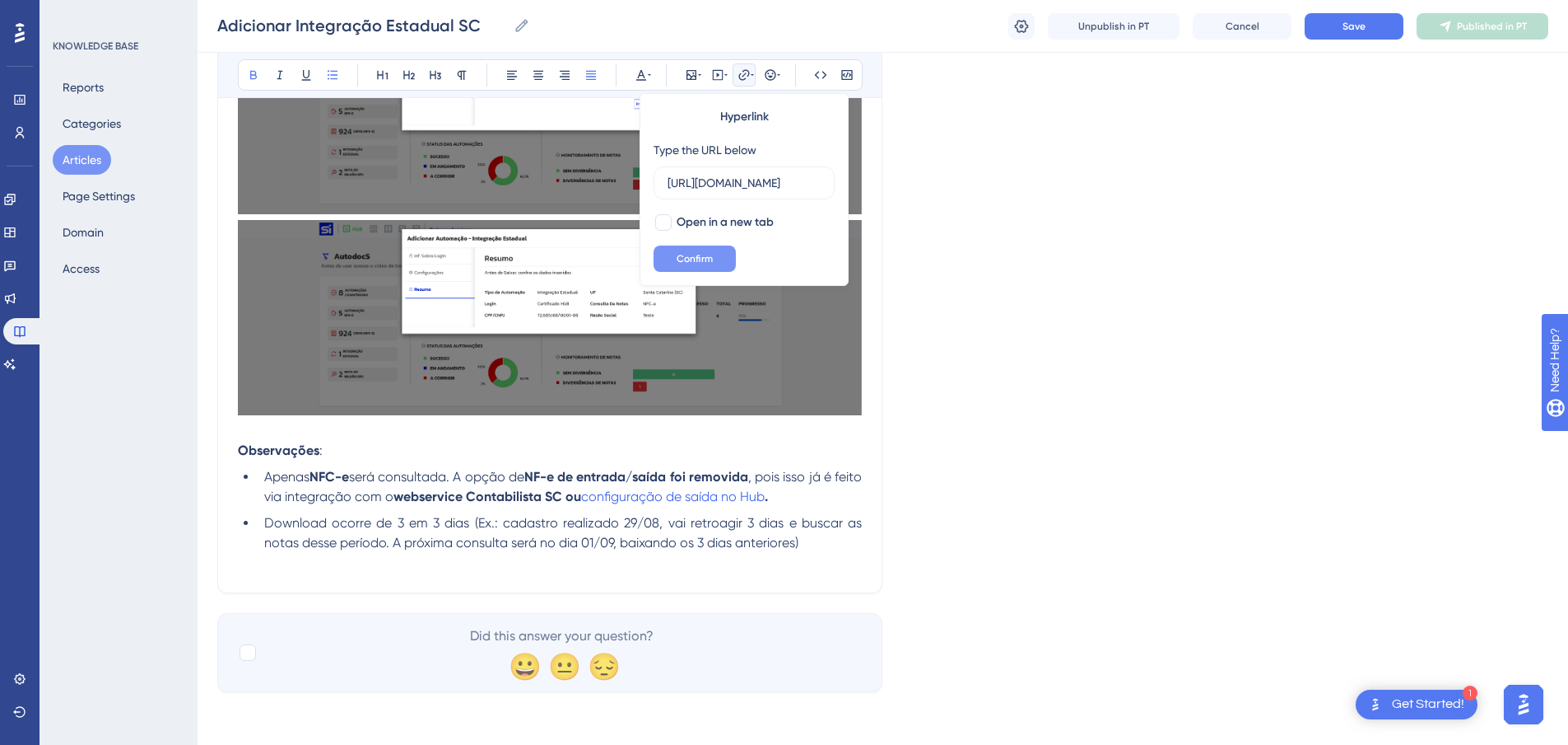
type input "https://sieg-solucoes.help.userguiding.com/pt/articles/712-integracao-contabil-…"
drag, startPoint x: 716, startPoint y: 251, endPoint x: 758, endPoint y: 222, distance: 51.0
click at [766, 223] on div "Hyperlink Type the URL below https://sieg-solucoes.help.userguiding.com/pt/arti…" at bounding box center [744, 190] width 209 height 192
click at [666, 213] on div at bounding box center [664, 222] width 20 height 20
checkbox input "true"
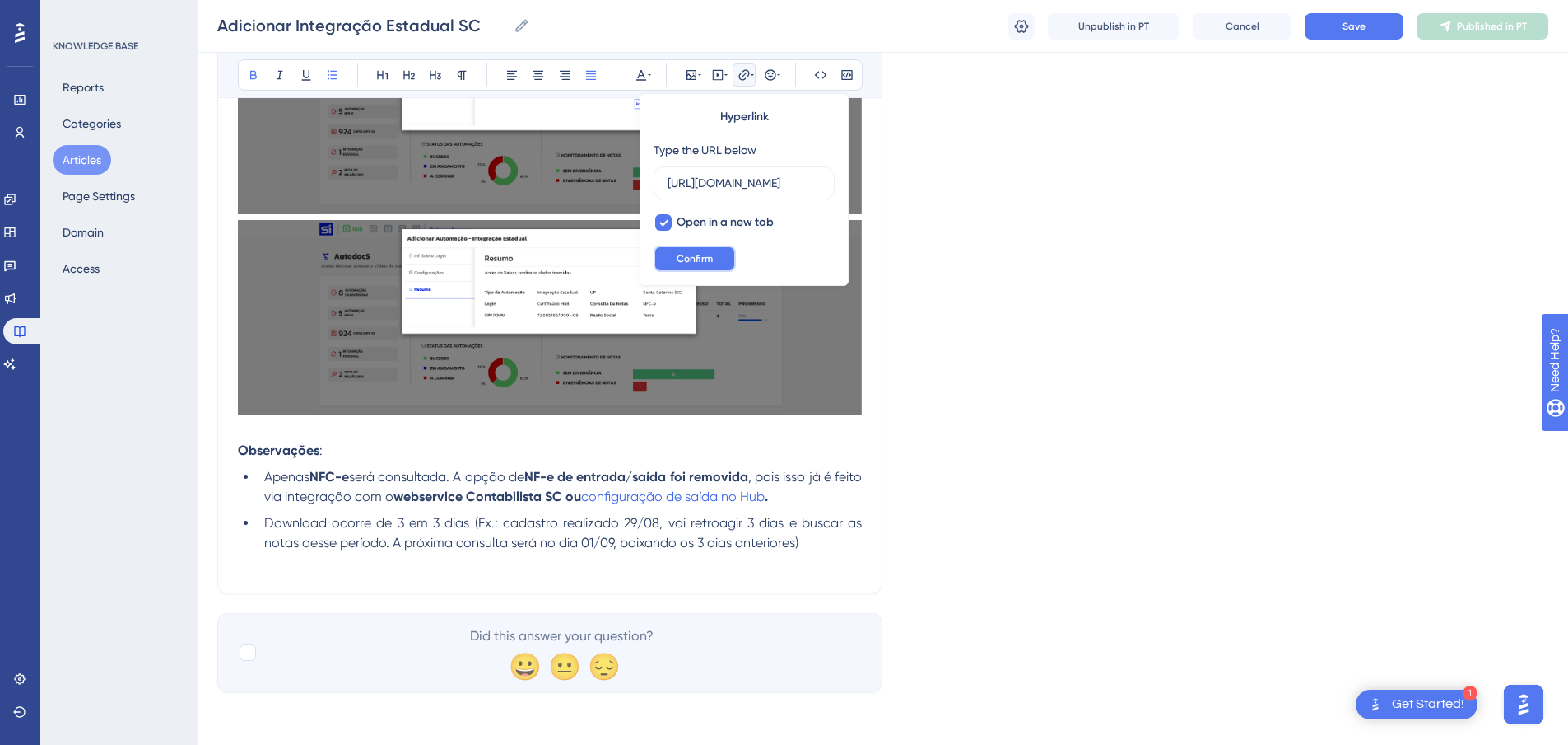
click at [706, 255] on span "Confirm" at bounding box center [695, 259] width 36 height 14
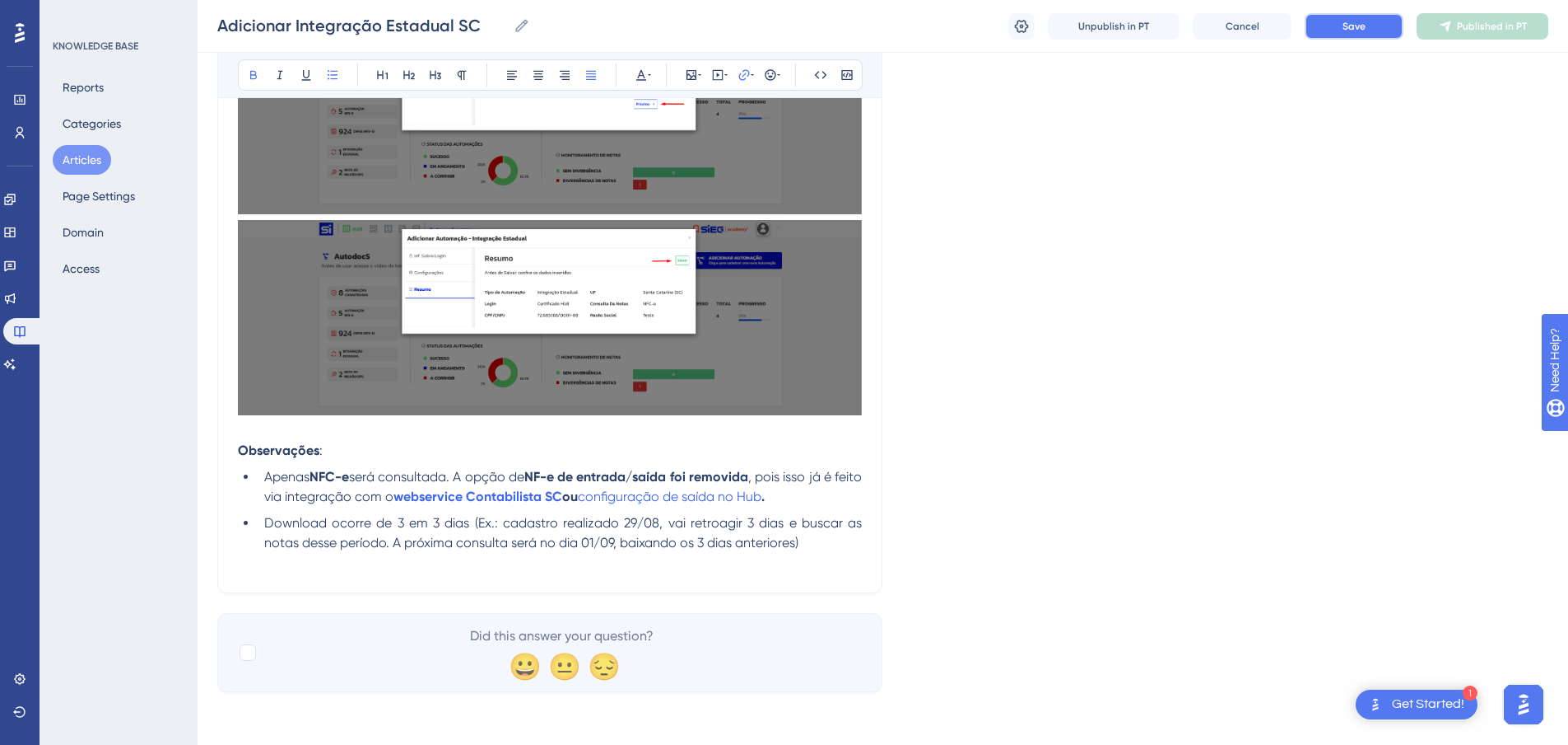
click at [1361, 25] on span "Save" at bounding box center [1354, 26] width 23 height 14
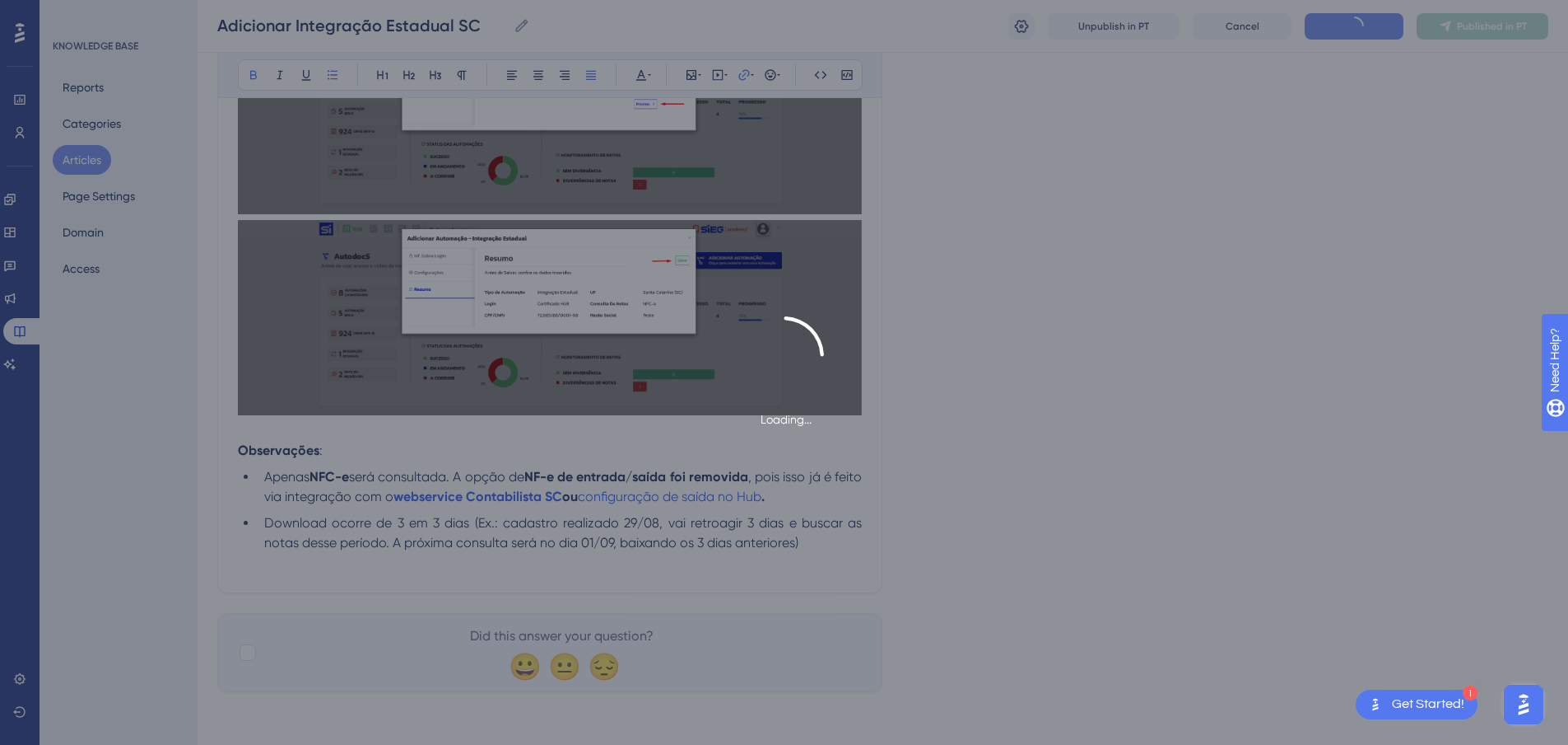
click at [1361, 25] on div "Loading..." at bounding box center [784, 372] width 1568 height 745
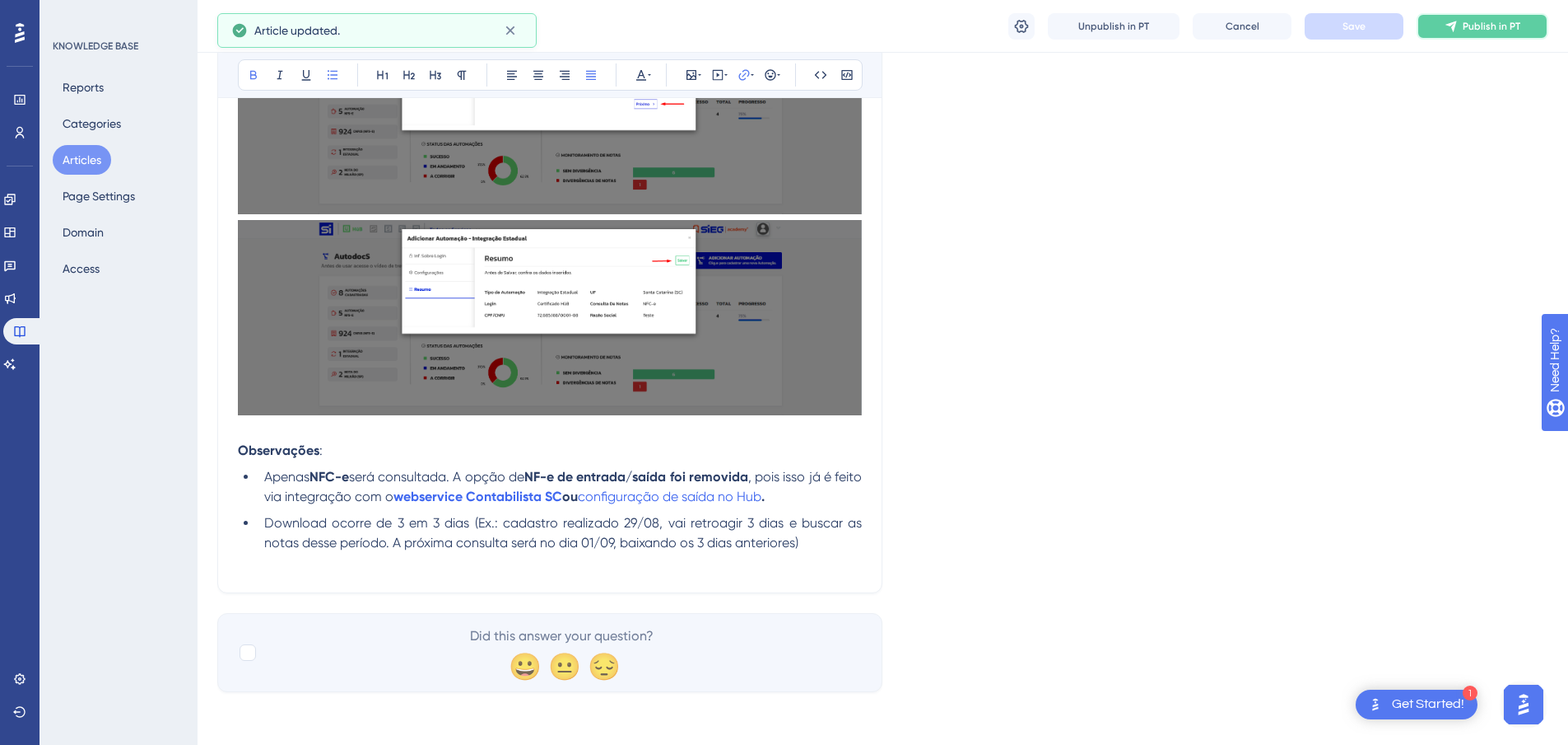
click at [1471, 30] on span "Publish in PT" at bounding box center [1492, 26] width 58 height 14
